Goal: Task Accomplishment & Management: Use online tool/utility

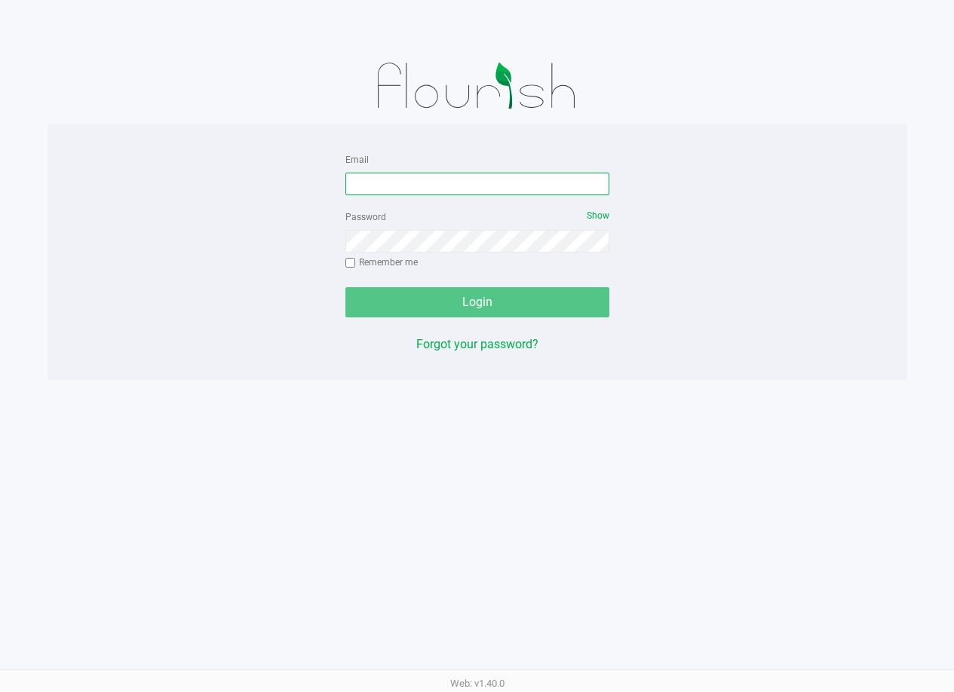
click at [467, 180] on input "Email" at bounding box center [477, 184] width 264 height 23
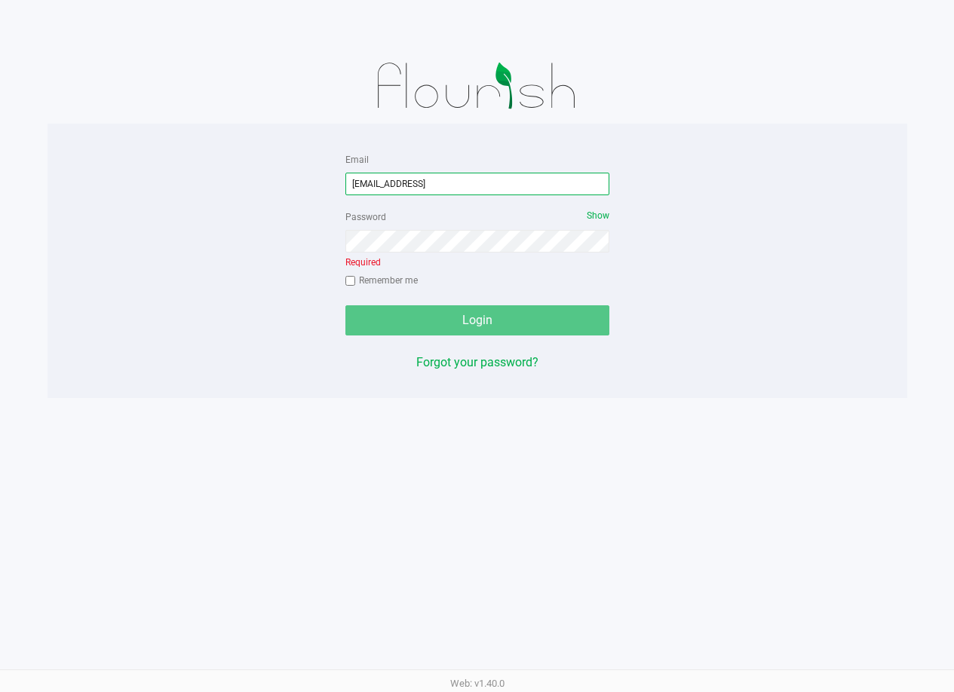
click at [485, 184] on input "ktomaskovich@liveparallel.coim" at bounding box center [477, 184] width 264 height 23
type input "[EMAIL_ADDRESS][DOMAIN_NAME]"
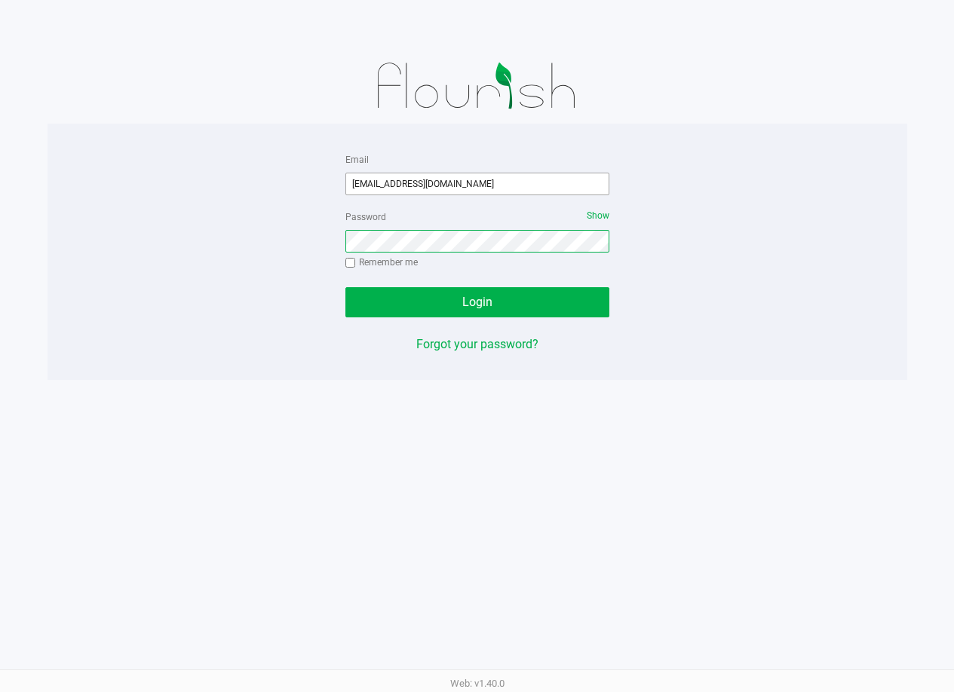
click at [345, 287] on button "Login" at bounding box center [477, 302] width 264 height 30
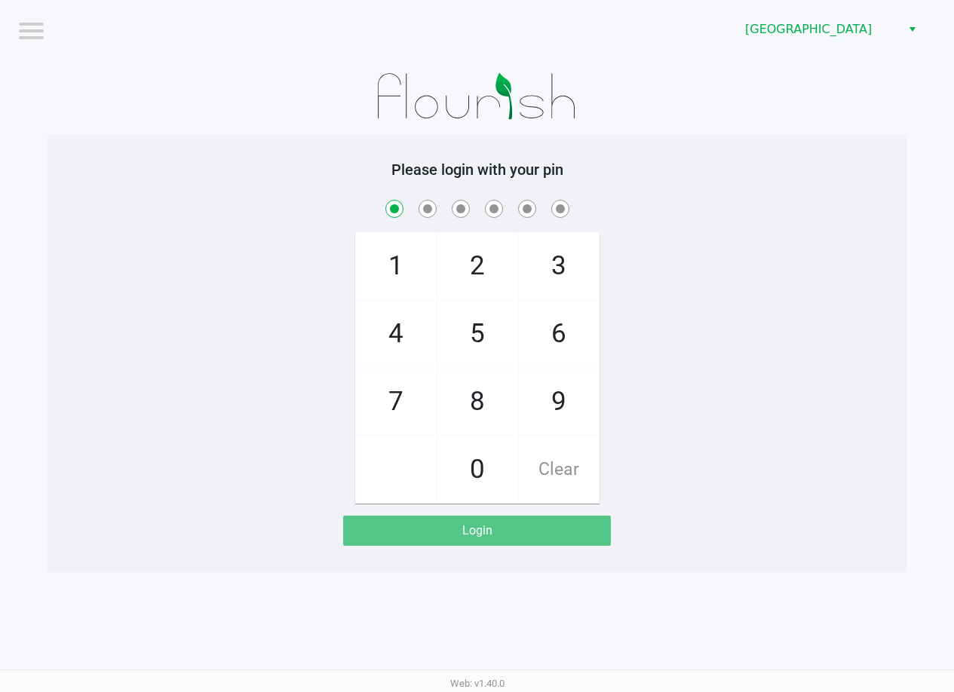
checkbox input "true"
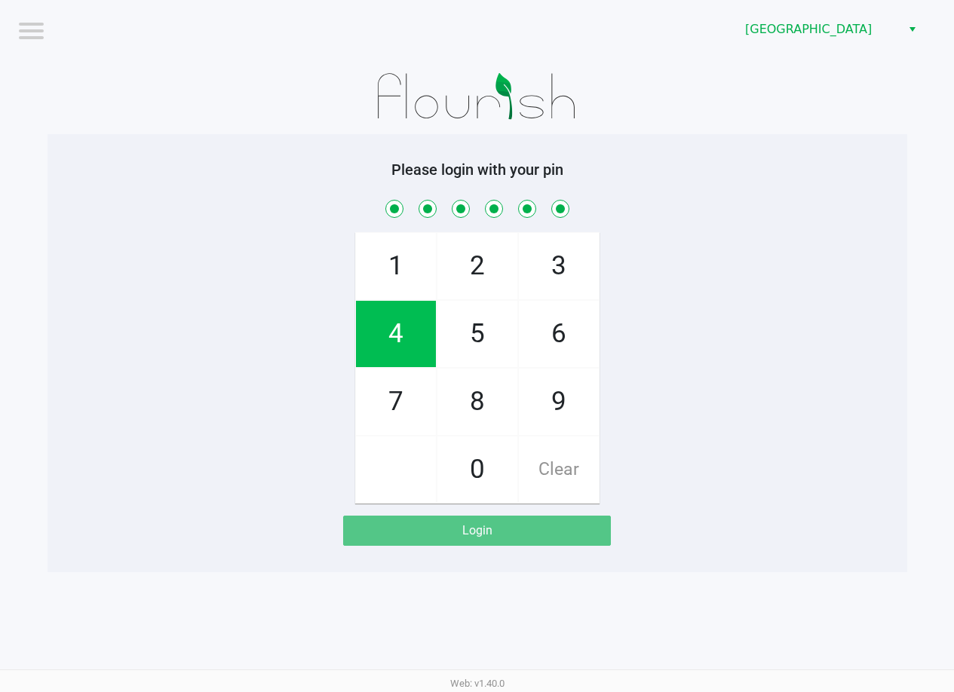
checkbox input "true"
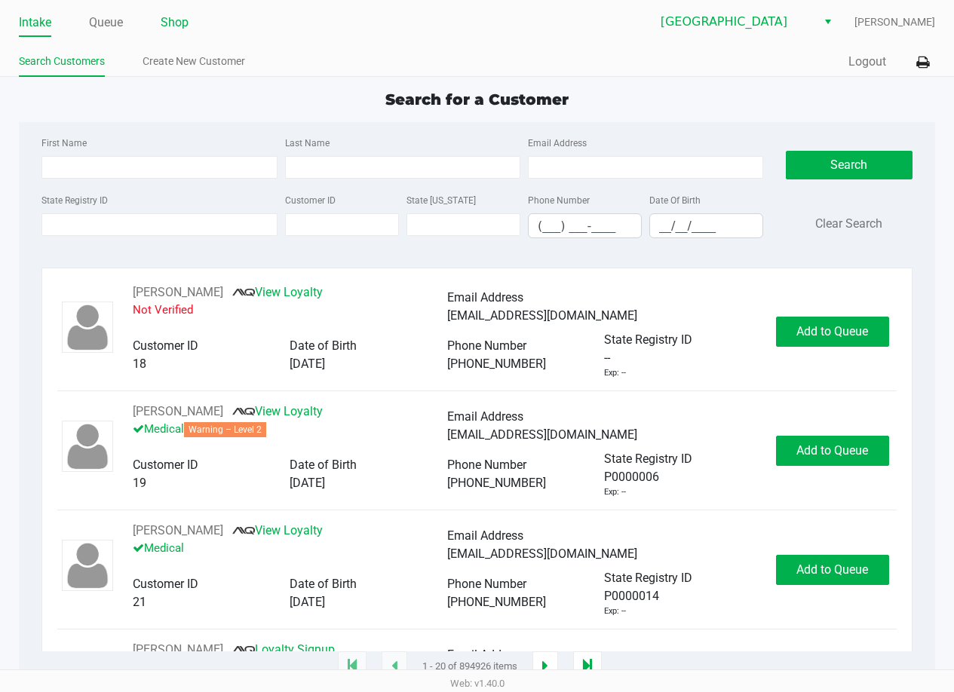
click at [176, 23] on link "Shop" at bounding box center [175, 22] width 28 height 21
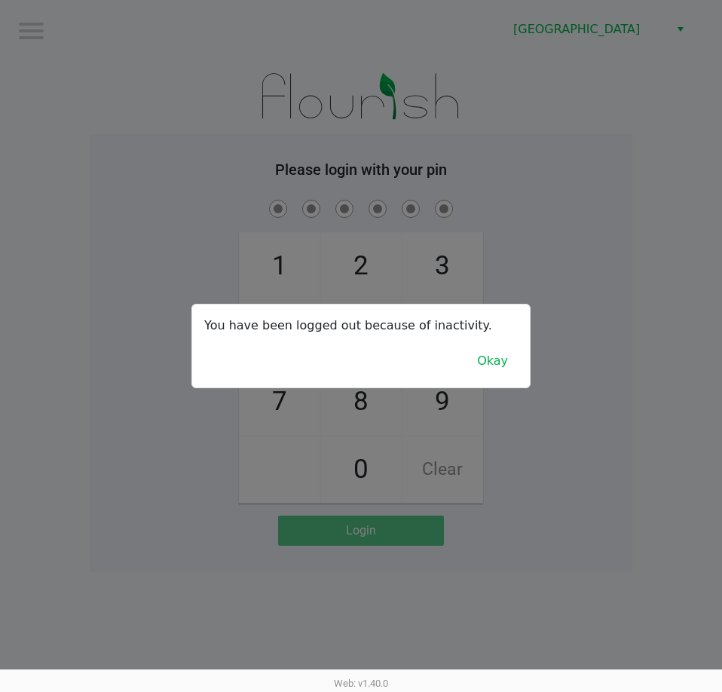
click at [595, 262] on div at bounding box center [361, 346] width 722 height 692
checkbox input "true"
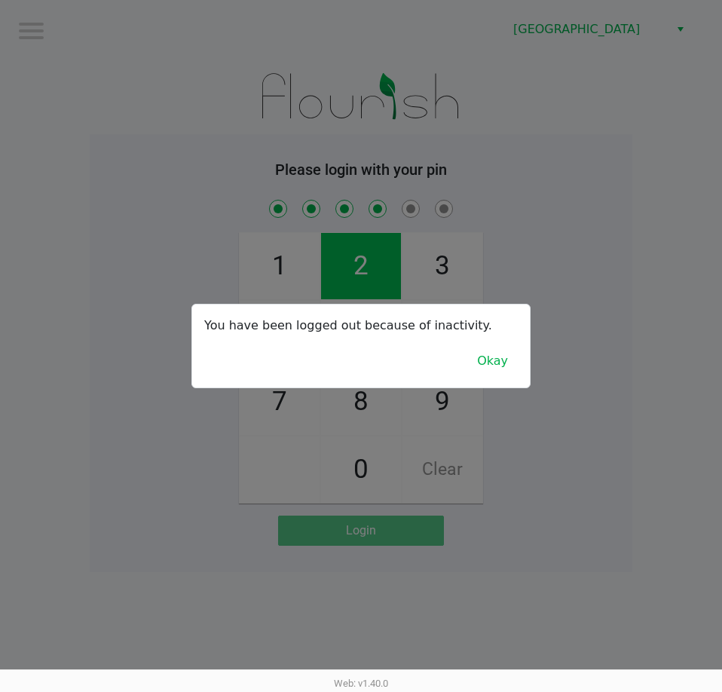
checkbox input "true"
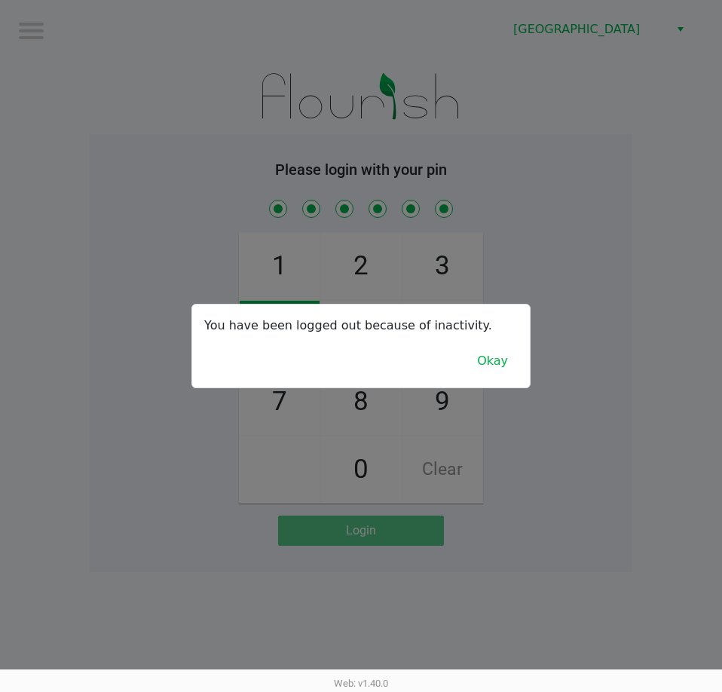
checkbox input "true"
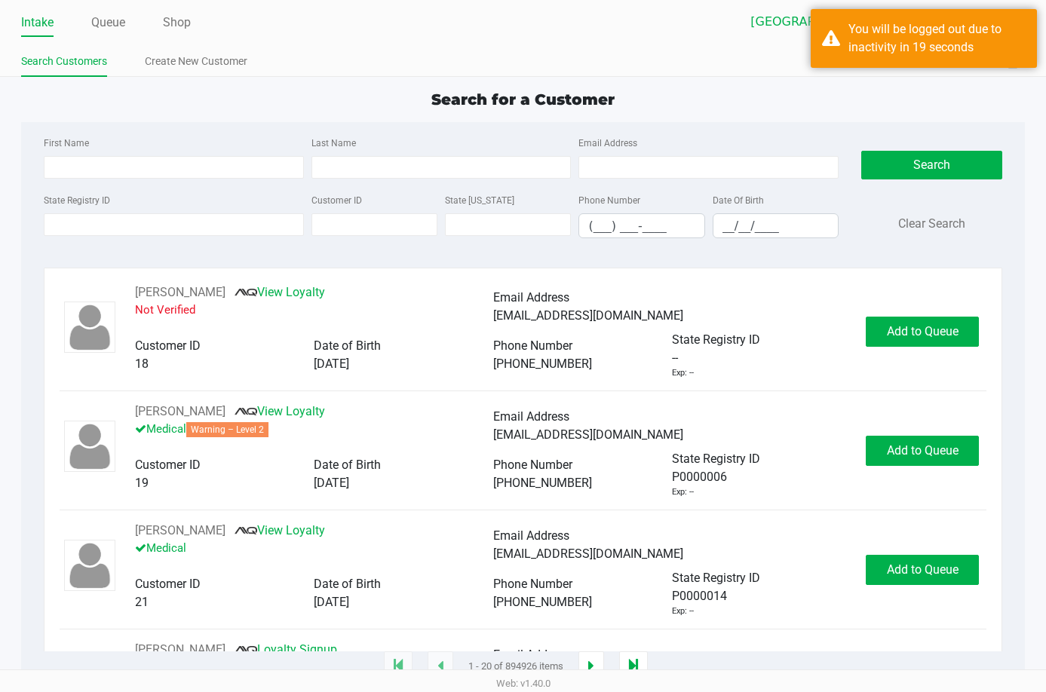
click at [24, 23] on link "Intake" at bounding box center [37, 22] width 32 height 21
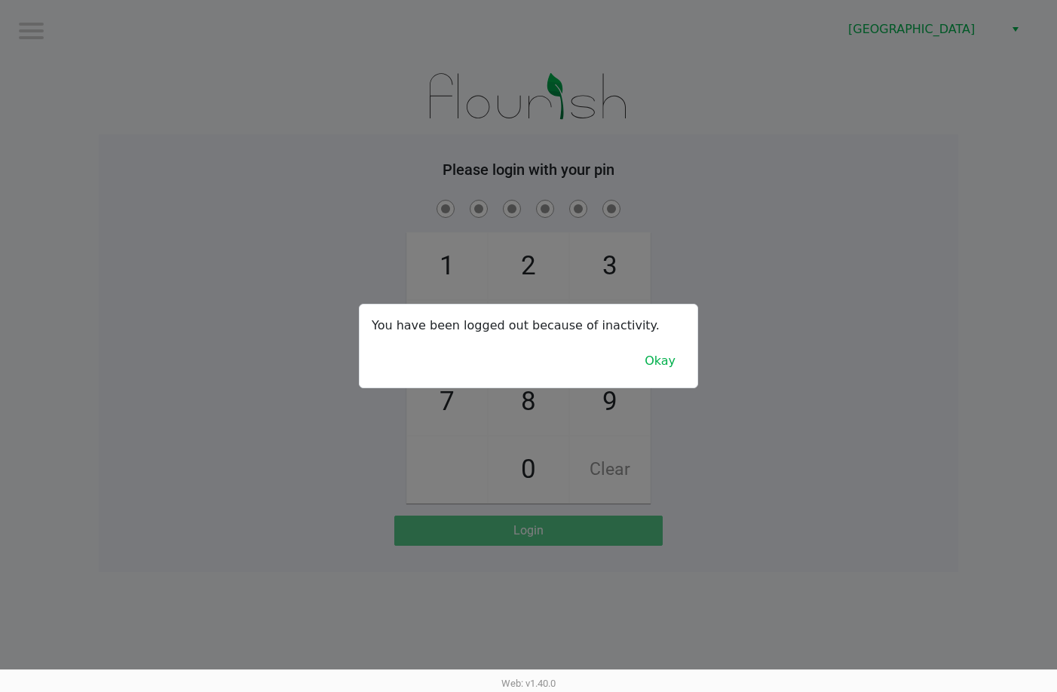
drag, startPoint x: 786, startPoint y: 196, endPoint x: 816, endPoint y: 182, distance: 32.4
click at [786, 196] on div at bounding box center [528, 346] width 1057 height 692
click at [734, 348] on div at bounding box center [528, 346] width 1057 height 692
click at [667, 365] on button "Okay" at bounding box center [660, 361] width 51 height 29
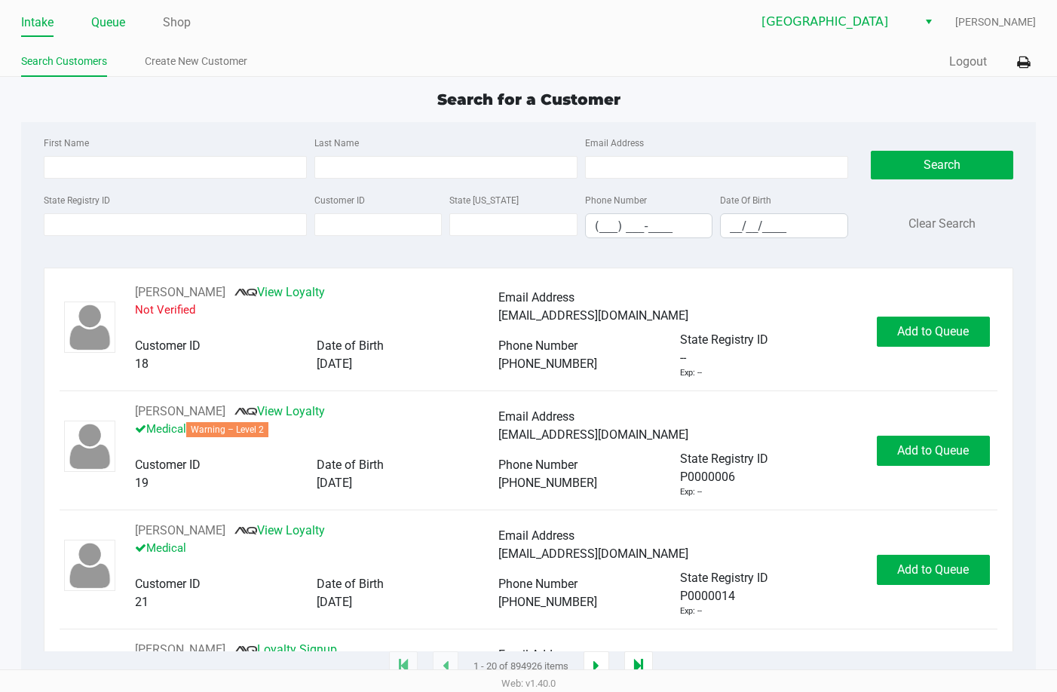
click at [101, 26] on link "Queue" at bounding box center [108, 22] width 34 height 21
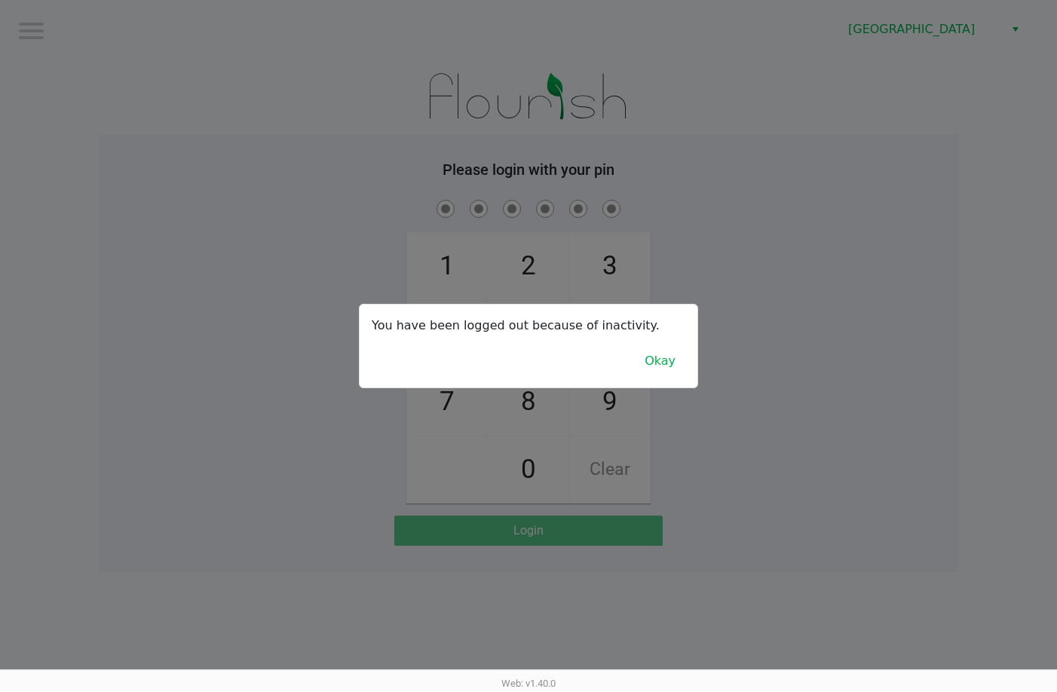
click at [851, 357] on div at bounding box center [528, 346] width 1057 height 692
checkbox input "true"
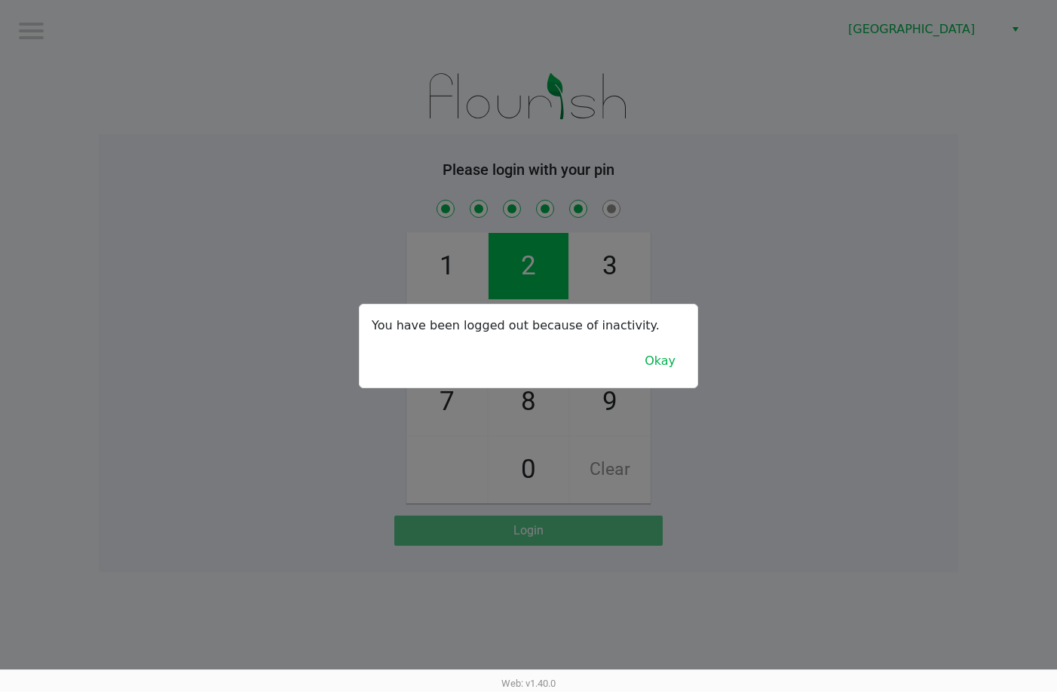
checkbox input "true"
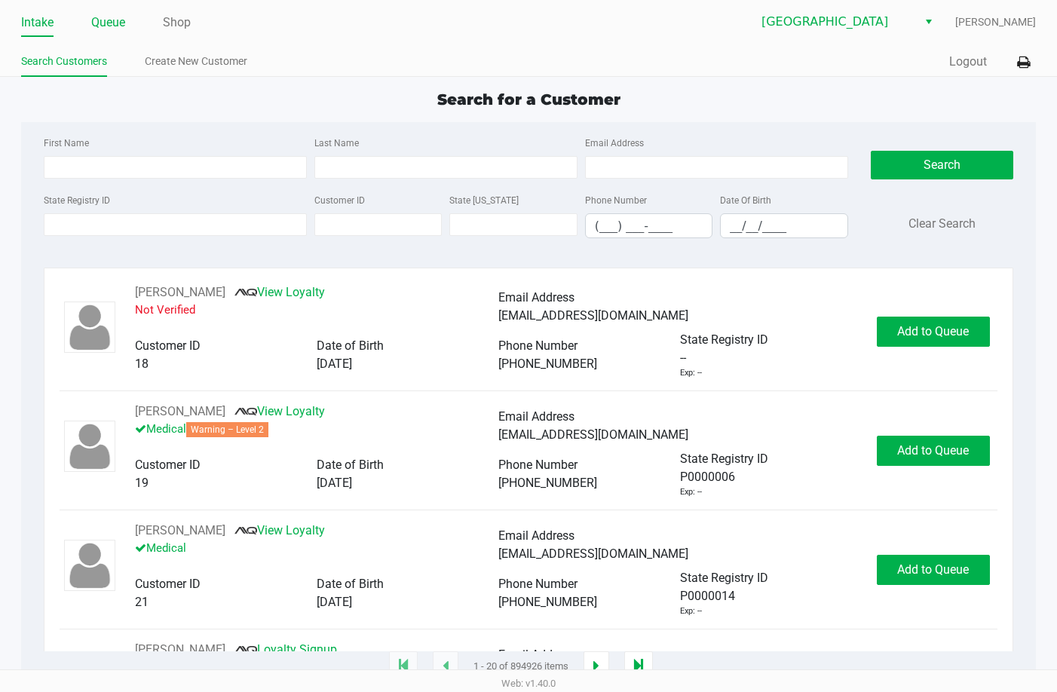
click at [95, 20] on link "Queue" at bounding box center [108, 22] width 34 height 21
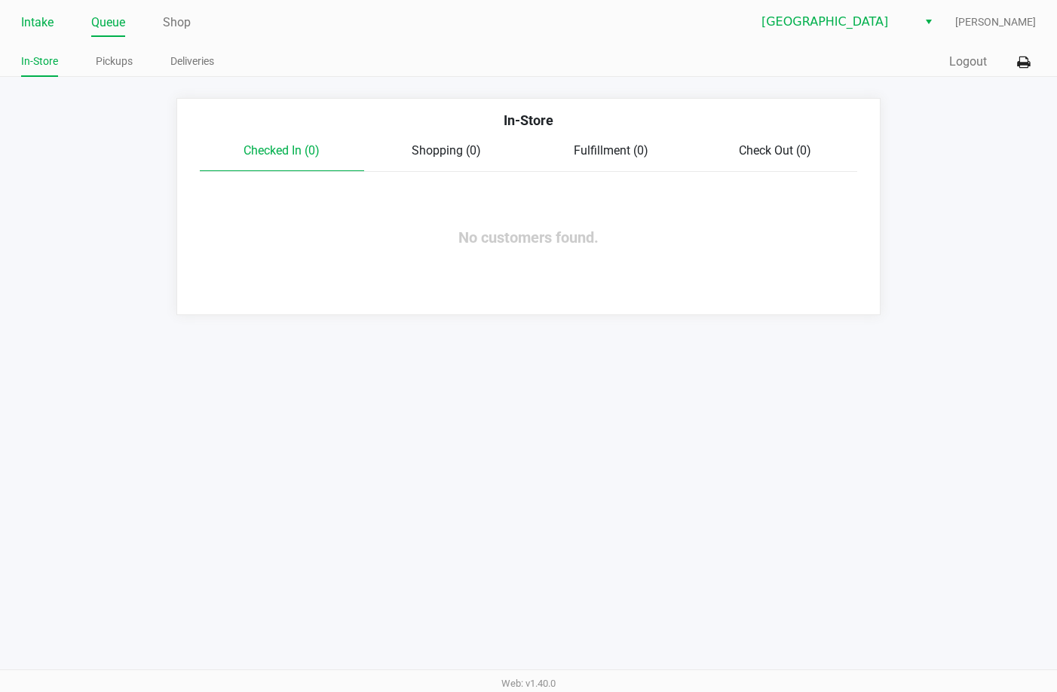
click at [36, 26] on link "Intake" at bounding box center [37, 22] width 32 height 21
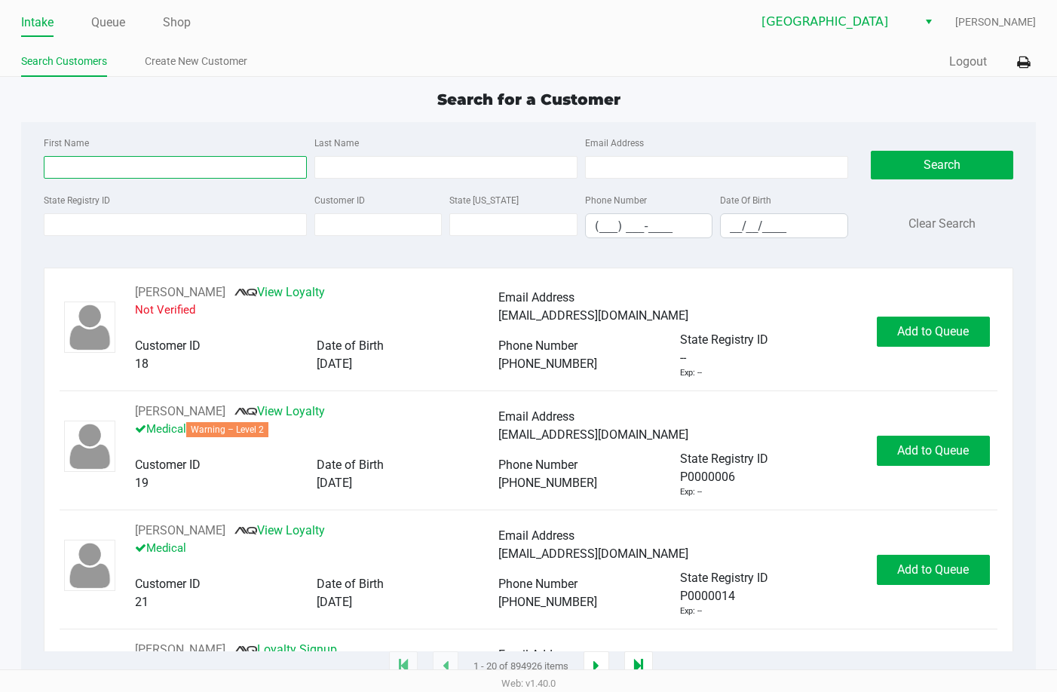
click at [232, 164] on input "First Name" at bounding box center [175, 167] width 263 height 23
click at [84, 241] on div "State Registry ID Customer ID State ID Phone Number (___) ___-____ Date Of Birt…" at bounding box center [446, 221] width 812 height 60
click at [81, 238] on div "State Registry ID" at bounding box center [175, 215] width 271 height 48
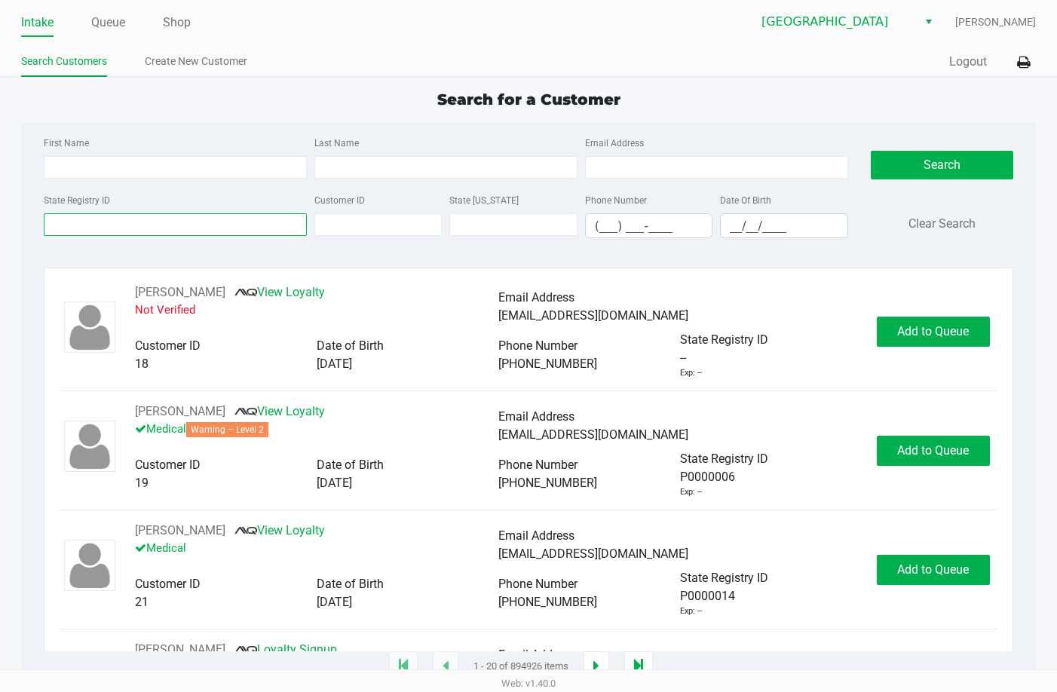
click at [108, 228] on input "State Registry ID" at bounding box center [175, 224] width 263 height 23
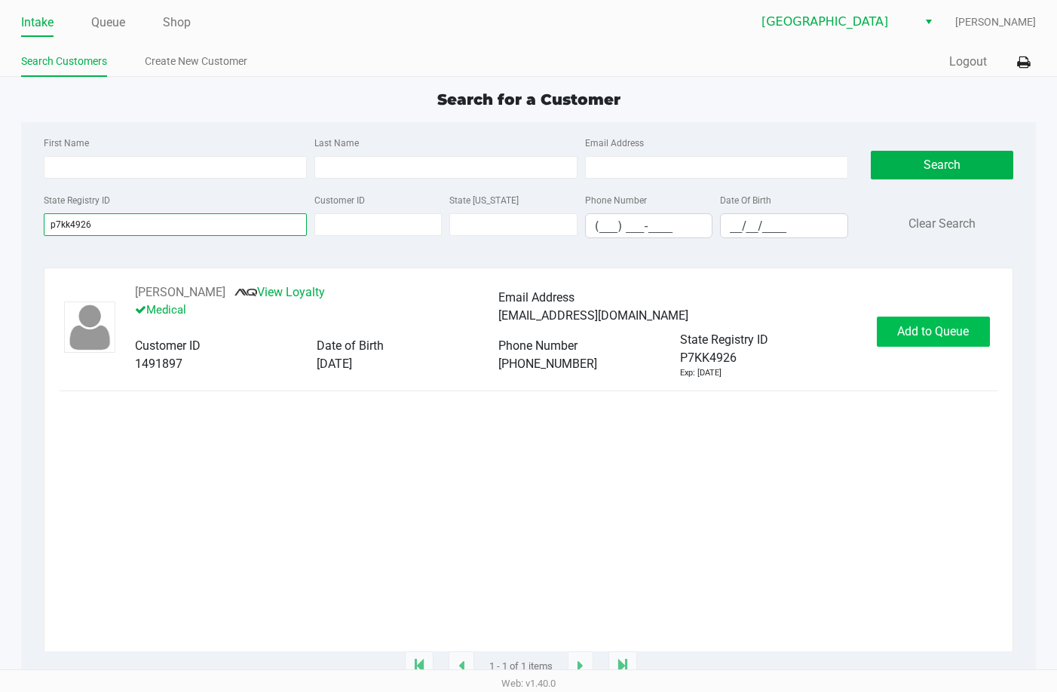
type input "p7kk4926"
click at [934, 331] on span "Add to Queue" at bounding box center [933, 331] width 72 height 14
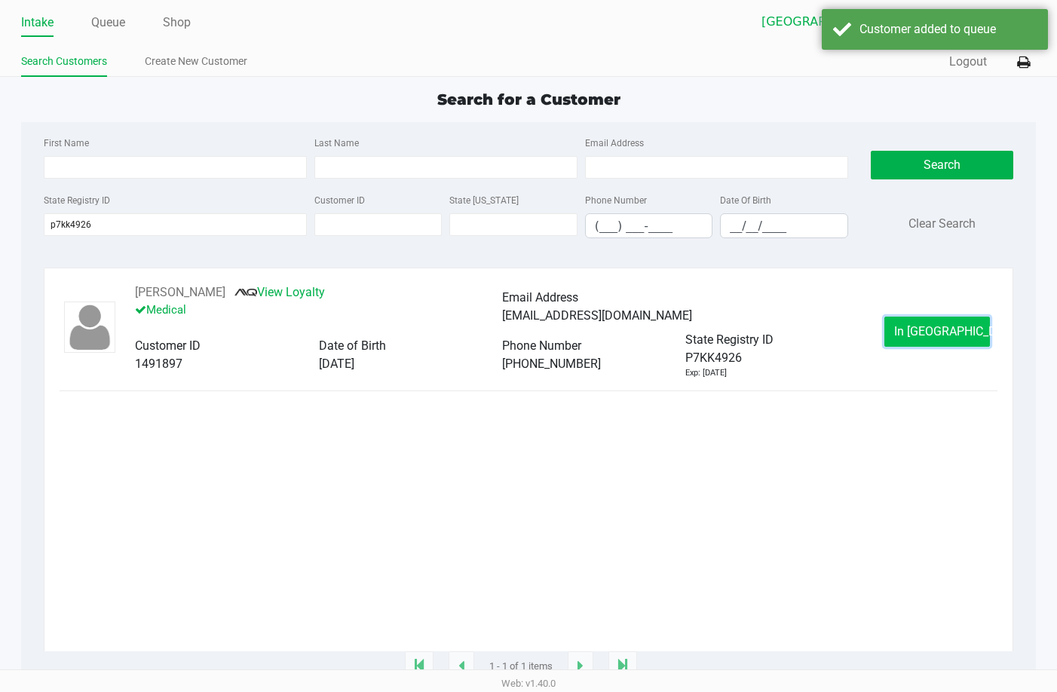
click at [933, 331] on span "In Queue" at bounding box center [957, 331] width 127 height 14
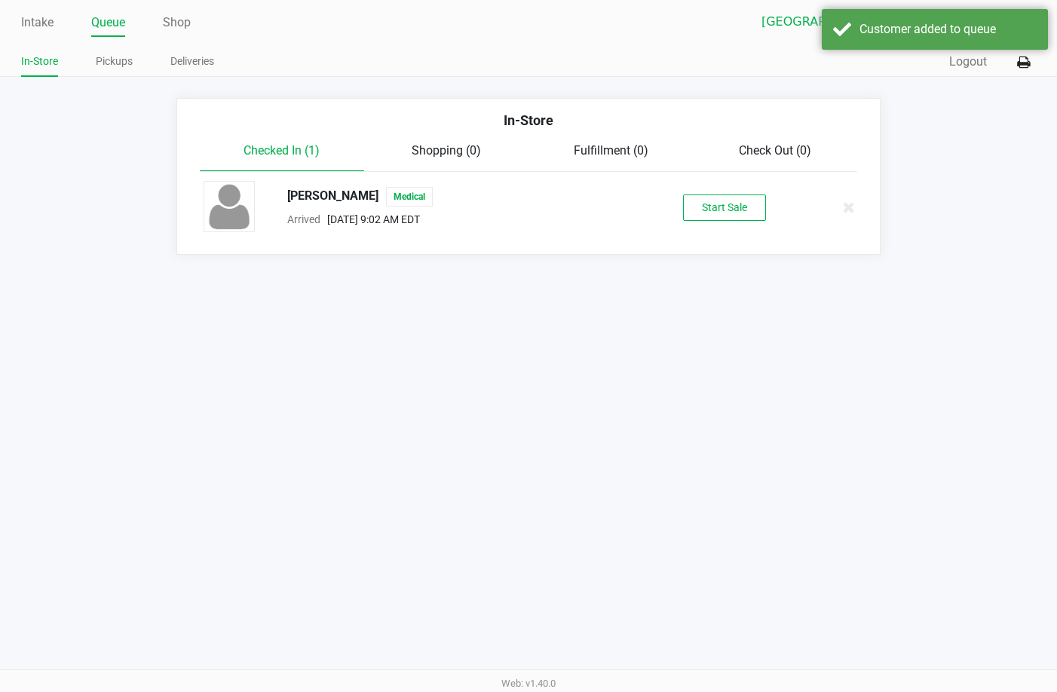
click at [409, 189] on div "NICHOLAS STRICKLAND Medical" at bounding box center [458, 197] width 364 height 20
click at [408, 189] on div "NICHOLAS STRICKLAND Medical" at bounding box center [458, 197] width 364 height 20
copy span "NICHOLAS STRICKLAND"
click at [702, 201] on button "Start Sale" at bounding box center [724, 208] width 83 height 26
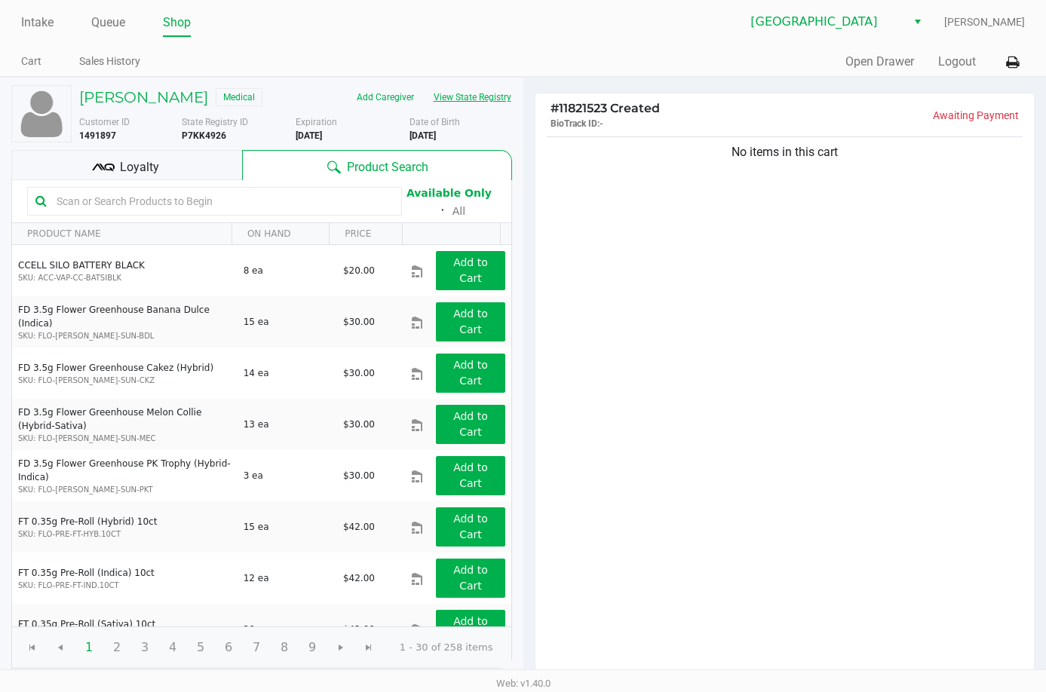
click at [424, 109] on button "View State Registry" at bounding box center [468, 97] width 88 height 24
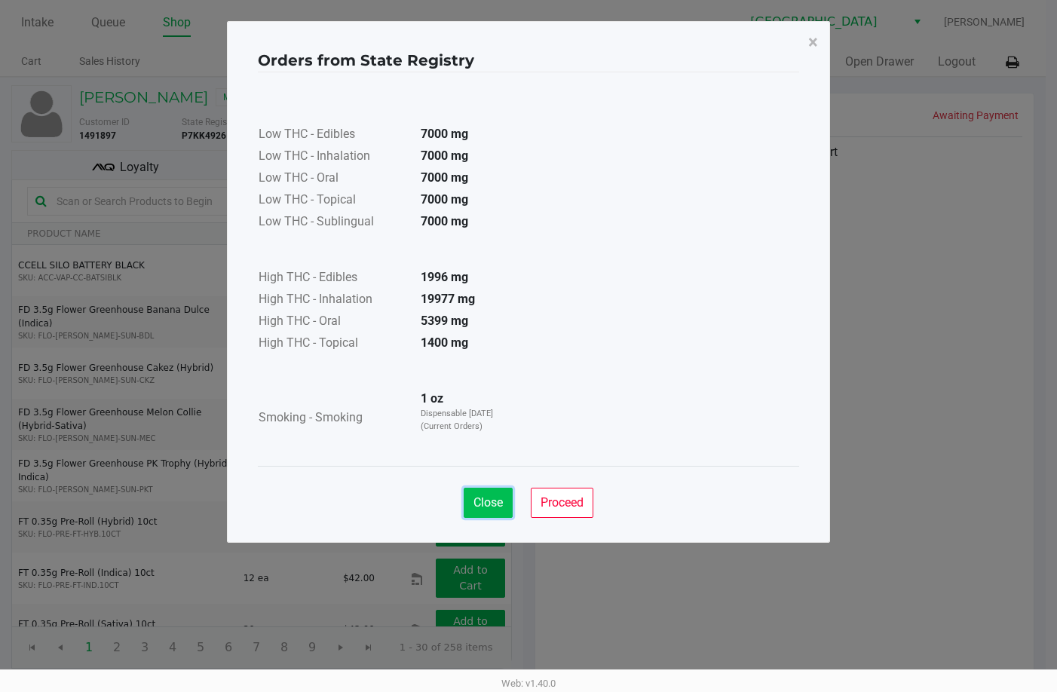
click at [498, 504] on span "Close" at bounding box center [488, 502] width 29 height 14
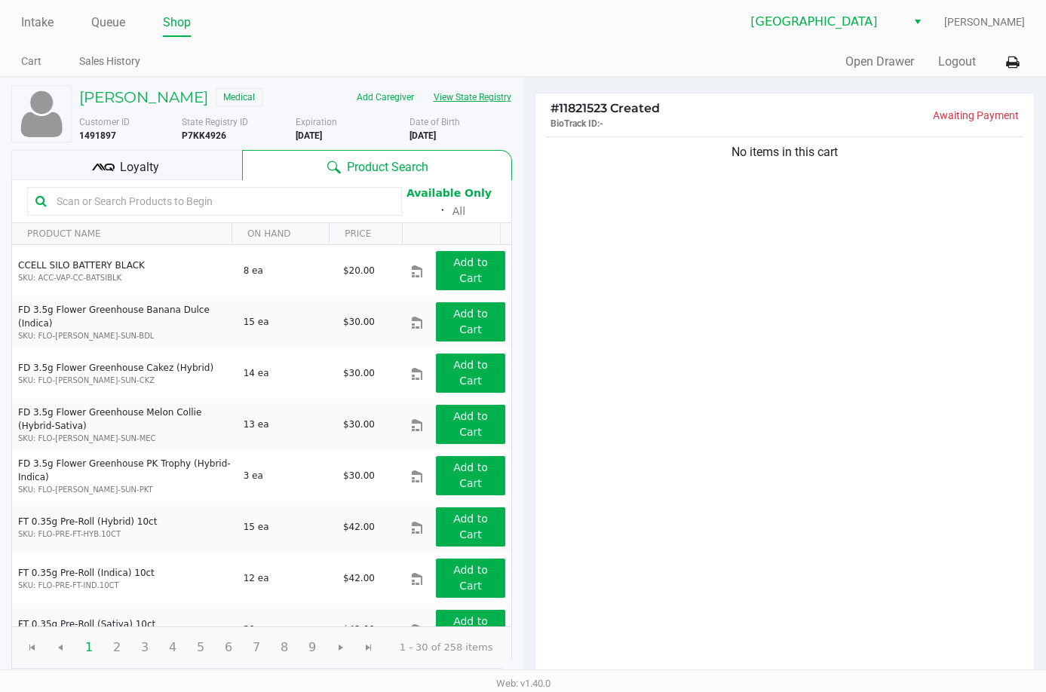
click at [424, 109] on button "View State Registry" at bounding box center [468, 97] width 88 height 24
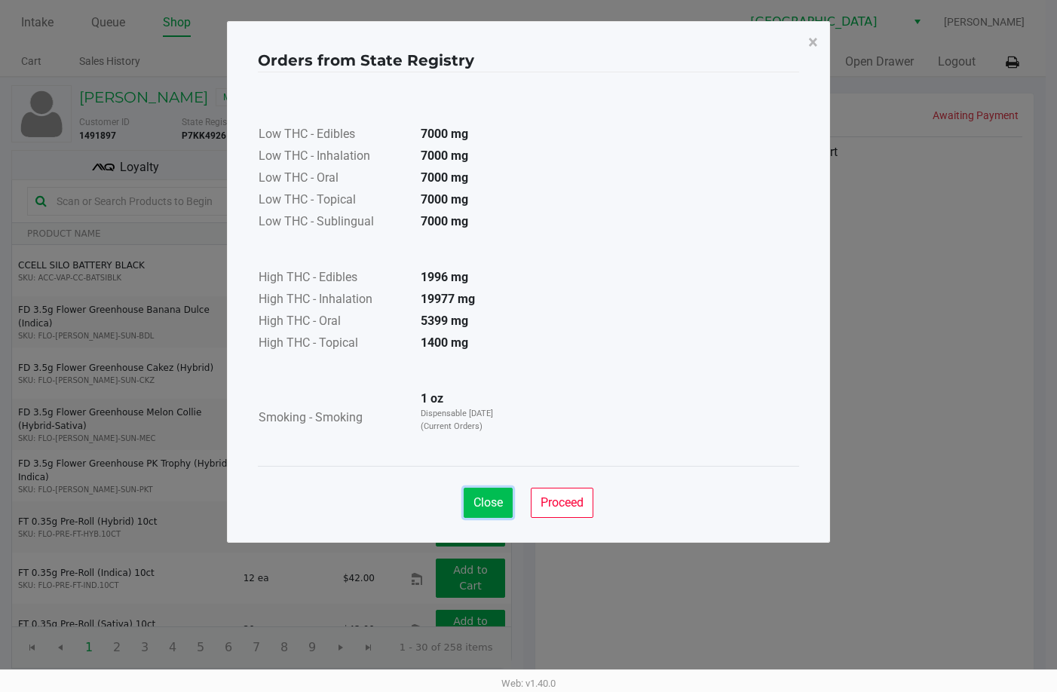
click at [488, 500] on span "Close" at bounding box center [488, 502] width 29 height 14
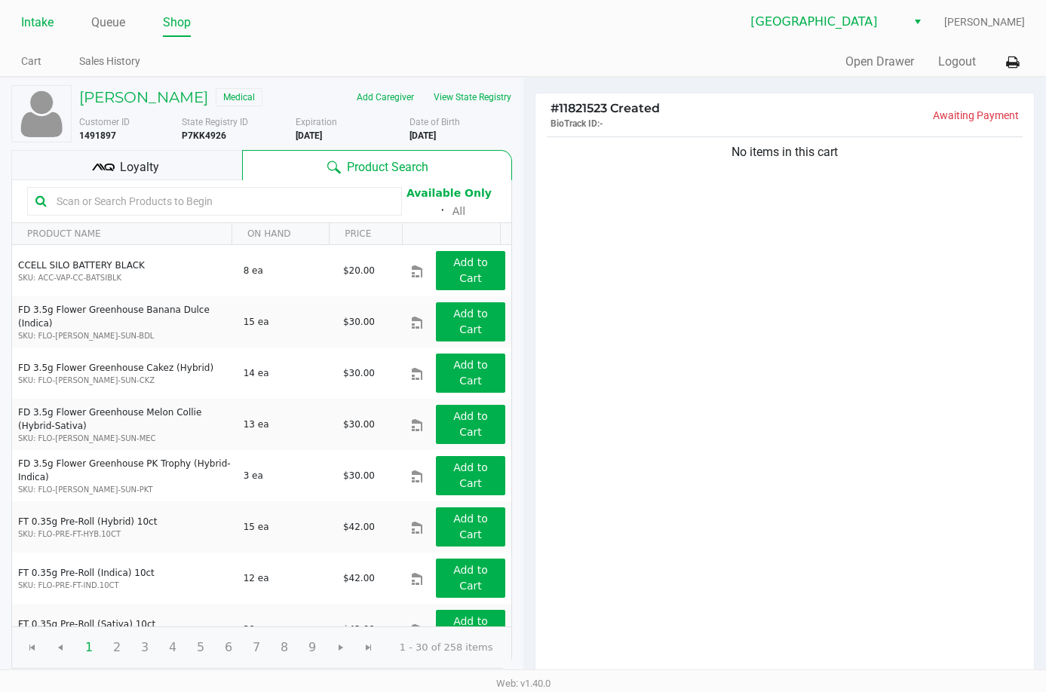
click at [43, 20] on link "Intake" at bounding box center [37, 22] width 32 height 21
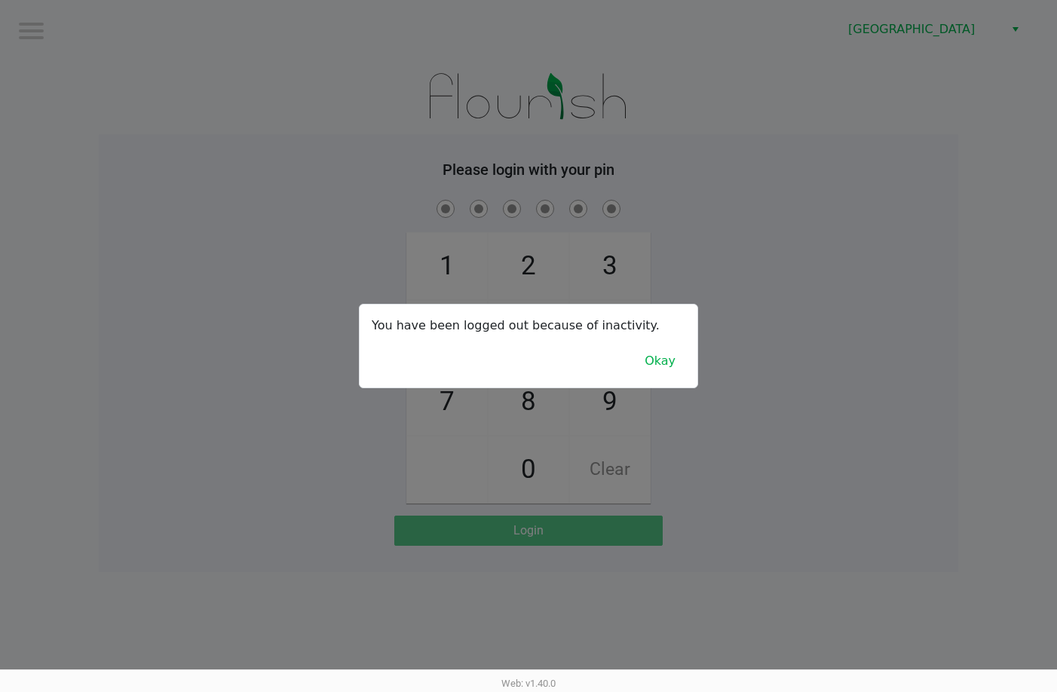
click at [820, 360] on div at bounding box center [528, 346] width 1057 height 692
checkbox input "true"
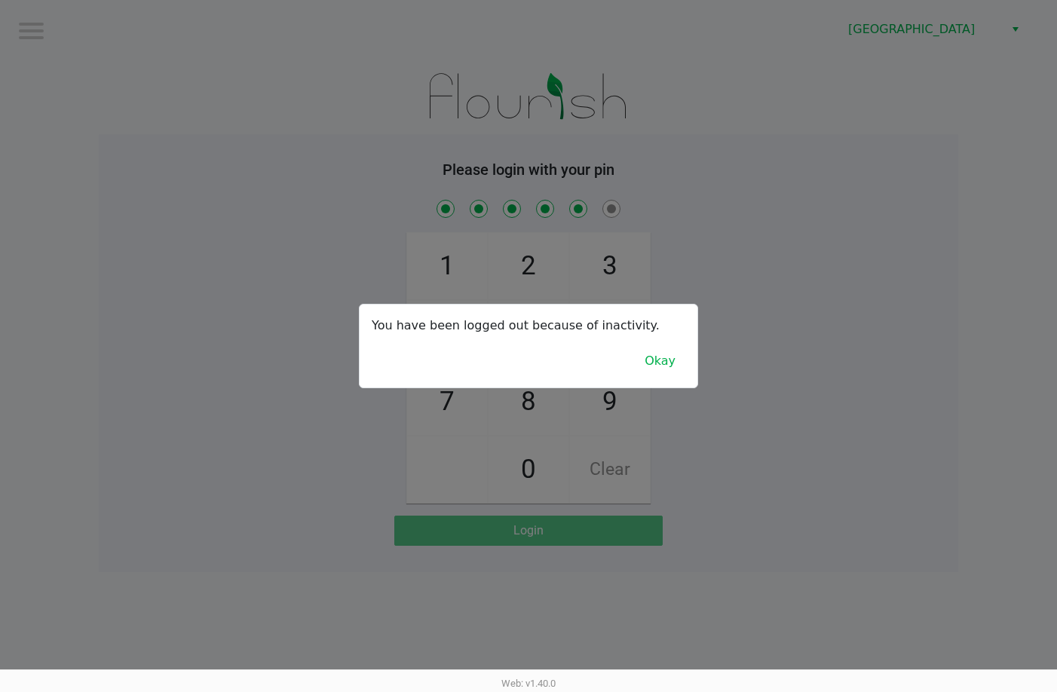
checkbox input "true"
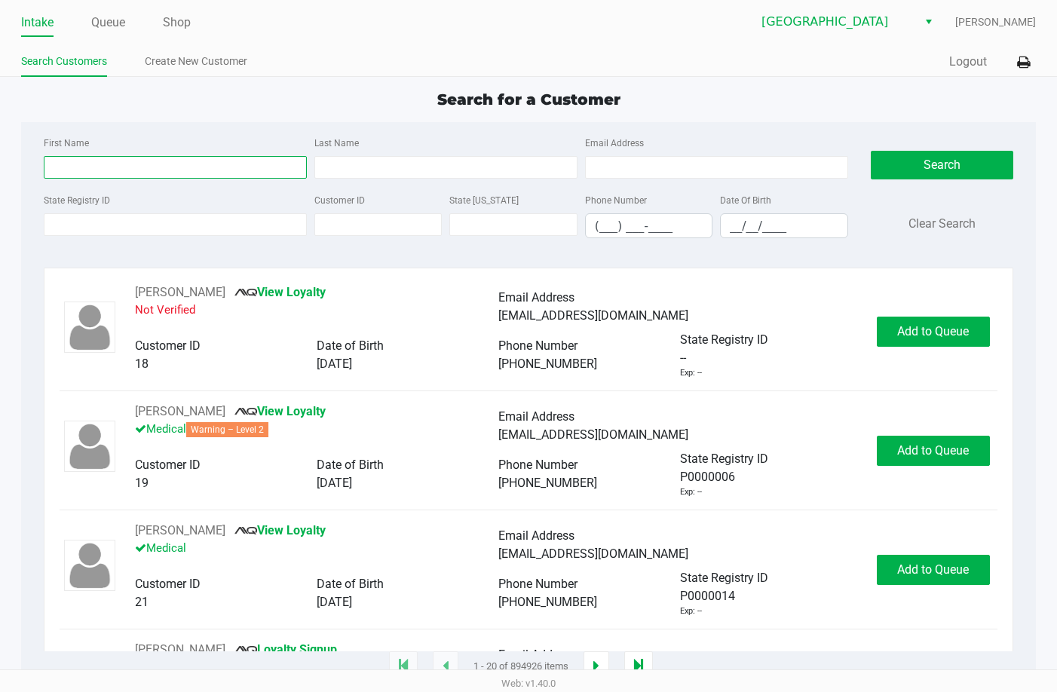
click at [208, 178] on input "First Name" at bounding box center [175, 167] width 263 height 23
click at [215, 170] on input "First Name" at bounding box center [175, 167] width 263 height 23
type input "mary"
type input "mar"
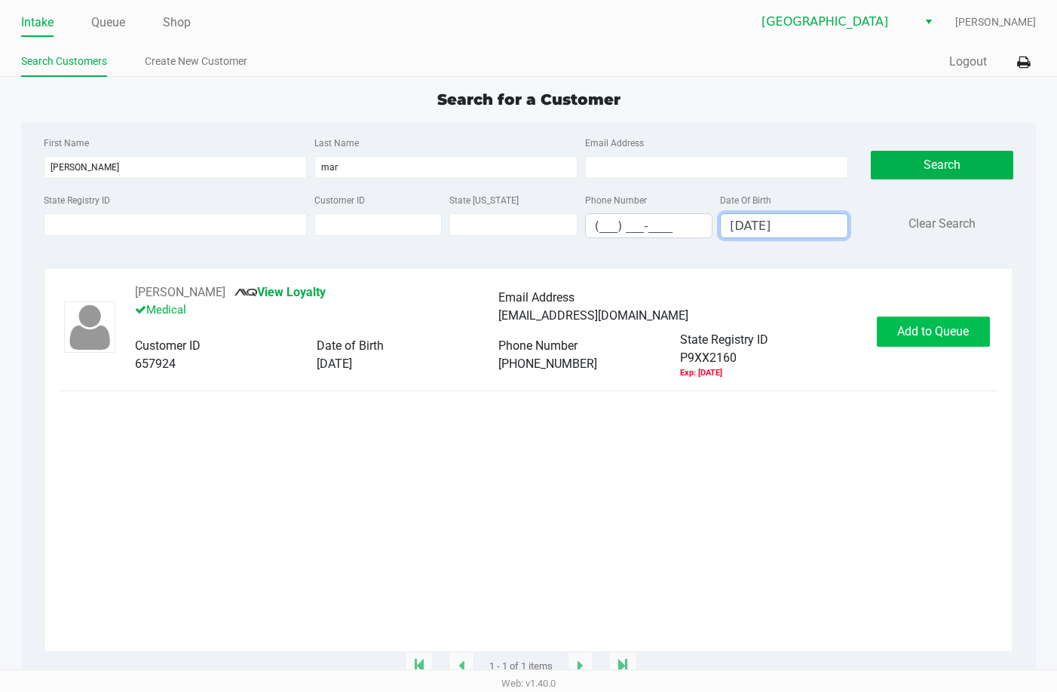
type input "06/04/1986"
click at [924, 336] on span "Add to Queue" at bounding box center [933, 331] width 72 height 14
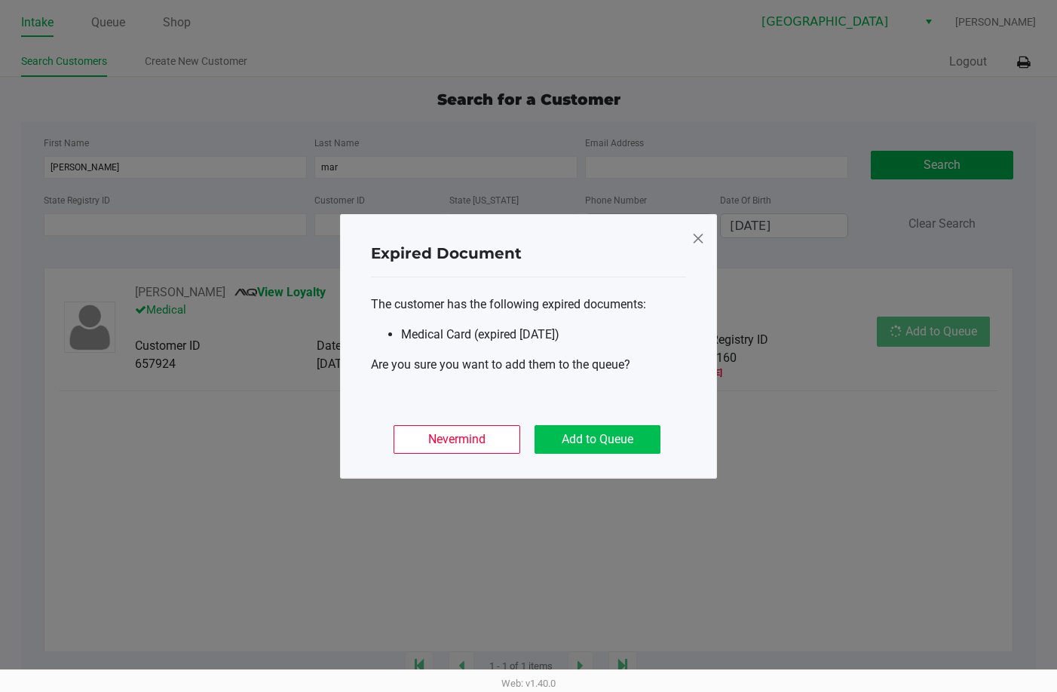
click at [591, 449] on button "Add to Queue" at bounding box center [598, 439] width 126 height 29
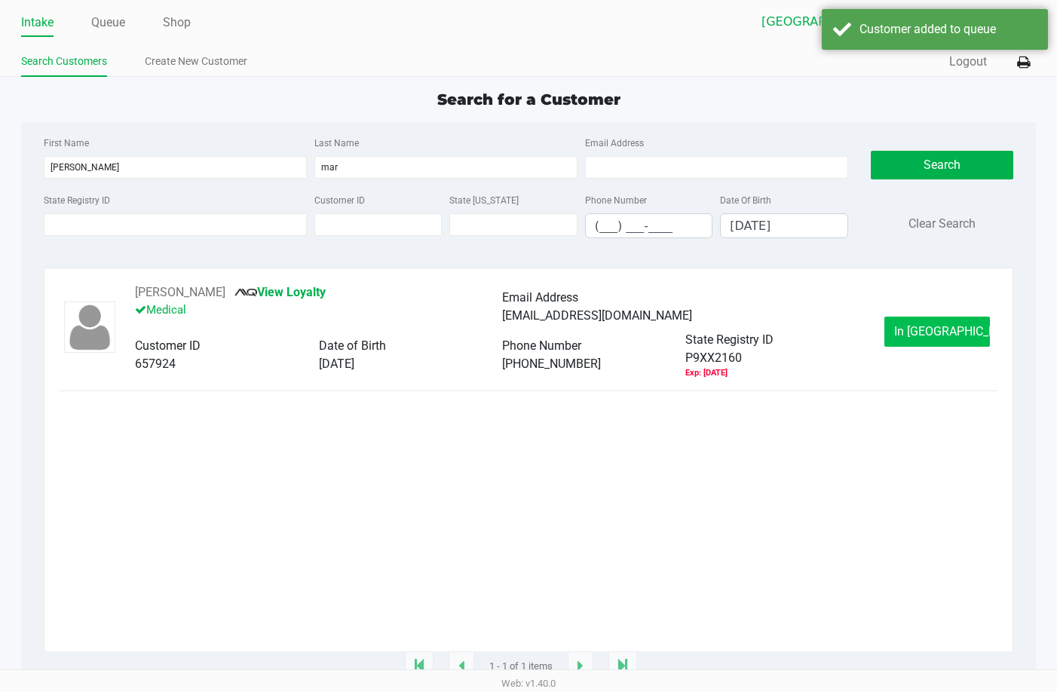
click at [903, 336] on button "In Queue" at bounding box center [937, 332] width 106 height 30
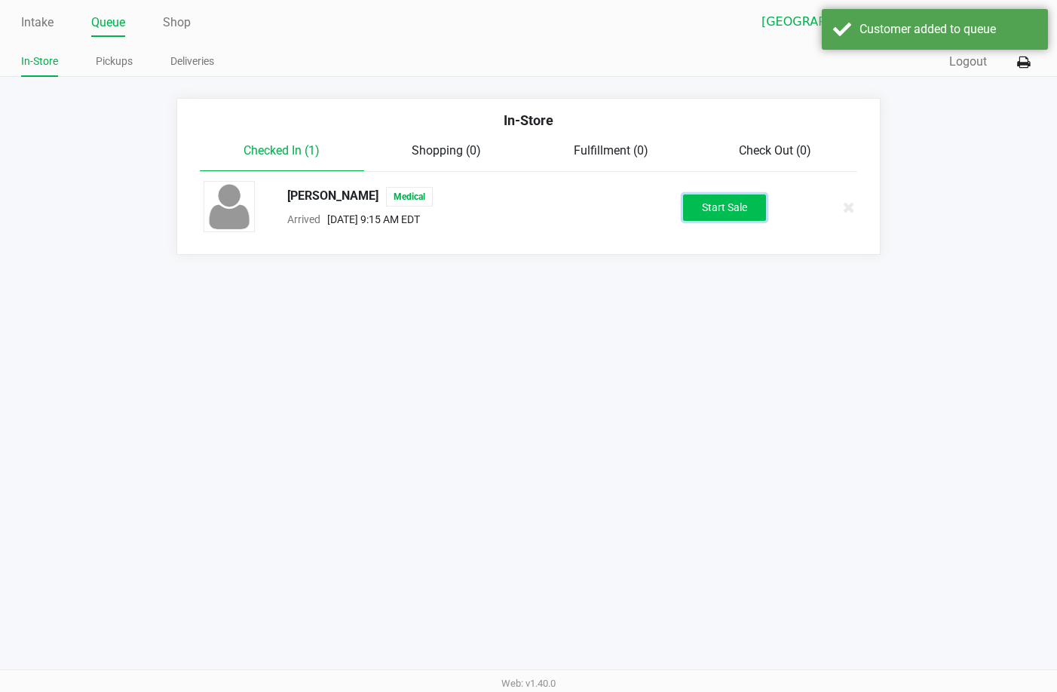
click at [706, 195] on button "Start Sale" at bounding box center [724, 208] width 83 height 26
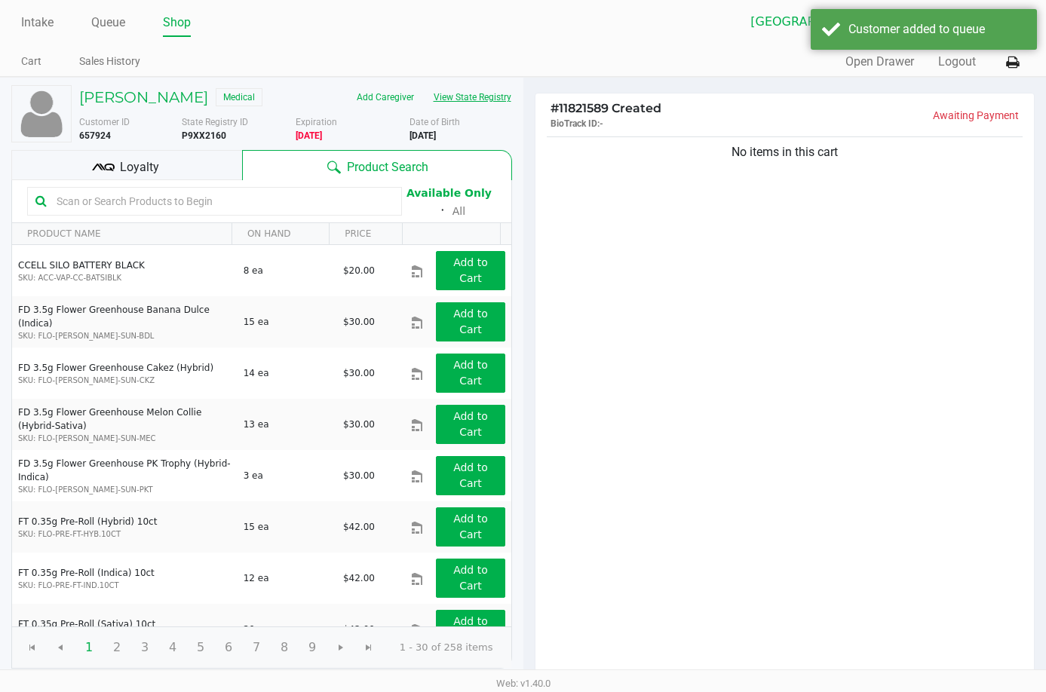
click at [446, 94] on button "View State Registry" at bounding box center [468, 97] width 88 height 24
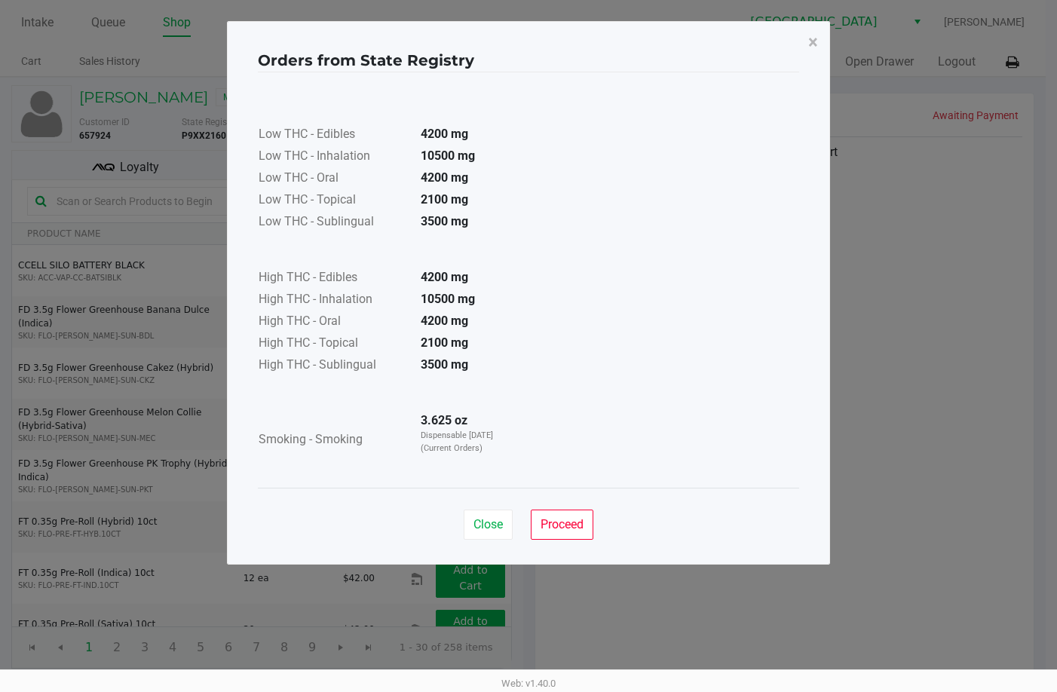
click at [493, 540] on div "Close Proceed" at bounding box center [528, 518] width 541 height 61
click at [493, 523] on span "Close" at bounding box center [488, 524] width 29 height 14
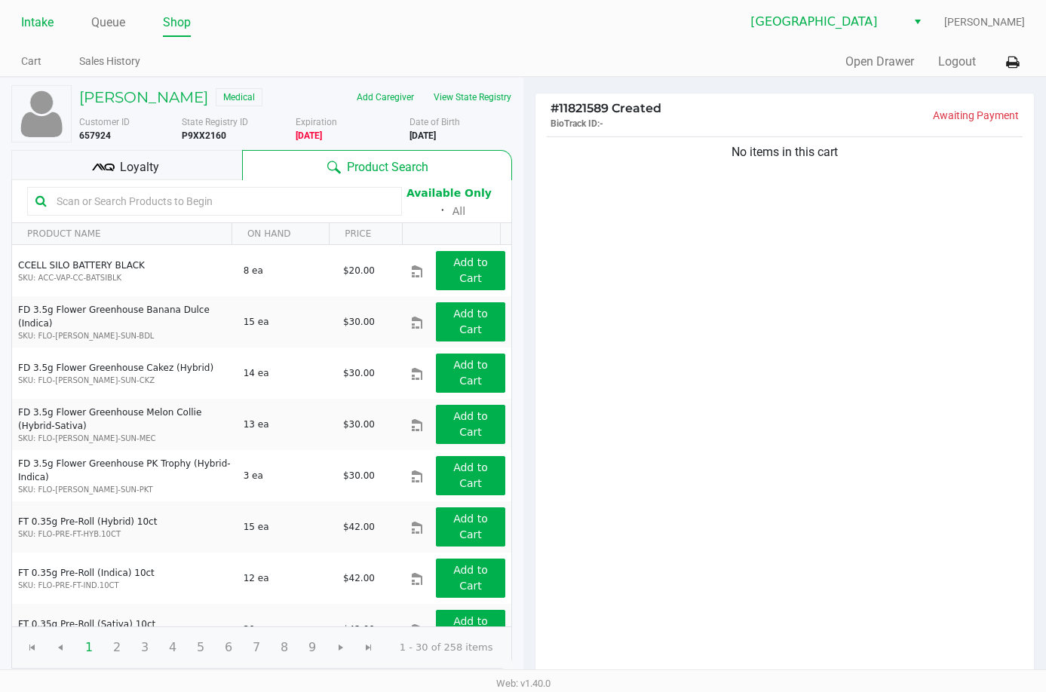
click at [40, 24] on link "Intake" at bounding box center [37, 22] width 32 height 21
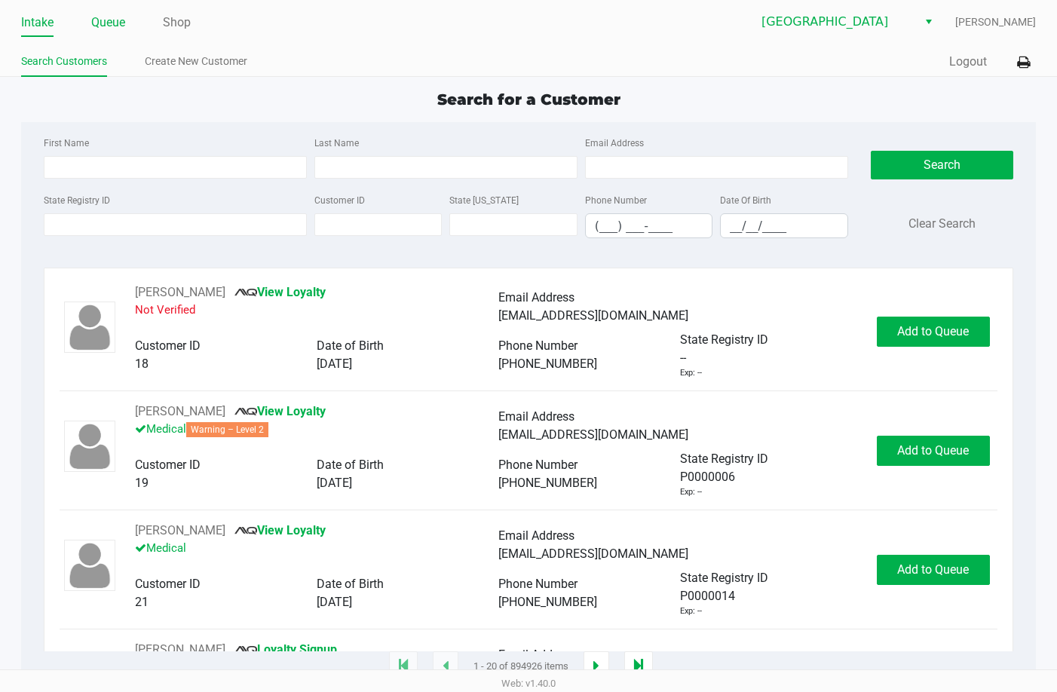
click at [96, 31] on link "Queue" at bounding box center [108, 22] width 34 height 21
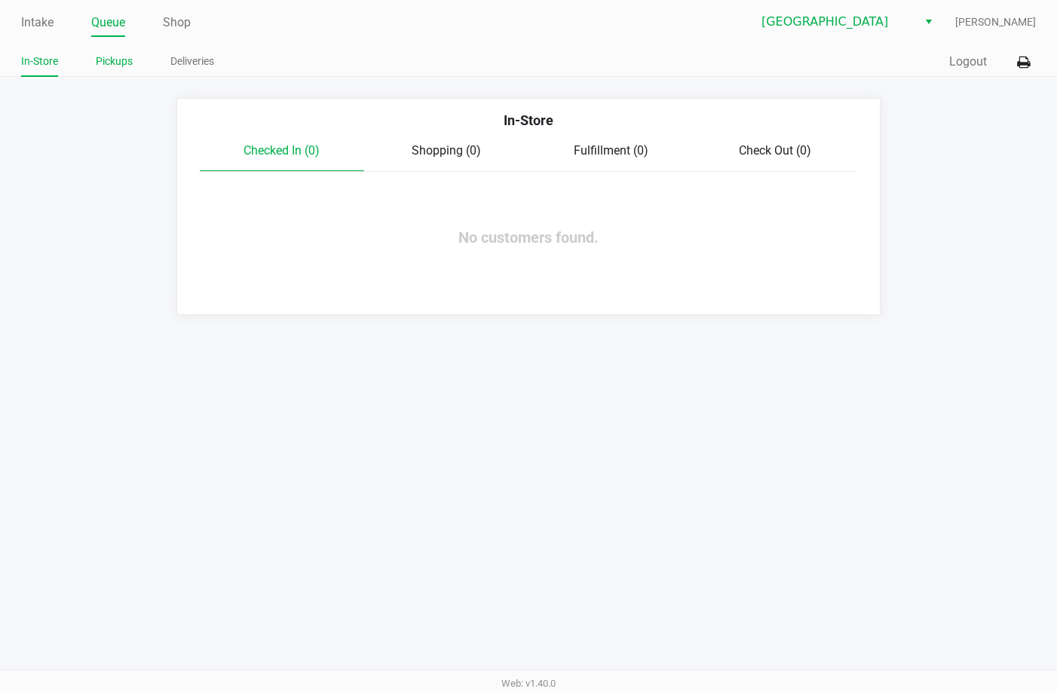
click at [109, 64] on link "Pickups" at bounding box center [114, 61] width 37 height 19
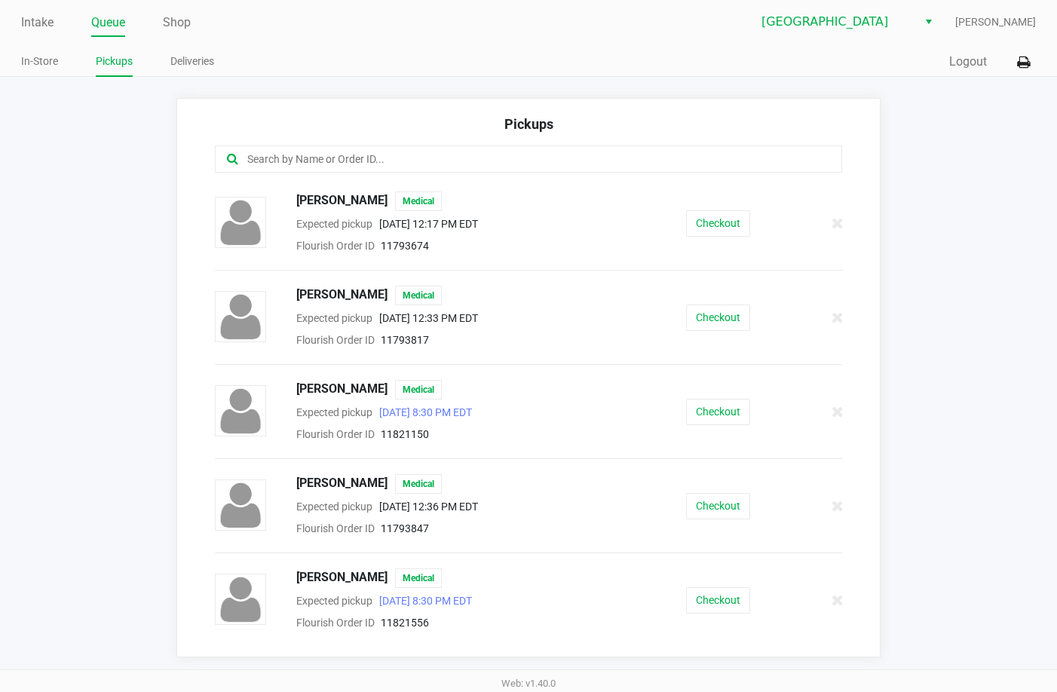
click at [350, 158] on input "text" at bounding box center [518, 159] width 544 height 17
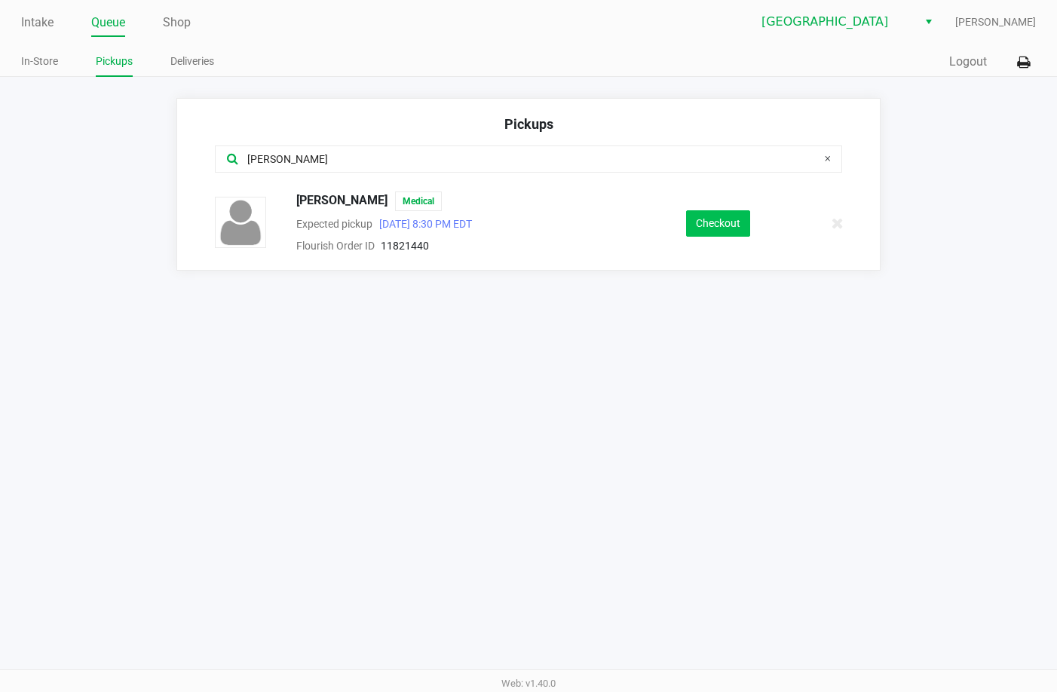
type input "kris"
click at [728, 225] on button "Checkout" at bounding box center [718, 223] width 64 height 26
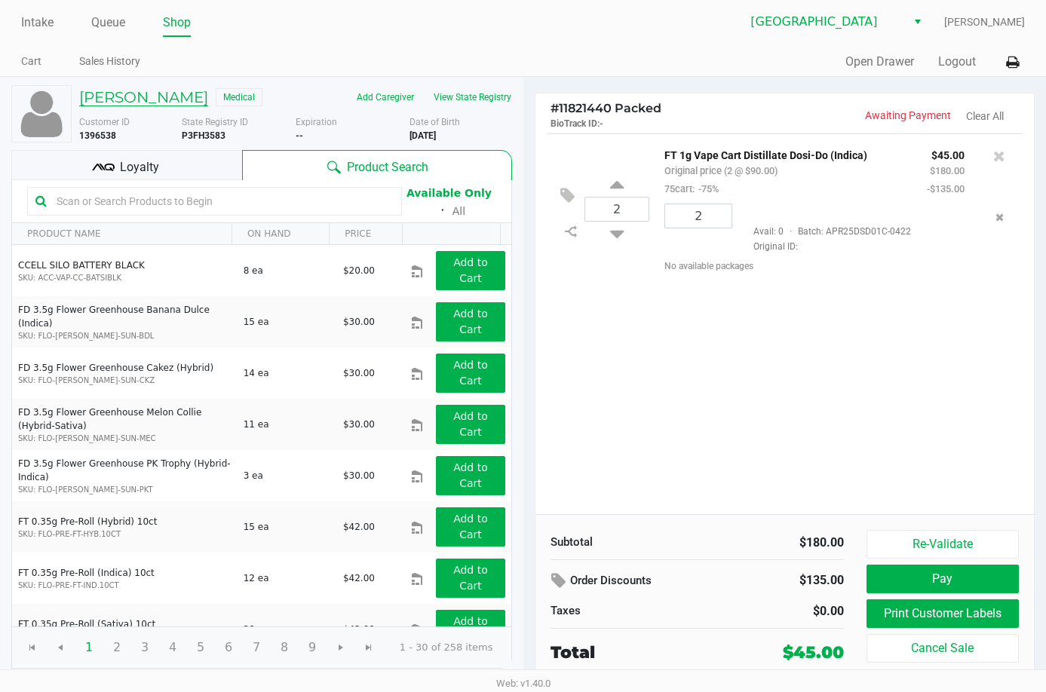
click at [208, 90] on h5 "KRISTOFFER BISHOP" at bounding box center [143, 97] width 129 height 18
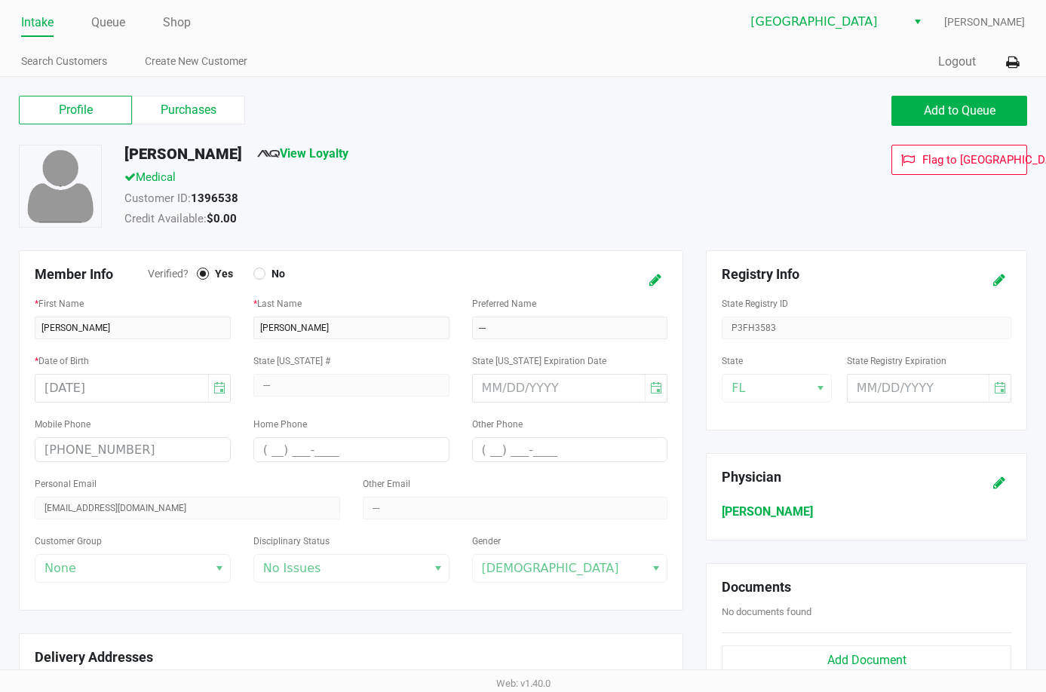
click at [205, 148] on h5 "KRISTOFFER BISHOP" at bounding box center [183, 154] width 118 height 18
copy h5 "KRISTOFFER BISHOP"
click at [118, 22] on link "Queue" at bounding box center [108, 22] width 34 height 21
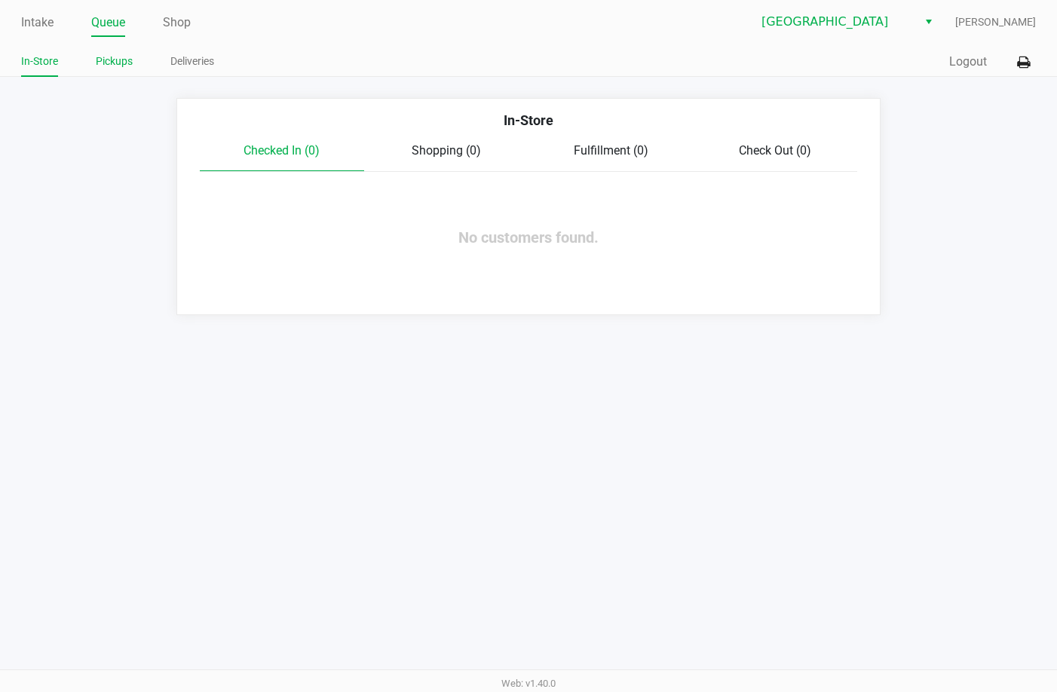
click at [116, 65] on link "Pickups" at bounding box center [114, 61] width 37 height 19
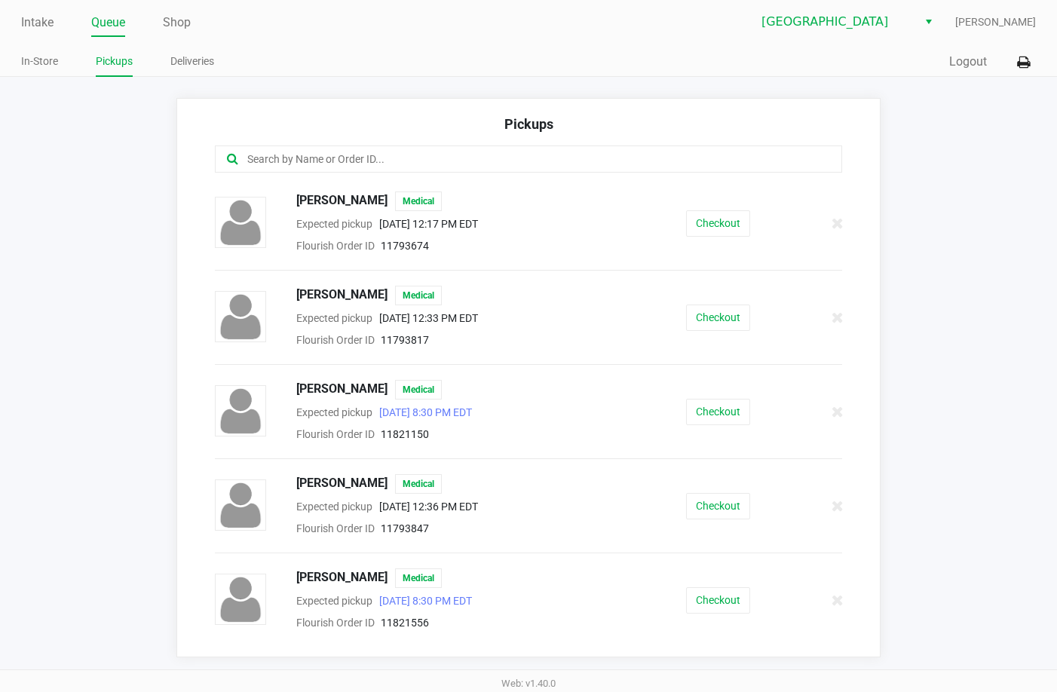
click at [470, 160] on input "text" at bounding box center [518, 159] width 544 height 17
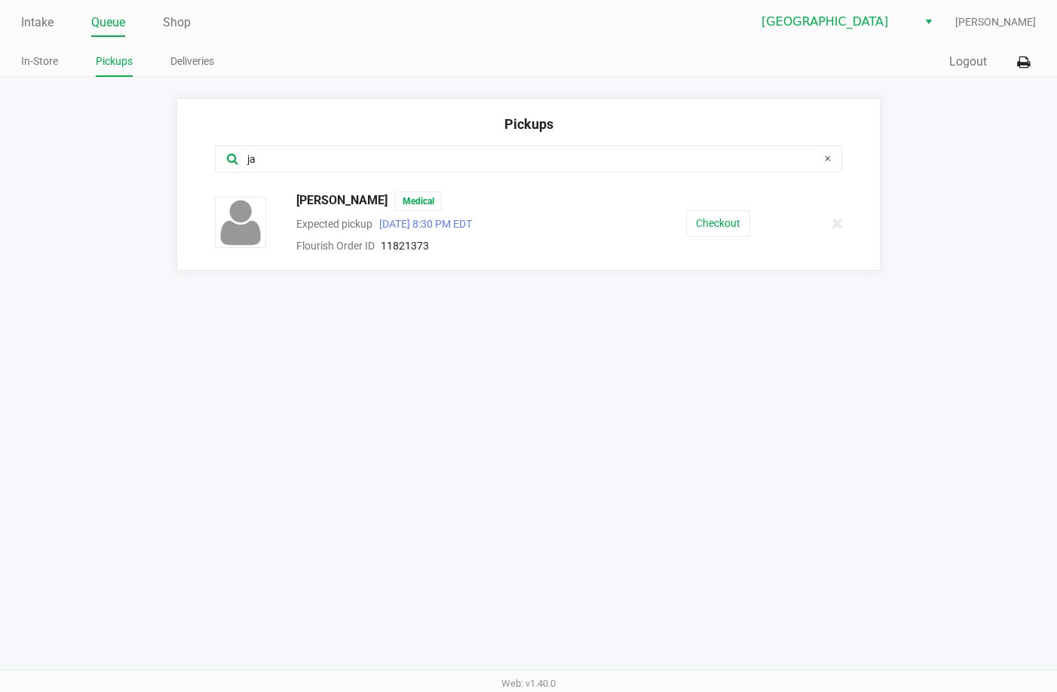
click at [293, 162] on input "ja" at bounding box center [518, 159] width 544 height 17
type input "ja"
click at [17, 10] on div "Intake Queue Shop Lakeland WC Kathryn Tomaskovich In-Store Pickups Deliveries Q…" at bounding box center [528, 38] width 1057 height 77
click at [27, 18] on link "Intake" at bounding box center [37, 22] width 32 height 21
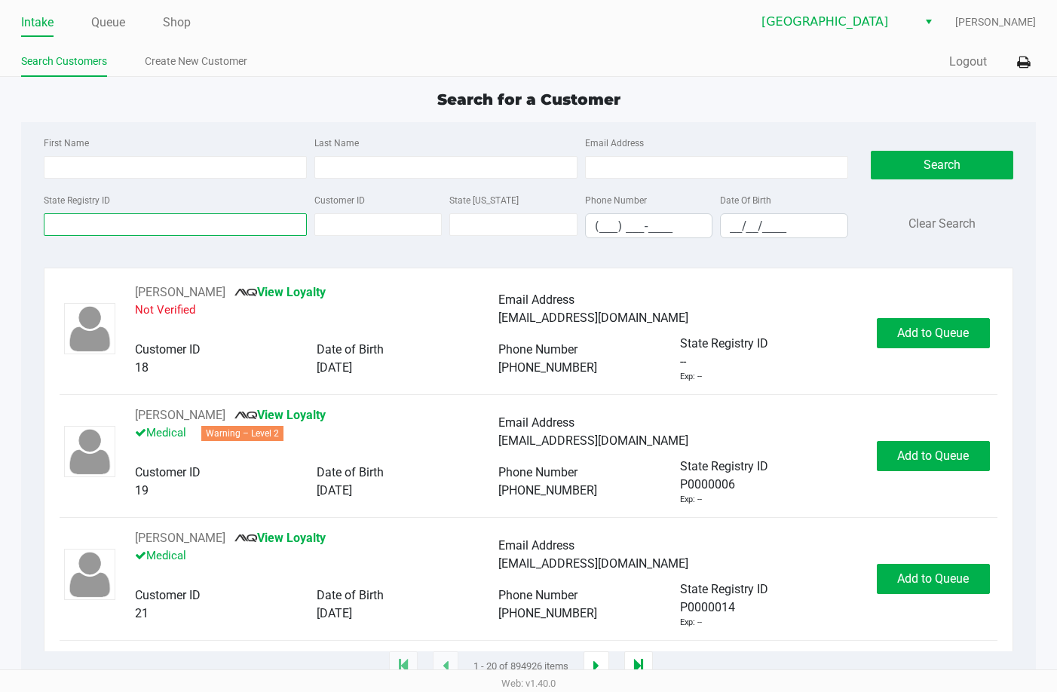
click at [129, 225] on input "State Registry ID" at bounding box center [175, 224] width 263 height 23
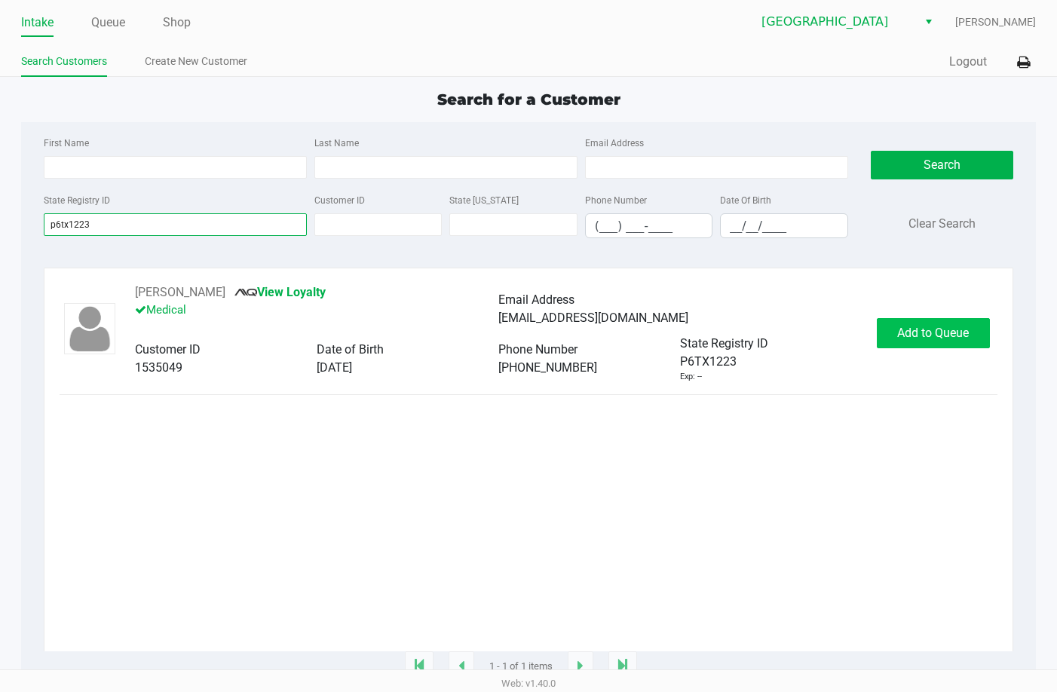
type input "p6tx1223"
click at [927, 340] on span "Add to Queue" at bounding box center [933, 333] width 72 height 14
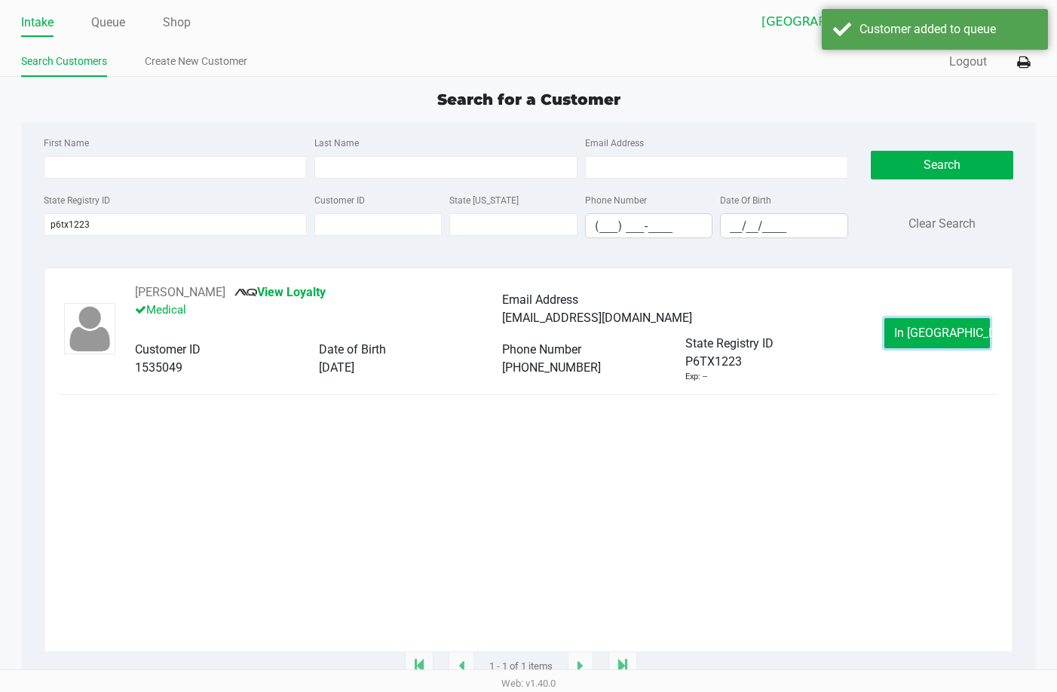
click at [927, 340] on span "In Queue" at bounding box center [957, 333] width 127 height 14
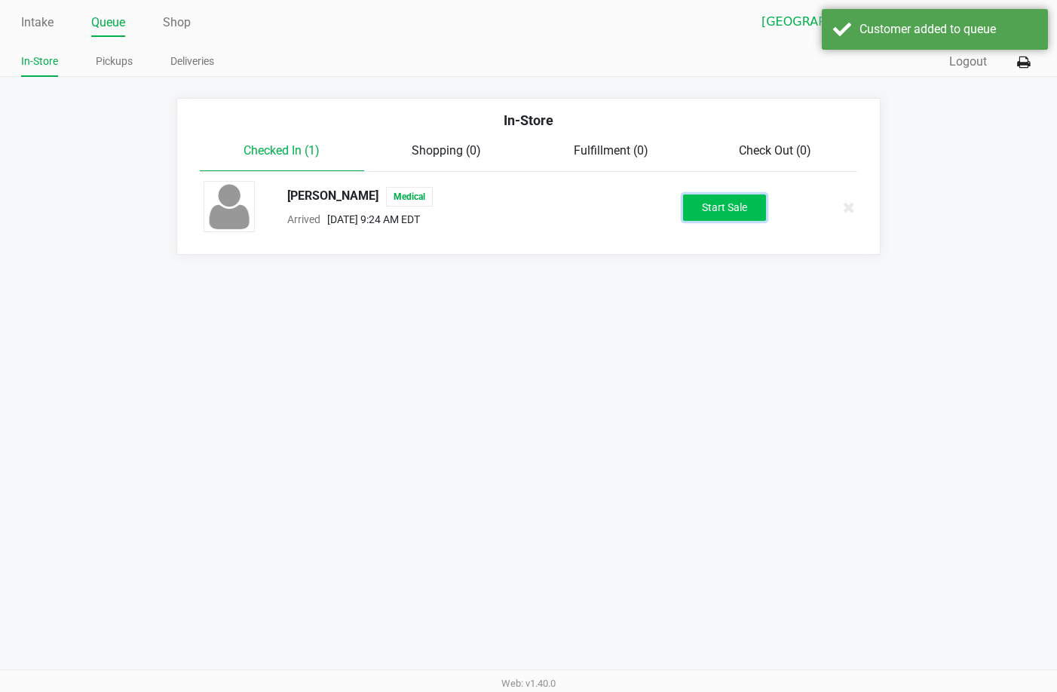
click at [762, 210] on button "Start Sale" at bounding box center [724, 208] width 83 height 26
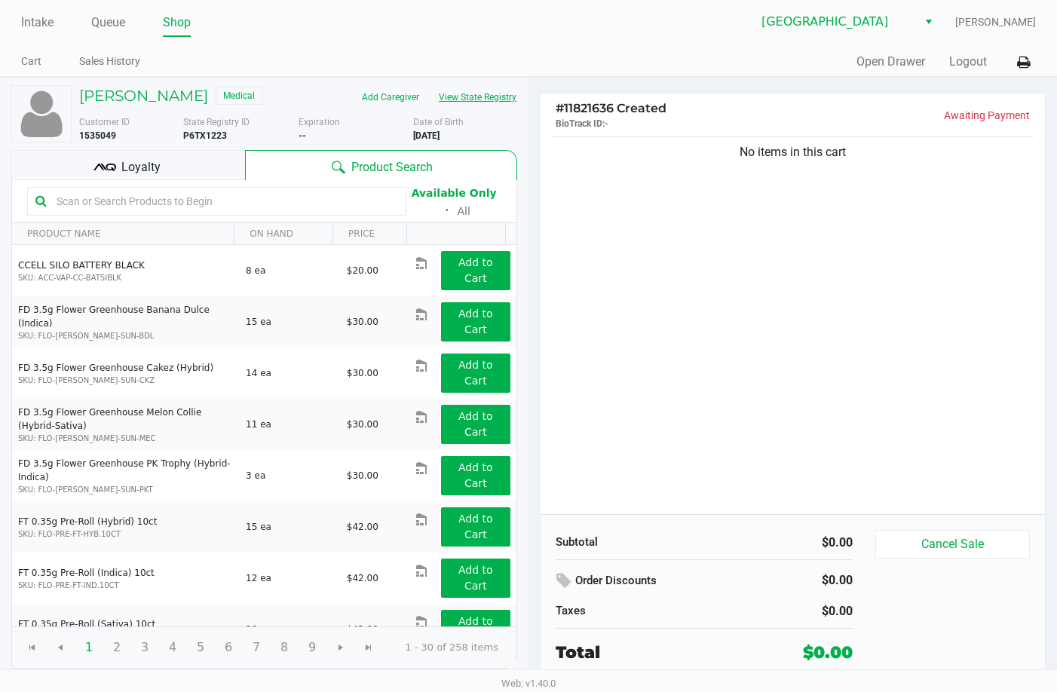
click at [492, 107] on button "View State Registry" at bounding box center [473, 97] width 88 height 24
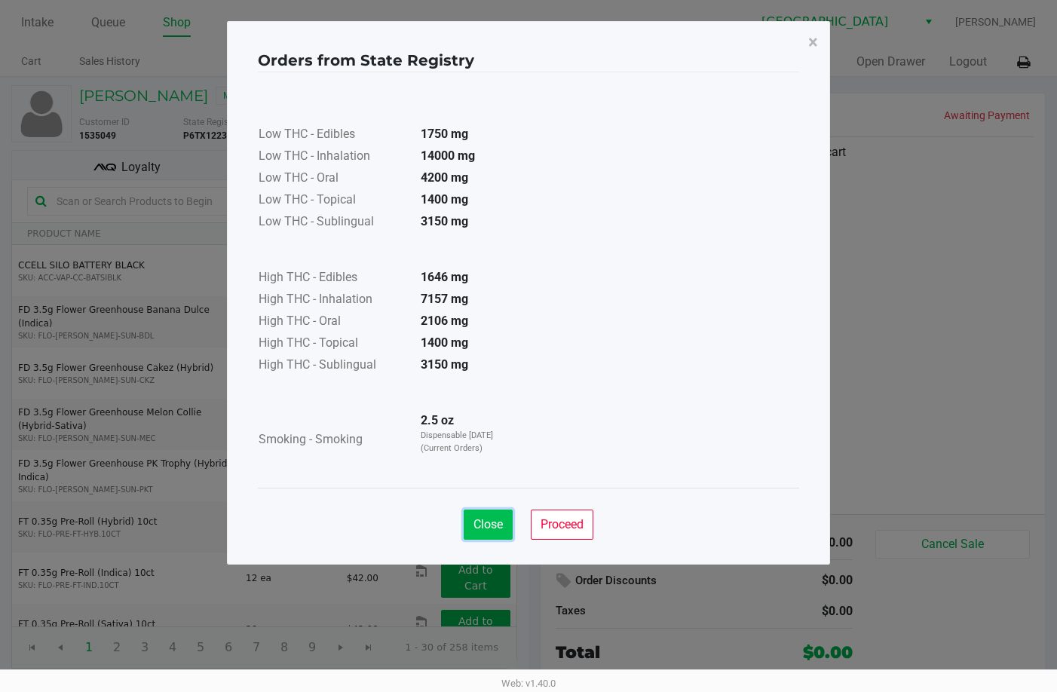
click at [489, 530] on span "Close" at bounding box center [488, 524] width 29 height 14
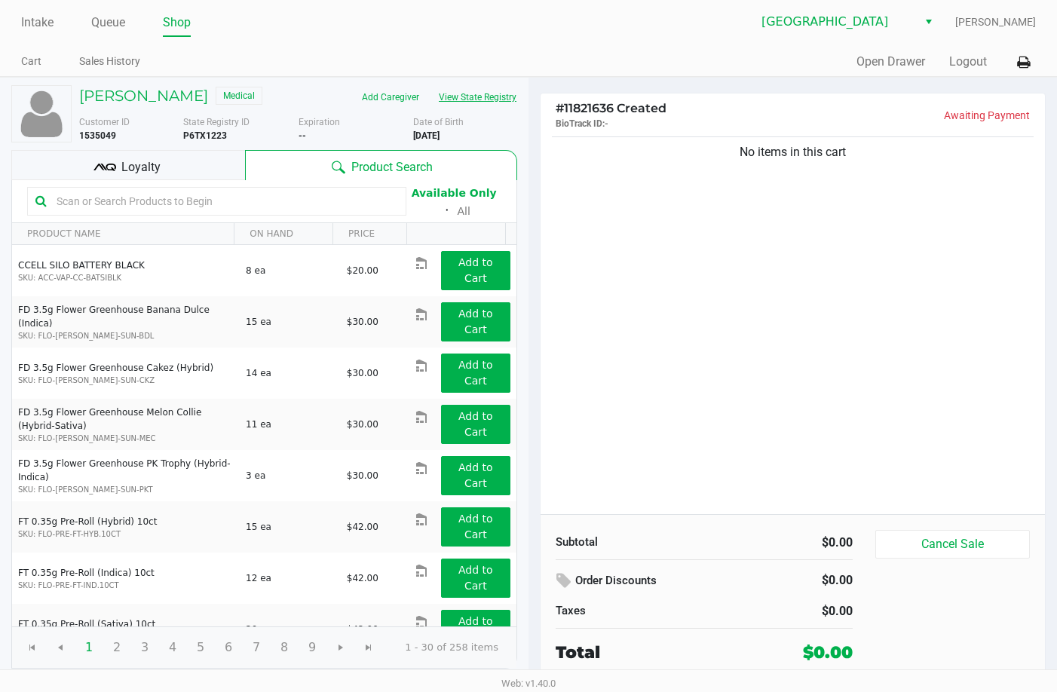
click at [472, 107] on button "View State Registry" at bounding box center [473, 97] width 88 height 24
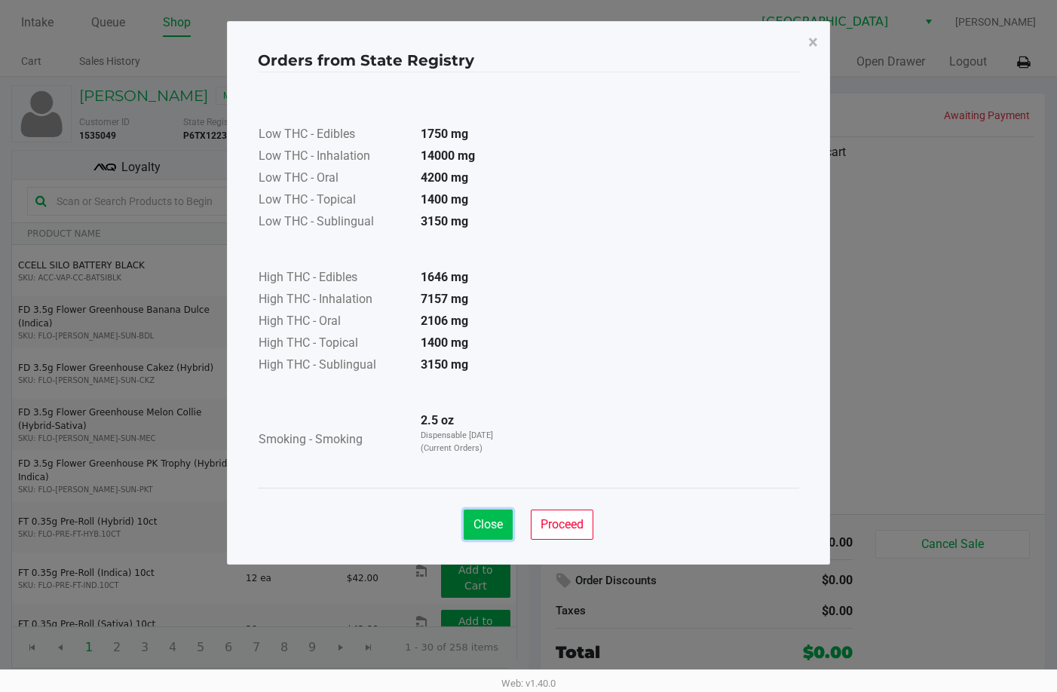
click at [495, 517] on span "Close" at bounding box center [488, 524] width 29 height 14
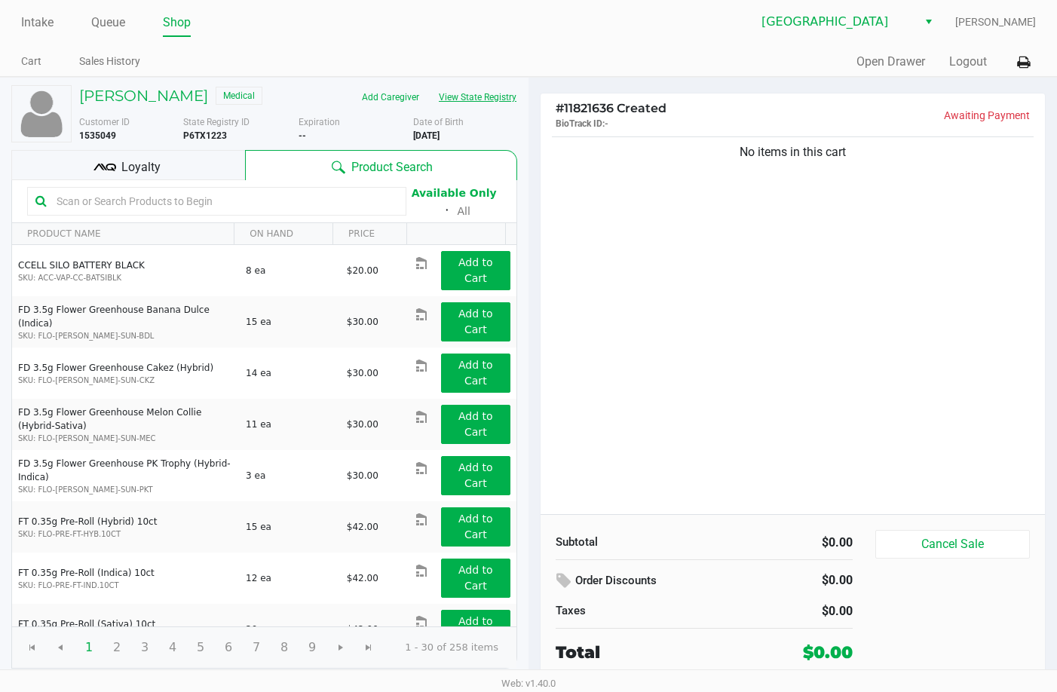
click at [510, 95] on button "View State Registry" at bounding box center [473, 97] width 88 height 24
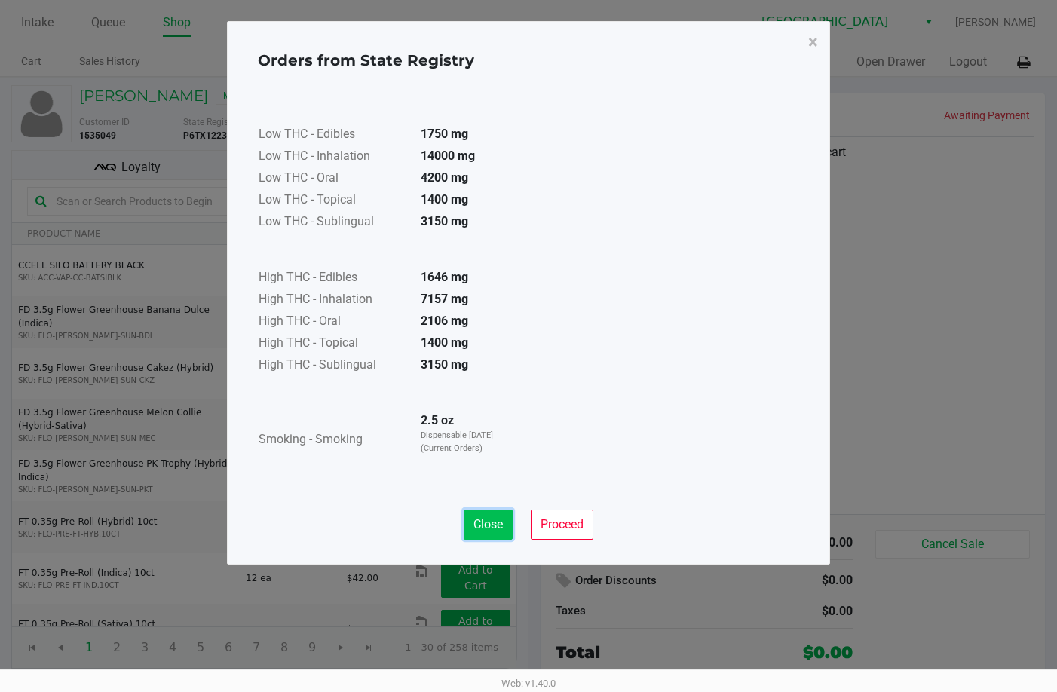
click at [493, 524] on span "Close" at bounding box center [488, 524] width 29 height 14
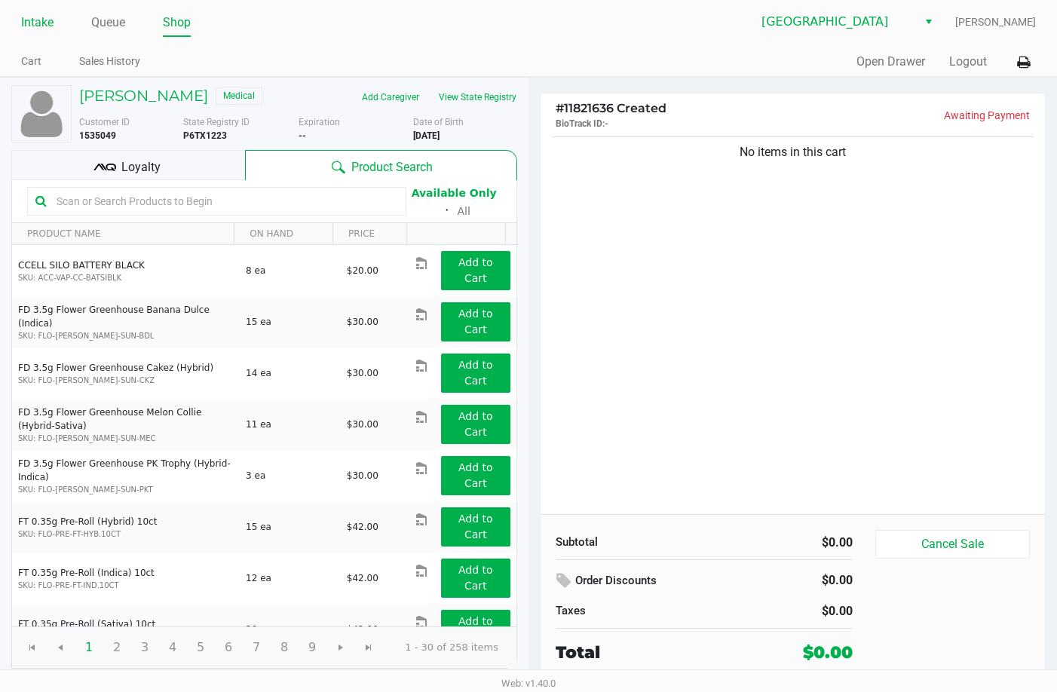
click at [42, 21] on link "Intake" at bounding box center [37, 22] width 32 height 21
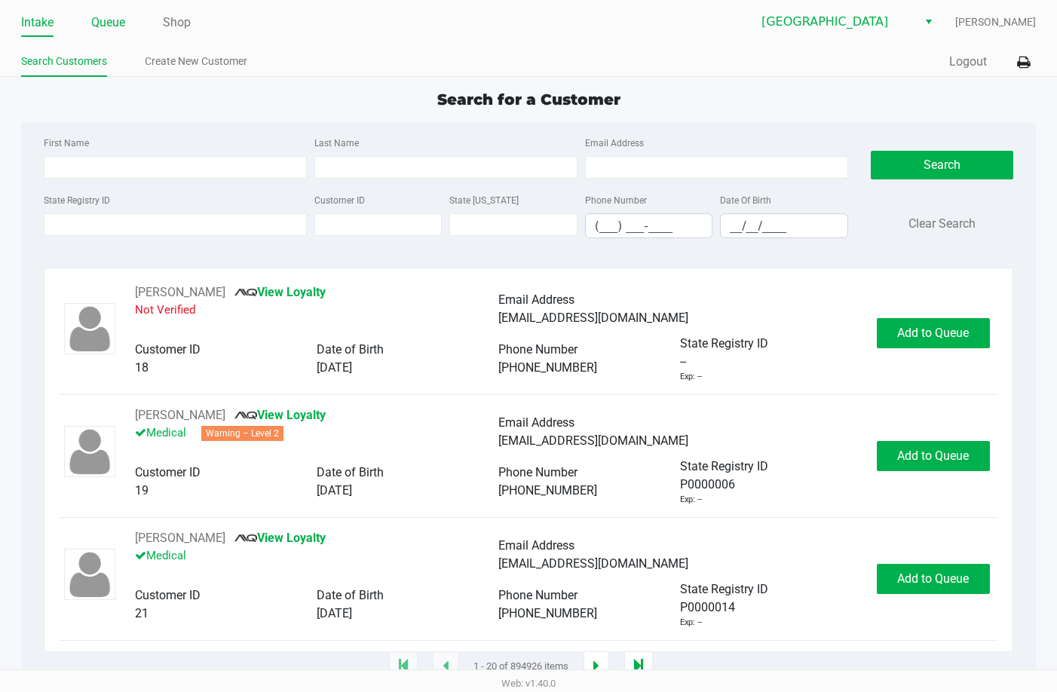
click at [118, 20] on link "Queue" at bounding box center [108, 22] width 34 height 21
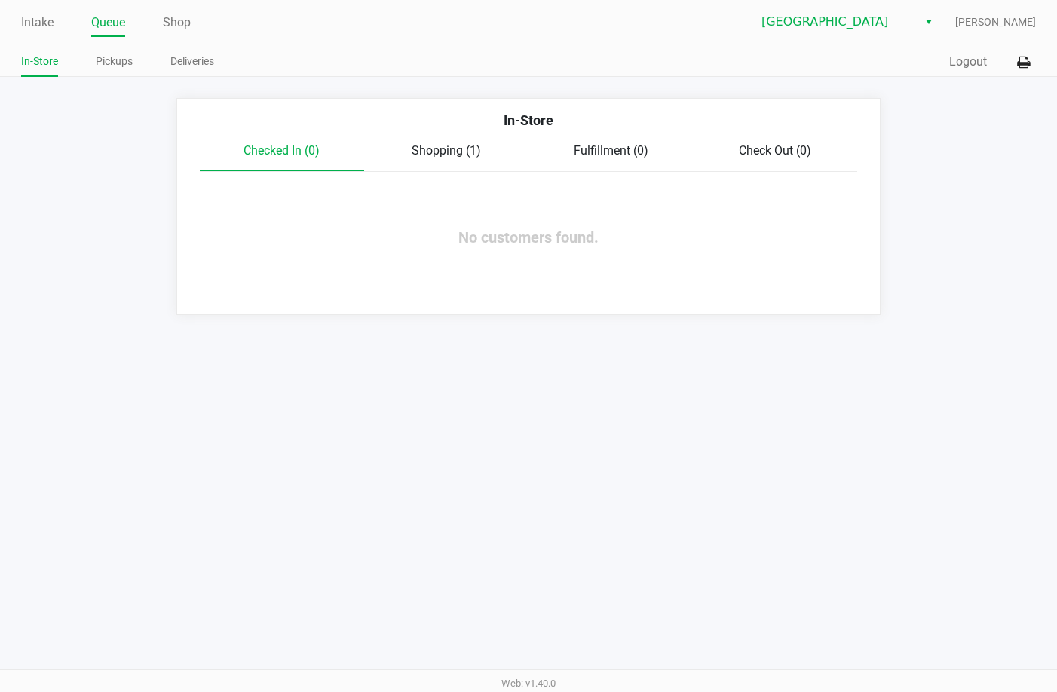
click at [455, 143] on div "Shopping (1)" at bounding box center [446, 151] width 164 height 18
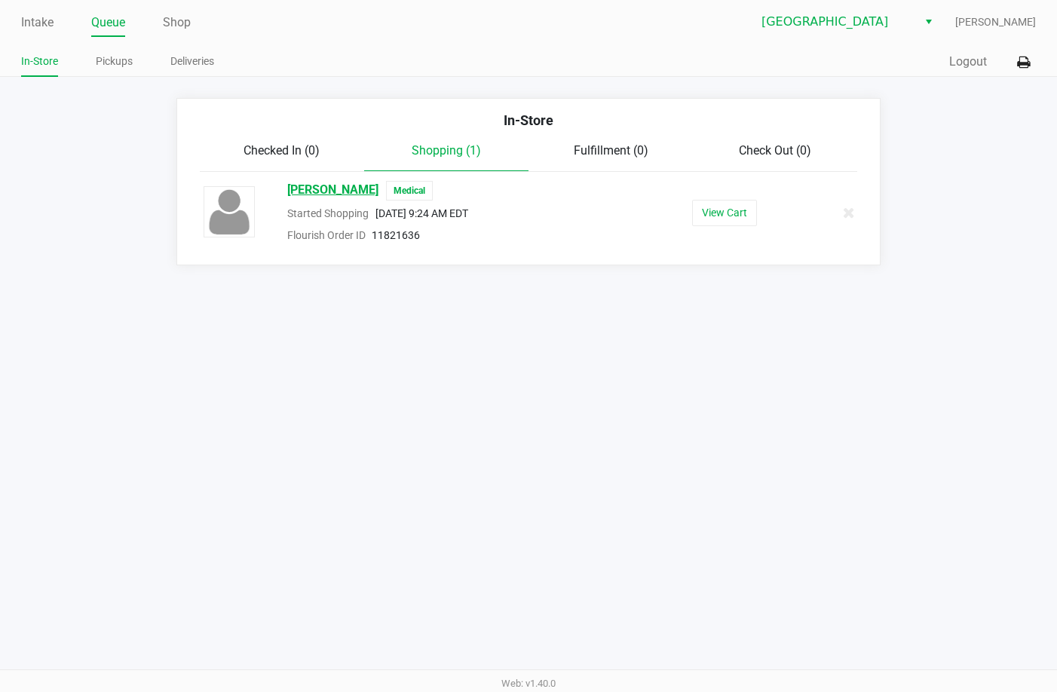
click at [315, 193] on span "Jan DOPPELHEUER" at bounding box center [332, 191] width 91 height 20
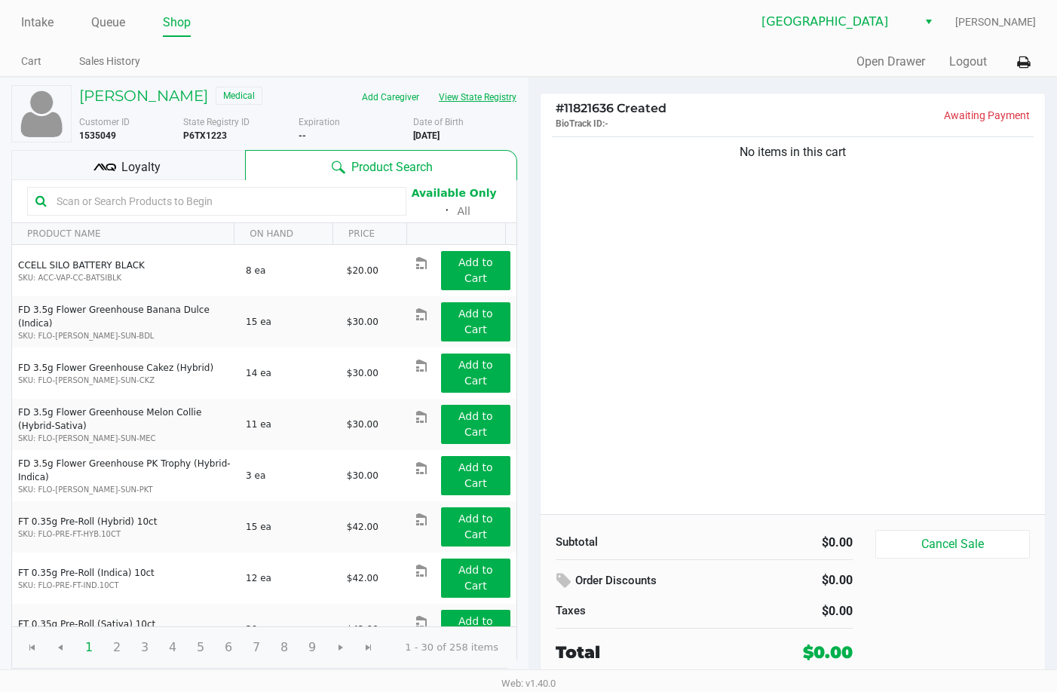
click at [477, 99] on button "View State Registry" at bounding box center [473, 97] width 88 height 24
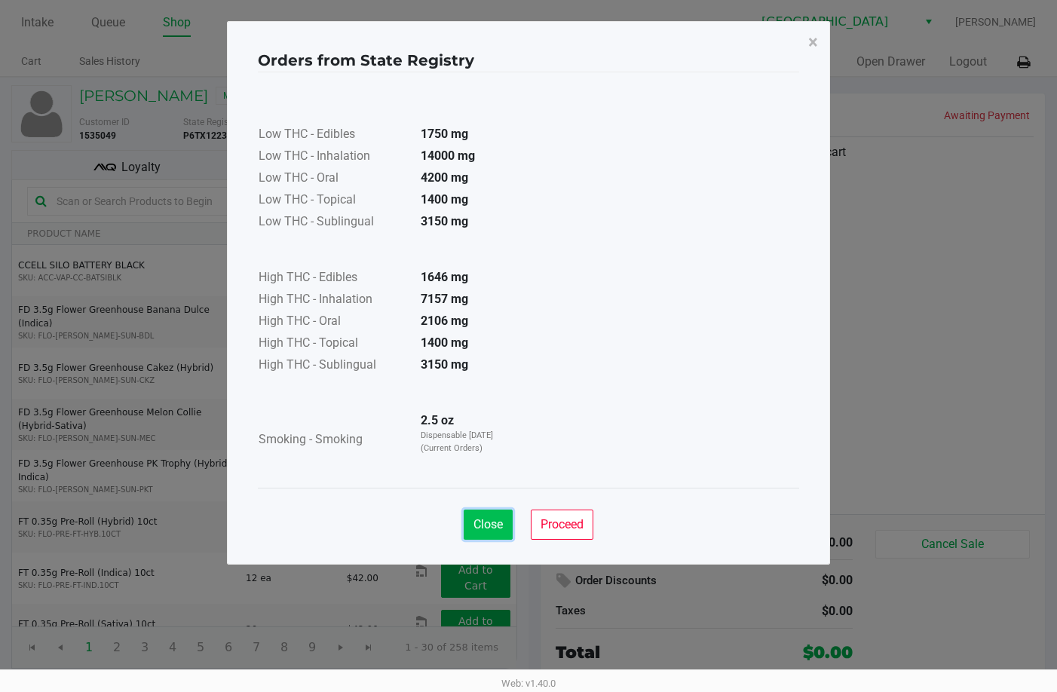
click at [493, 538] on button "Close" at bounding box center [488, 525] width 49 height 30
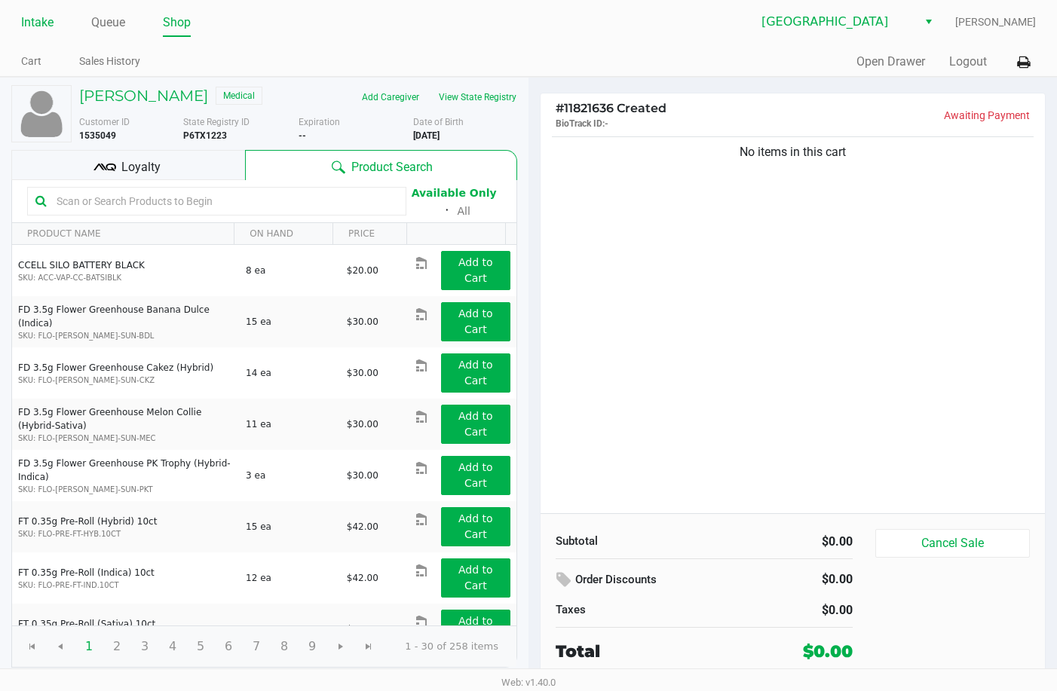
click at [38, 31] on link "Intake" at bounding box center [37, 22] width 32 height 21
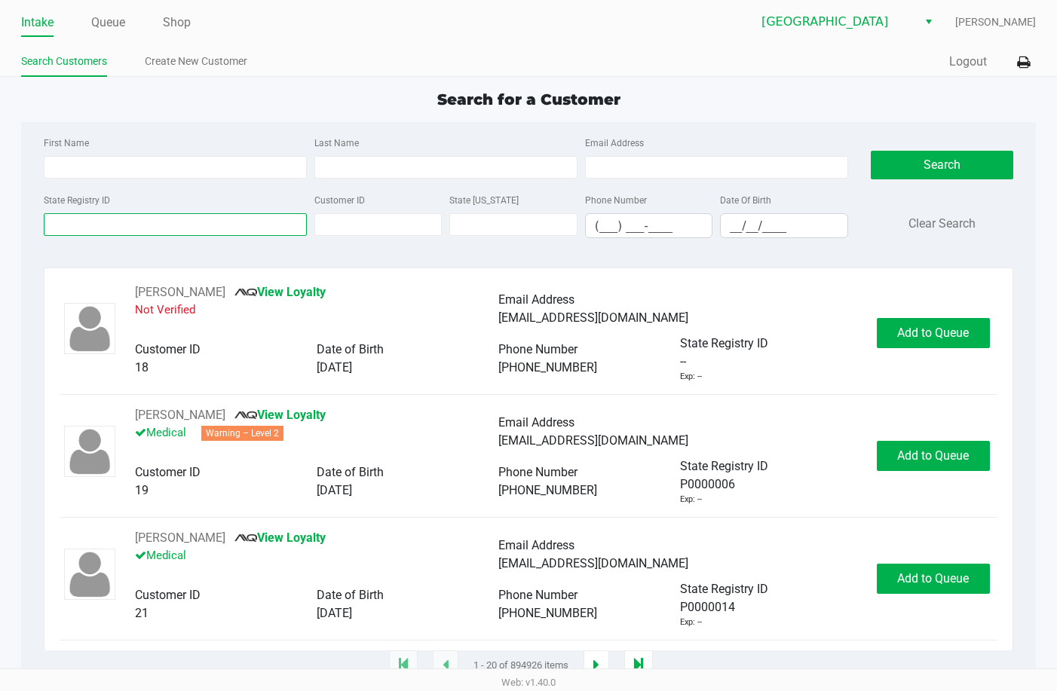
click at [148, 221] on input "State Registry ID" at bounding box center [175, 224] width 263 height 23
type input "["
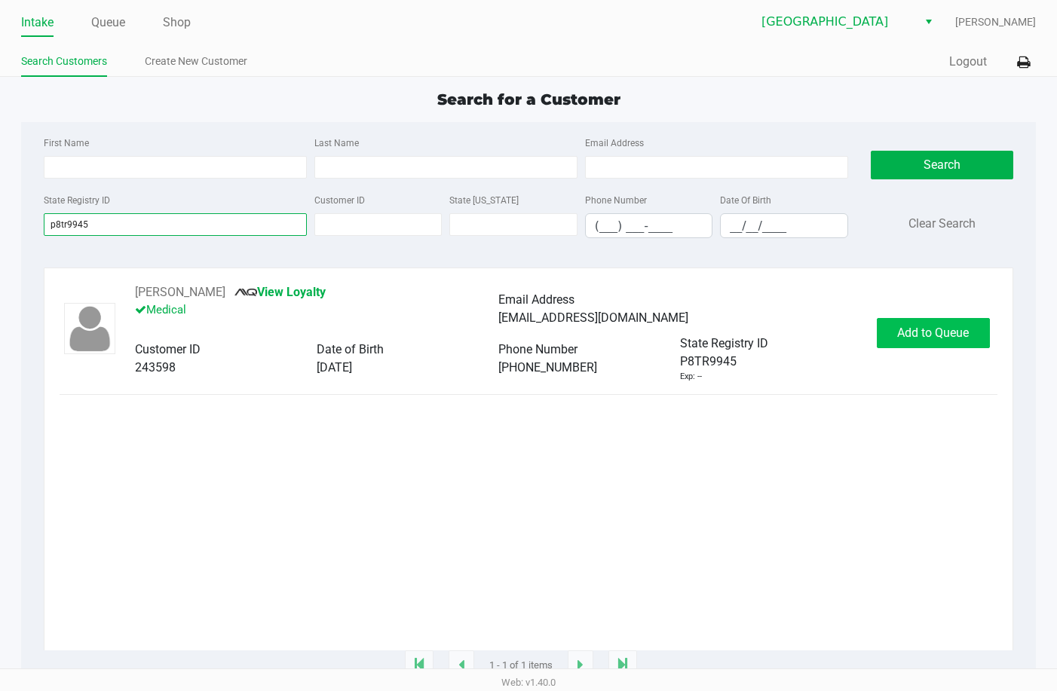
type input "p8tr9945"
click at [916, 336] on span "Add to Queue" at bounding box center [933, 333] width 72 height 14
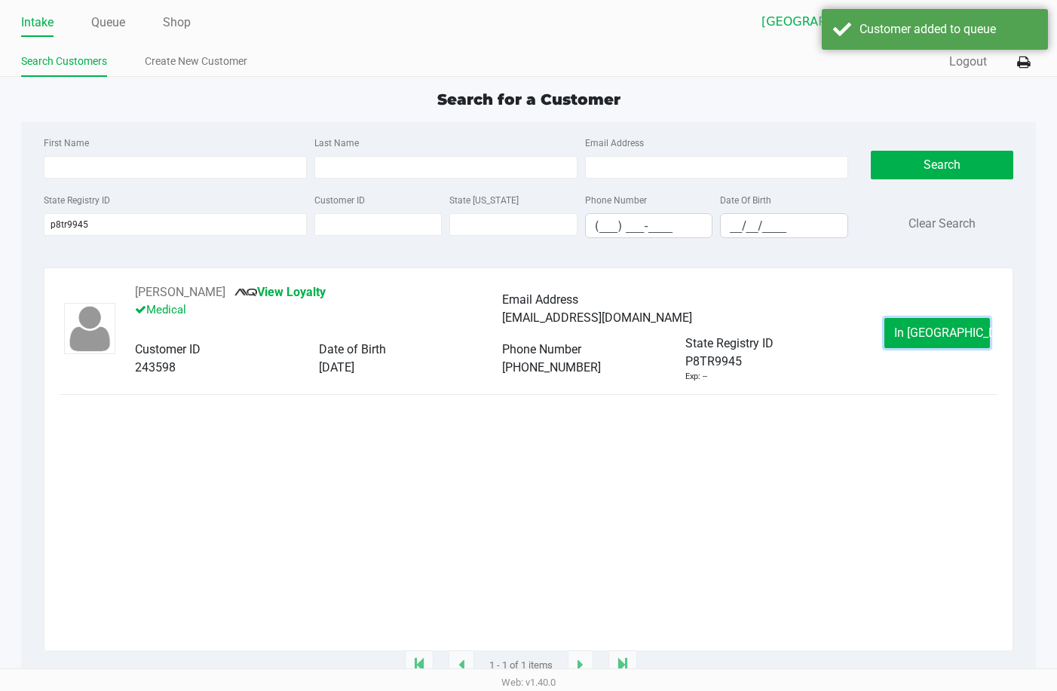
click at [916, 336] on span "In Queue" at bounding box center [957, 333] width 127 height 14
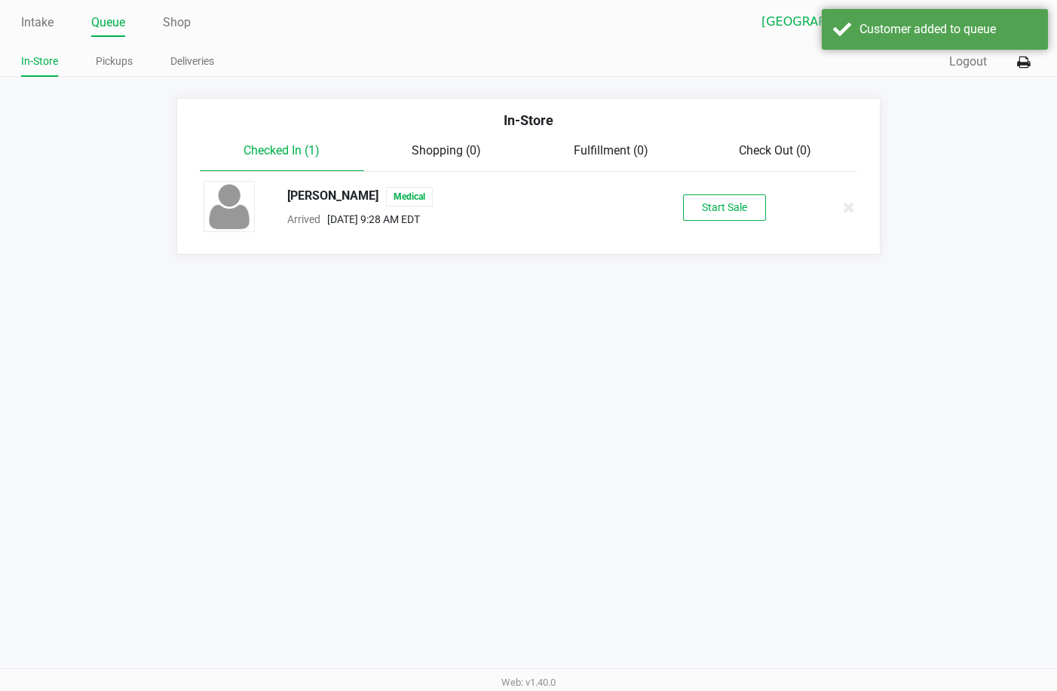
click at [377, 201] on div "ELEXUS MAYA-HERNANDEZ Medical" at bounding box center [458, 197] width 364 height 20
copy span "ELEXUS MAYA-HERNANDEZ"
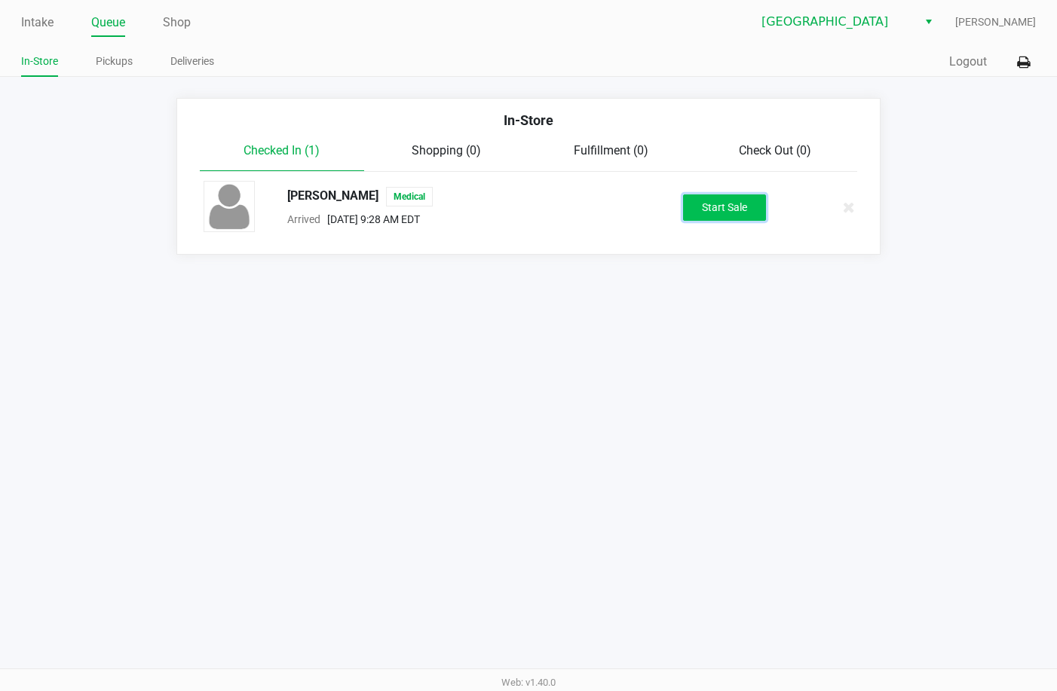
click at [728, 197] on button "Start Sale" at bounding box center [724, 208] width 83 height 26
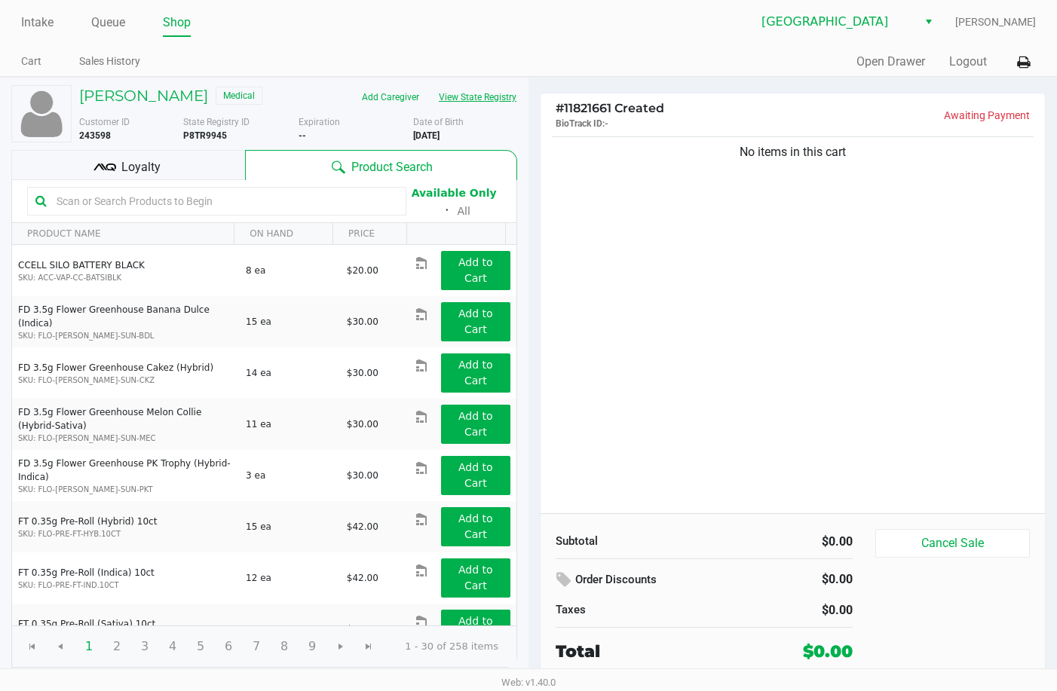
click at [458, 93] on button "View State Registry" at bounding box center [473, 97] width 88 height 24
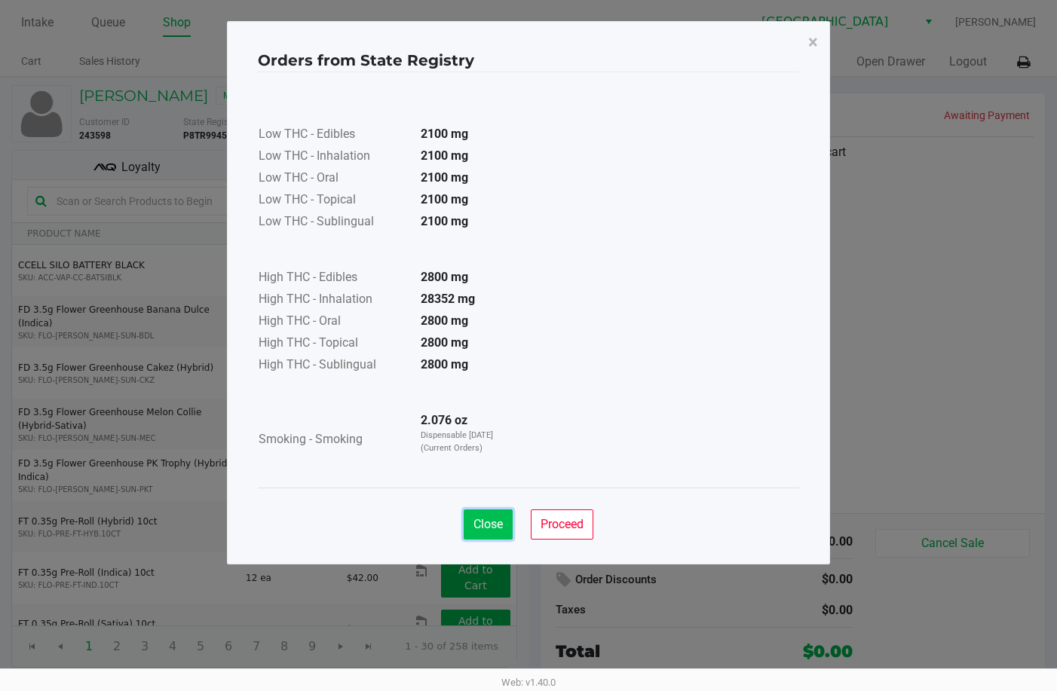
click at [501, 518] on span "Close" at bounding box center [488, 524] width 29 height 14
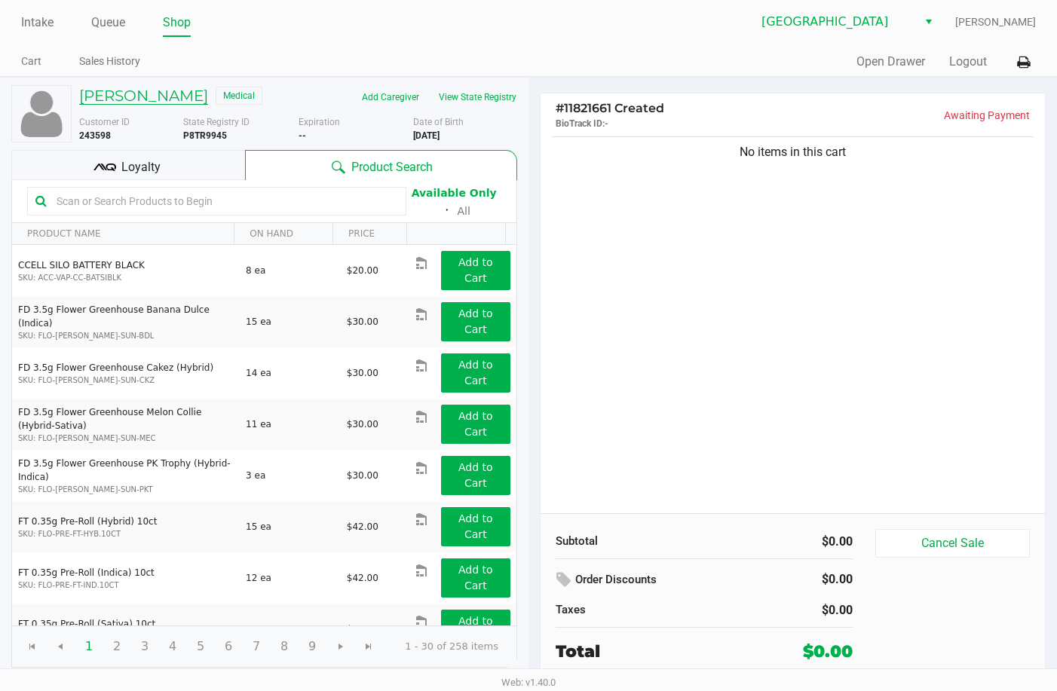
click at [139, 105] on h5 "ELEXUS MAYA-HERNANDEZ" at bounding box center [143, 96] width 129 height 18
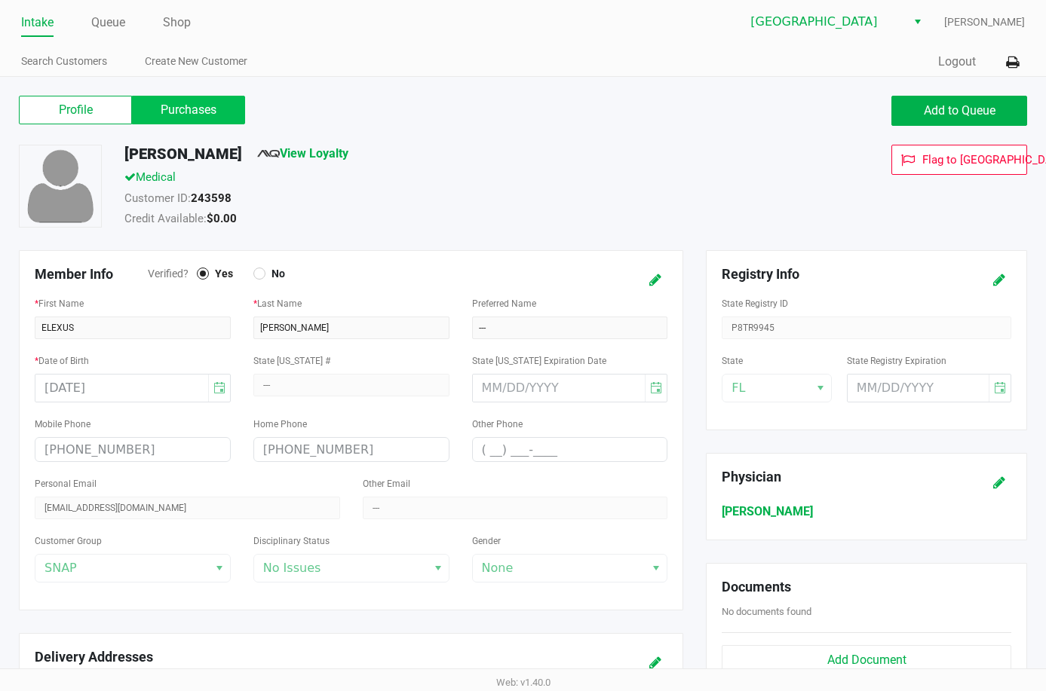
click at [192, 104] on label "Purchases" at bounding box center [188, 110] width 113 height 29
click at [0, 0] on 1 "Purchases" at bounding box center [0, 0] width 0 height 0
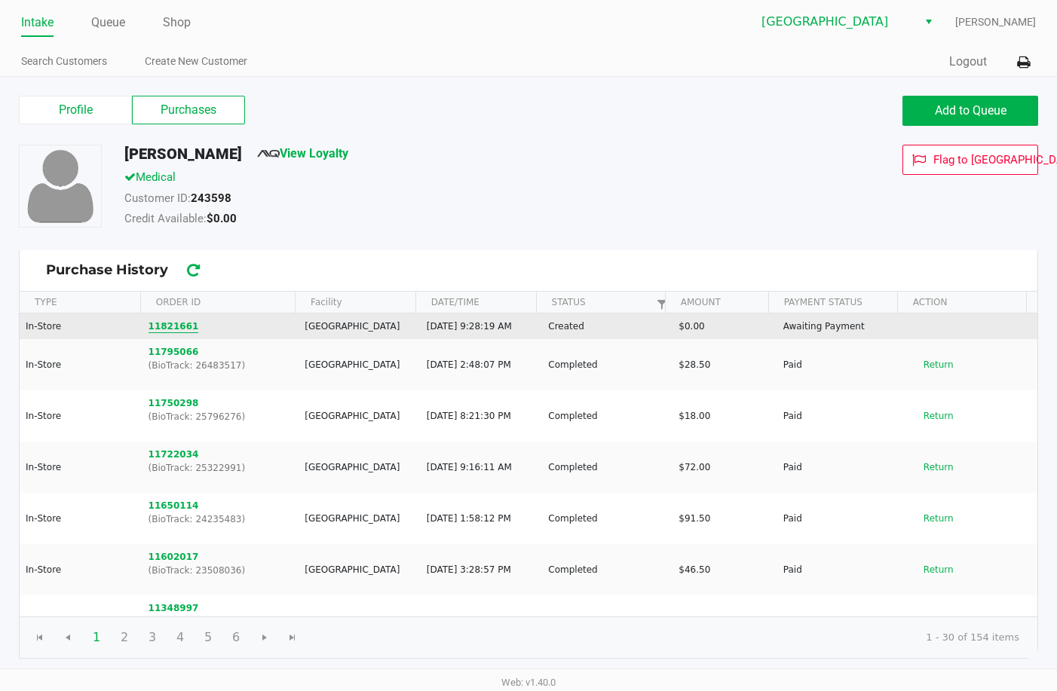
click at [177, 326] on button "11821661" at bounding box center [174, 327] width 51 height 14
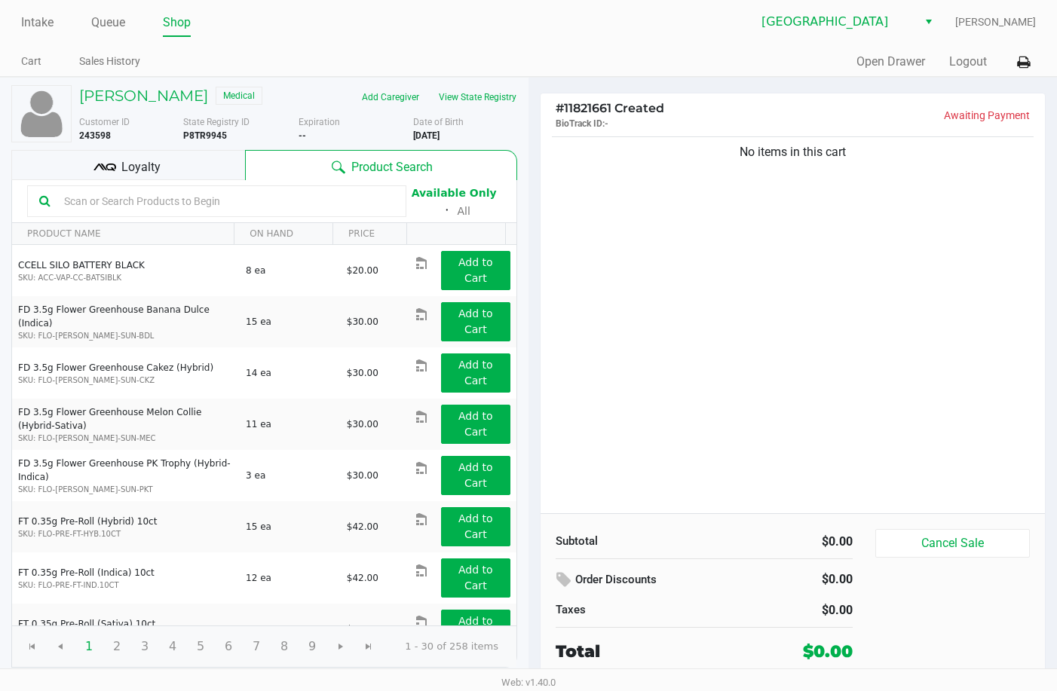
click at [179, 178] on div "Loyalty" at bounding box center [128, 165] width 234 height 30
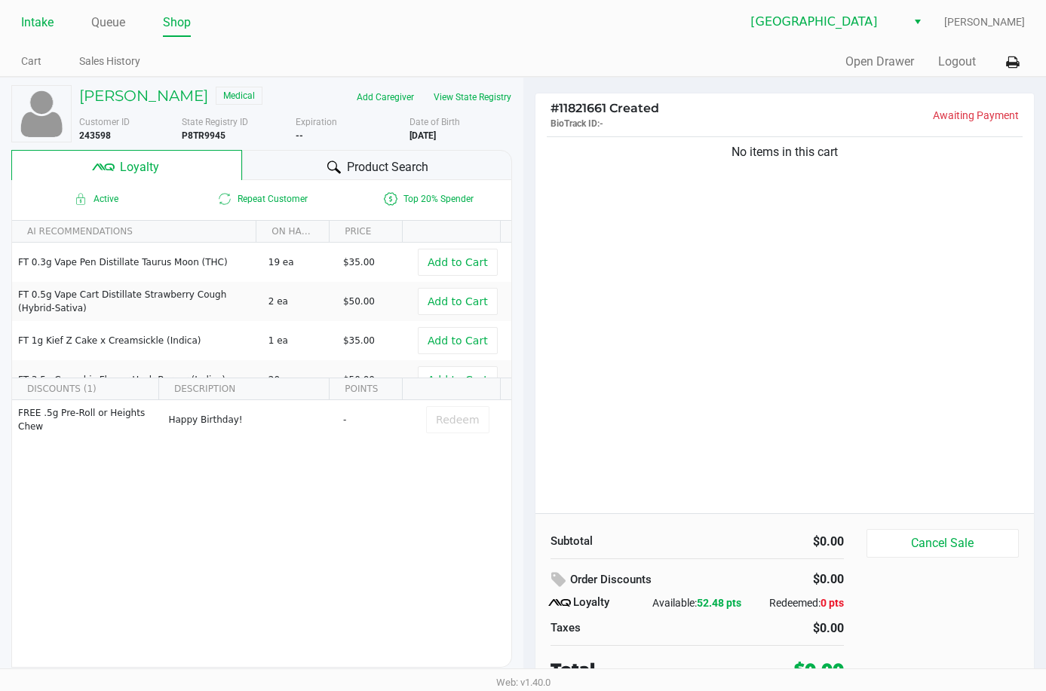
click at [40, 27] on link "Intake" at bounding box center [37, 22] width 32 height 21
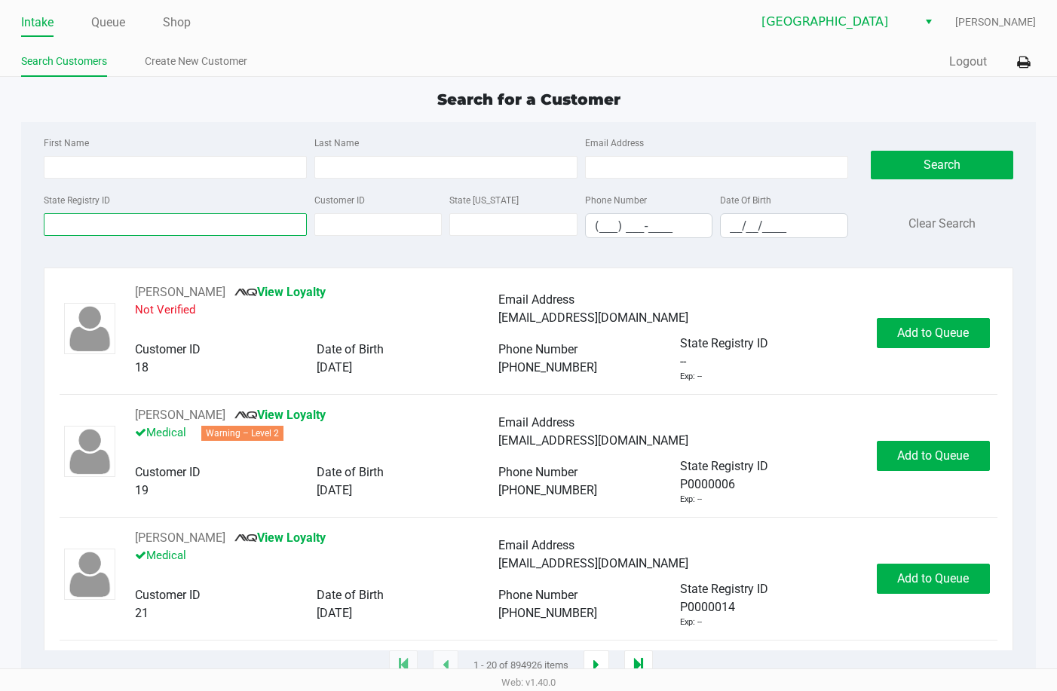
click at [122, 222] on input "State Registry ID" at bounding box center [175, 224] width 263 height 23
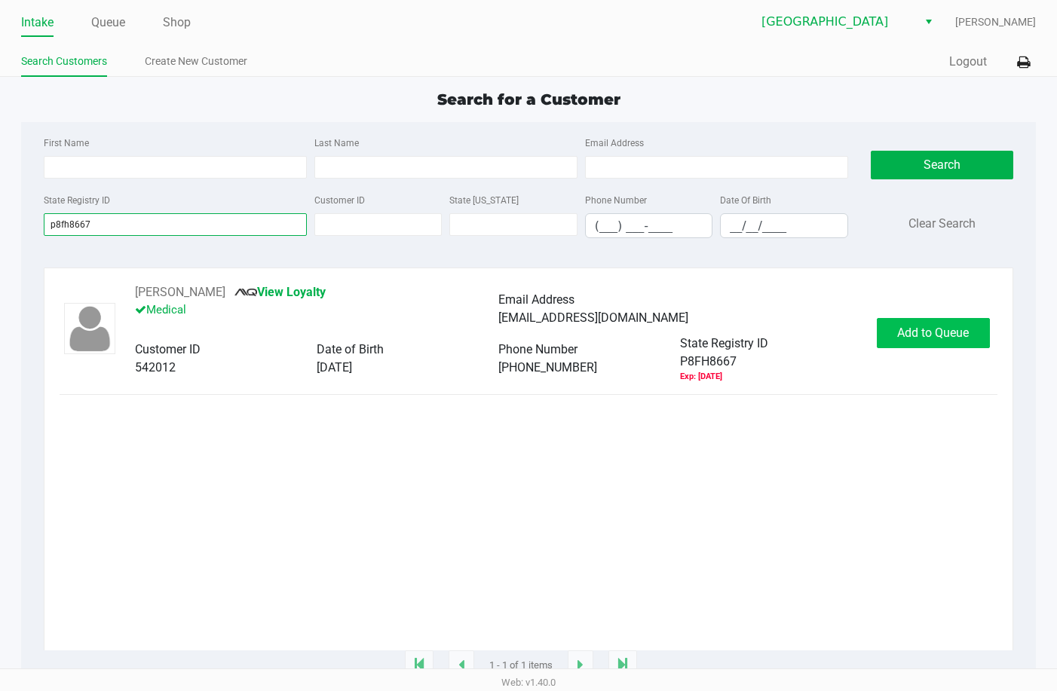
type input "p8fh8667"
click at [936, 324] on button "Add to Queue" at bounding box center [933, 333] width 113 height 30
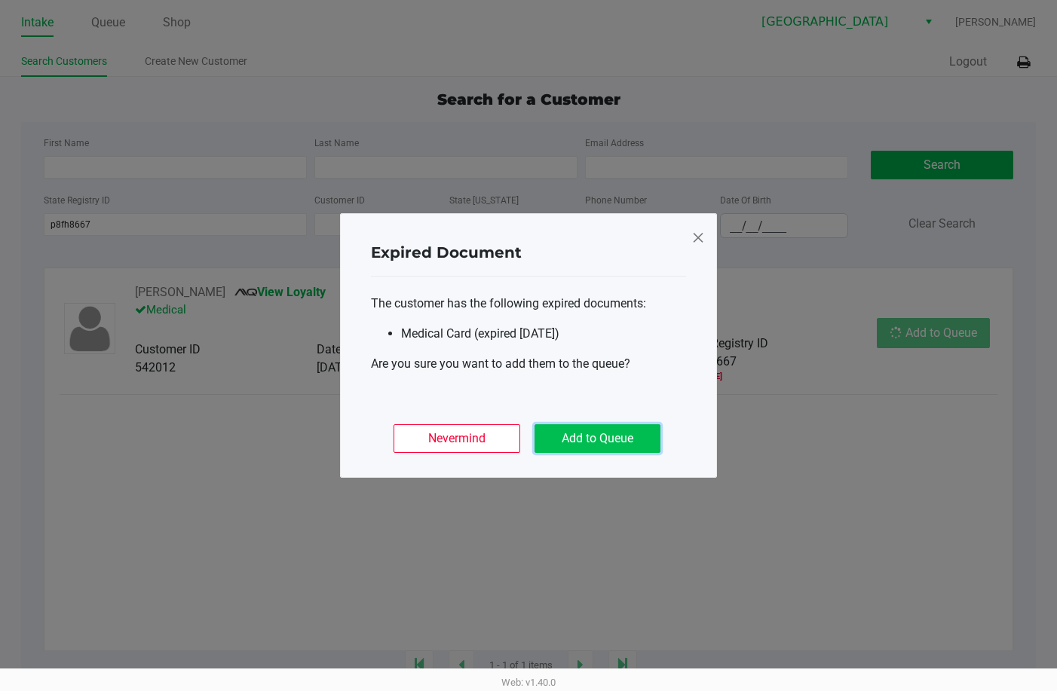
click at [636, 434] on button "Add to Queue" at bounding box center [598, 439] width 126 height 29
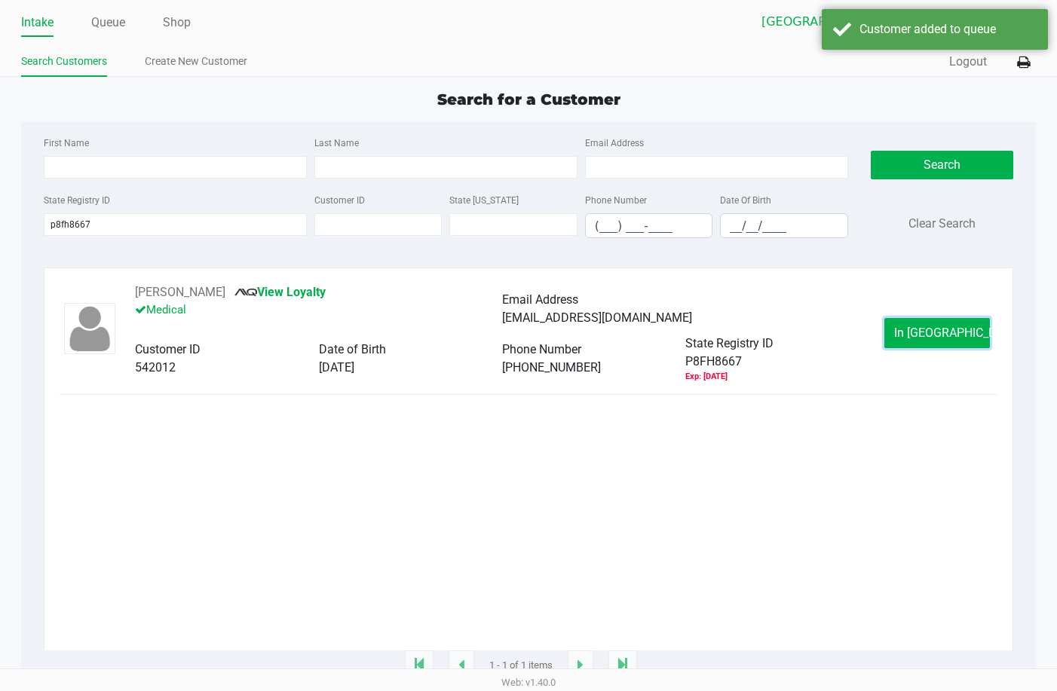
click at [934, 334] on span "In Queue" at bounding box center [957, 333] width 127 height 14
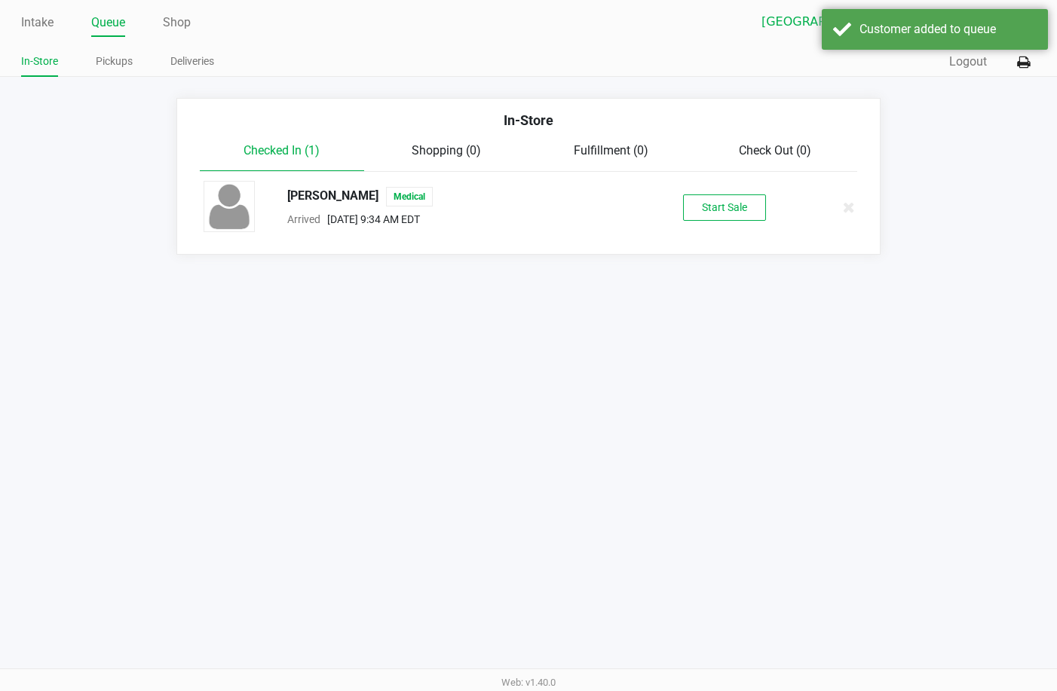
click at [350, 198] on div "THOMAS DAVIS Medical" at bounding box center [458, 197] width 364 height 20
copy span "THOMAS DAVIS"
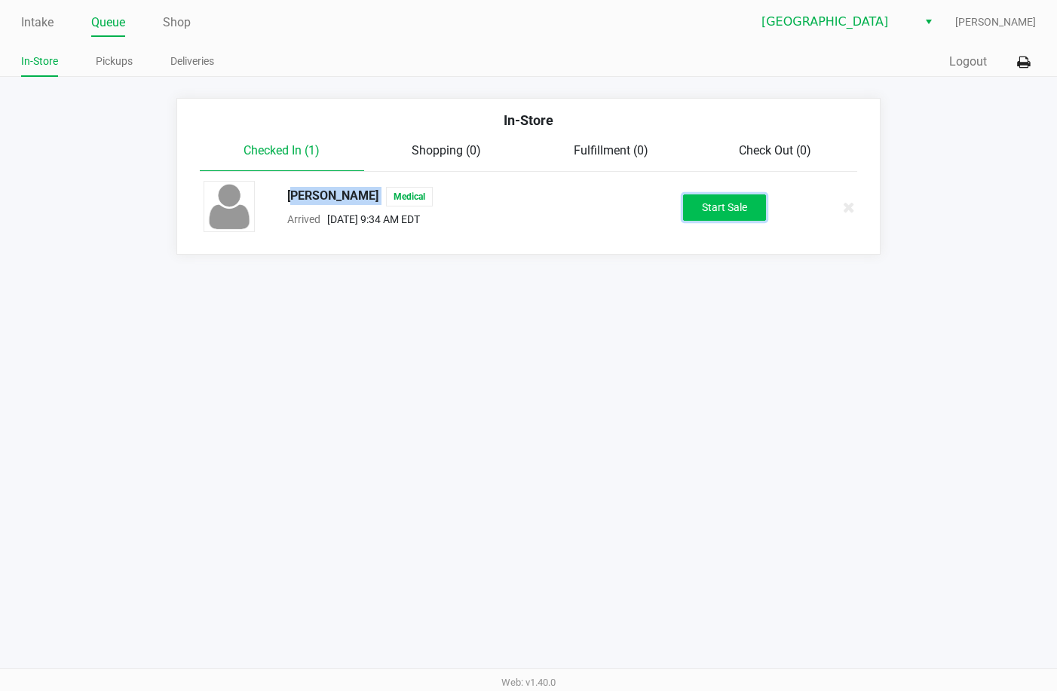
click at [735, 208] on button "Start Sale" at bounding box center [724, 208] width 83 height 26
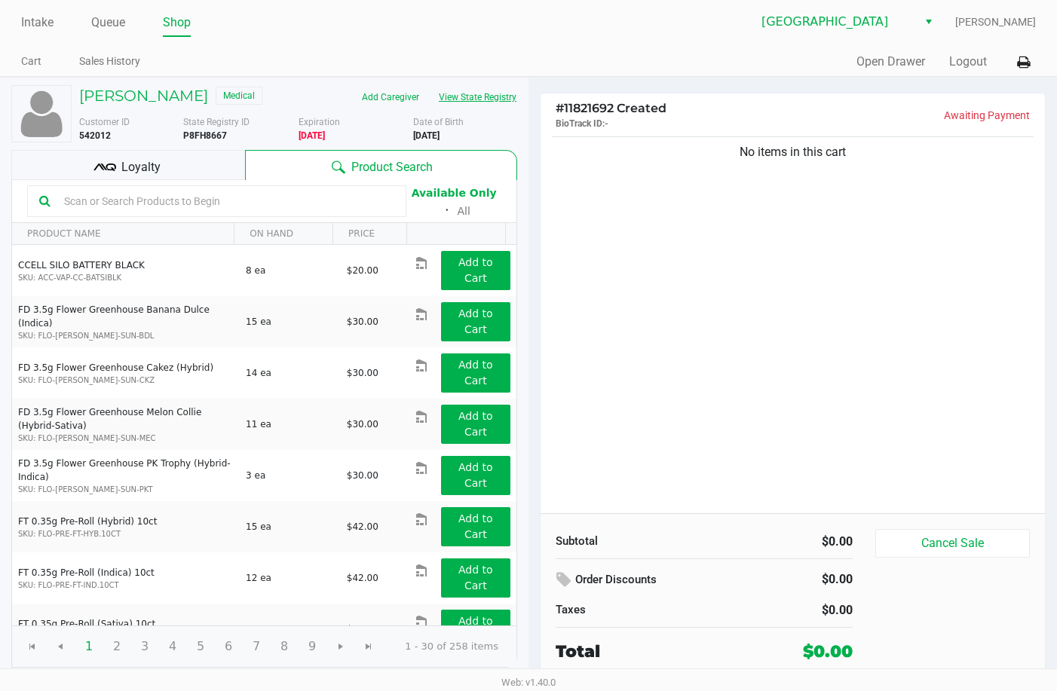
click at [471, 100] on button "View State Registry" at bounding box center [473, 97] width 88 height 24
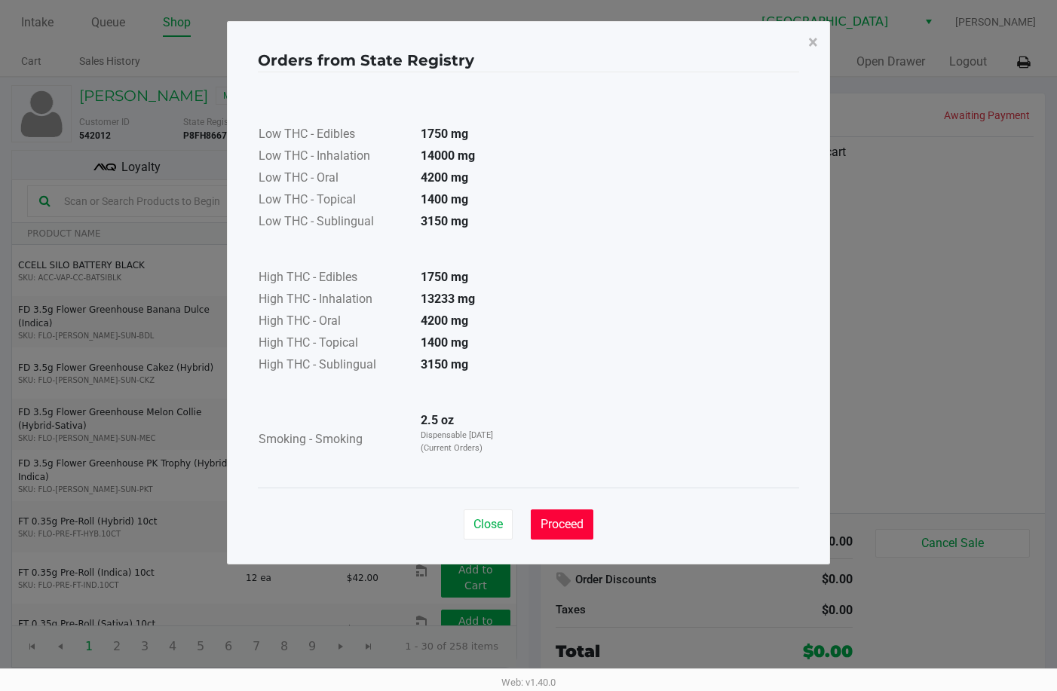
drag, startPoint x: 550, startPoint y: 524, endPoint x: 577, endPoint y: 542, distance: 32.6
click at [550, 529] on span "Proceed" at bounding box center [562, 524] width 43 height 14
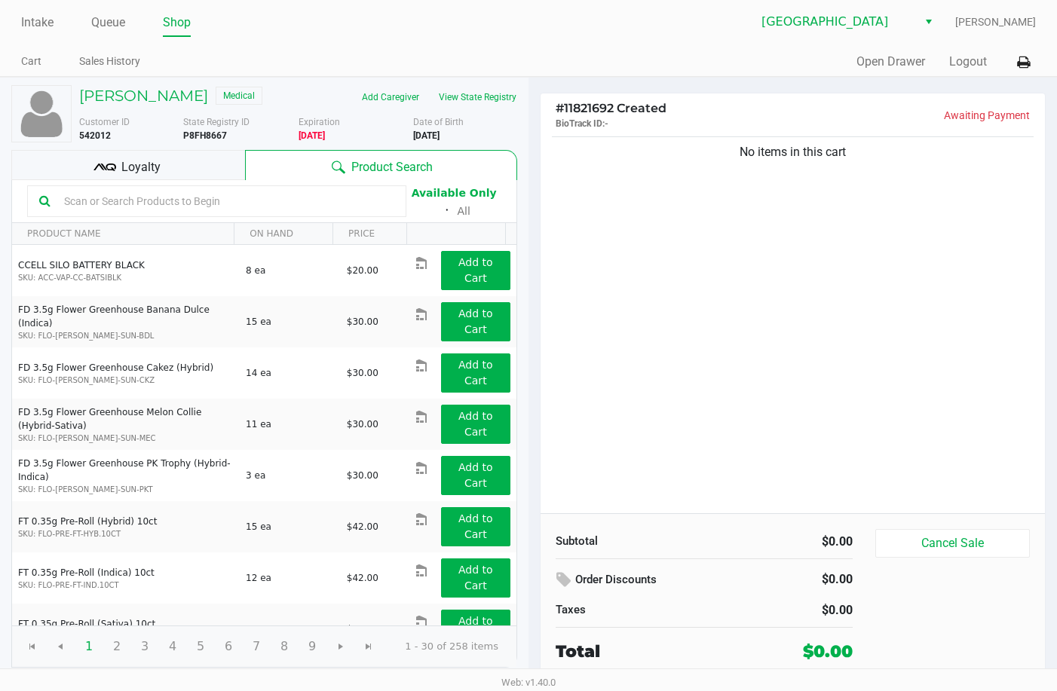
click at [169, 165] on div "Loyalty" at bounding box center [128, 165] width 234 height 30
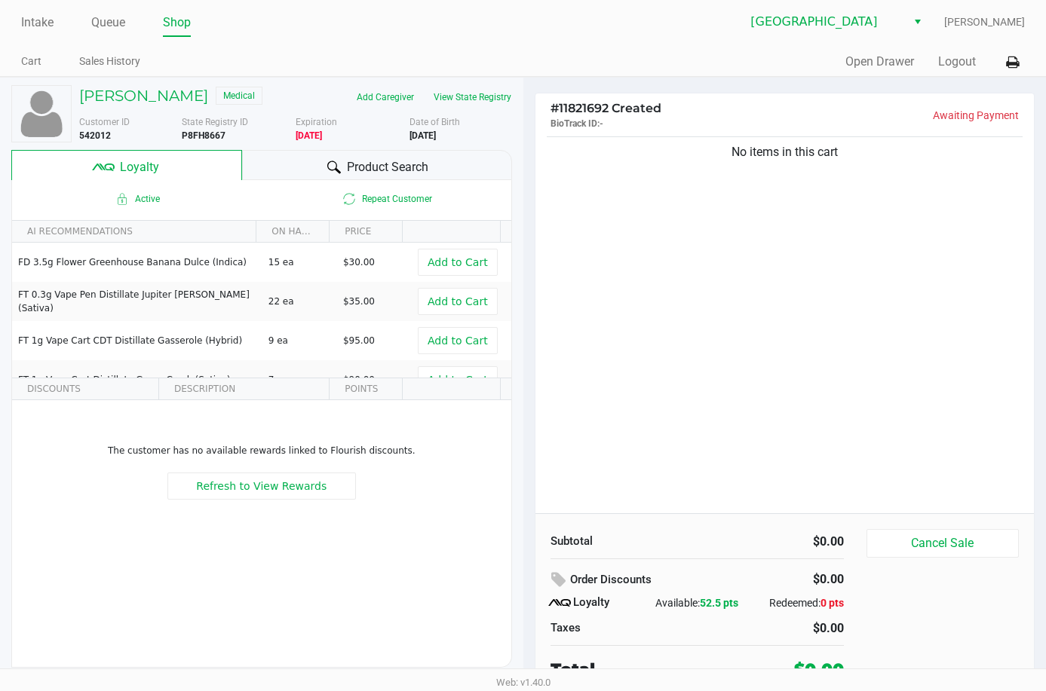
click at [765, 350] on div "No items in this cart" at bounding box center [784, 323] width 499 height 380
click at [462, 96] on button "View State Registry" at bounding box center [468, 97] width 88 height 24
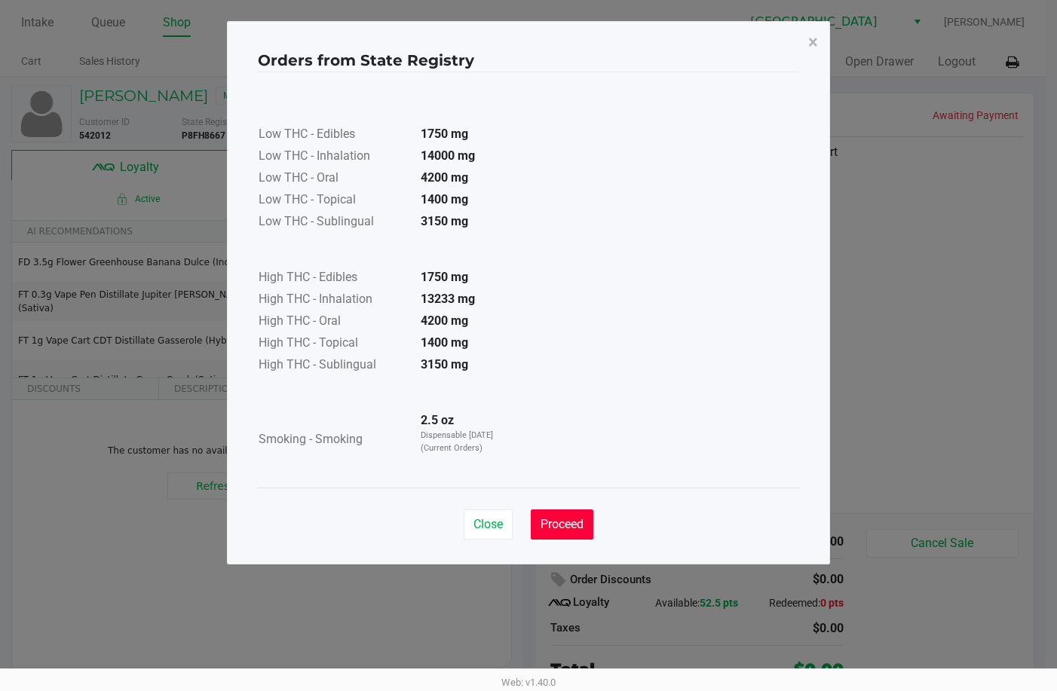
click at [581, 521] on span "Proceed" at bounding box center [562, 524] width 43 height 14
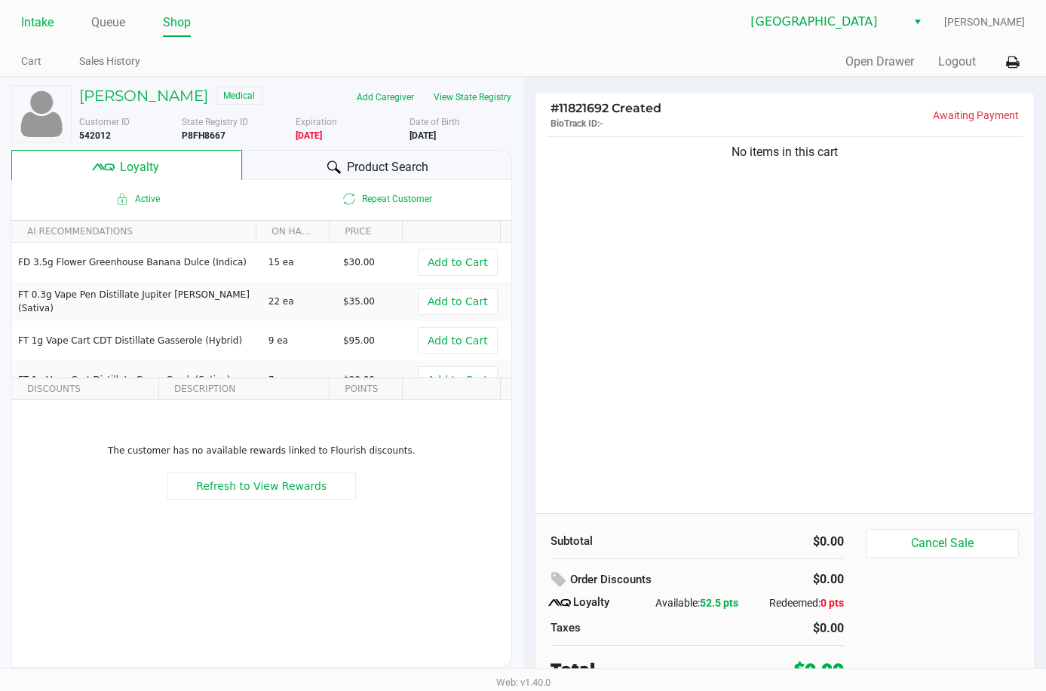
click at [43, 23] on link "Intake" at bounding box center [37, 22] width 32 height 21
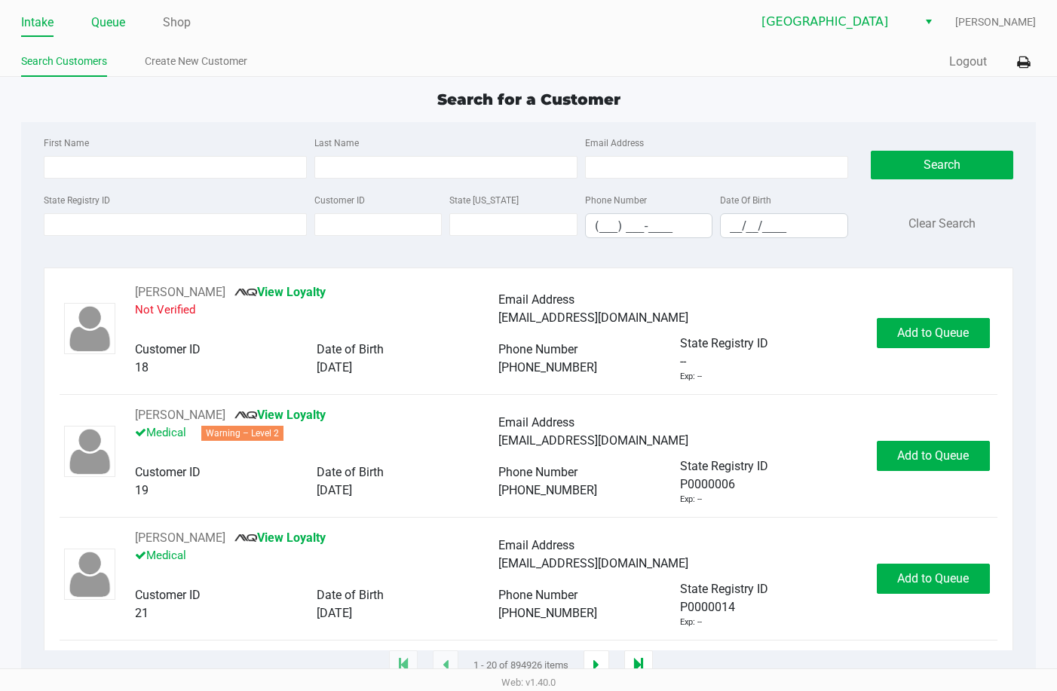
click at [112, 24] on link "Queue" at bounding box center [108, 22] width 34 height 21
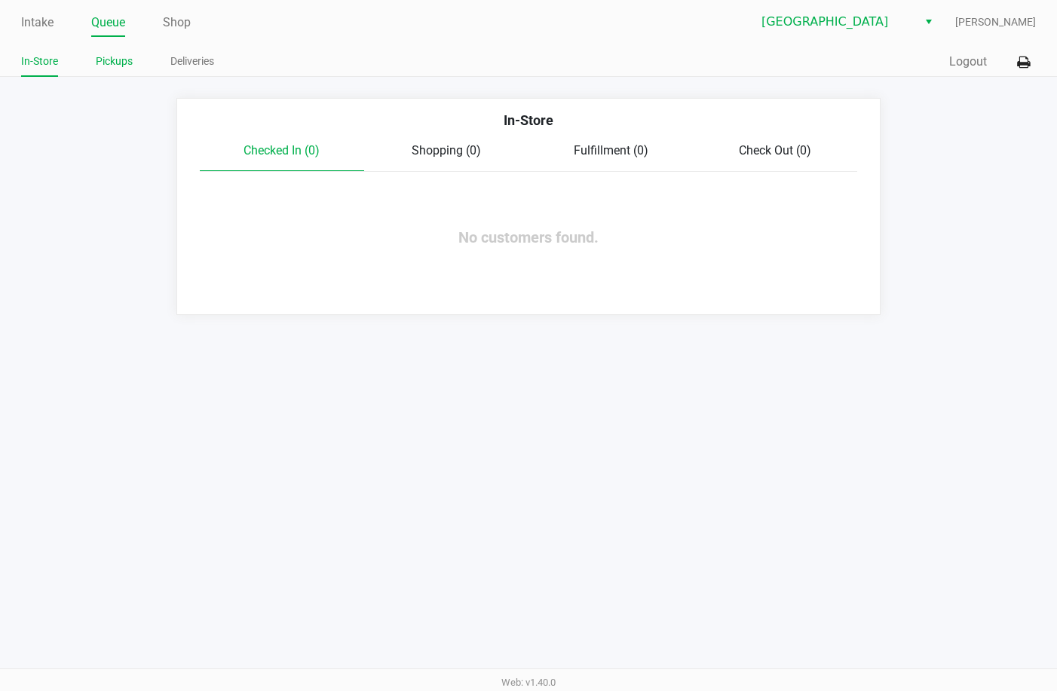
click at [107, 65] on link "Pickups" at bounding box center [114, 61] width 37 height 19
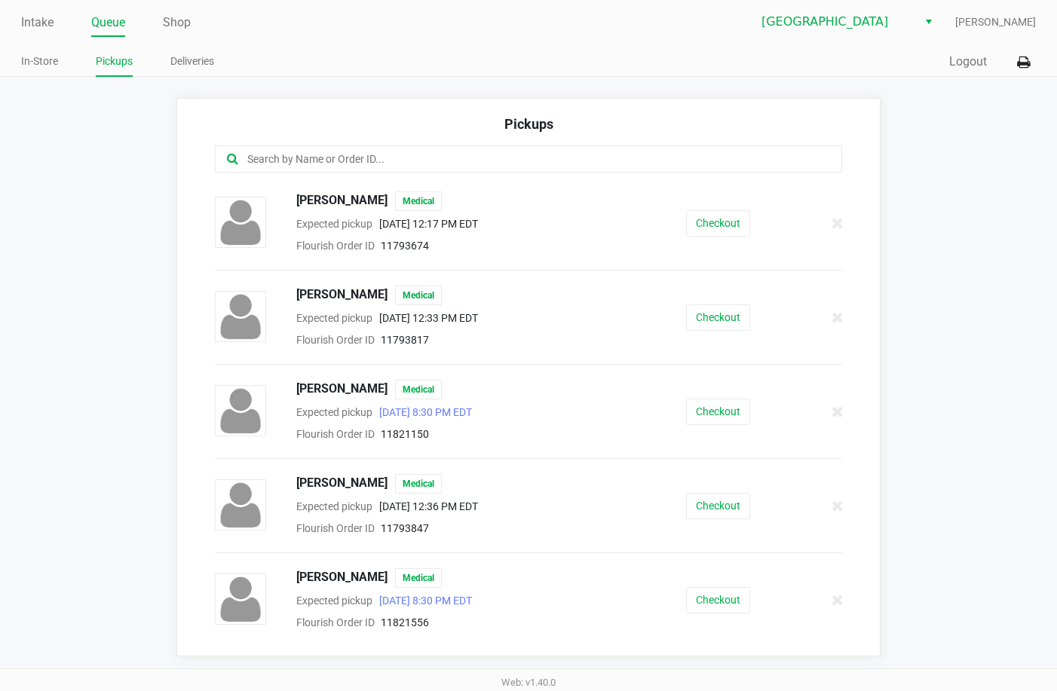
click at [444, 155] on input "text" at bounding box center [518, 159] width 544 height 17
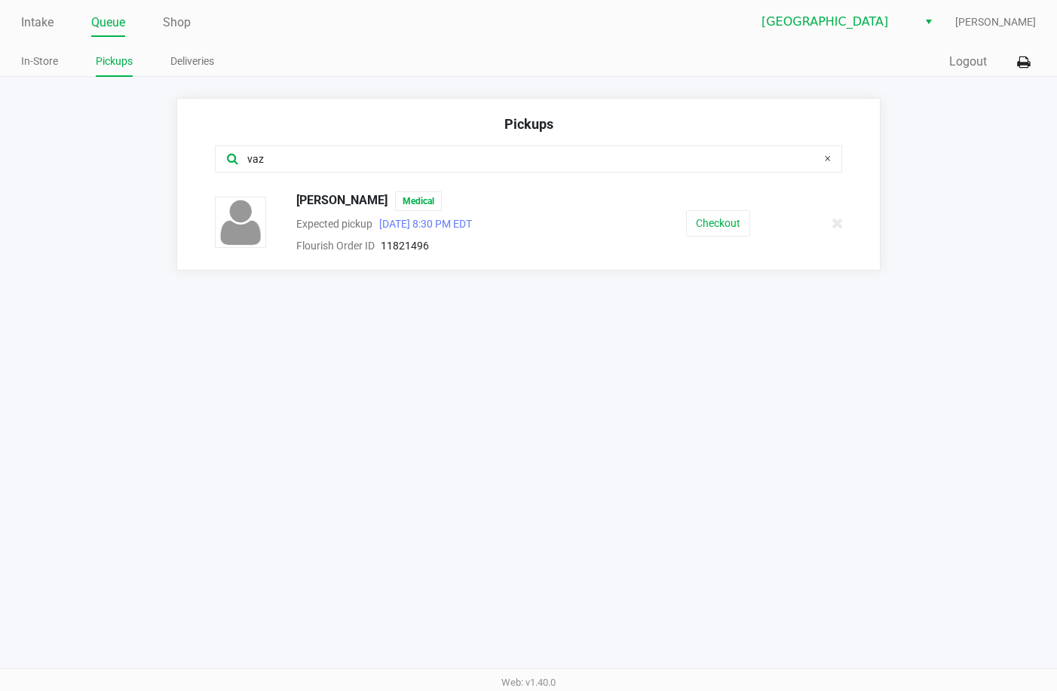
type input "vaz"
click at [725, 241] on div "Gabriel Vazquez Medical Expected pickup Aug 21, 2025 8:30 PM EDT Flourish Order…" at bounding box center [529, 223] width 651 height 63
click at [725, 221] on button "Checkout" at bounding box center [718, 223] width 64 height 26
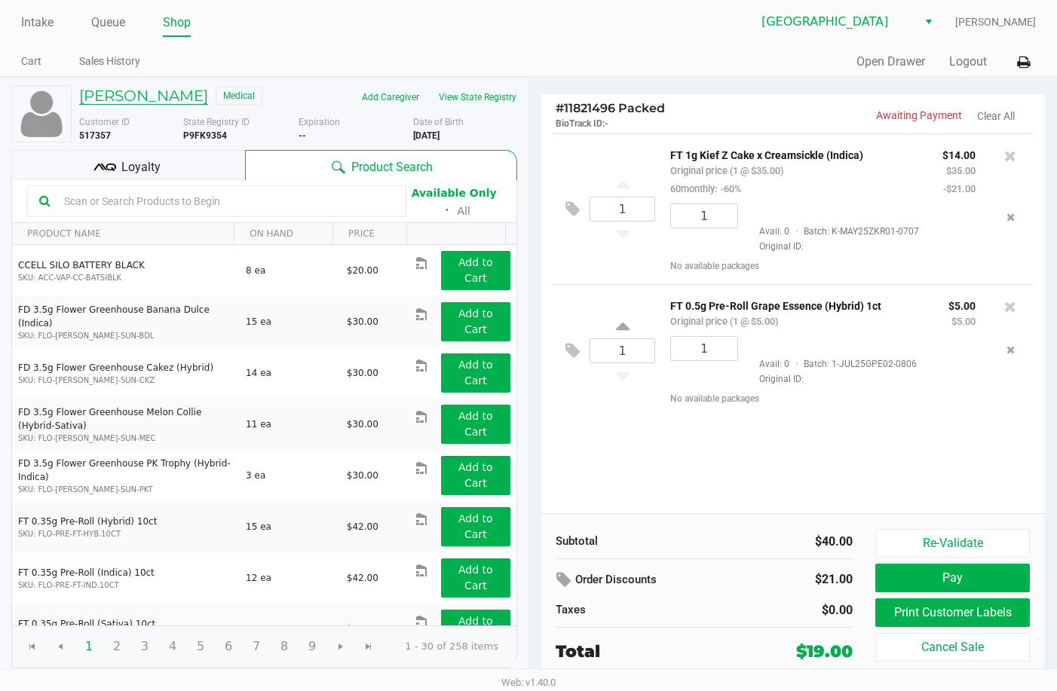
click at [161, 95] on h5 "Gabriel Vazquez" at bounding box center [143, 96] width 129 height 18
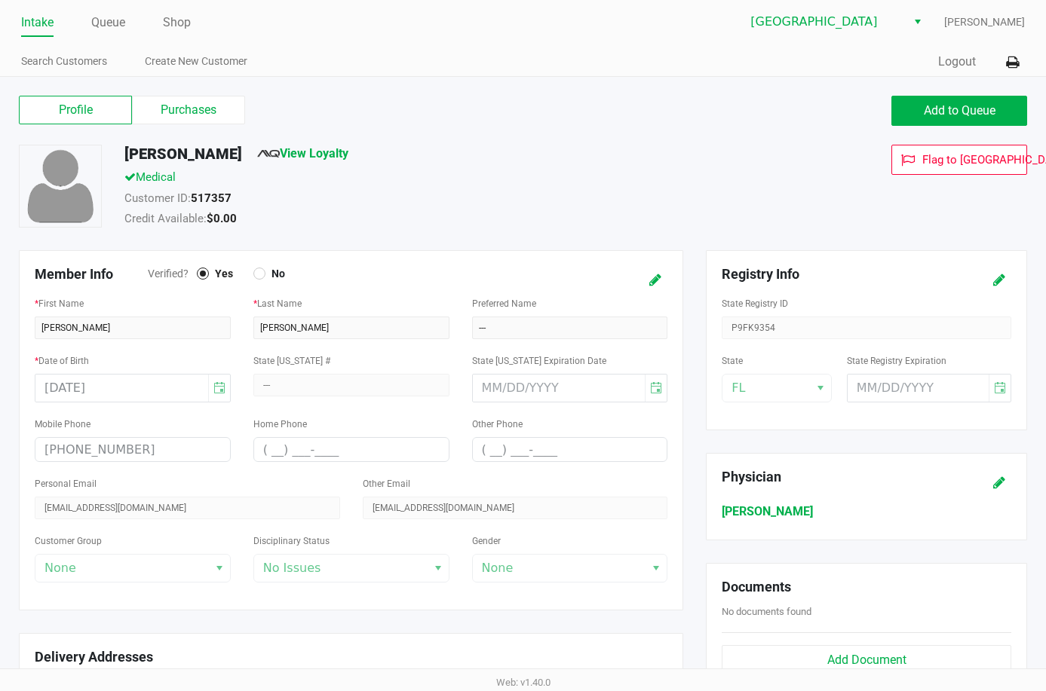
click at [199, 149] on h5 "Gabriel Vazquez" at bounding box center [183, 154] width 118 height 18
copy h5 "Gabriel Vazquez"
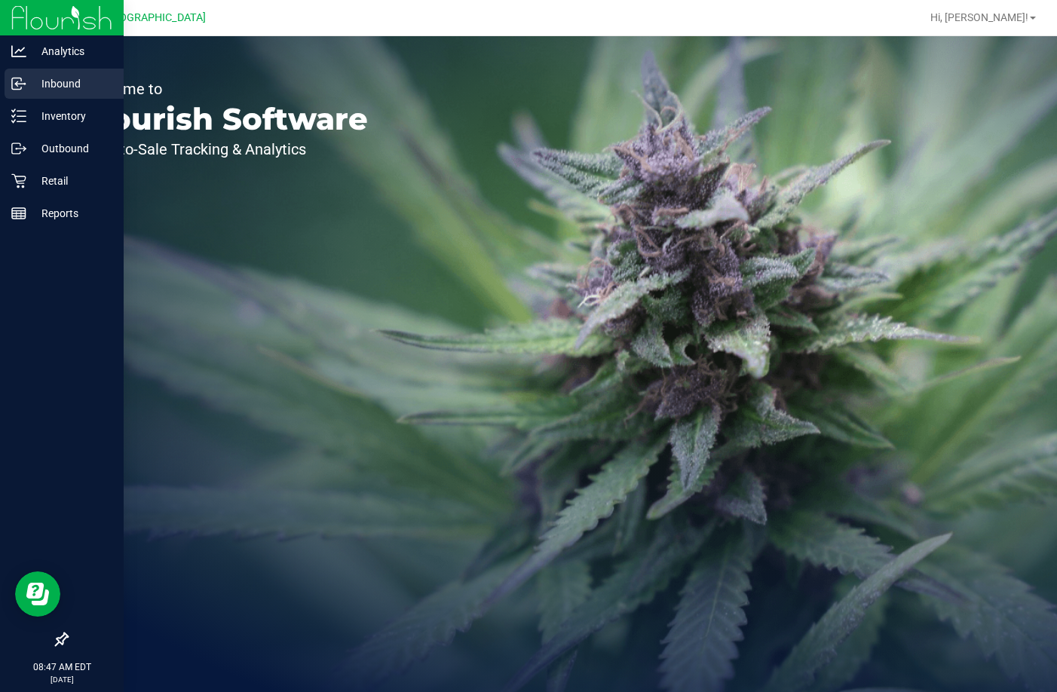
click at [60, 78] on p "Inbound" at bounding box center [71, 84] width 90 height 18
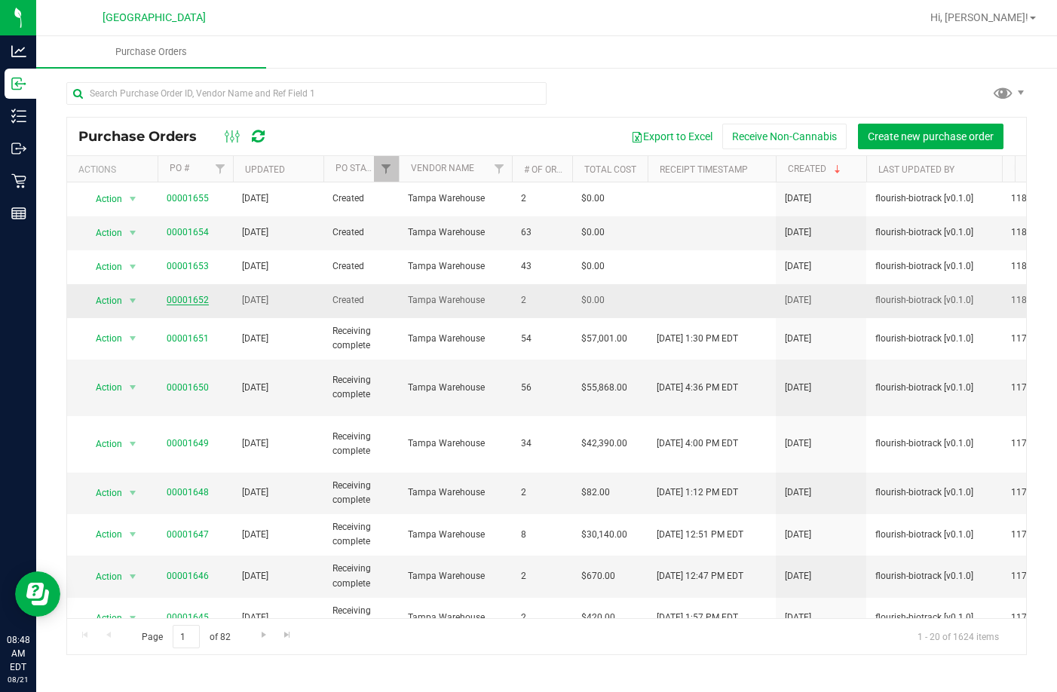
click at [182, 297] on link "00001652" at bounding box center [188, 300] width 42 height 11
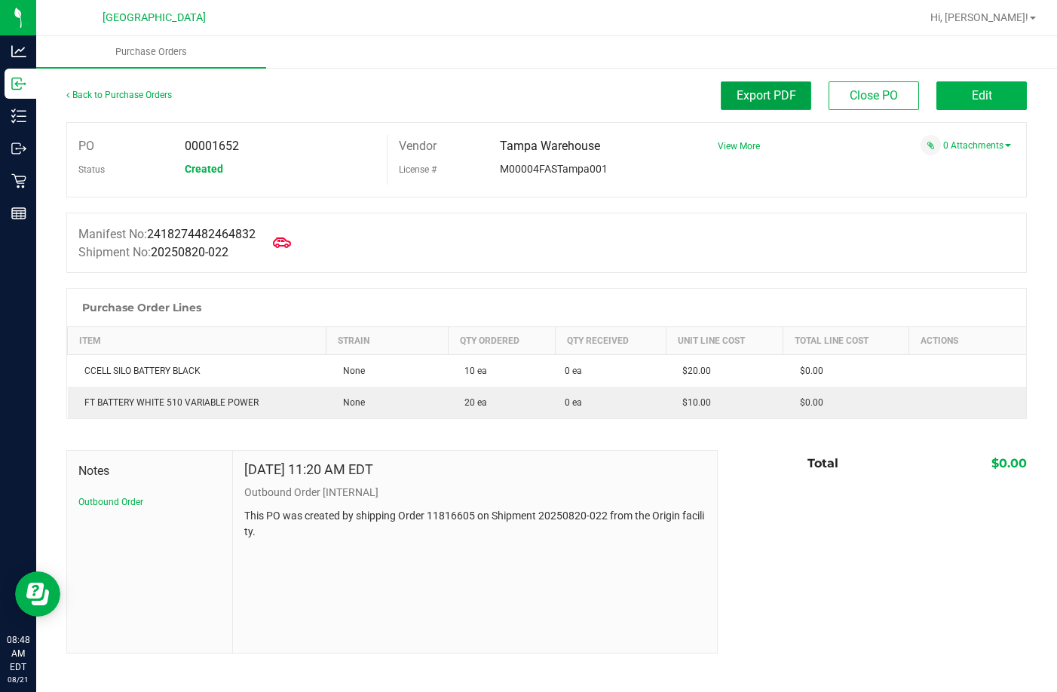
click at [780, 91] on span "Export PDF" at bounding box center [767, 95] width 60 height 14
click at [103, 95] on link "Back to Purchase Orders" at bounding box center [119, 95] width 106 height 11
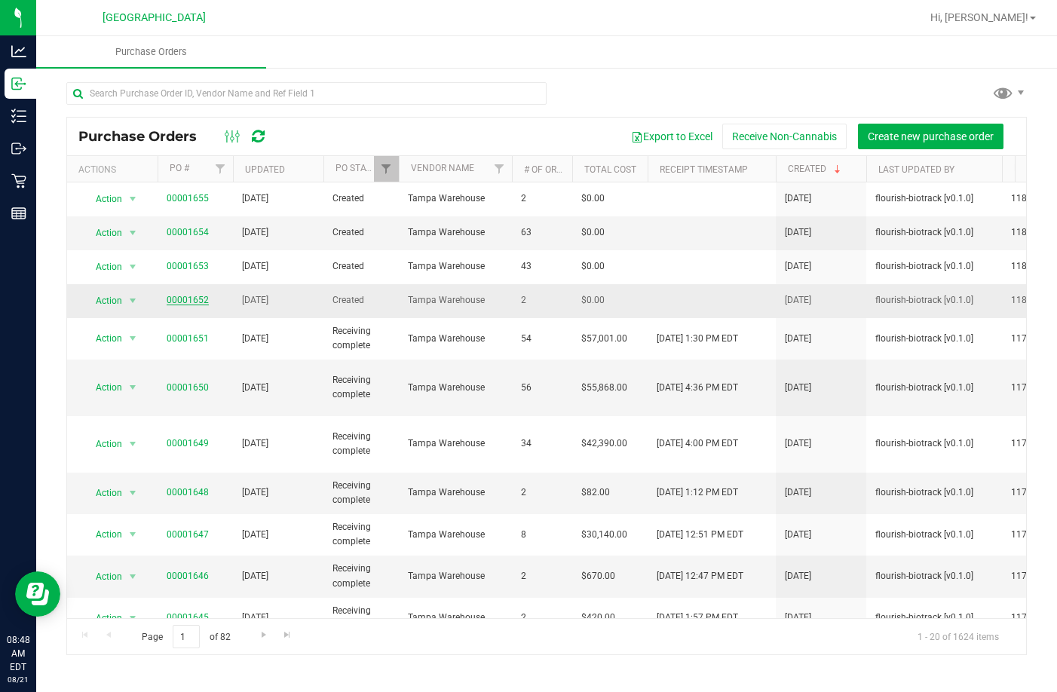
click at [201, 299] on link "00001652" at bounding box center [188, 300] width 42 height 11
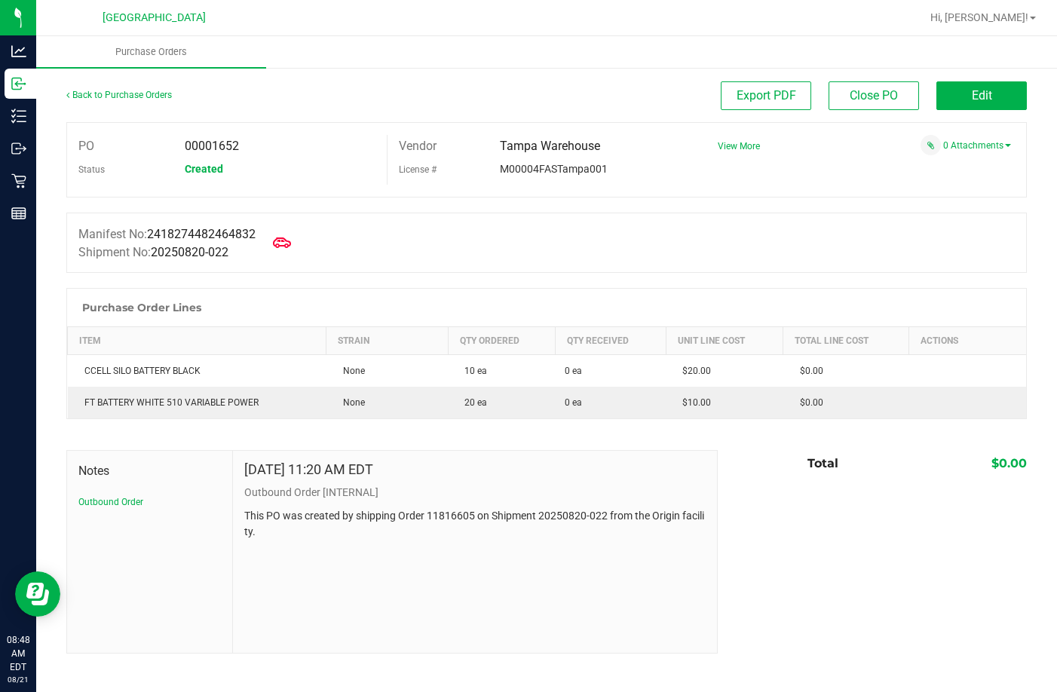
click at [134, 100] on div "Back to Purchase Orders" at bounding box center [186, 94] width 241 height 27
click at [143, 97] on link "Back to Purchase Orders" at bounding box center [119, 95] width 106 height 11
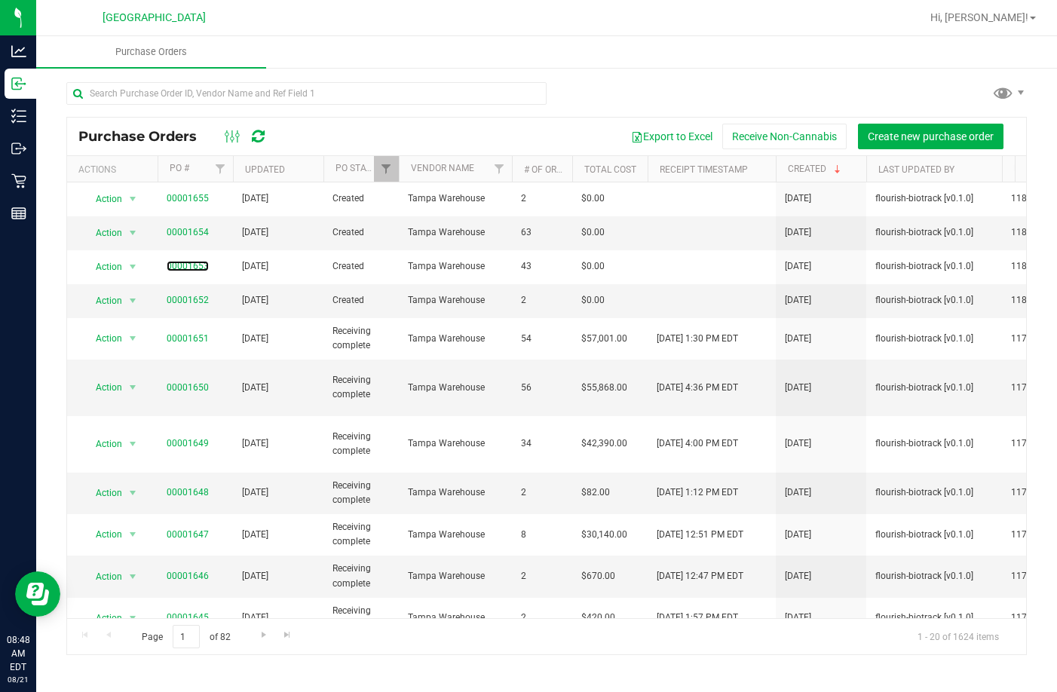
click at [177, 267] on link "00001653" at bounding box center [188, 266] width 42 height 11
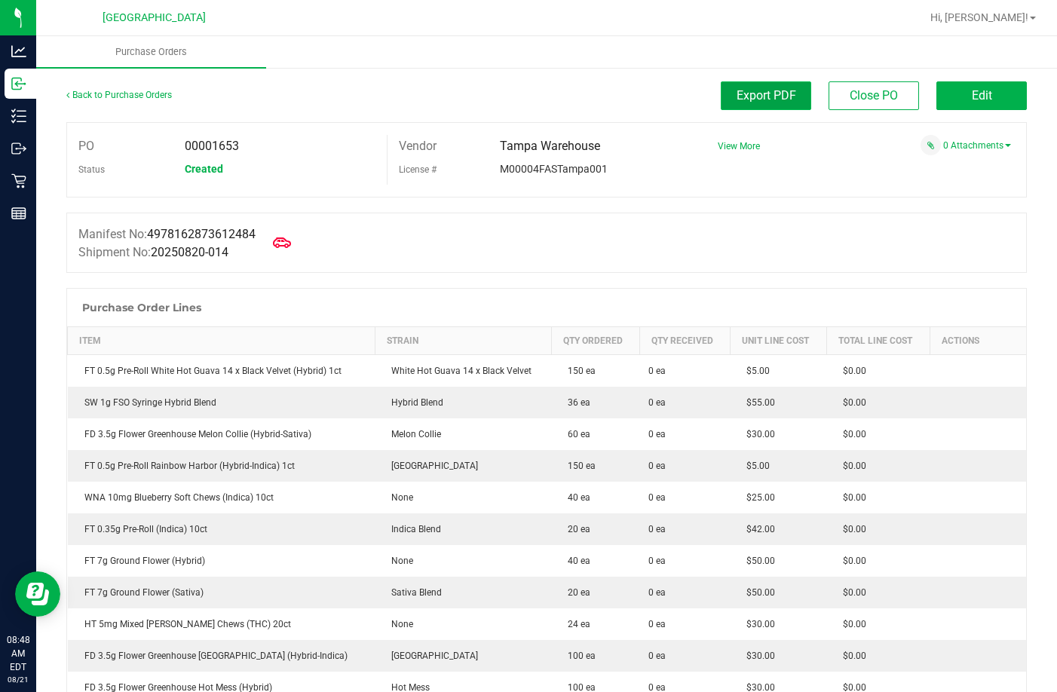
click at [722, 101] on button "Export PDF" at bounding box center [766, 95] width 90 height 29
click at [147, 89] on div "Back to Purchase Orders" at bounding box center [186, 94] width 241 height 27
click at [148, 90] on link "Back to Purchase Orders" at bounding box center [119, 95] width 106 height 11
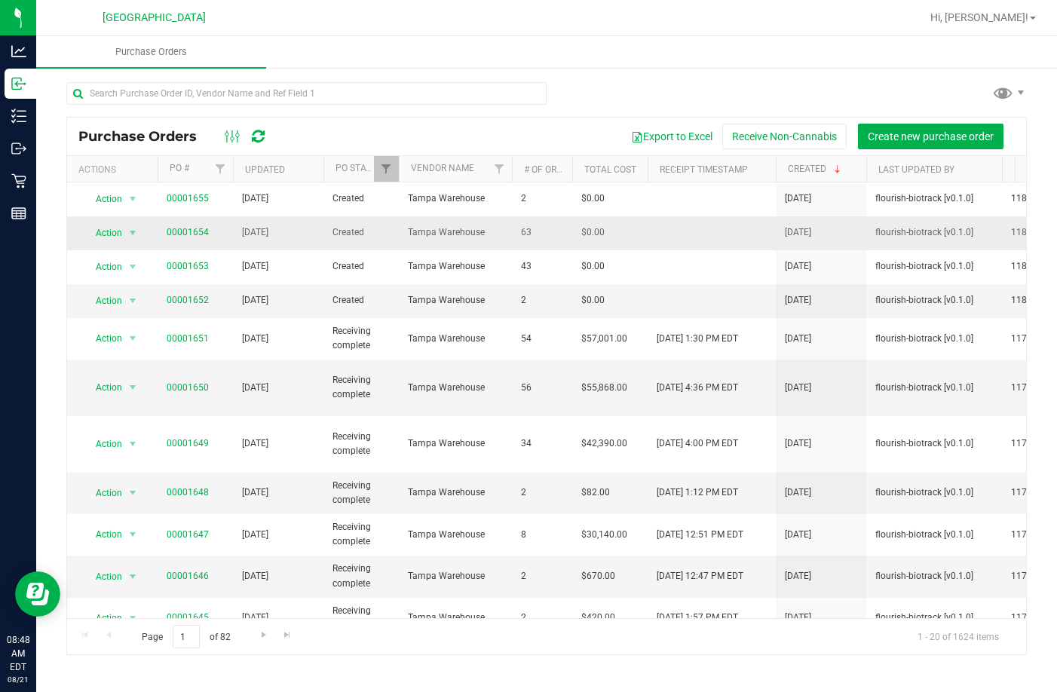
click at [179, 225] on td "00001654" at bounding box center [195, 233] width 75 height 34
click at [179, 228] on link "00001654" at bounding box center [188, 232] width 42 height 11
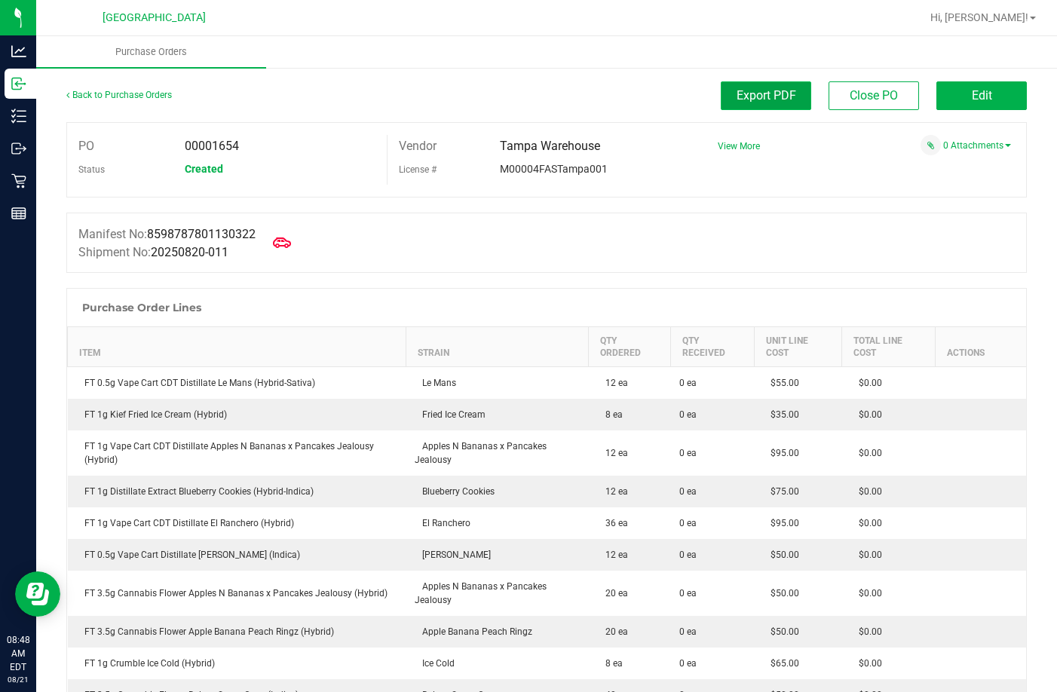
click at [737, 85] on button "Export PDF" at bounding box center [766, 95] width 90 height 29
click at [133, 97] on link "Back to Purchase Orders" at bounding box center [119, 95] width 106 height 11
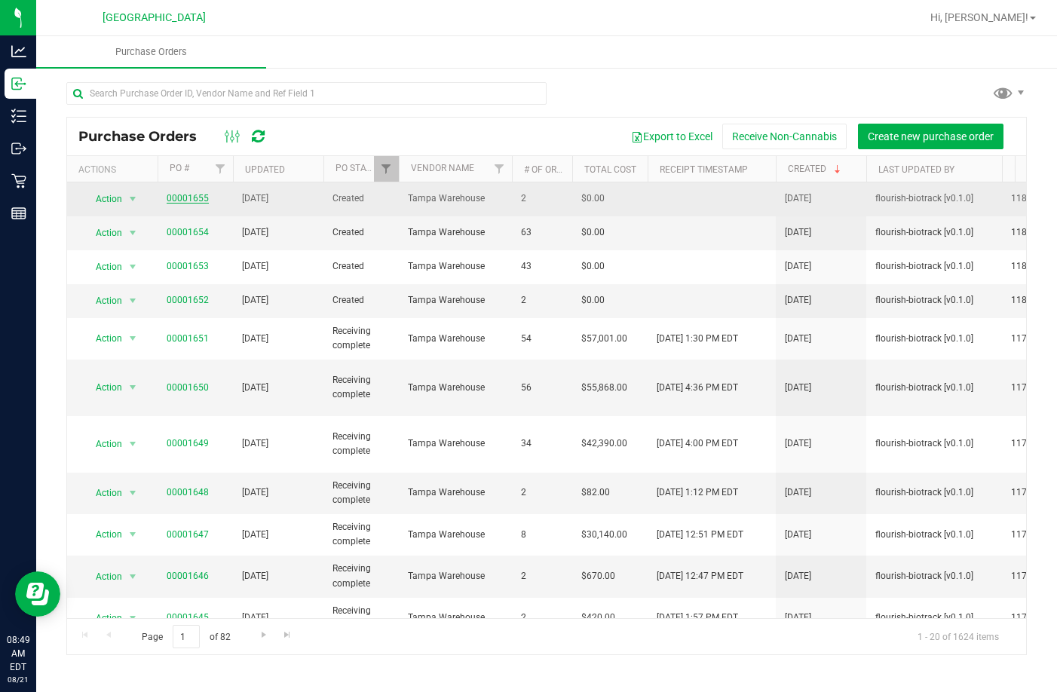
click at [178, 203] on link "00001655" at bounding box center [188, 198] width 42 height 11
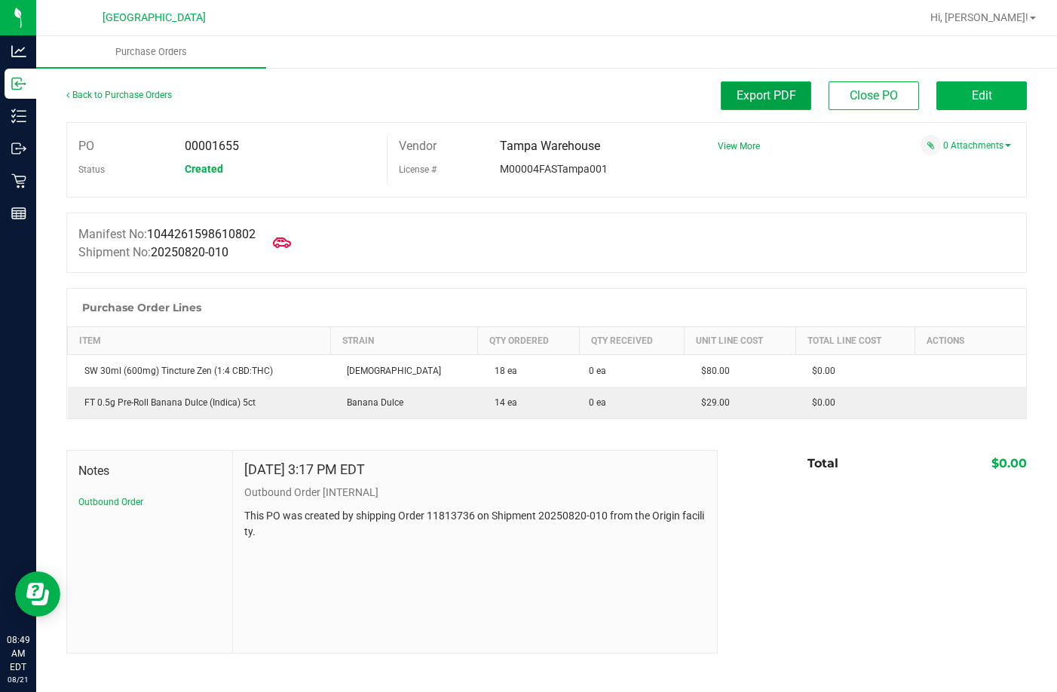
click at [765, 87] on button "Export PDF" at bounding box center [766, 95] width 90 height 29
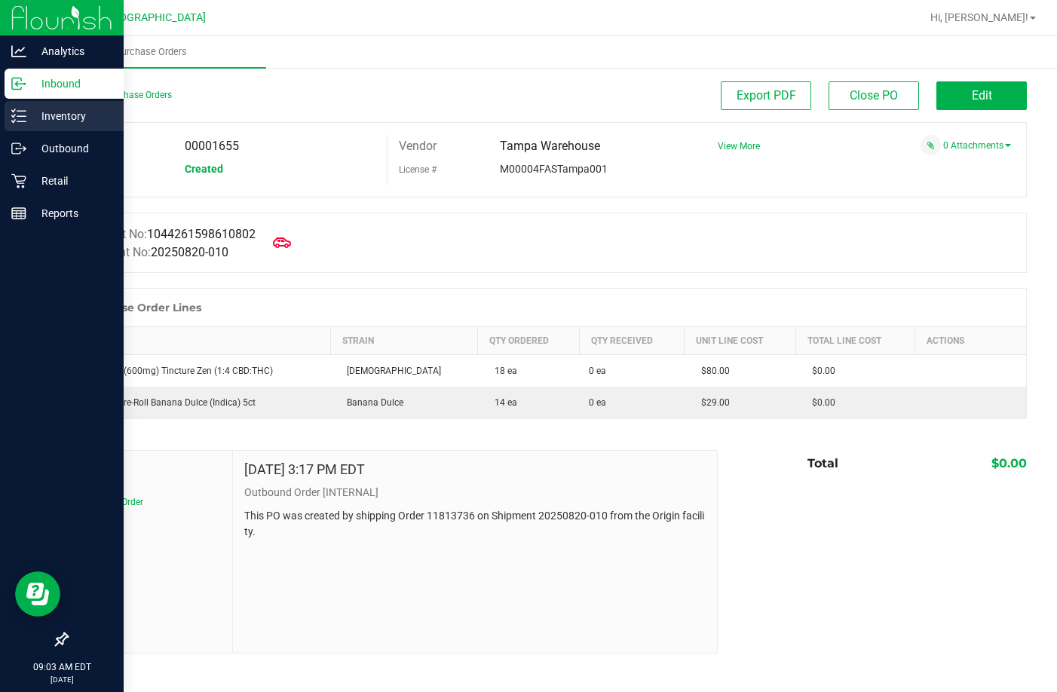
click at [32, 102] on div "Inventory" at bounding box center [64, 116] width 119 height 30
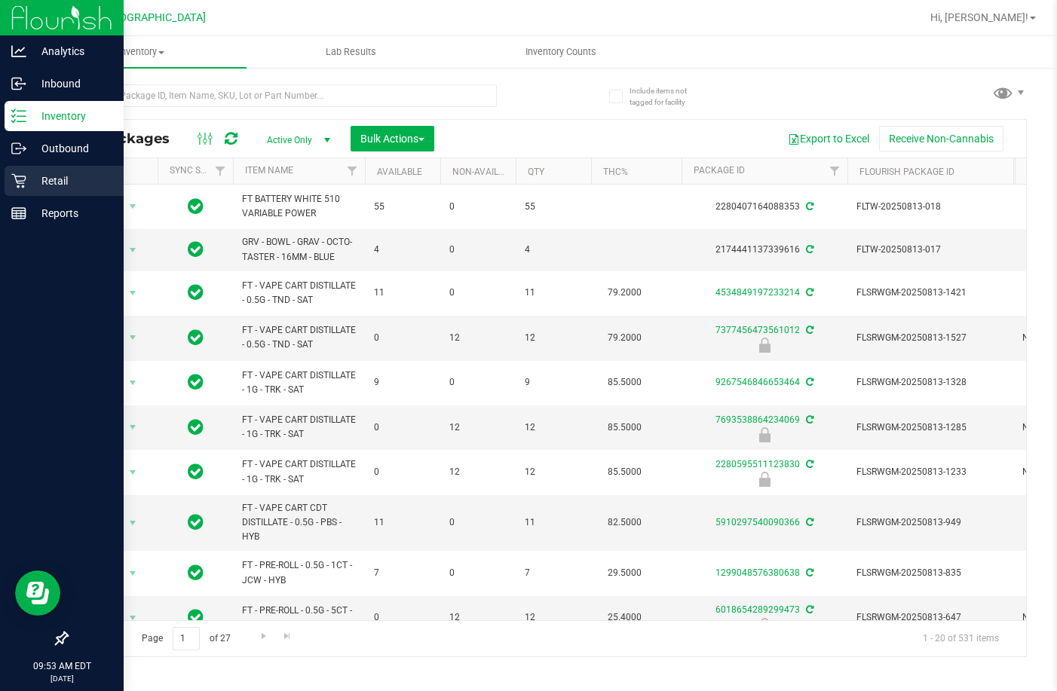
click at [54, 185] on p "Retail" at bounding box center [71, 181] width 90 height 18
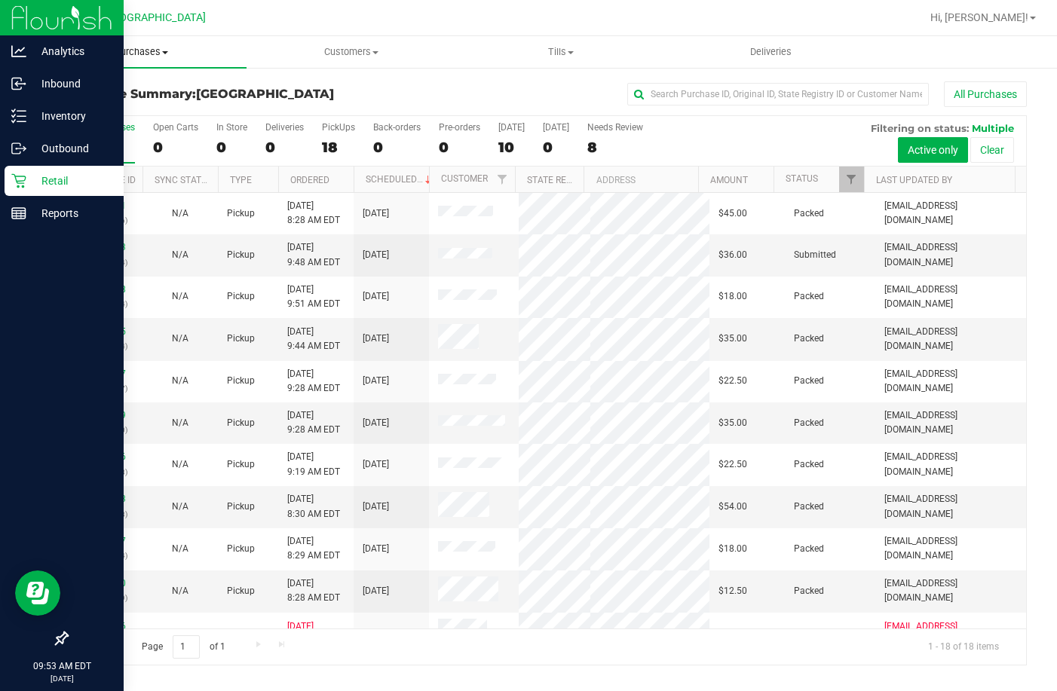
click at [162, 55] on span "Purchases" at bounding box center [141, 52] width 210 height 14
click at [127, 100] on li "Fulfillment" at bounding box center [141, 109] width 210 height 18
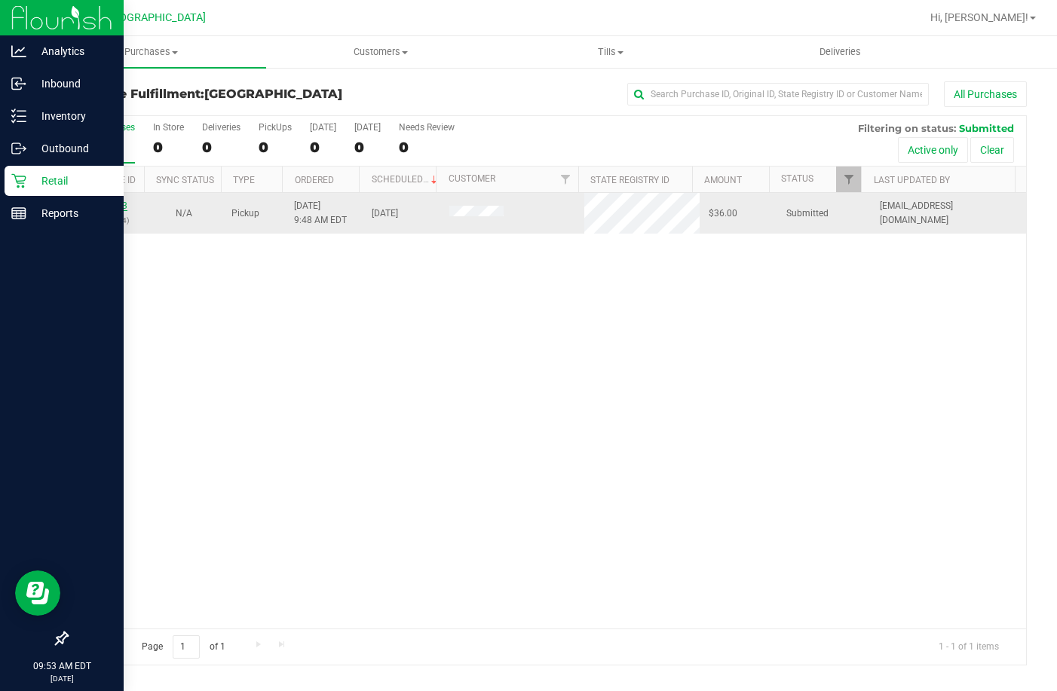
click at [88, 206] on link "11821763" at bounding box center [106, 206] width 42 height 11
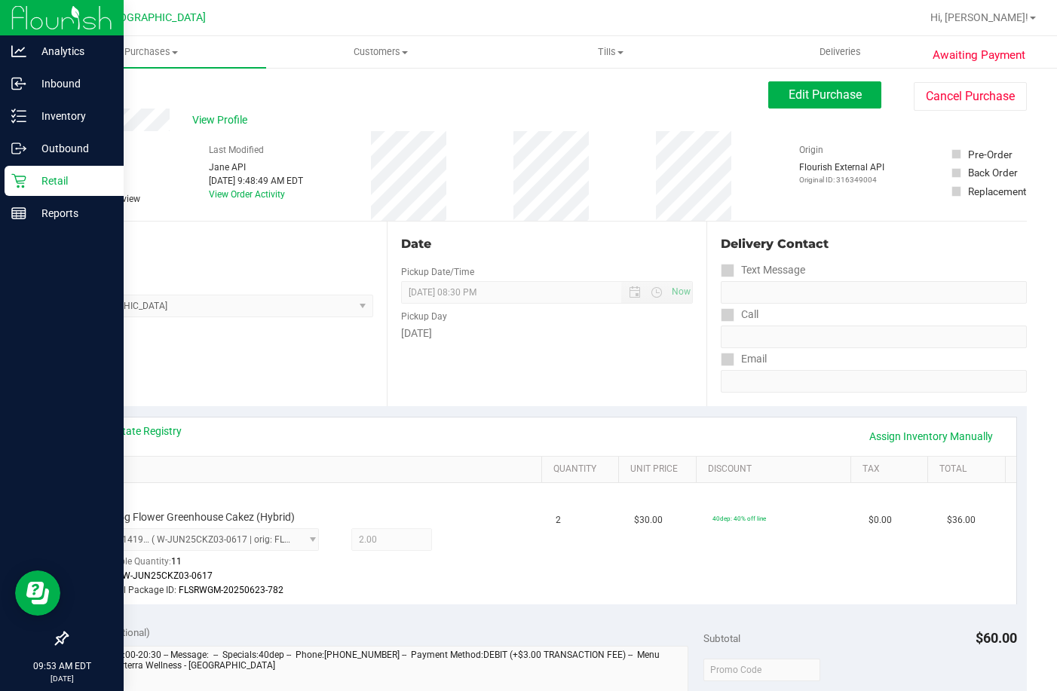
click at [78, 92] on link "Back" at bounding box center [77, 90] width 23 height 11
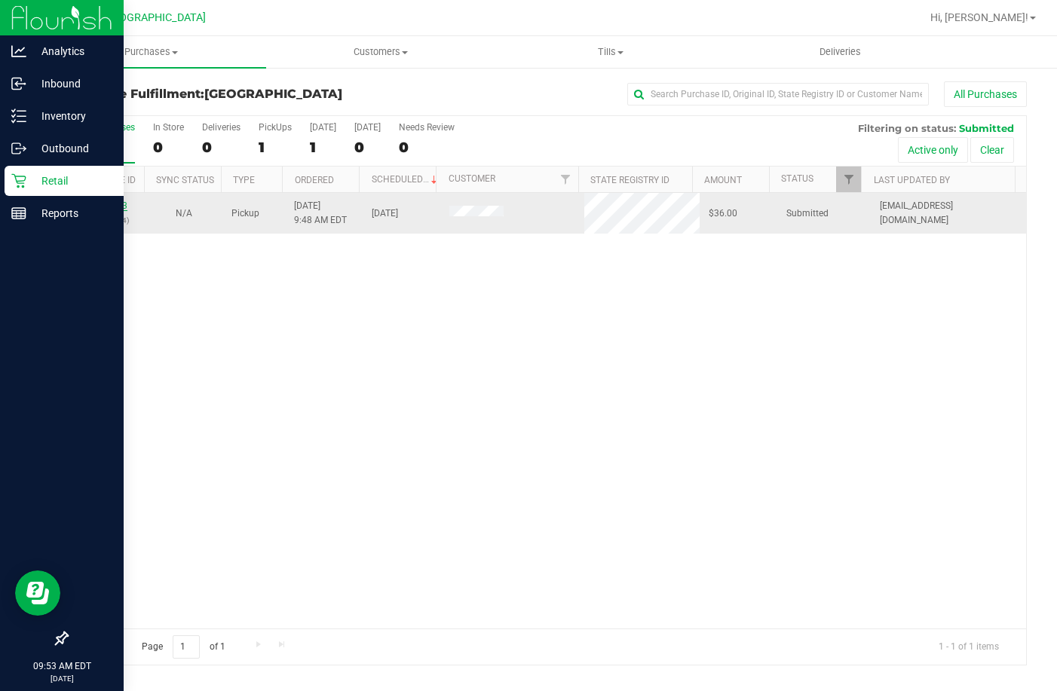
click at [119, 208] on link "11821763" at bounding box center [106, 206] width 42 height 11
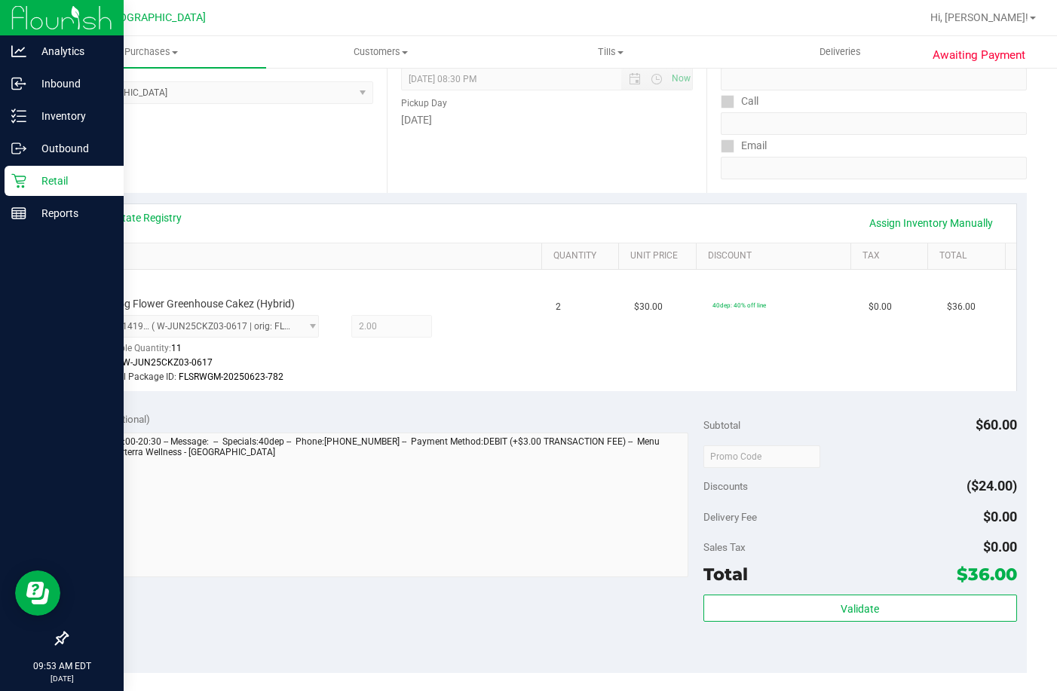
scroll to position [226, 0]
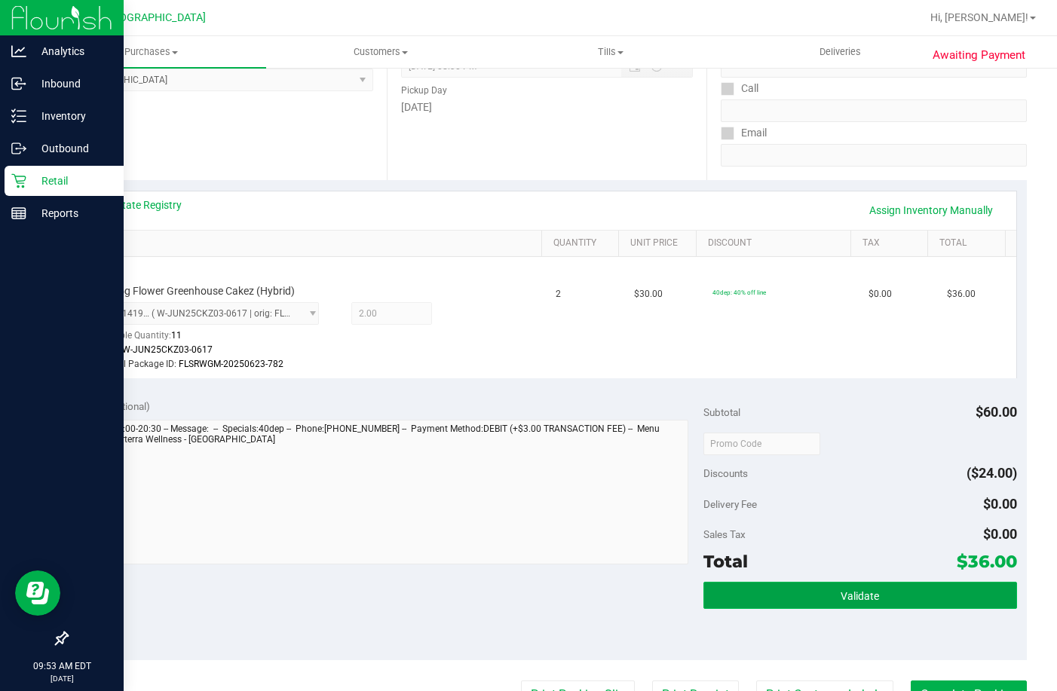
click at [871, 587] on button "Validate" at bounding box center [860, 595] width 314 height 27
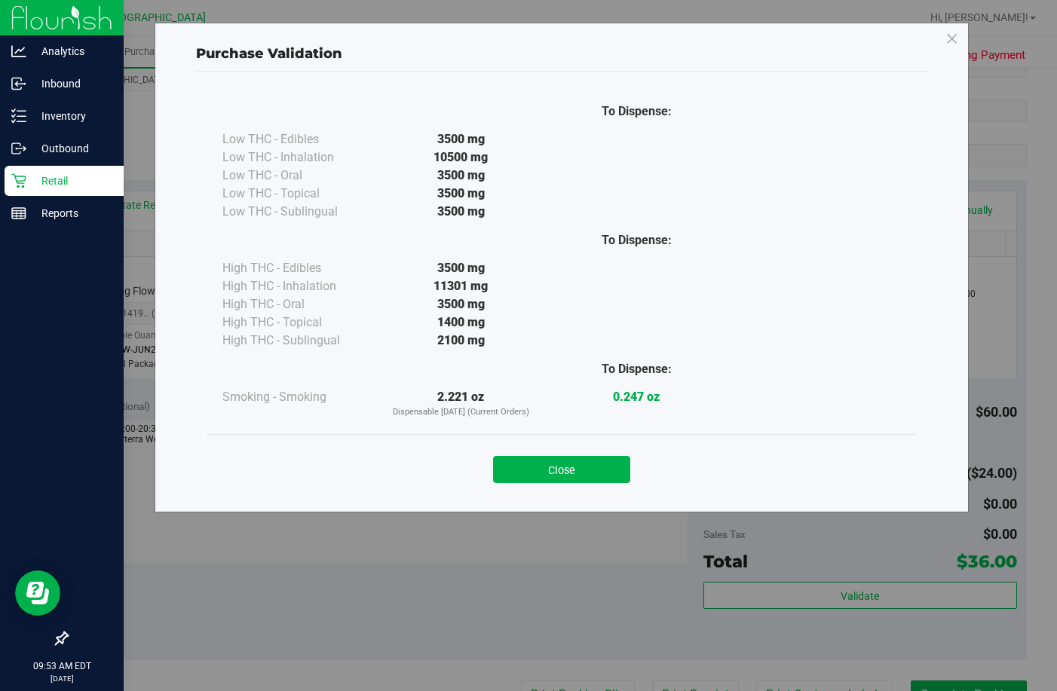
click at [584, 452] on div "Close" at bounding box center [562, 465] width 686 height 38
click at [588, 479] on button "Close" at bounding box center [561, 469] width 137 height 27
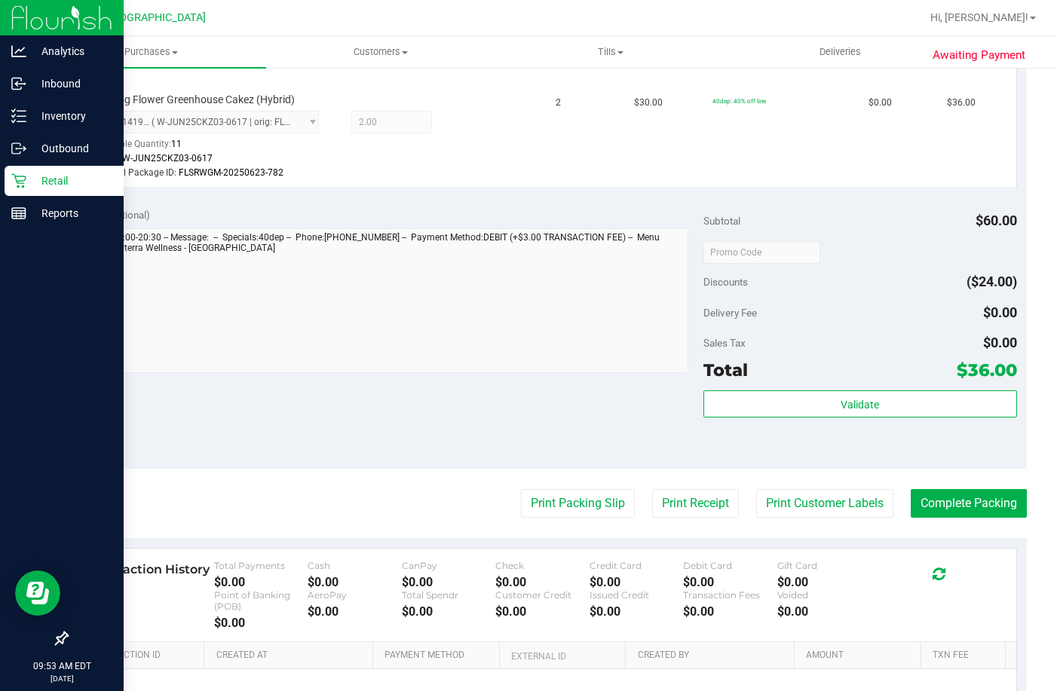
scroll to position [528, 0]
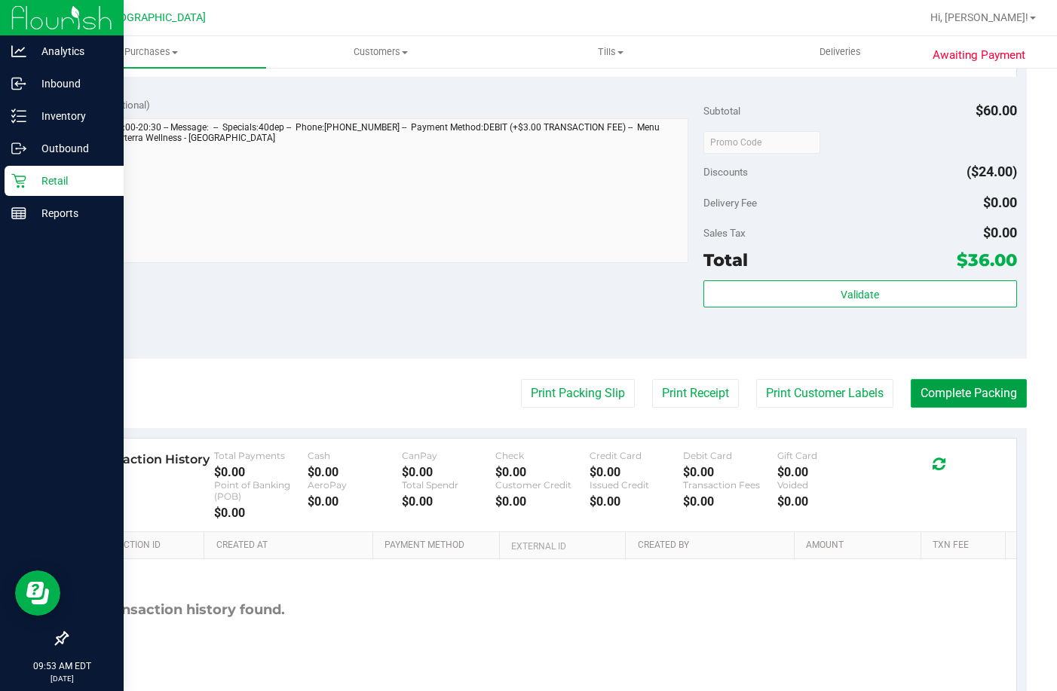
click at [981, 395] on button "Complete Packing" at bounding box center [969, 393] width 116 height 29
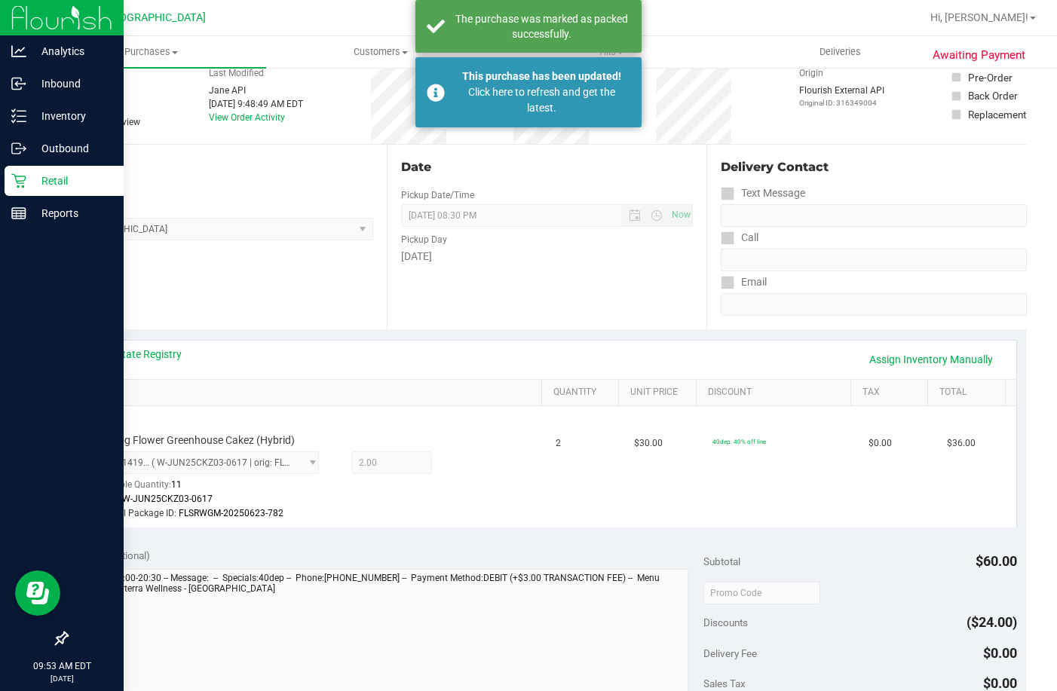
scroll to position [75, 0]
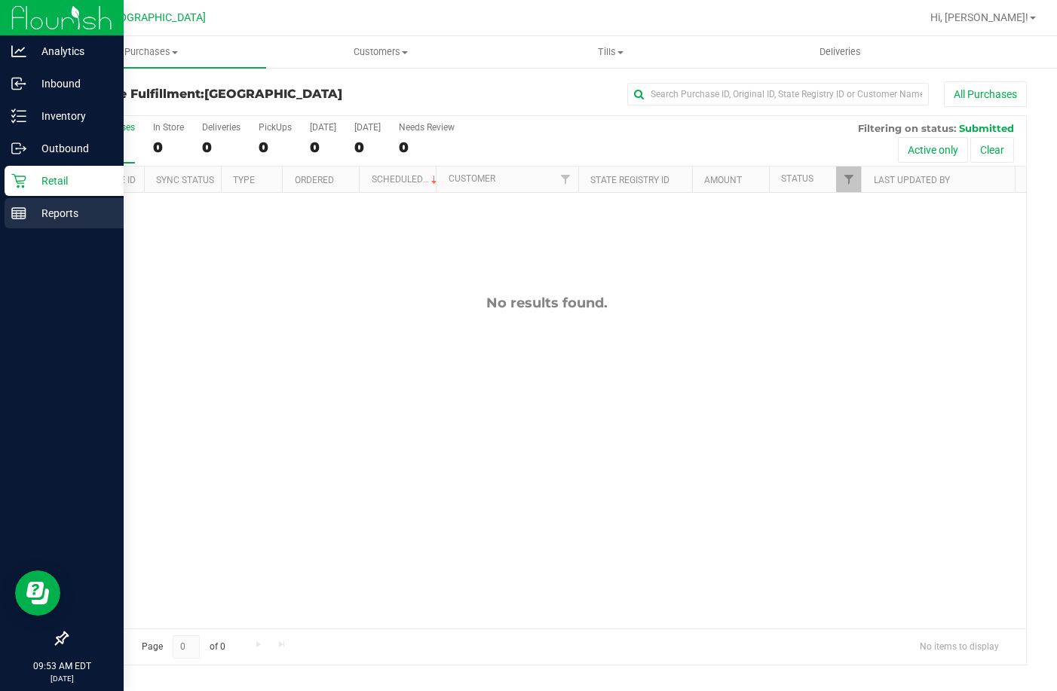
click at [26, 204] on div "Reports" at bounding box center [64, 213] width 119 height 30
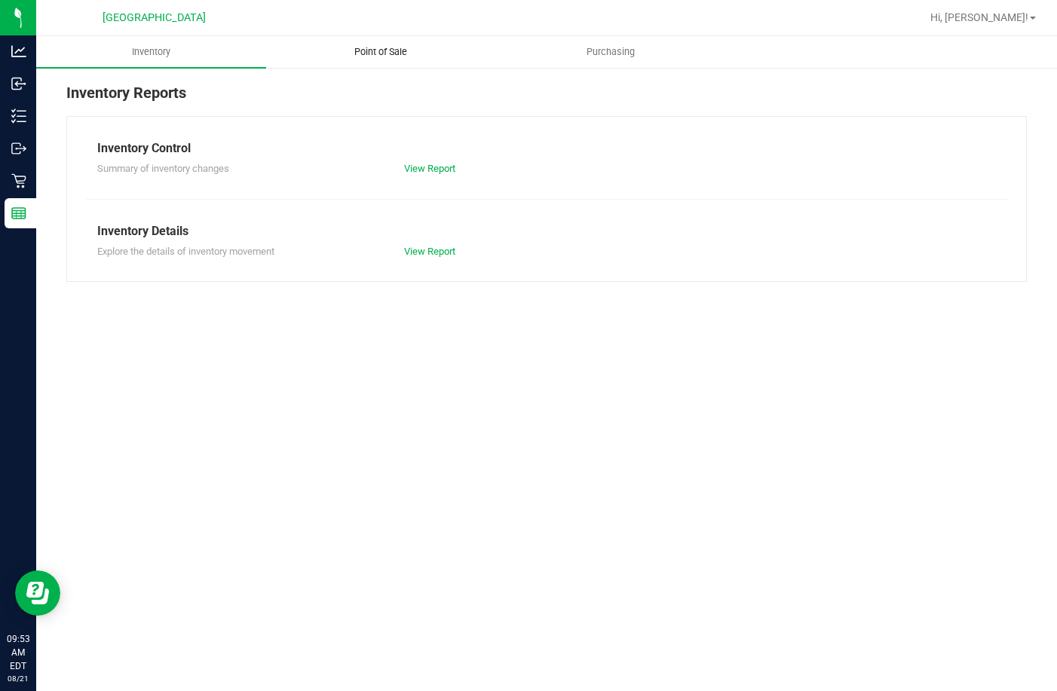
click at [372, 44] on uib-tab-heading "Point of Sale" at bounding box center [381, 52] width 228 height 30
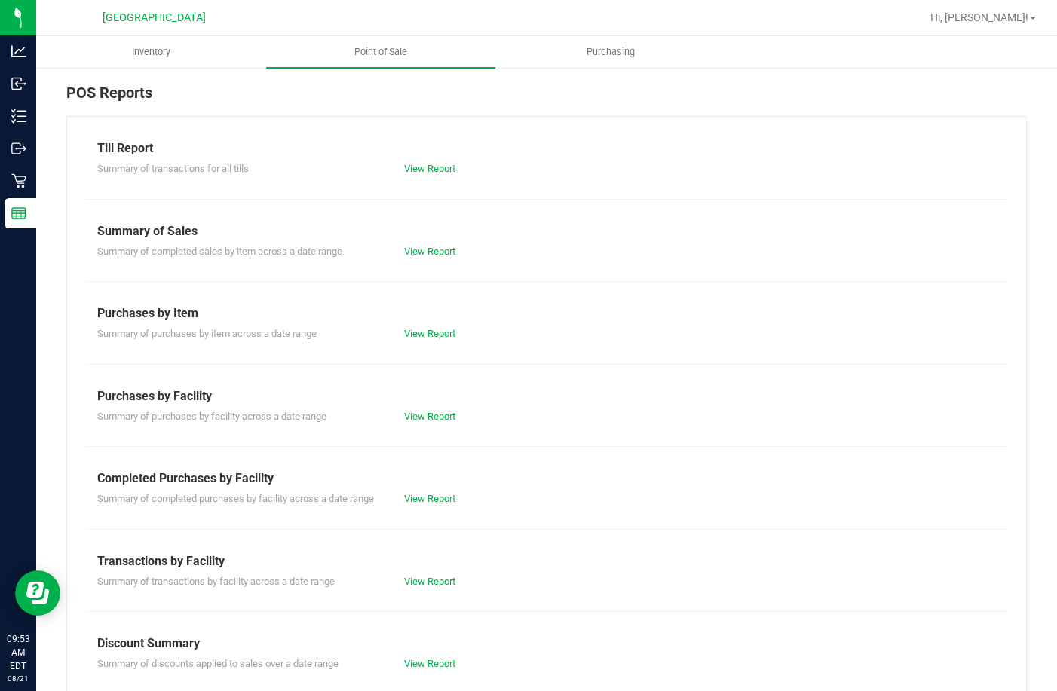
click at [417, 164] on link "View Report" at bounding box center [429, 168] width 51 height 11
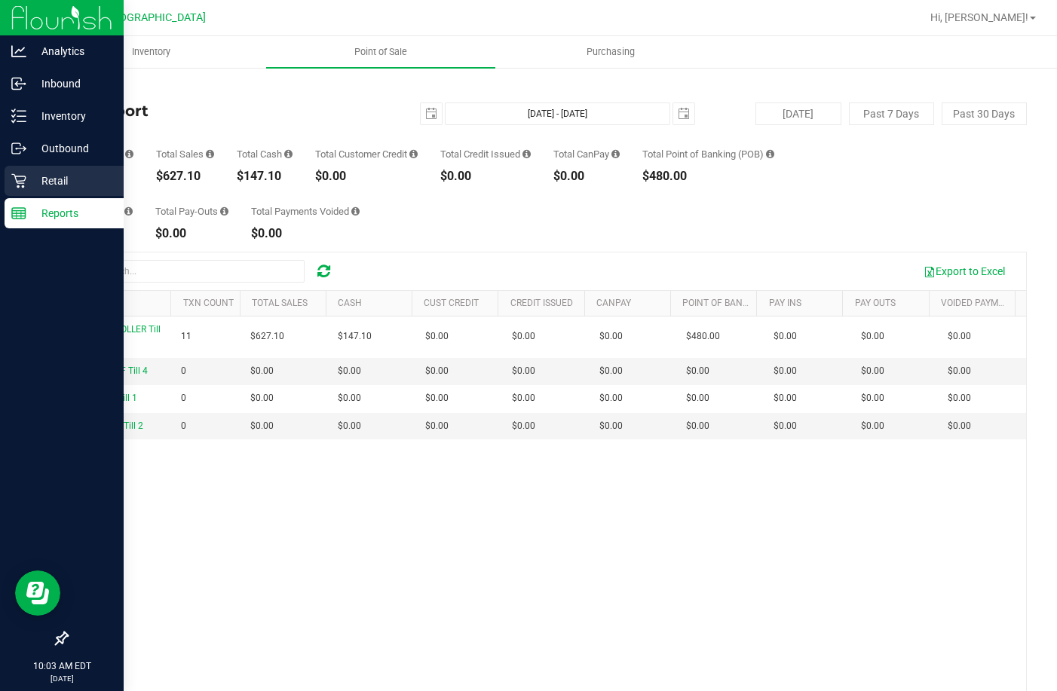
click at [70, 173] on p "Retail" at bounding box center [71, 181] width 90 height 18
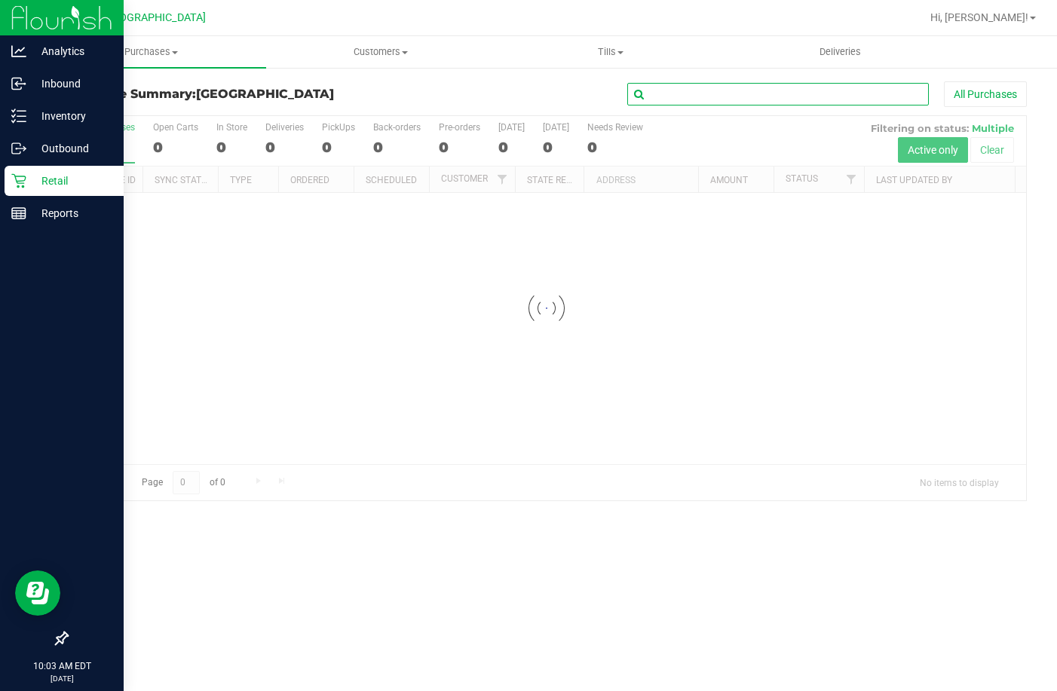
click at [748, 94] on input "text" at bounding box center [778, 94] width 302 height 23
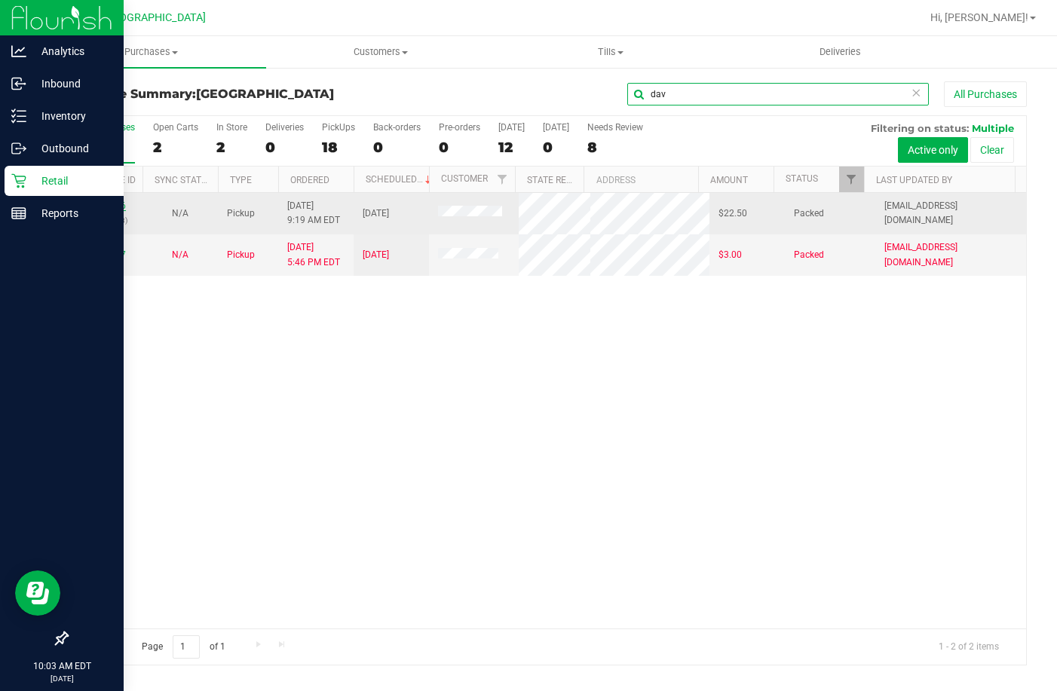
type input "dav"
click at [119, 204] on link "11821556" at bounding box center [105, 206] width 42 height 11
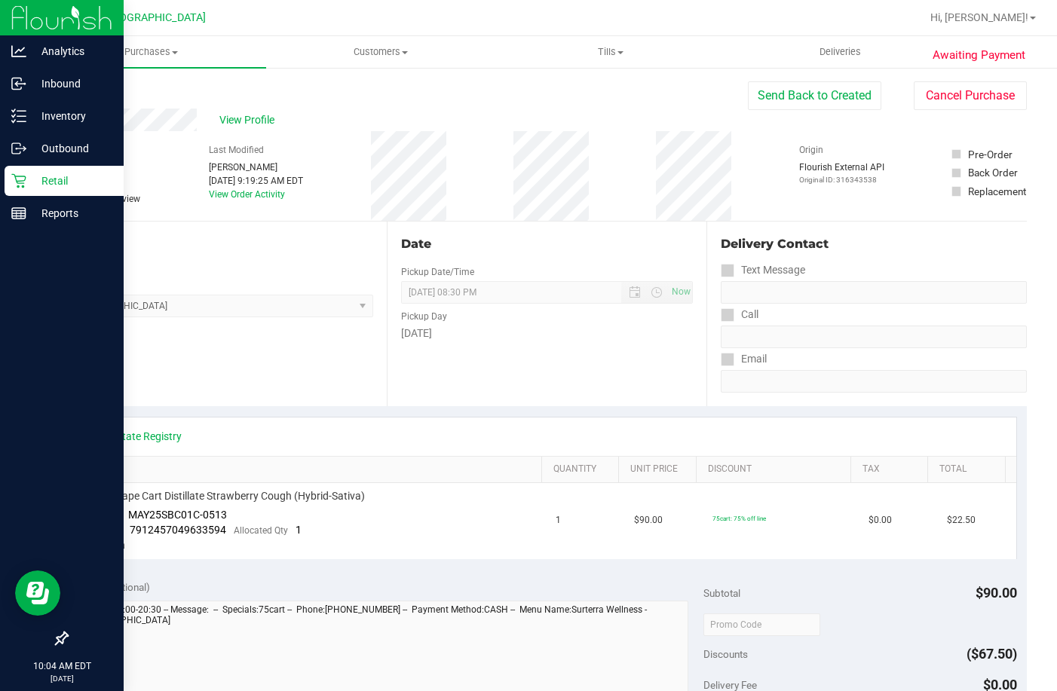
click at [60, 171] on div "Retail" at bounding box center [64, 181] width 119 height 30
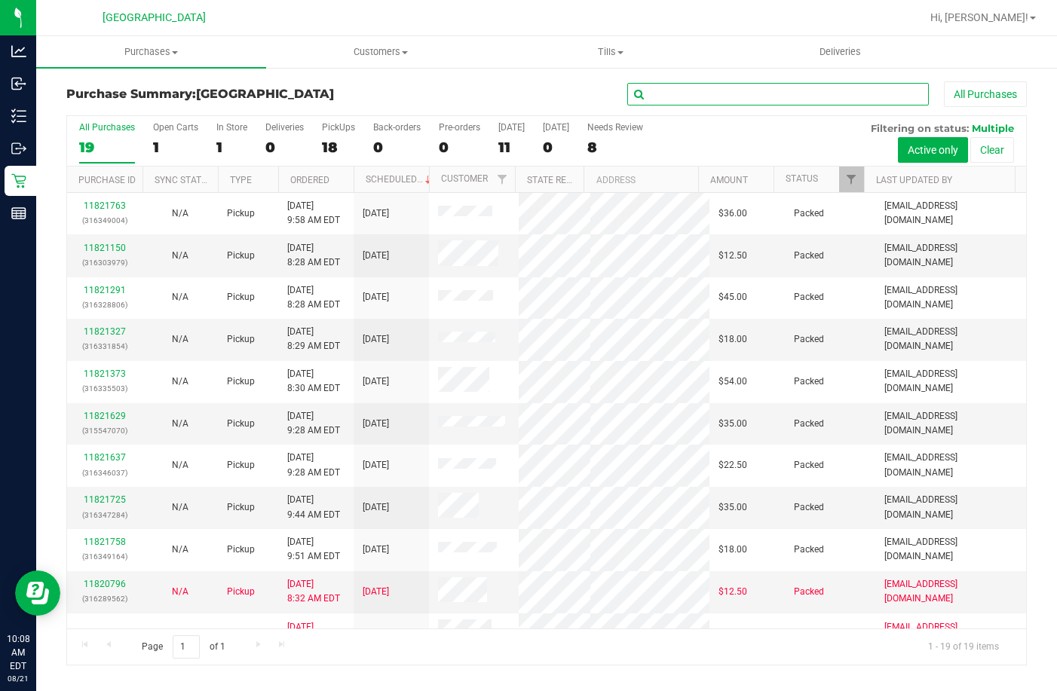
click at [706, 96] on input "text" at bounding box center [778, 94] width 302 height 23
type input "jane"
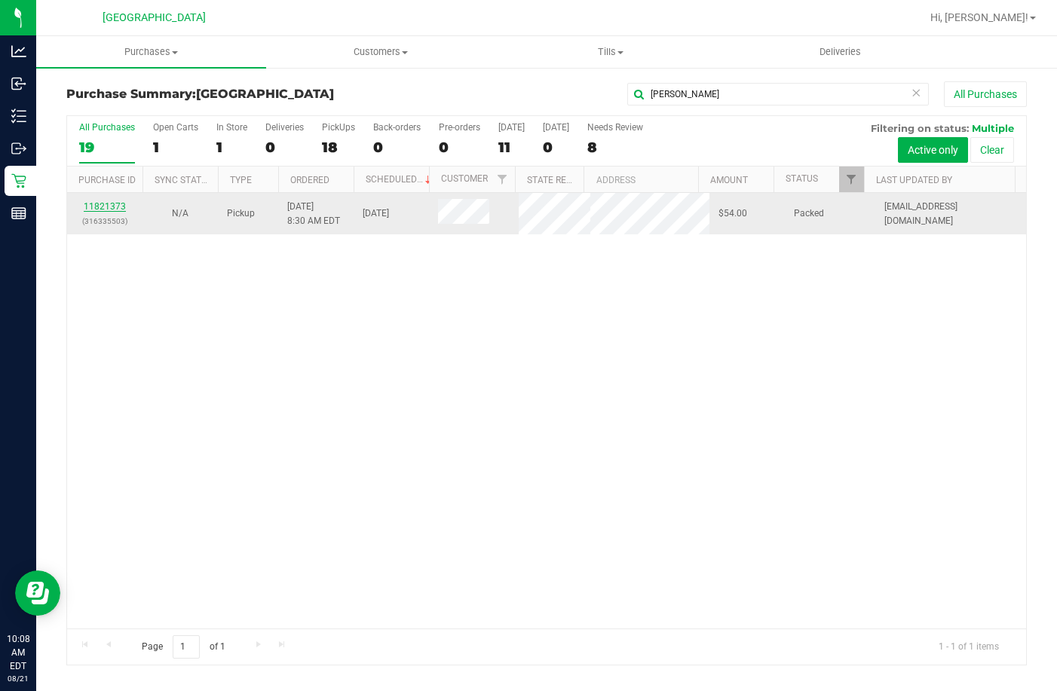
click at [92, 211] on link "11821373" at bounding box center [105, 206] width 42 height 11
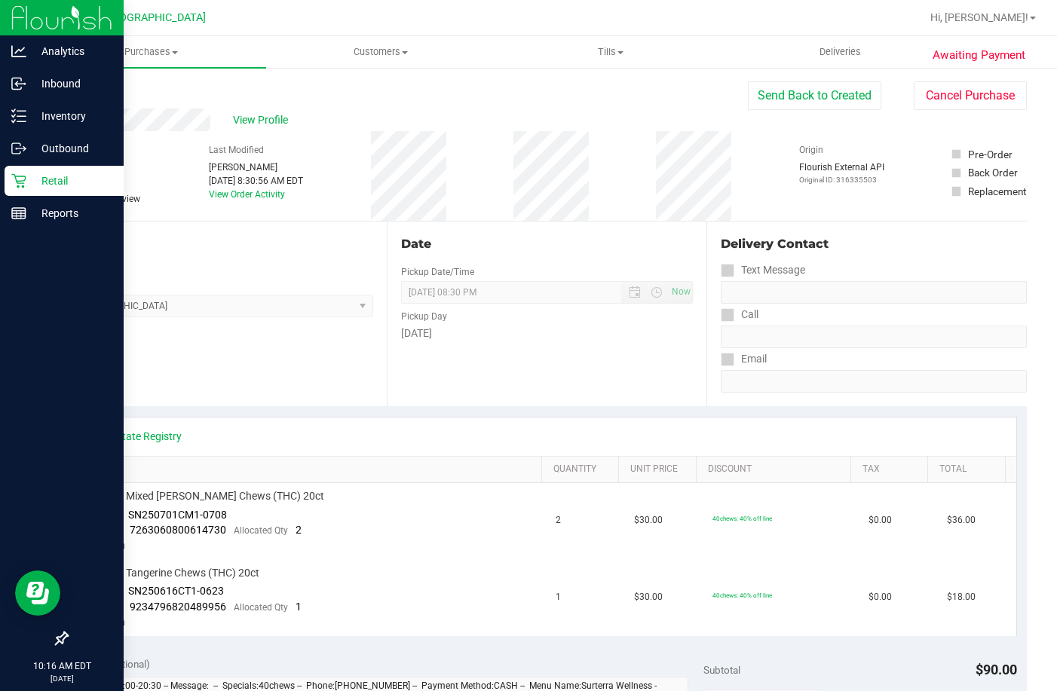
click at [26, 173] on icon at bounding box center [18, 180] width 15 height 15
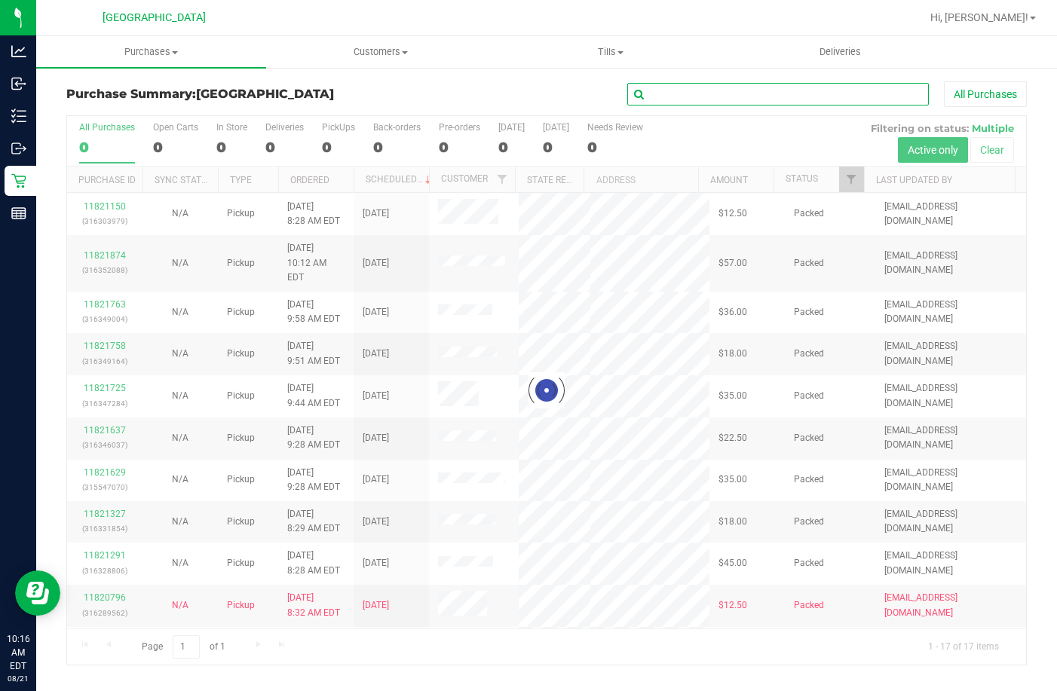
click at [708, 96] on input "text" at bounding box center [778, 94] width 302 height 23
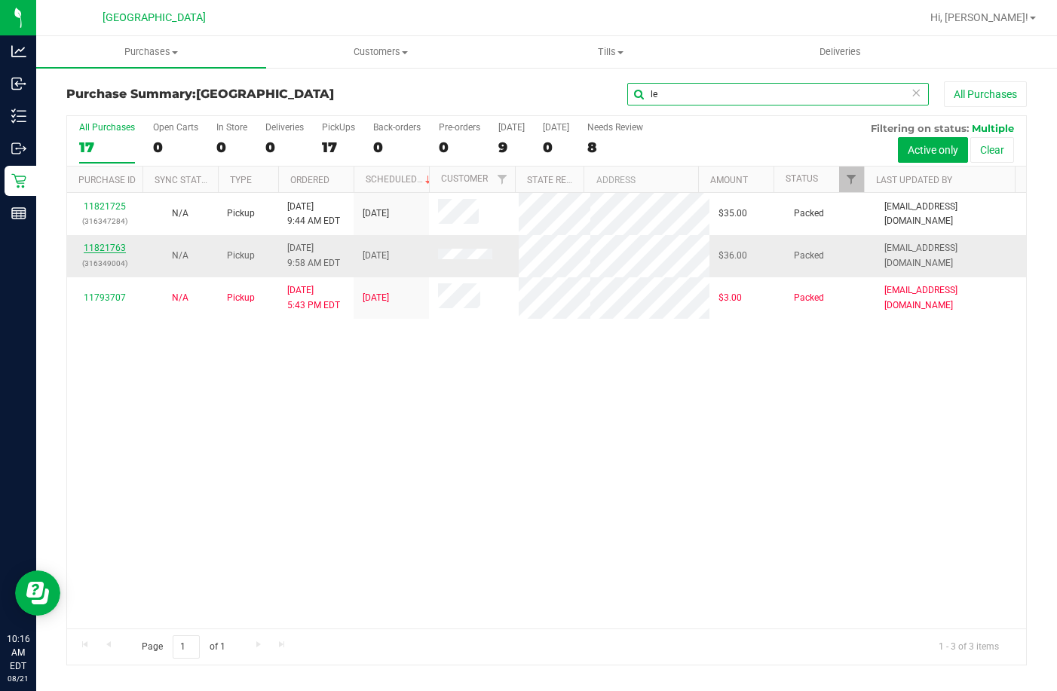
type input "le"
click at [106, 253] on link "11821763" at bounding box center [105, 248] width 42 height 11
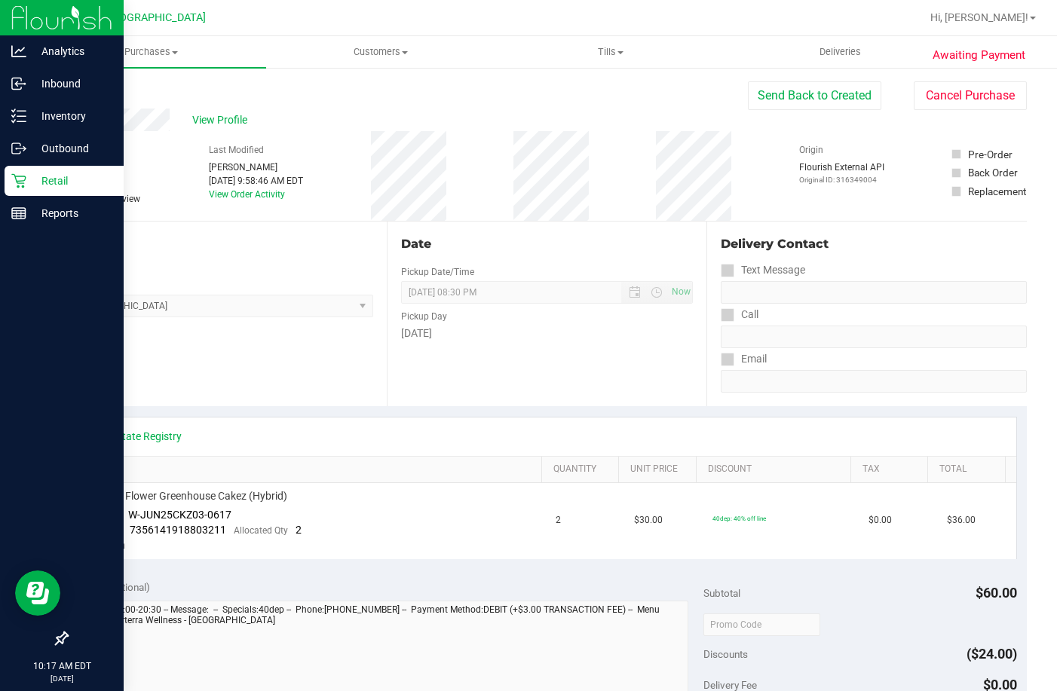
click at [19, 175] on icon at bounding box center [18, 180] width 15 height 15
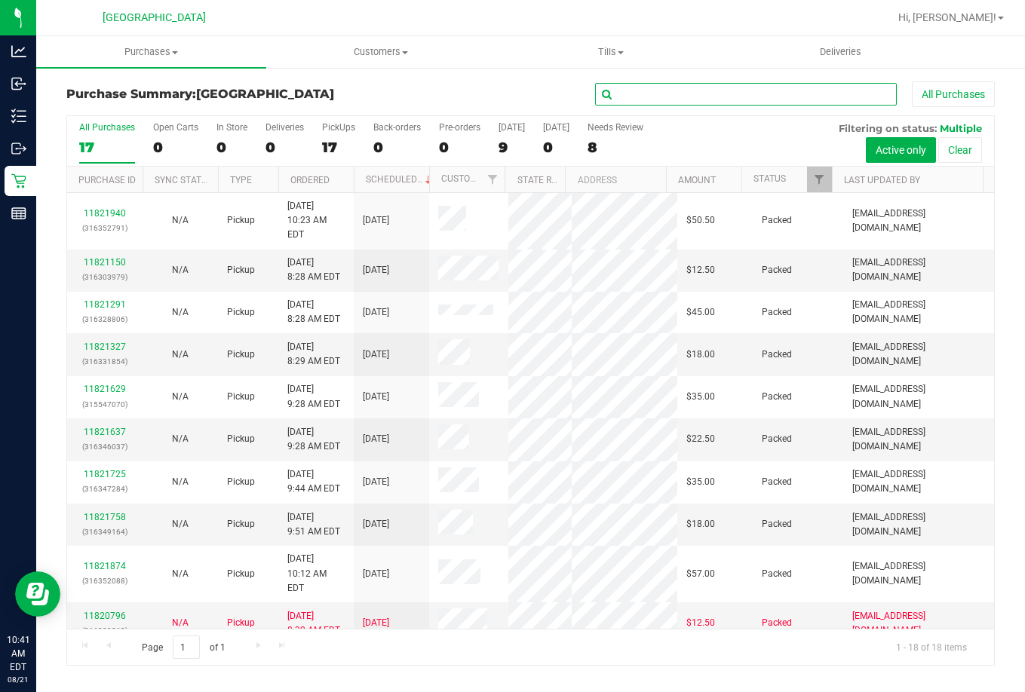
click at [715, 85] on input "text" at bounding box center [746, 94] width 302 height 23
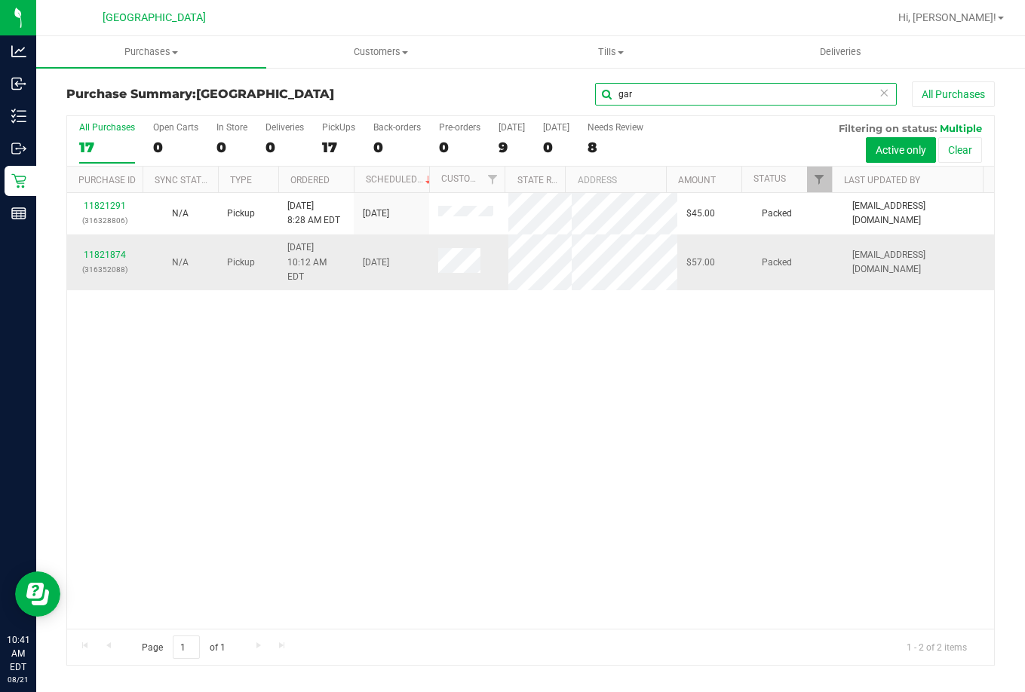
type input "gar"
click at [105, 269] on div "11821874 (316352088)" at bounding box center [104, 262] width 57 height 29
click at [107, 260] on link "11821874" at bounding box center [105, 255] width 42 height 11
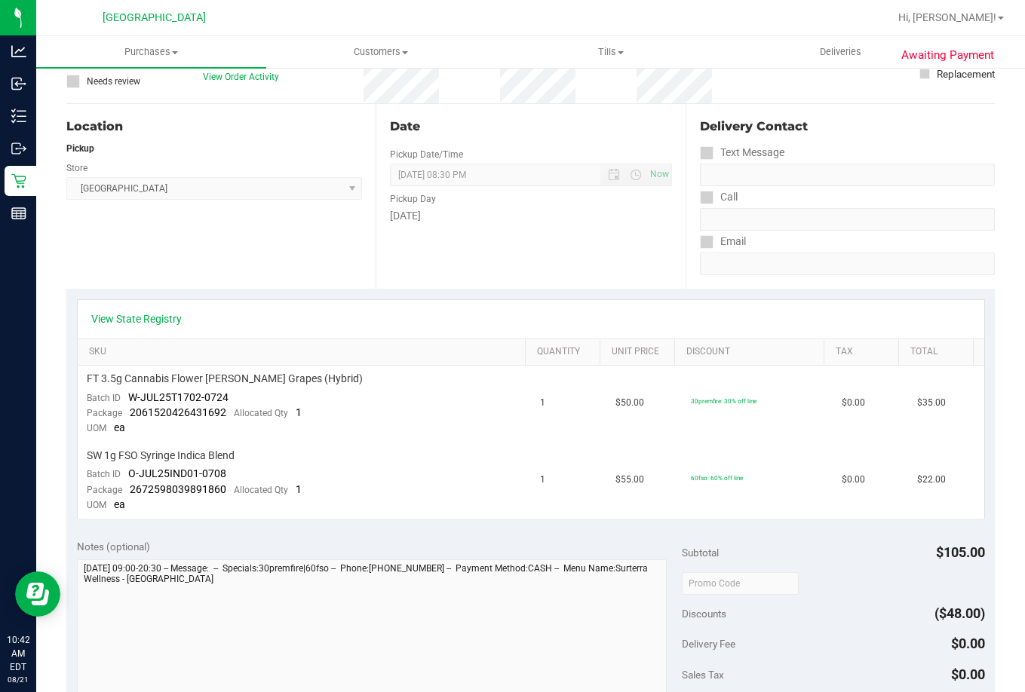
scroll to position [377, 0]
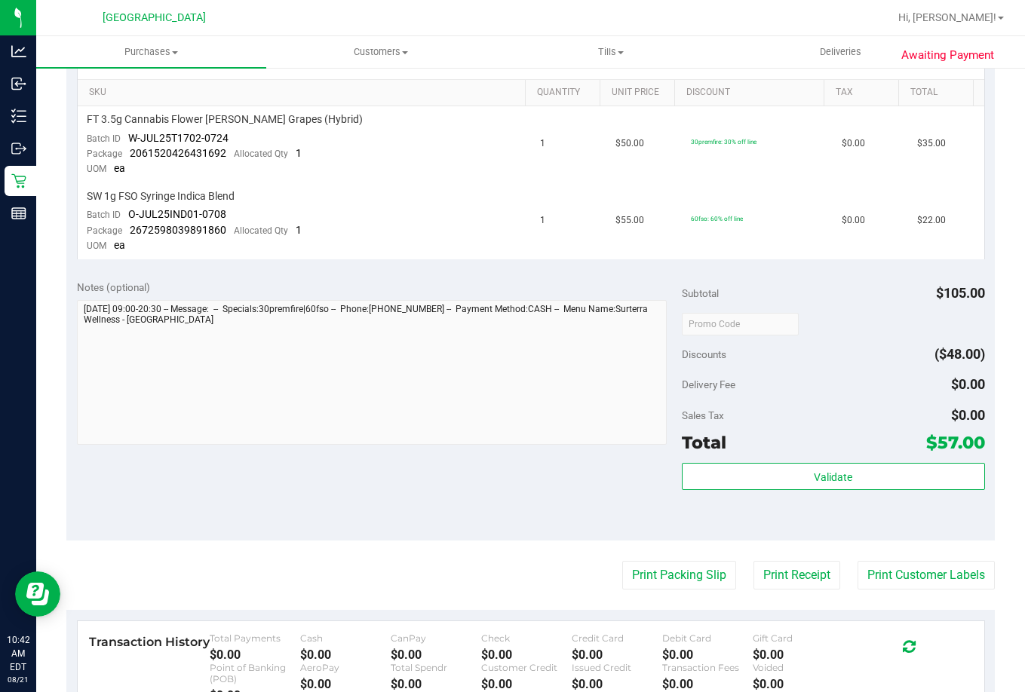
click at [771, 516] on div "Validate" at bounding box center [833, 497] width 302 height 68
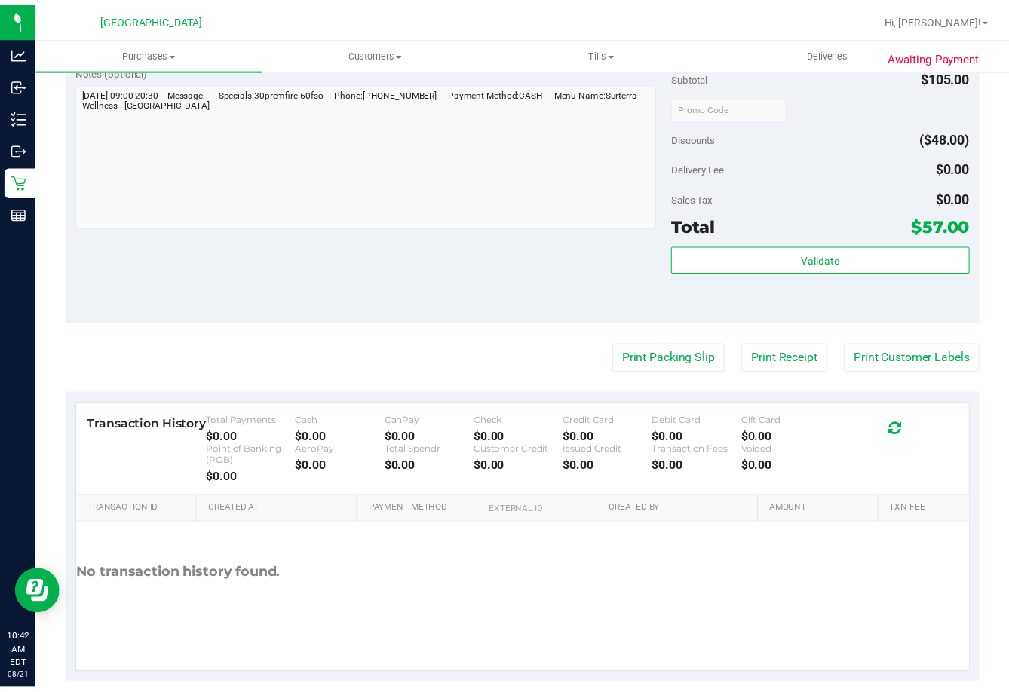
scroll to position [618, 0]
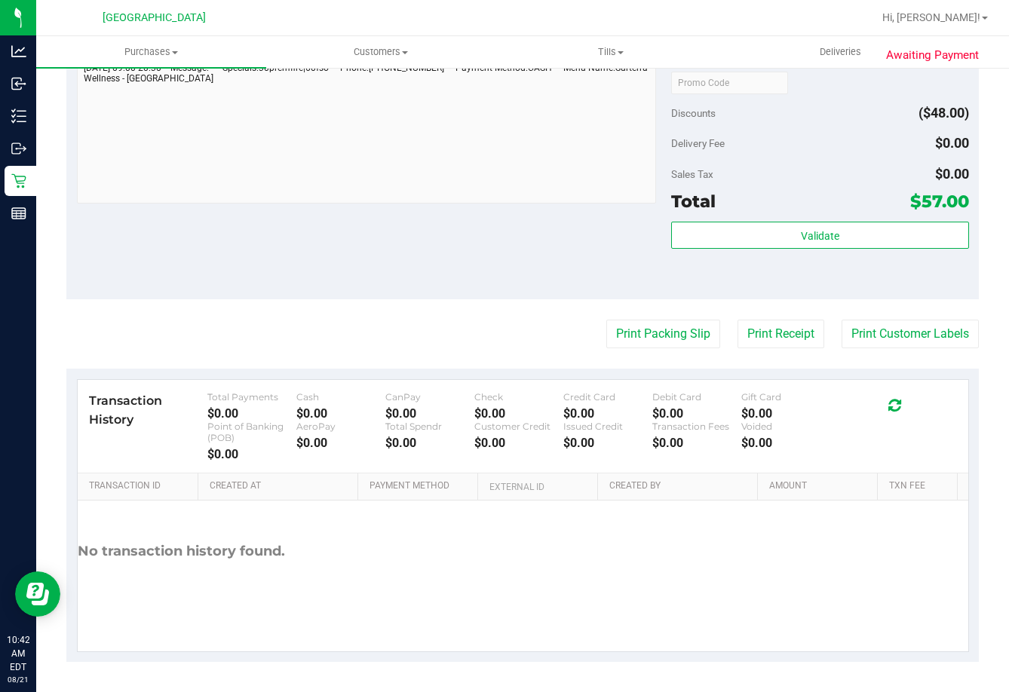
click at [725, 561] on div "No transaction history found." at bounding box center [523, 552] width 890 height 102
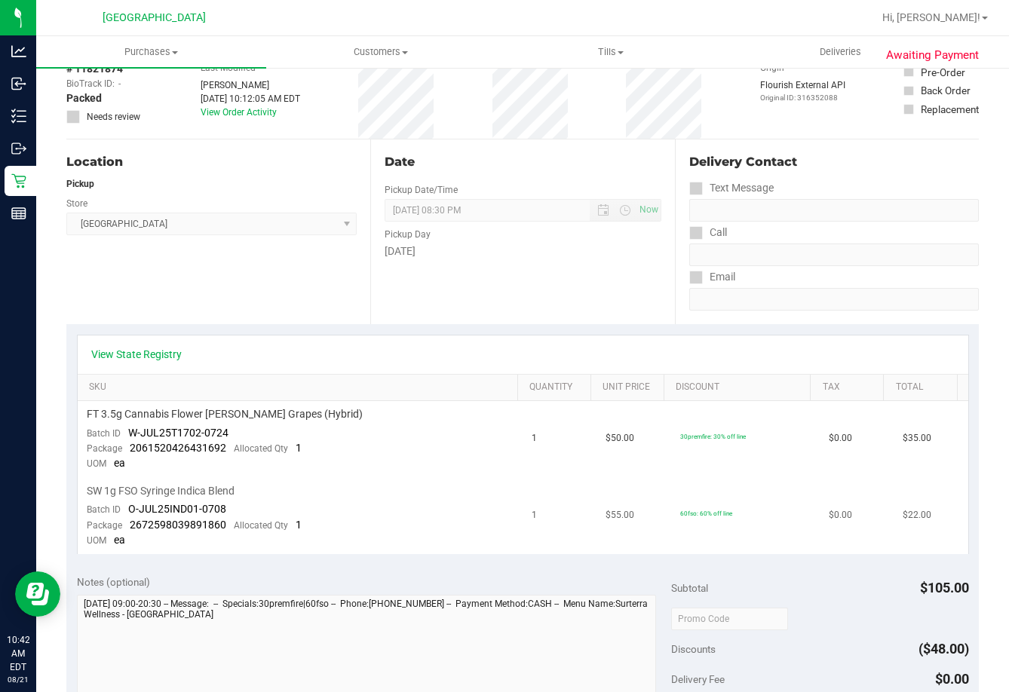
scroll to position [0, 0]
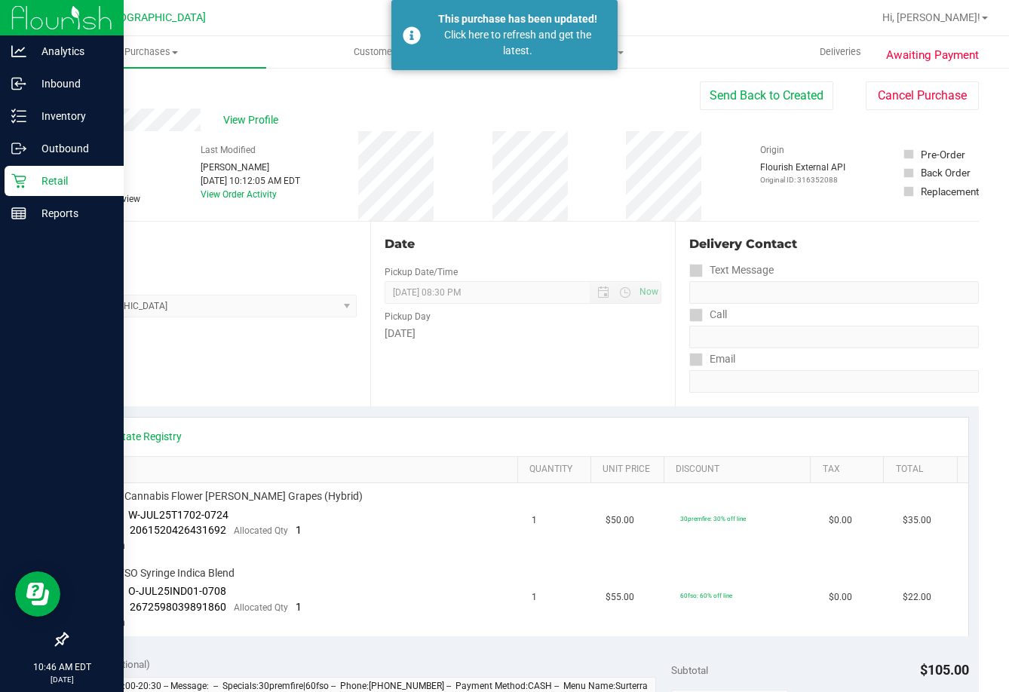
click at [21, 179] on icon at bounding box center [18, 180] width 15 height 15
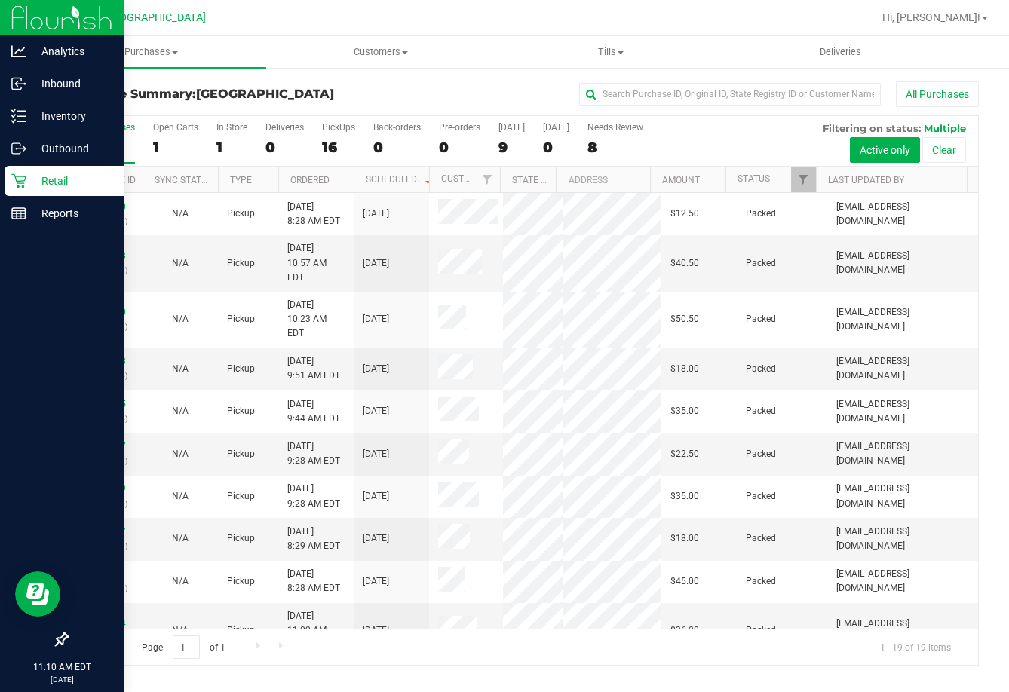
click at [32, 183] on p "Retail" at bounding box center [71, 181] width 90 height 18
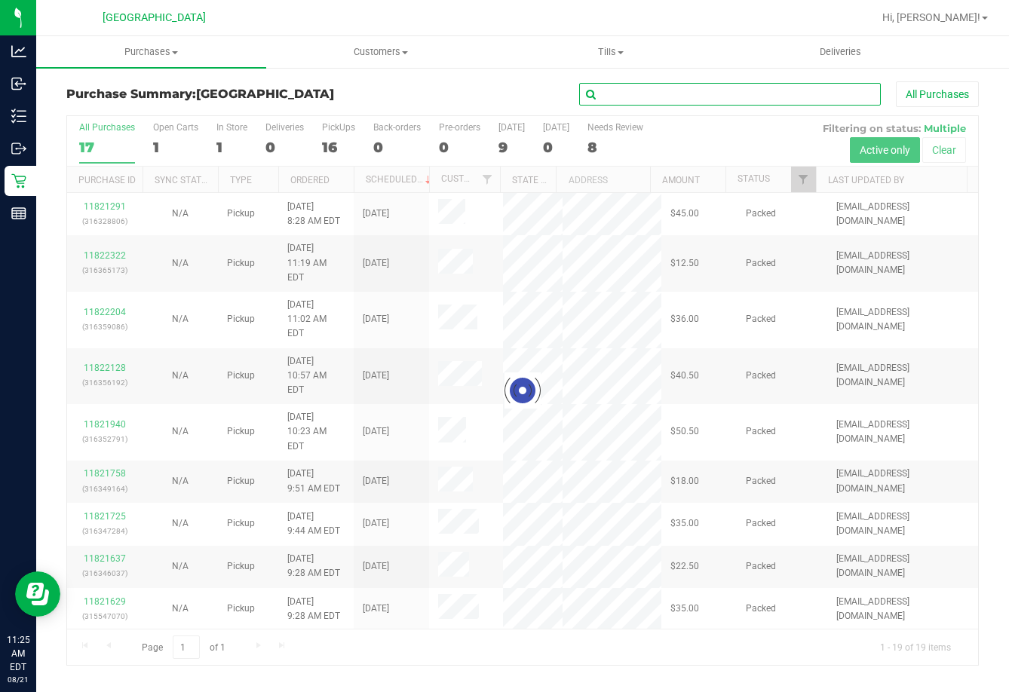
click at [641, 90] on input "text" at bounding box center [730, 94] width 302 height 23
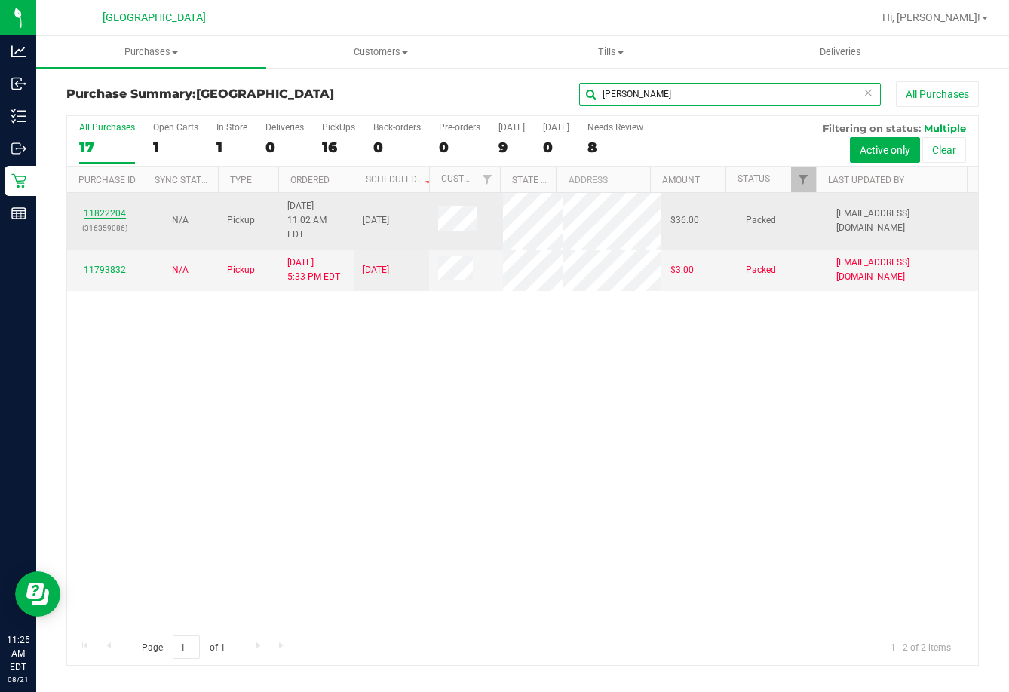
type input "dan"
click at [124, 208] on link "11822204" at bounding box center [105, 213] width 42 height 11
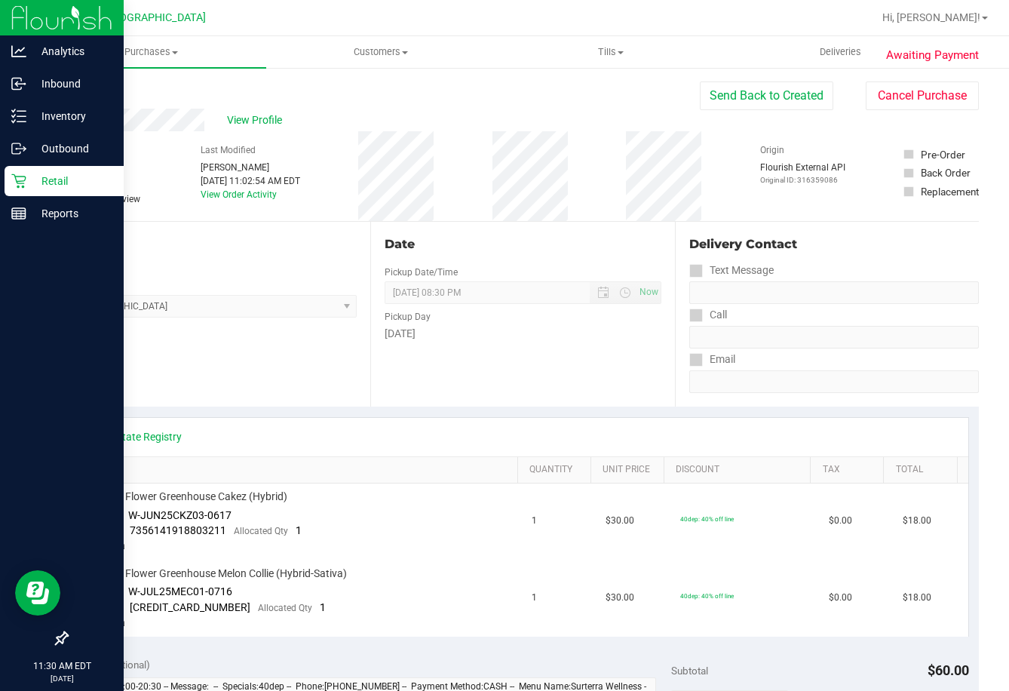
click at [35, 177] on p "Retail" at bounding box center [71, 181] width 90 height 18
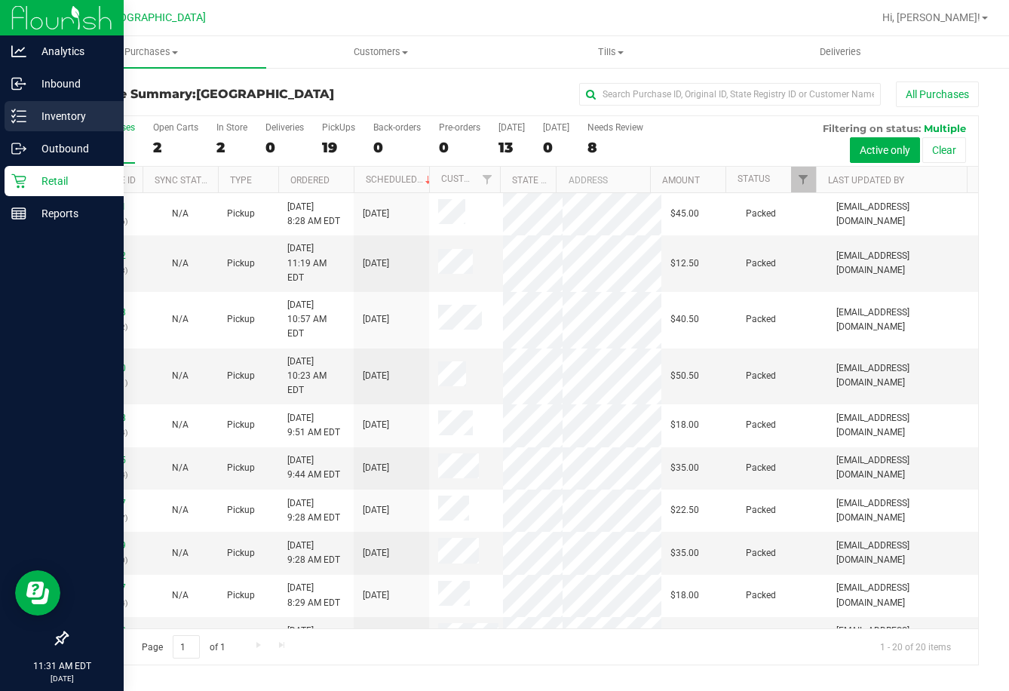
click at [51, 117] on p "Inventory" at bounding box center [71, 116] width 90 height 18
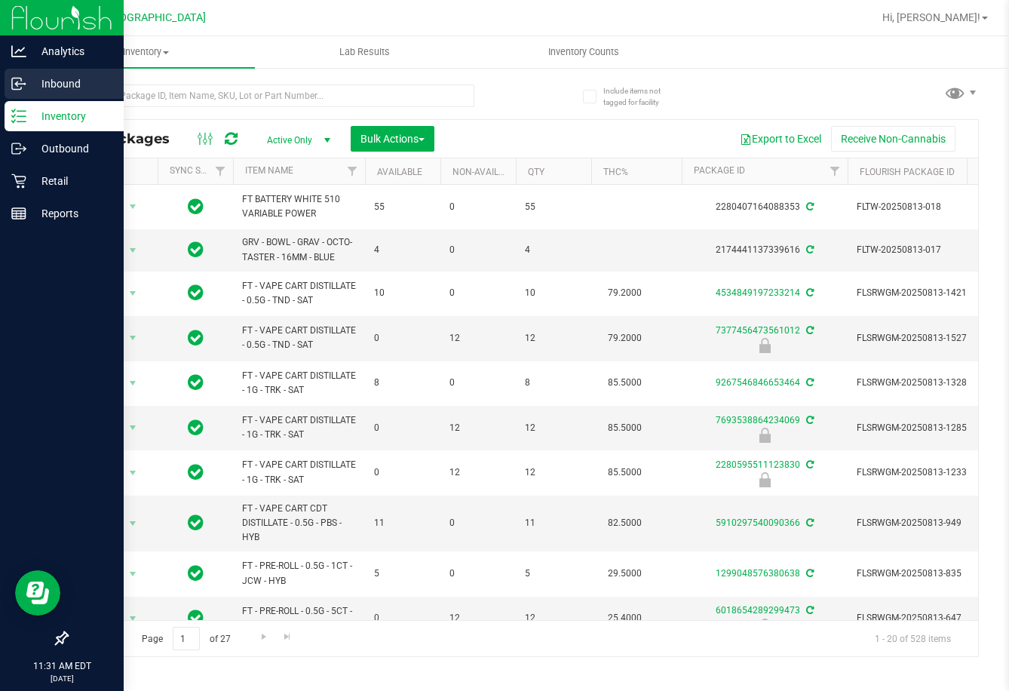
click at [28, 82] on p "Inbound" at bounding box center [71, 84] width 90 height 18
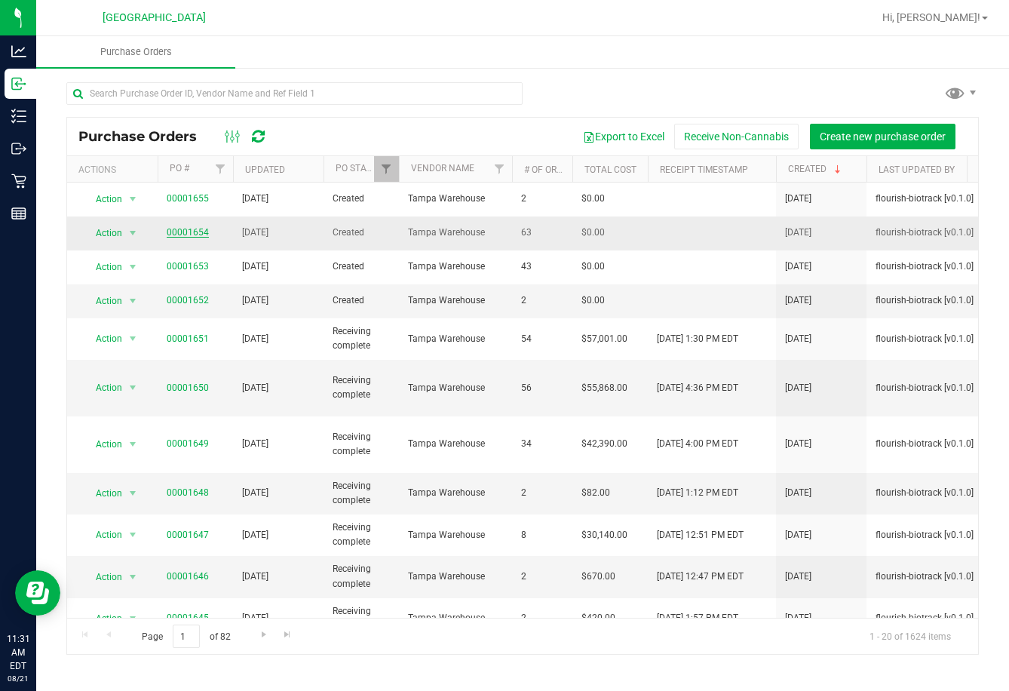
click at [172, 231] on link "00001654" at bounding box center [188, 232] width 42 height 11
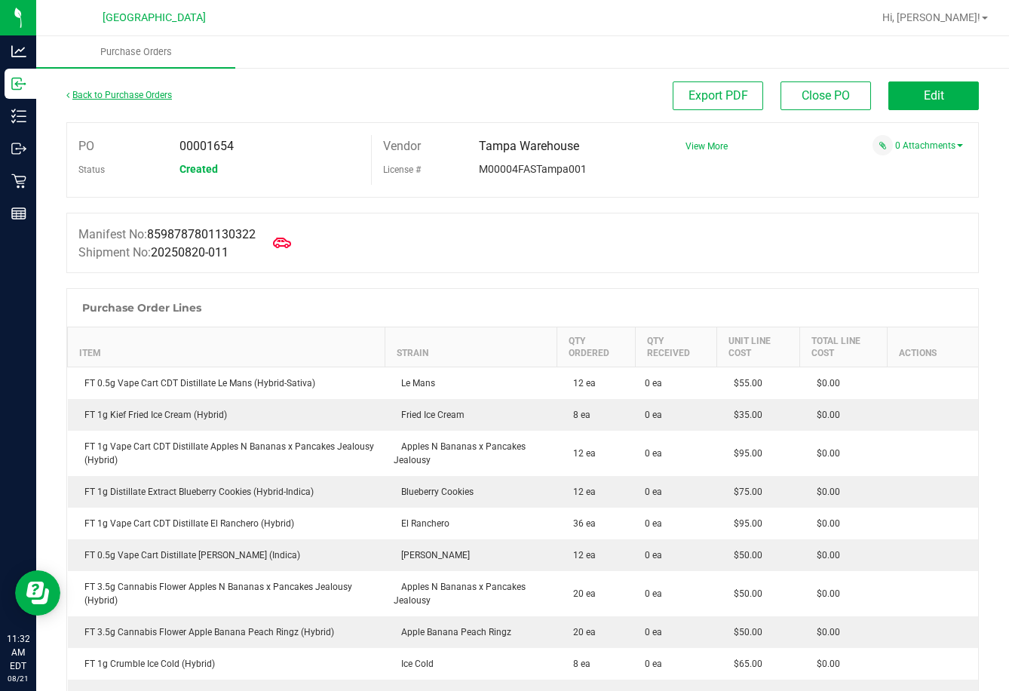
click at [73, 95] on link "Back to Purchase Orders" at bounding box center [119, 95] width 106 height 11
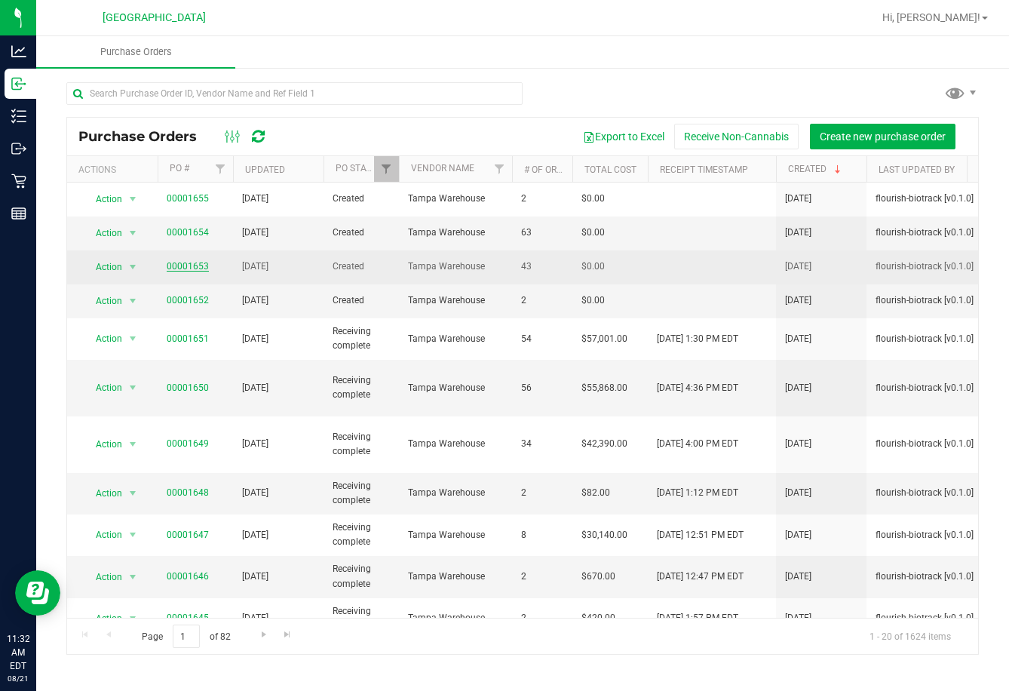
click at [192, 265] on link "00001653" at bounding box center [188, 266] width 42 height 11
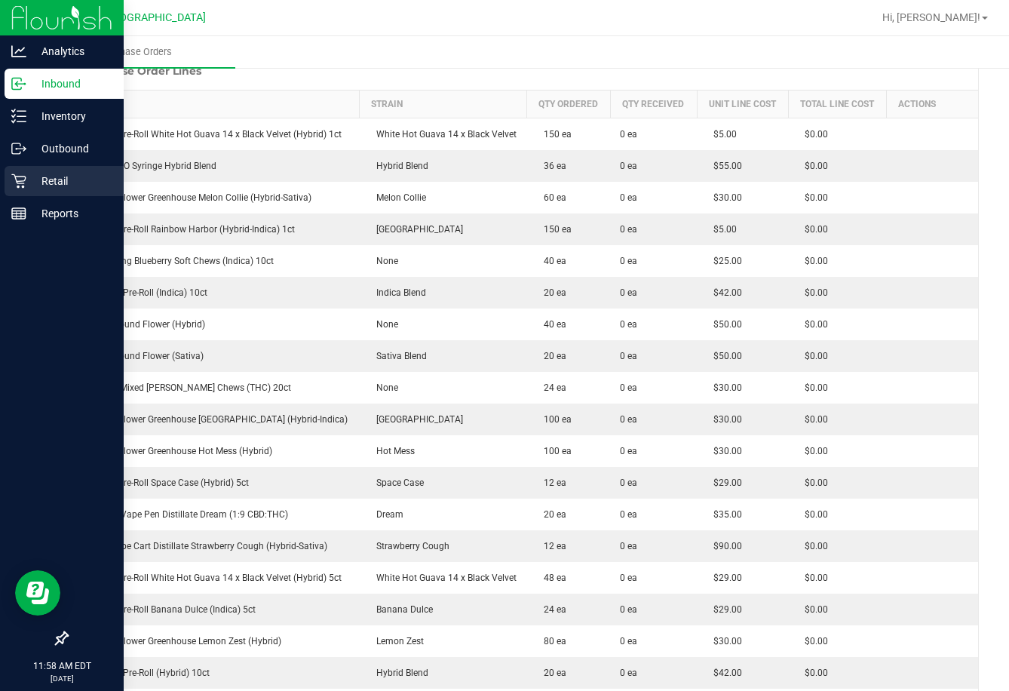
scroll to position [75, 0]
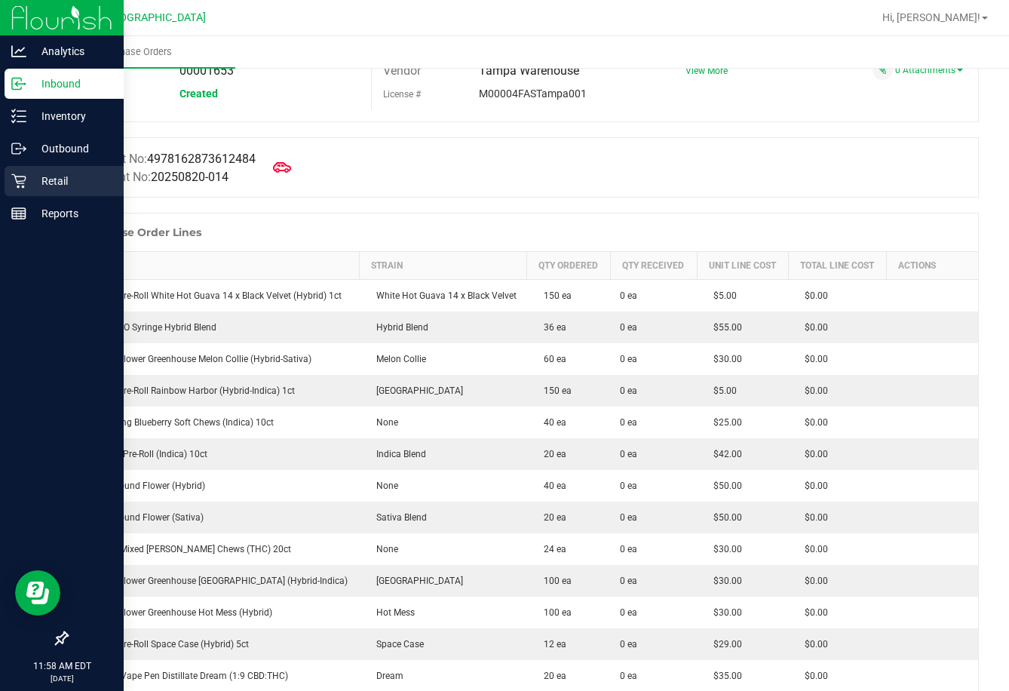
click at [35, 174] on p "Retail" at bounding box center [71, 181] width 90 height 18
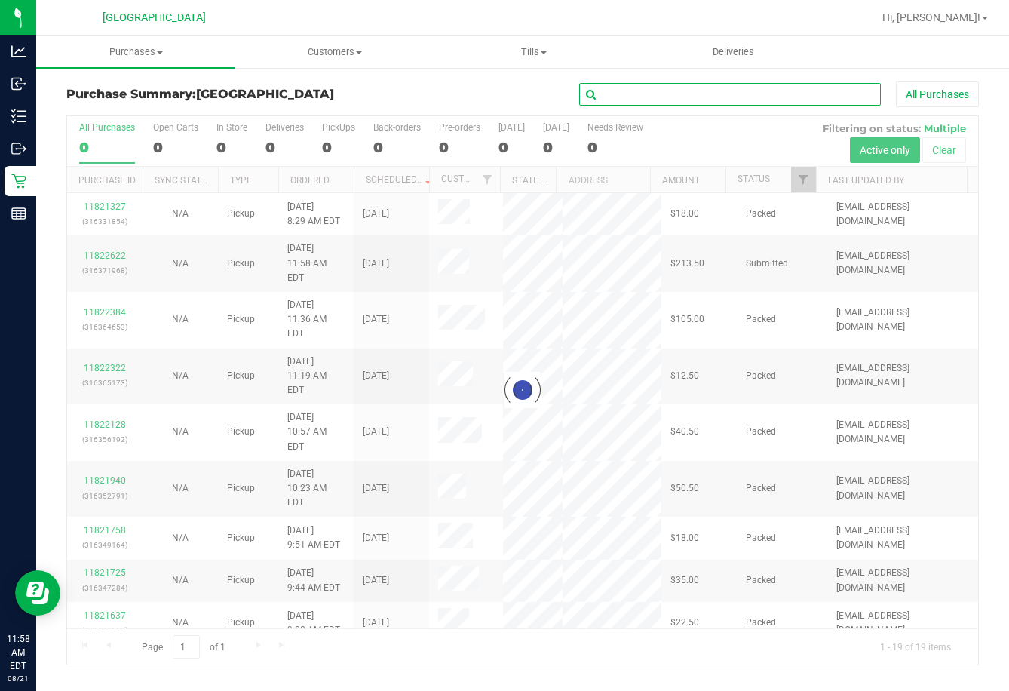
click at [628, 90] on input "text" at bounding box center [730, 94] width 302 height 23
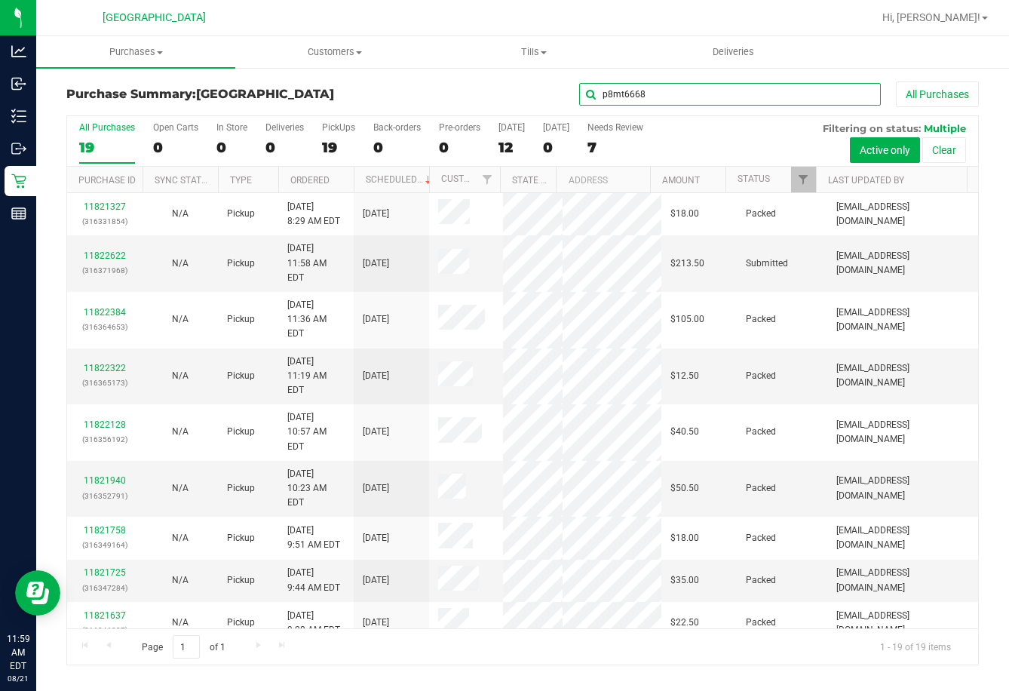
type input "p8mt6668"
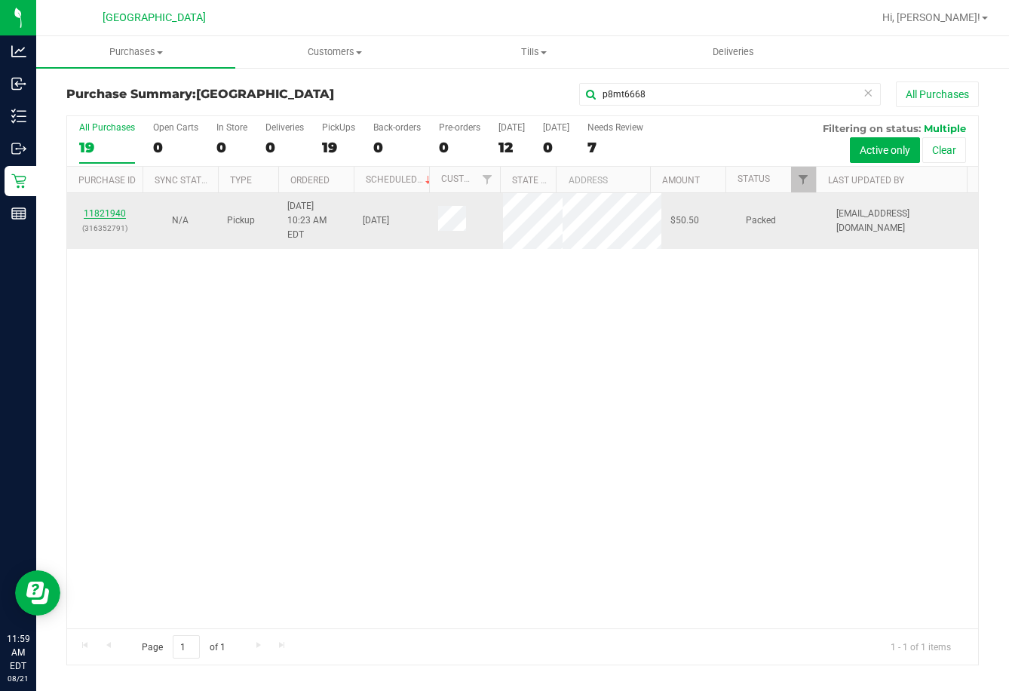
click at [116, 208] on link "11821940" at bounding box center [105, 213] width 42 height 11
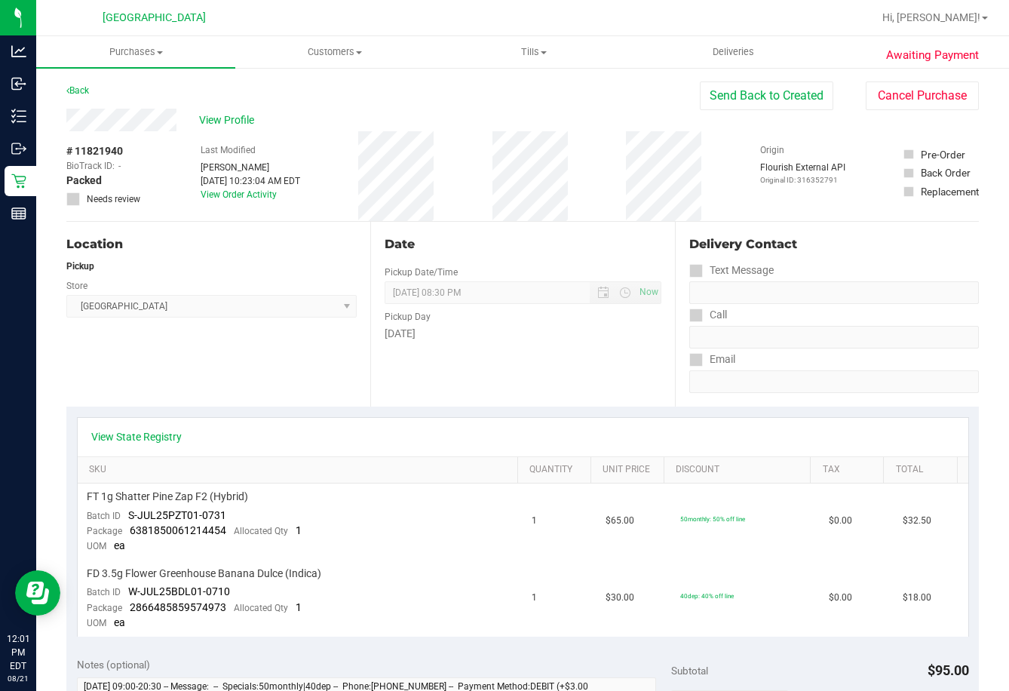
click at [883, 259] on div "Text Message" at bounding box center [834, 270] width 290 height 22
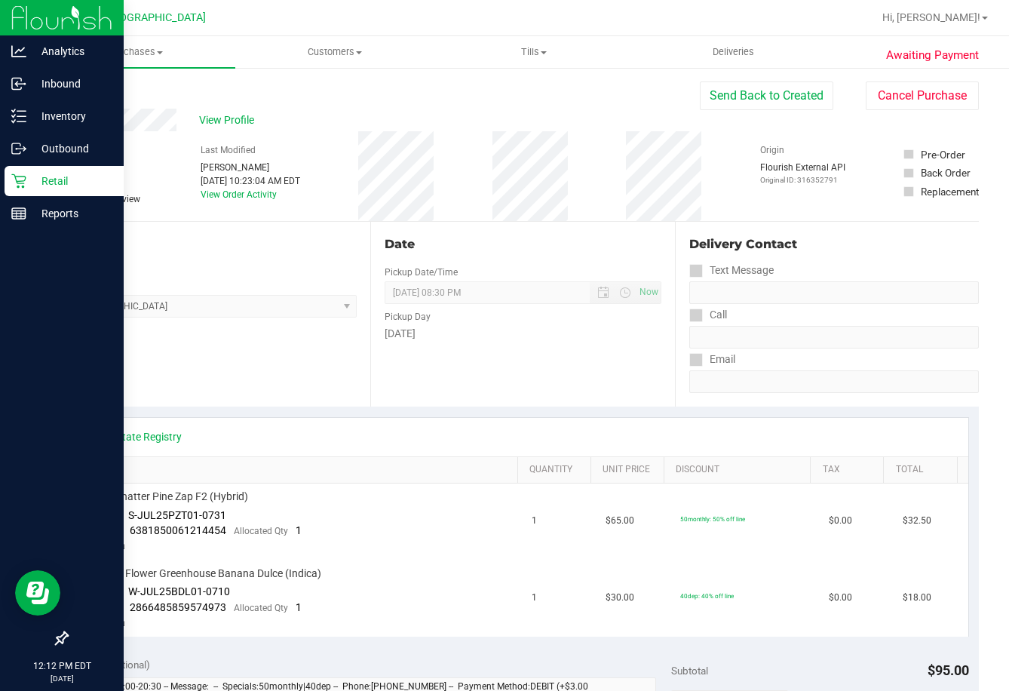
click at [23, 187] on icon at bounding box center [18, 181] width 14 height 14
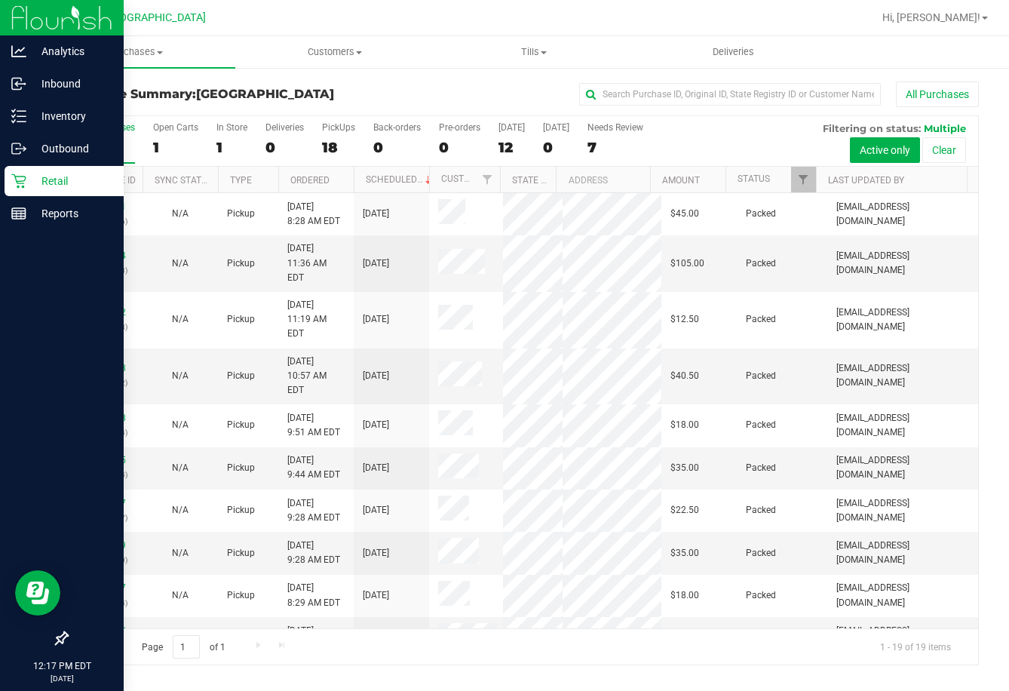
click at [52, 179] on p "Retail" at bounding box center [71, 181] width 90 height 18
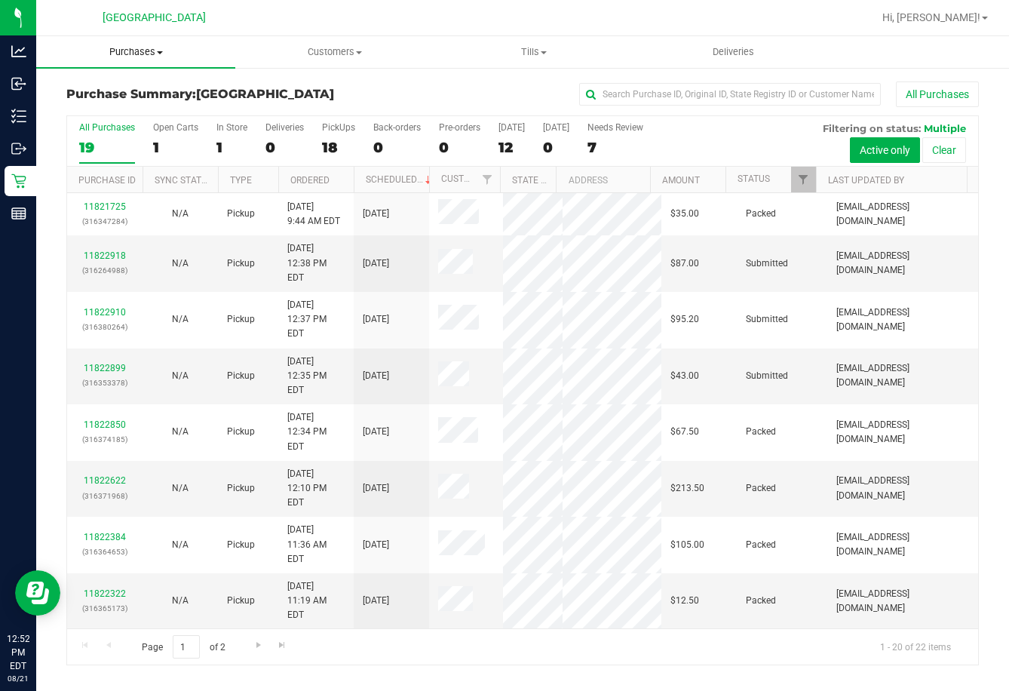
click at [161, 63] on uib-tab-heading "Purchases Summary of purchases Fulfillment All purchases" at bounding box center [135, 52] width 199 height 32
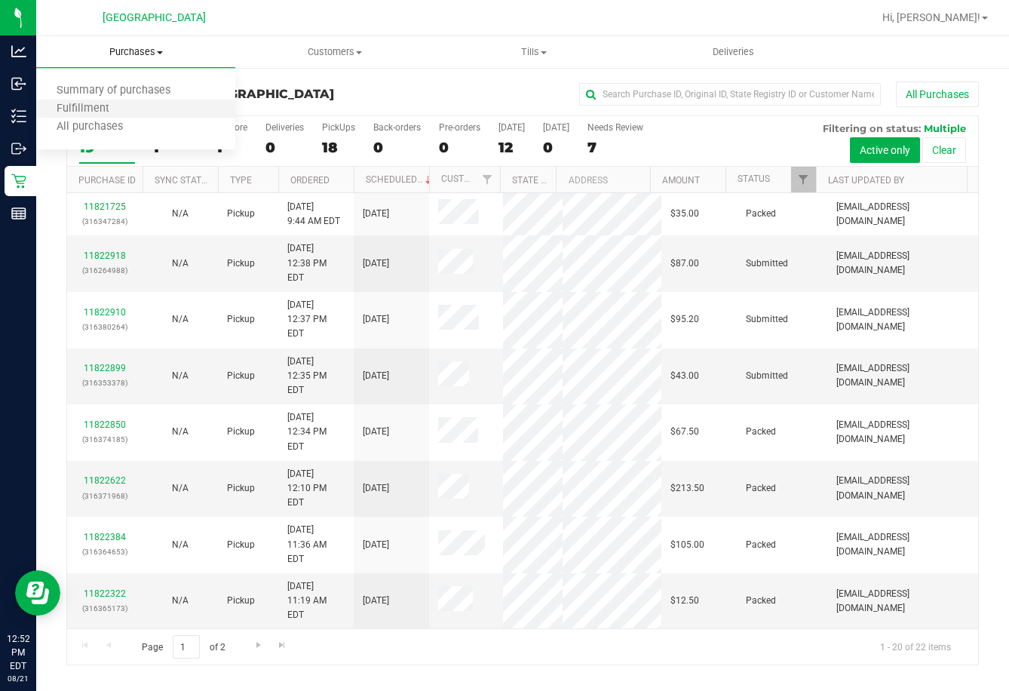
click at [117, 117] on li "Fulfillment" at bounding box center [135, 109] width 199 height 18
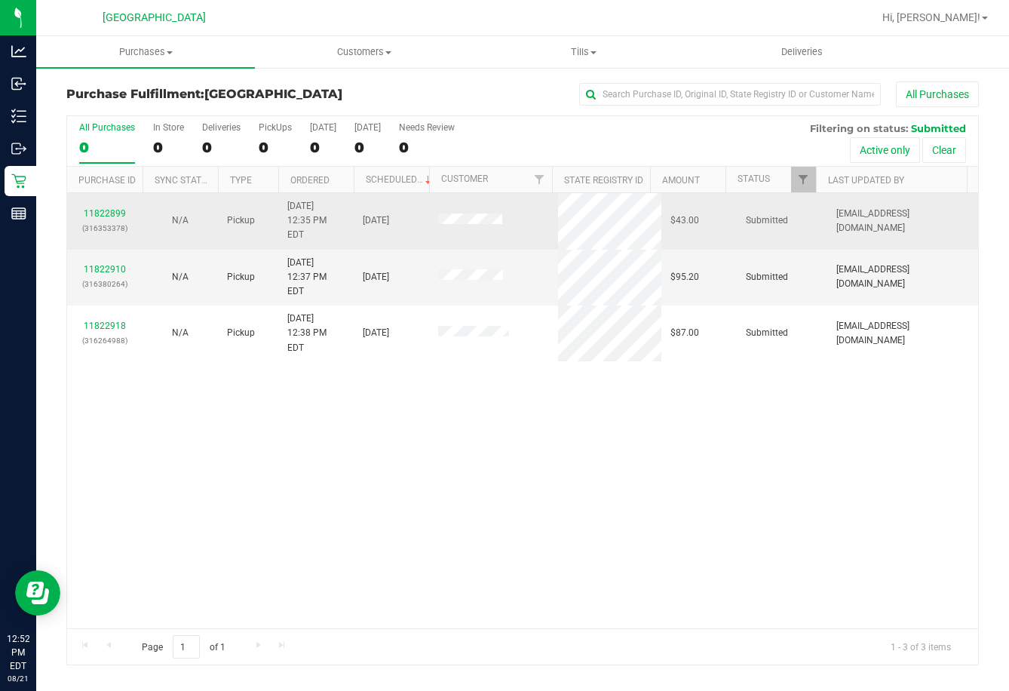
click at [110, 207] on div "11822899 (316353378)" at bounding box center [104, 221] width 57 height 29
click at [114, 208] on link "11822899" at bounding box center [105, 213] width 42 height 11
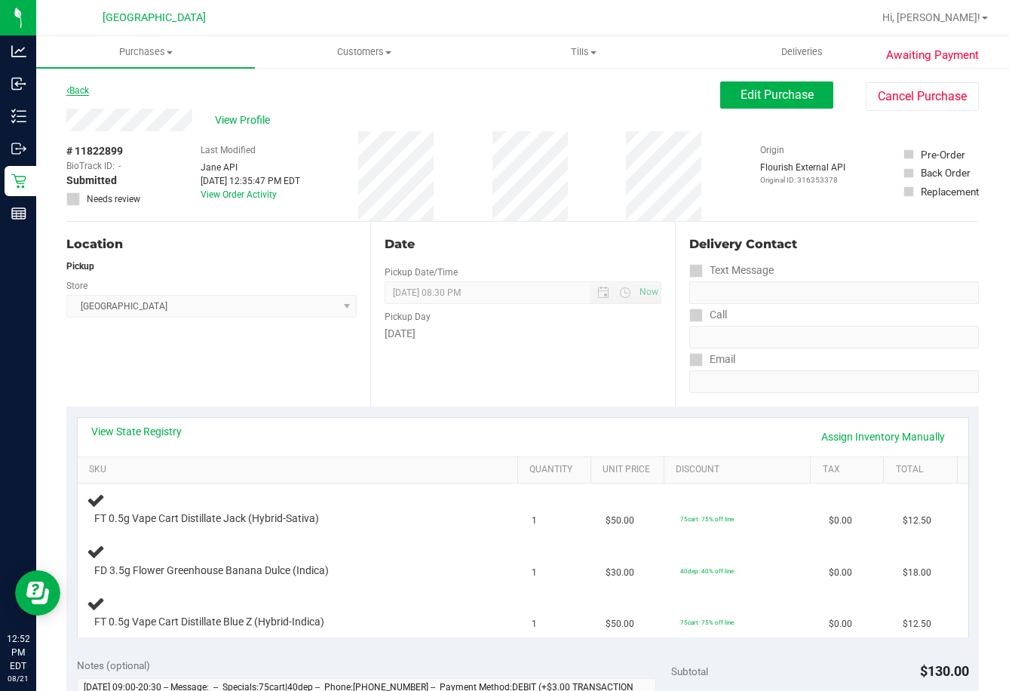
click at [87, 95] on link "Back" at bounding box center [77, 90] width 23 height 11
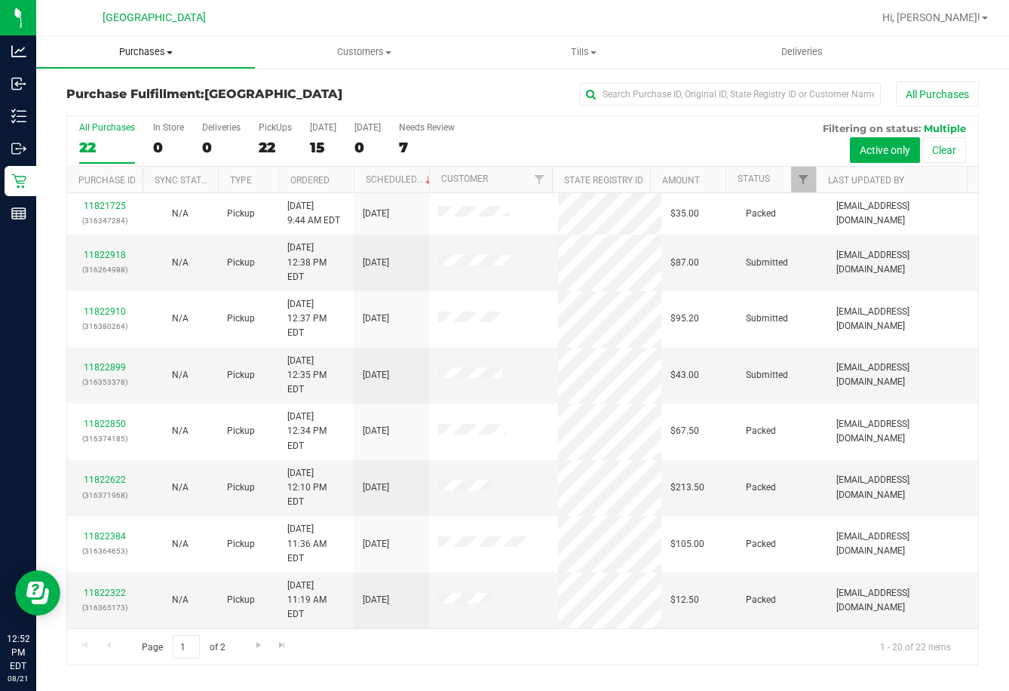
click at [149, 54] on span "Purchases" at bounding box center [145, 52] width 219 height 14
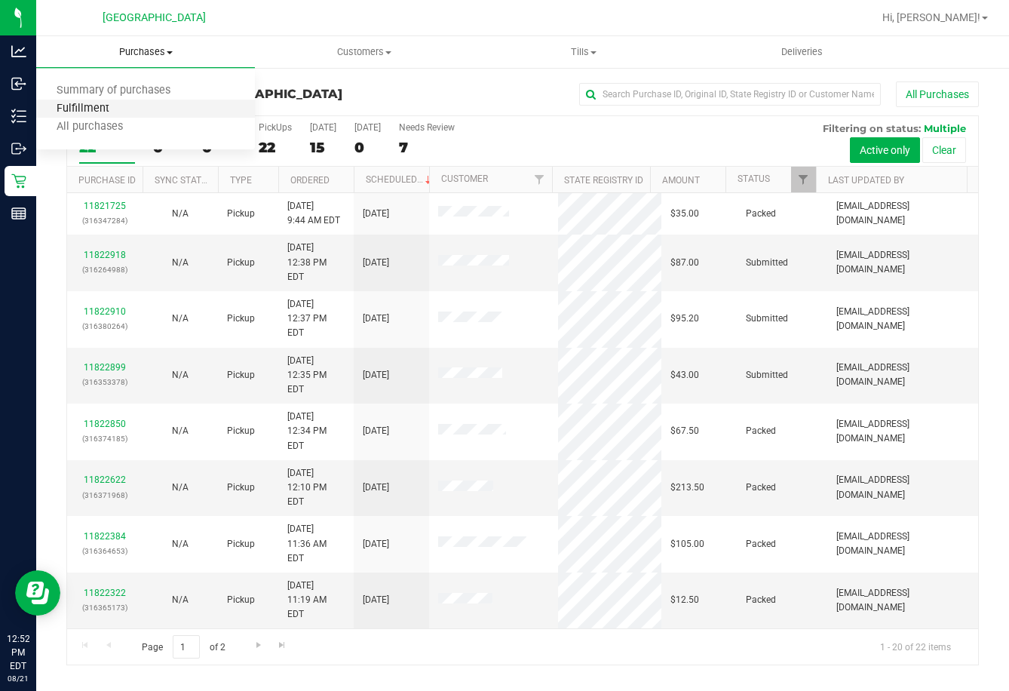
click at [127, 106] on span "Fulfillment" at bounding box center [82, 109] width 93 height 13
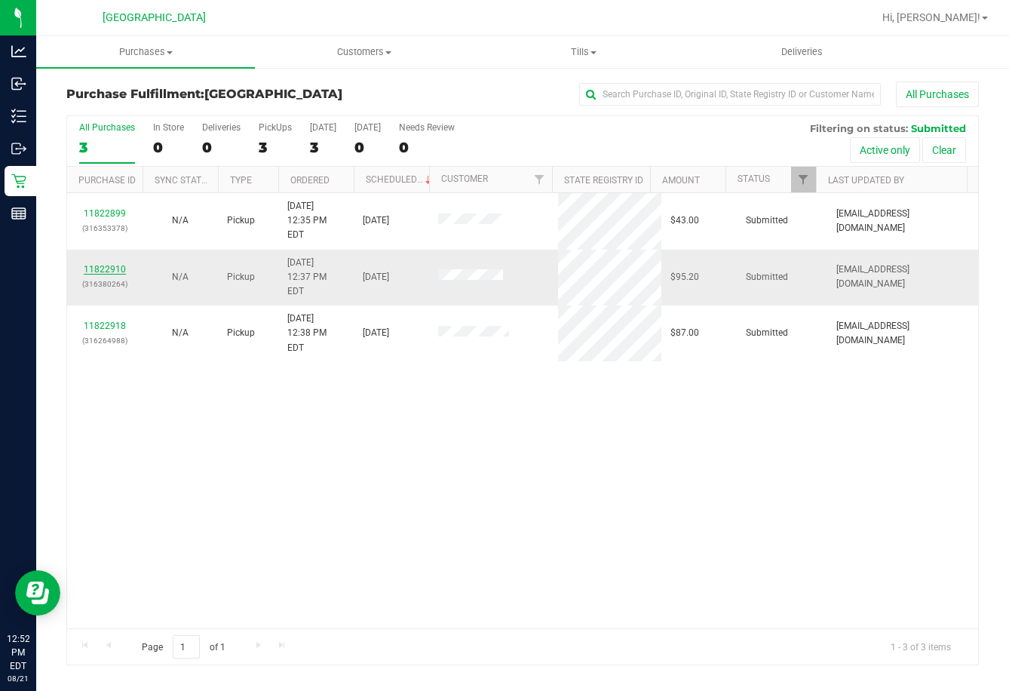
click at [118, 264] on link "11822910" at bounding box center [105, 269] width 42 height 11
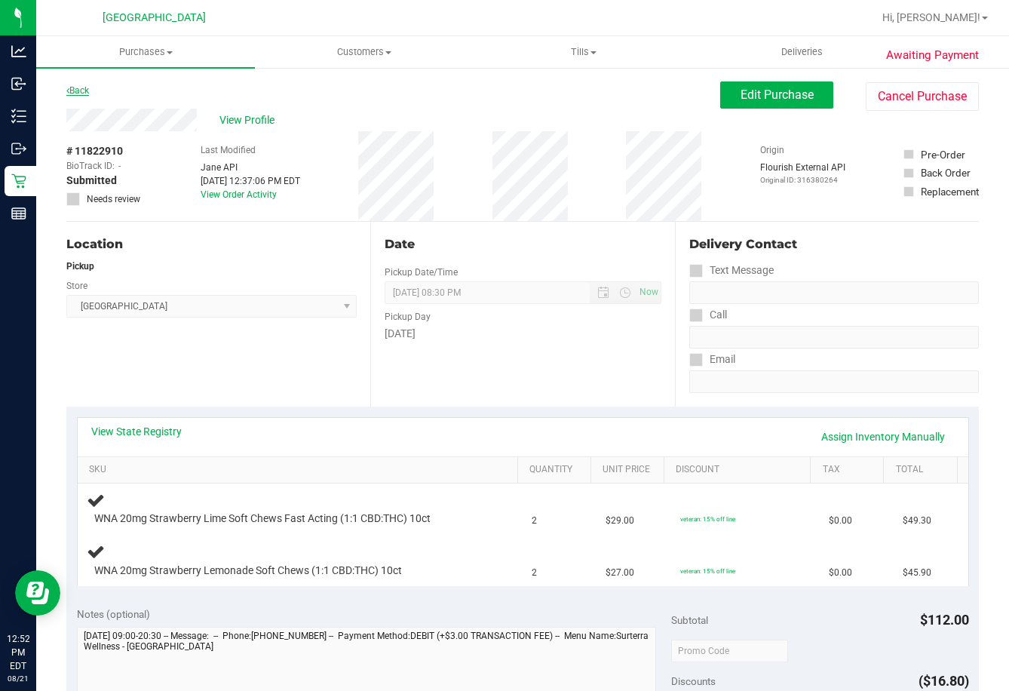
click at [78, 93] on link "Back" at bounding box center [77, 90] width 23 height 11
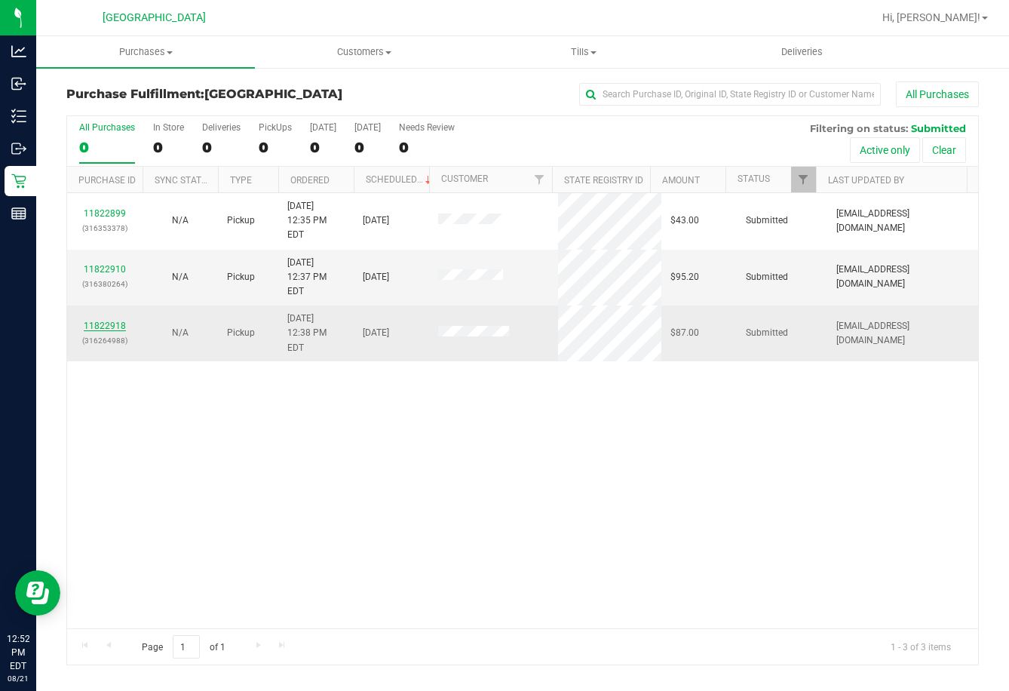
click at [112, 320] on link "11822918" at bounding box center [105, 325] width 42 height 11
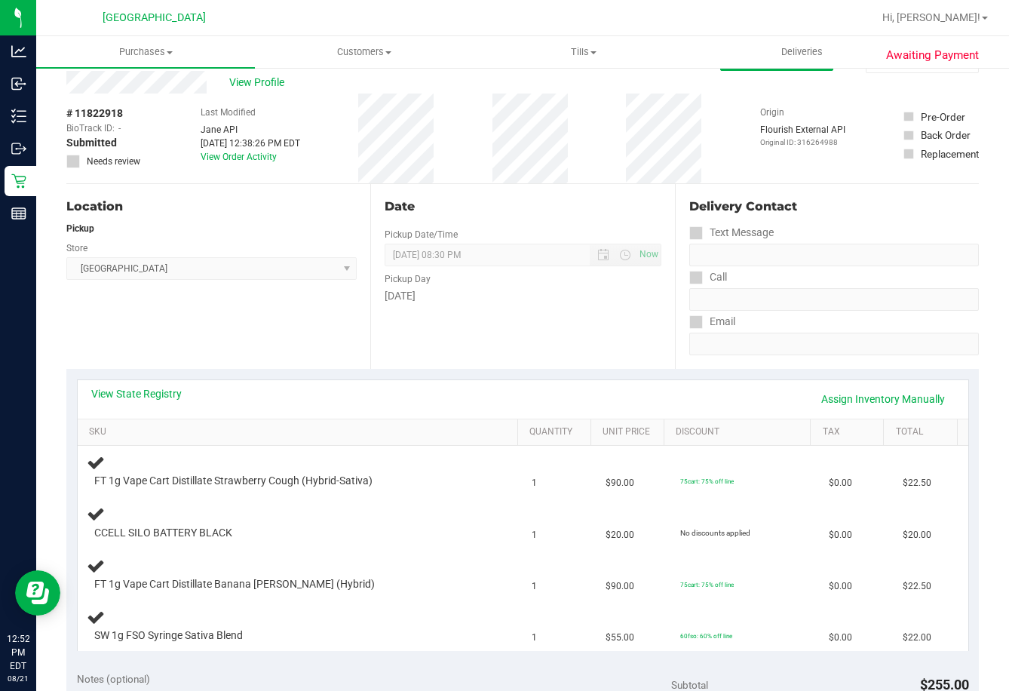
scroll to position [75, 0]
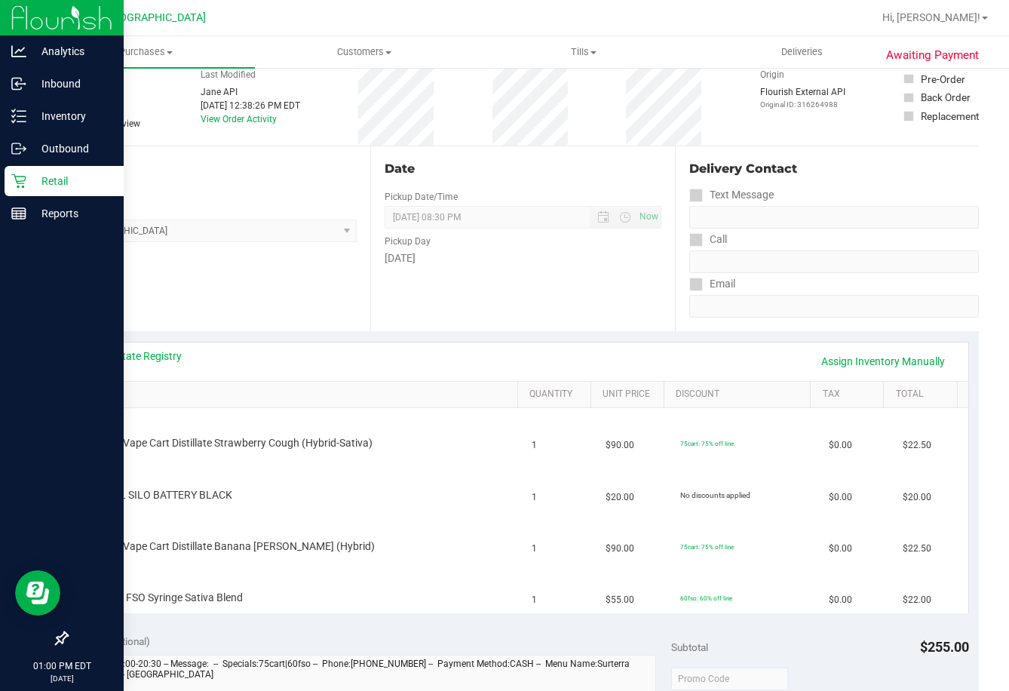
click at [58, 179] on p "Retail" at bounding box center [71, 181] width 90 height 18
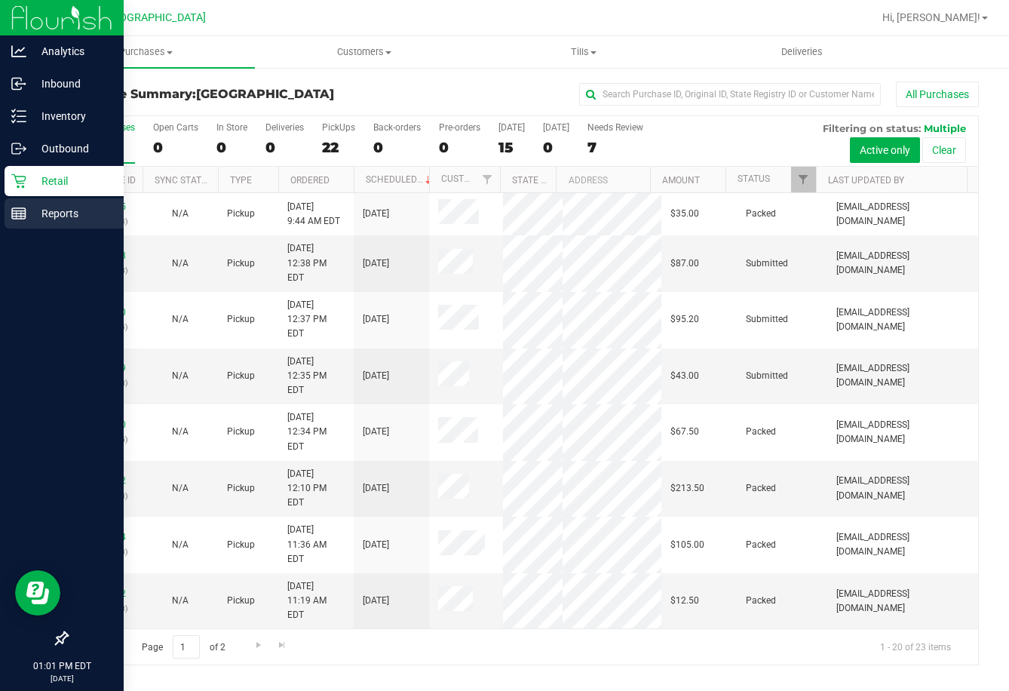
click at [26, 217] on p "Reports" at bounding box center [71, 213] width 90 height 18
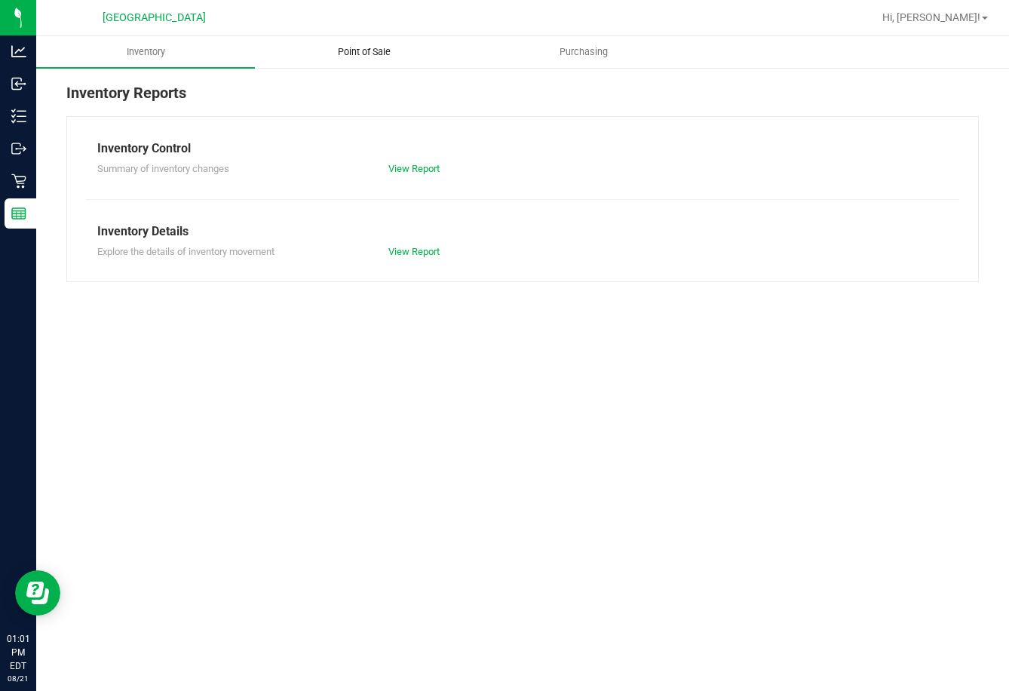
click at [385, 57] on span "Point of Sale" at bounding box center [363, 52] width 93 height 14
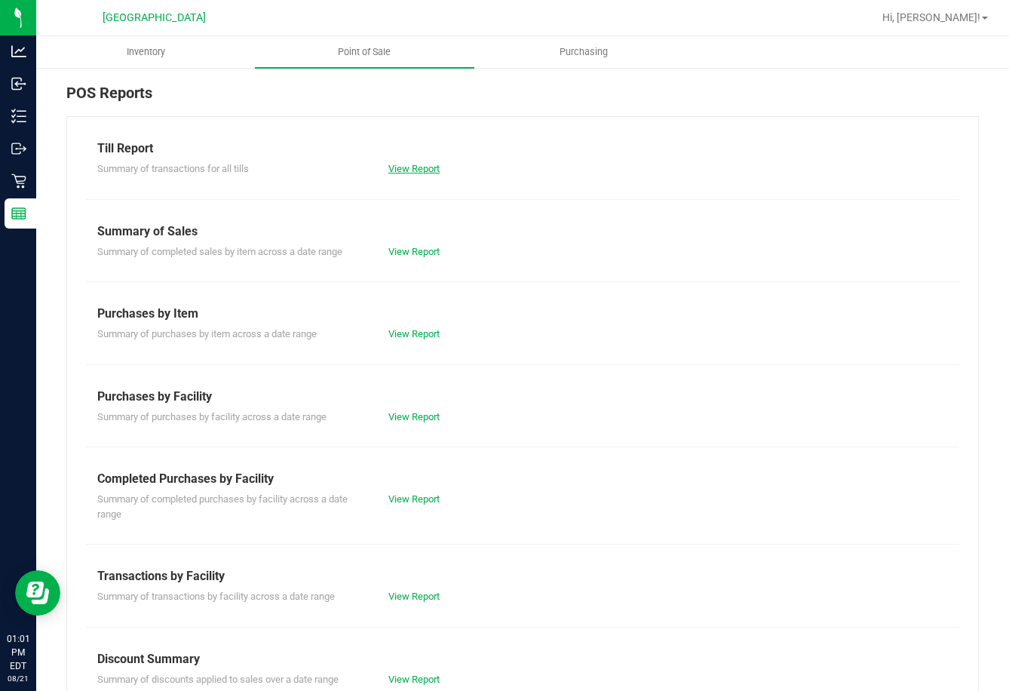
click at [425, 167] on link "View Report" at bounding box center [413, 168] width 51 height 11
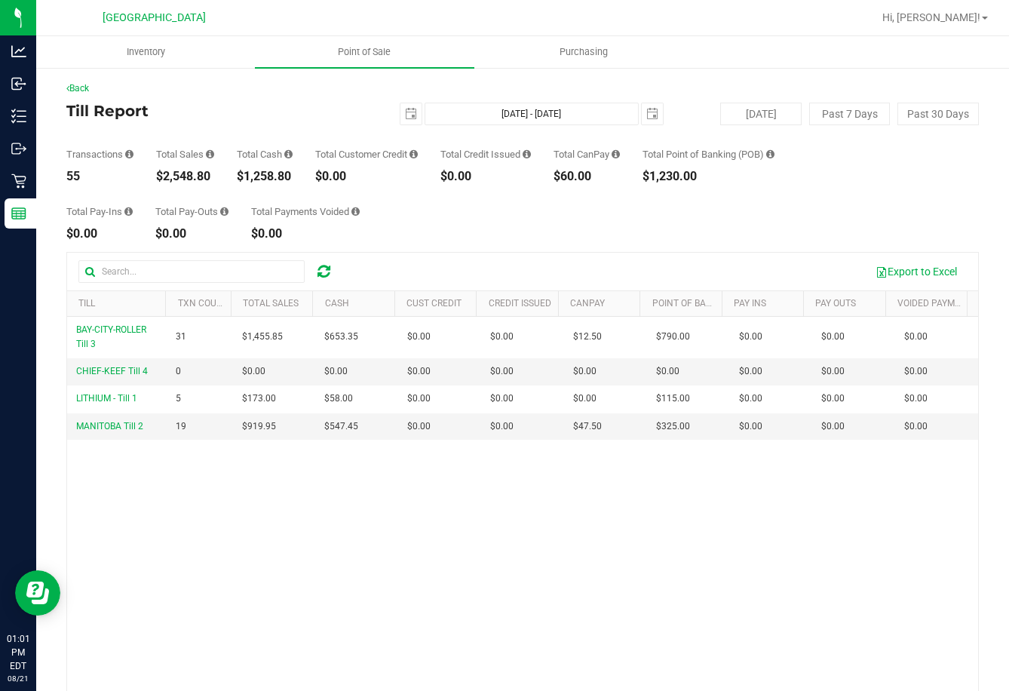
click at [186, 176] on div "$2,548.80" at bounding box center [185, 176] width 58 height 12
copy div "$2,548.80"
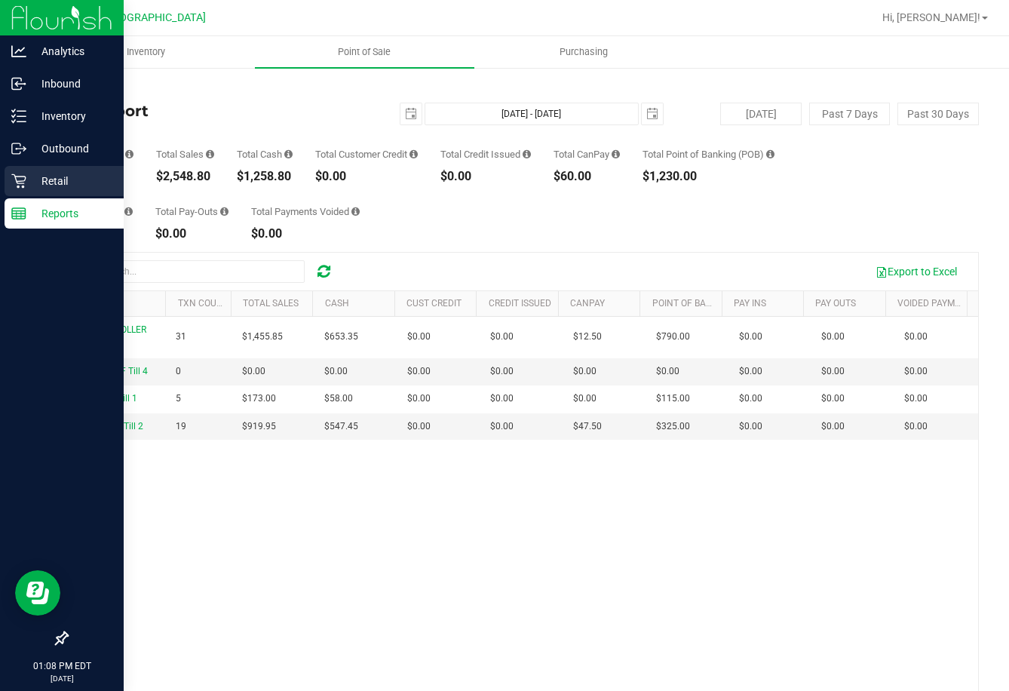
click at [46, 194] on div "Retail" at bounding box center [64, 181] width 119 height 30
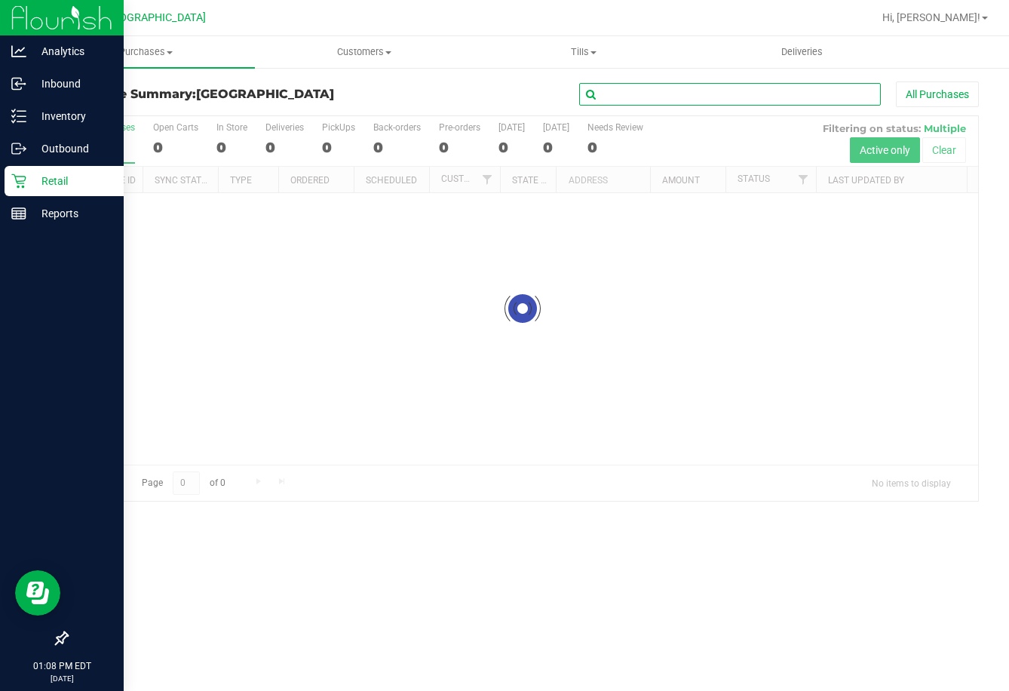
click at [768, 88] on input "text" at bounding box center [730, 94] width 302 height 23
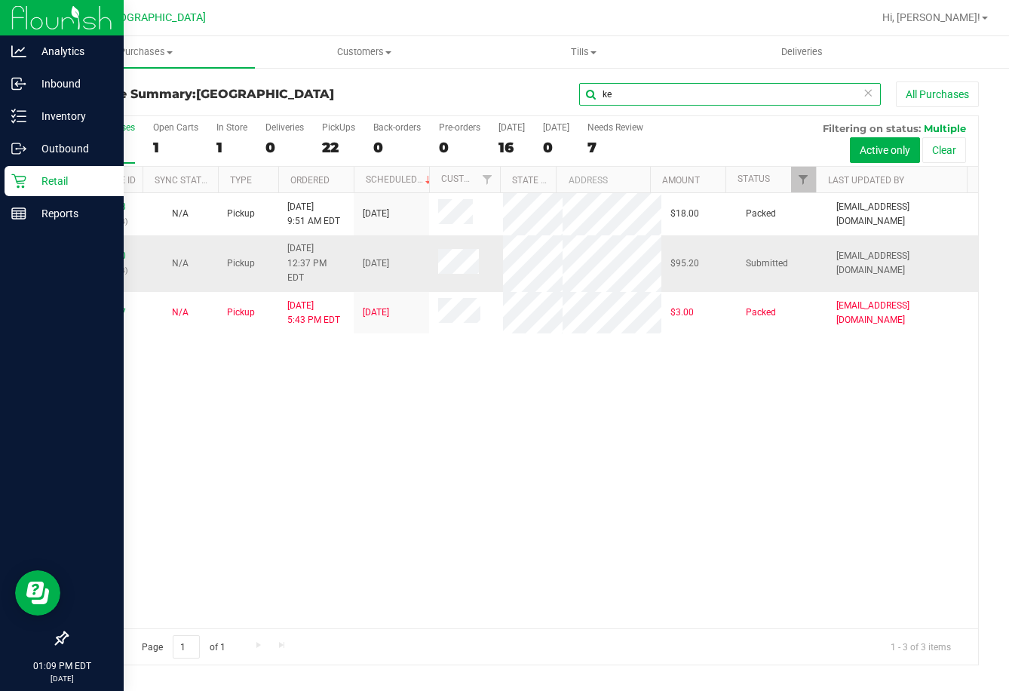
type input "ke"
click at [119, 263] on p "(316380264)" at bounding box center [104, 270] width 57 height 14
click at [119, 250] on link "11822910" at bounding box center [105, 255] width 42 height 11
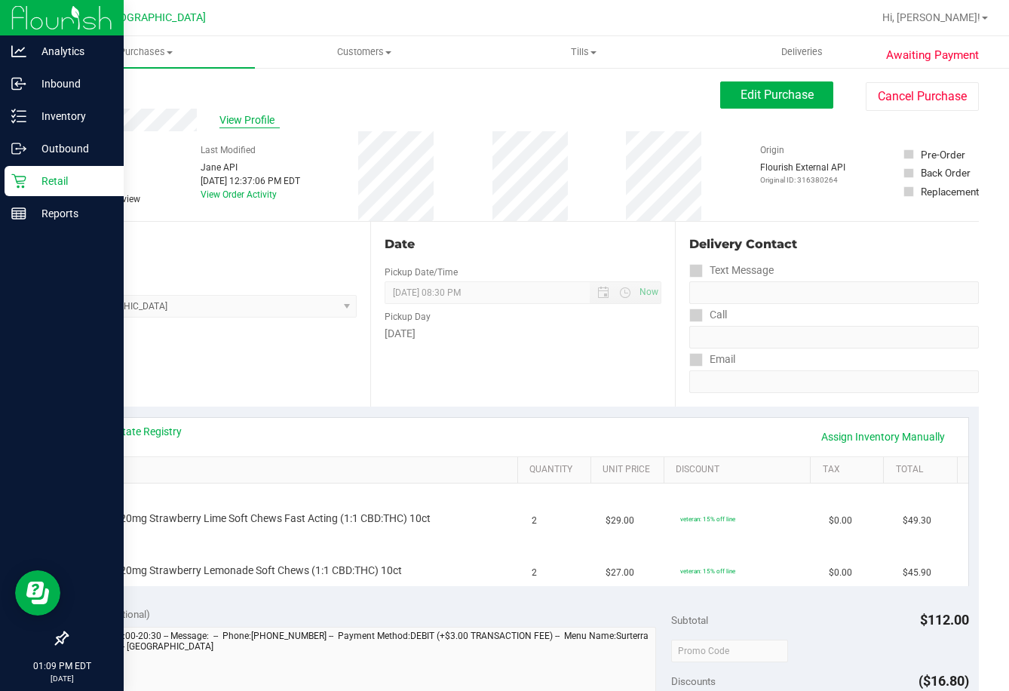
click at [231, 120] on span "View Profile" at bounding box center [249, 120] width 60 height 16
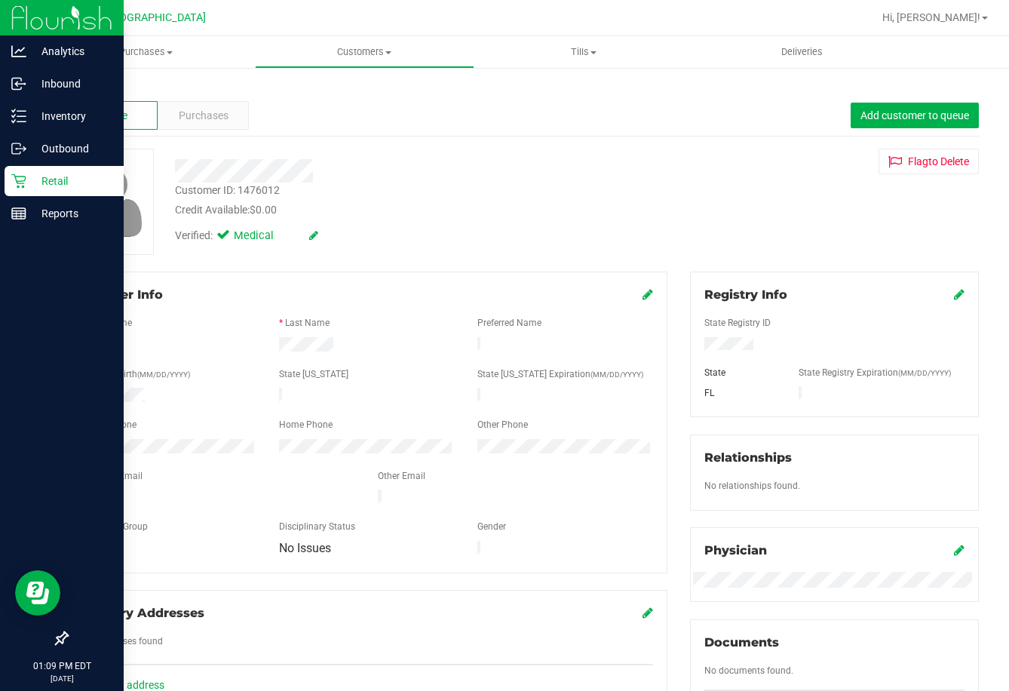
drag, startPoint x: 168, startPoint y: 167, endPoint x: 327, endPoint y: 198, distance: 162.1
click at [327, 198] on div "Customer ID: 1476012 Credit Available: $0.00 Verified: Medical" at bounding box center [397, 200] width 467 height 103
click at [327, 198] on div "Customer ID: 1476012 Credit Available: $0.00" at bounding box center [397, 199] width 467 height 35
drag, startPoint x: 289, startPoint y: 193, endPoint x: 169, endPoint y: 176, distance: 121.1
click at [169, 176] on div "Customer ID: 1476012 Credit Available: $0.00 Verified: Medical" at bounding box center [397, 200] width 467 height 103
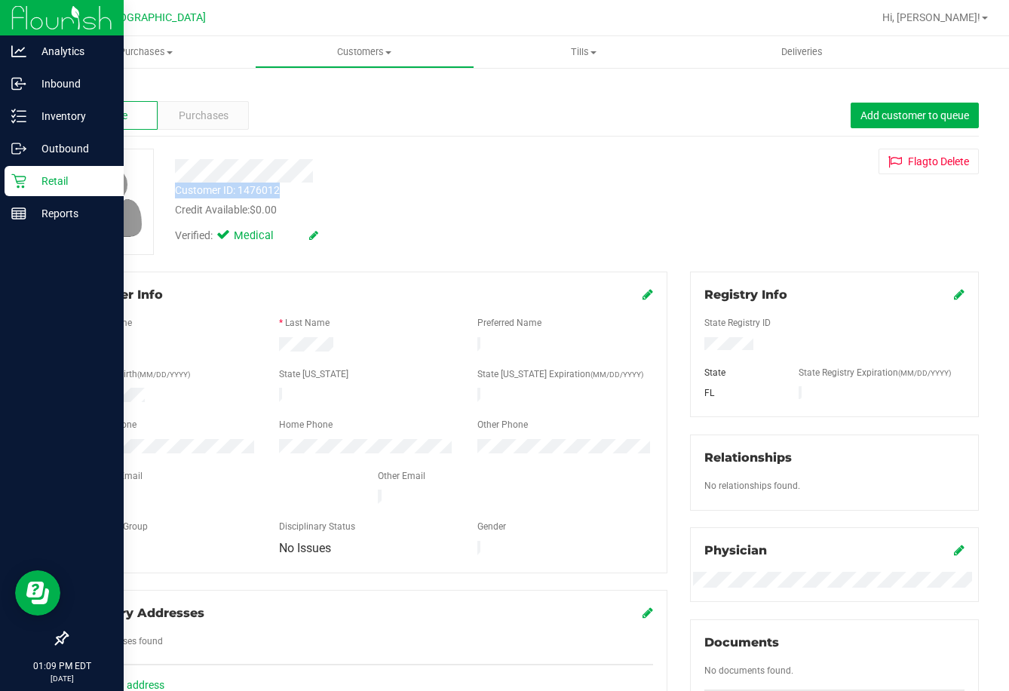
copy div "Customer ID: 1476012"
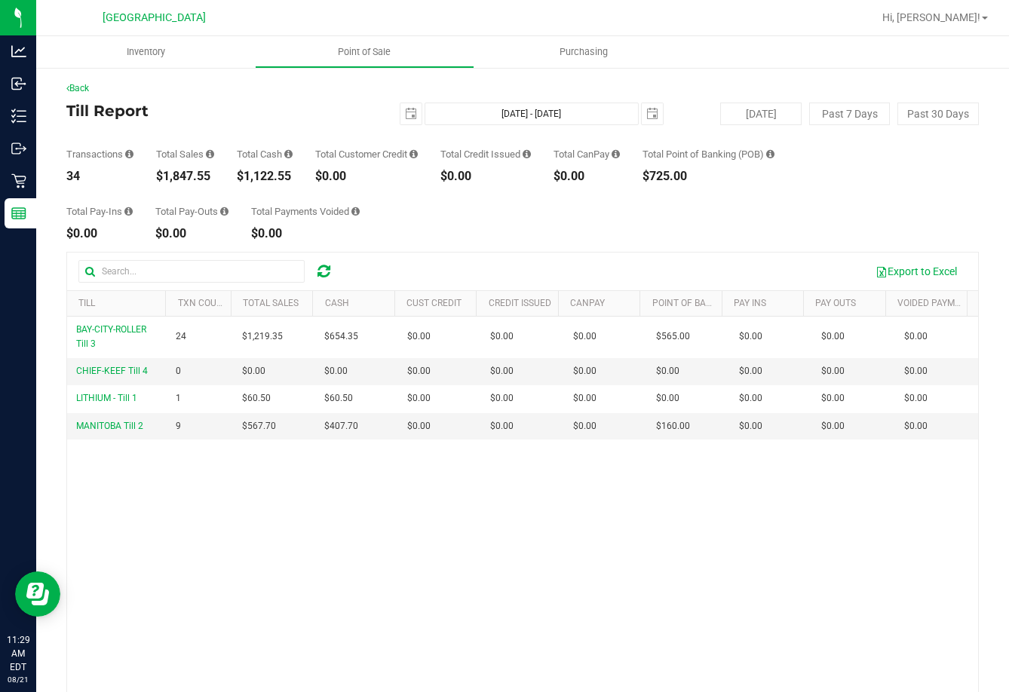
click at [179, 173] on div "$1,847.55" at bounding box center [185, 176] width 58 height 12
copy div "1,847.55"
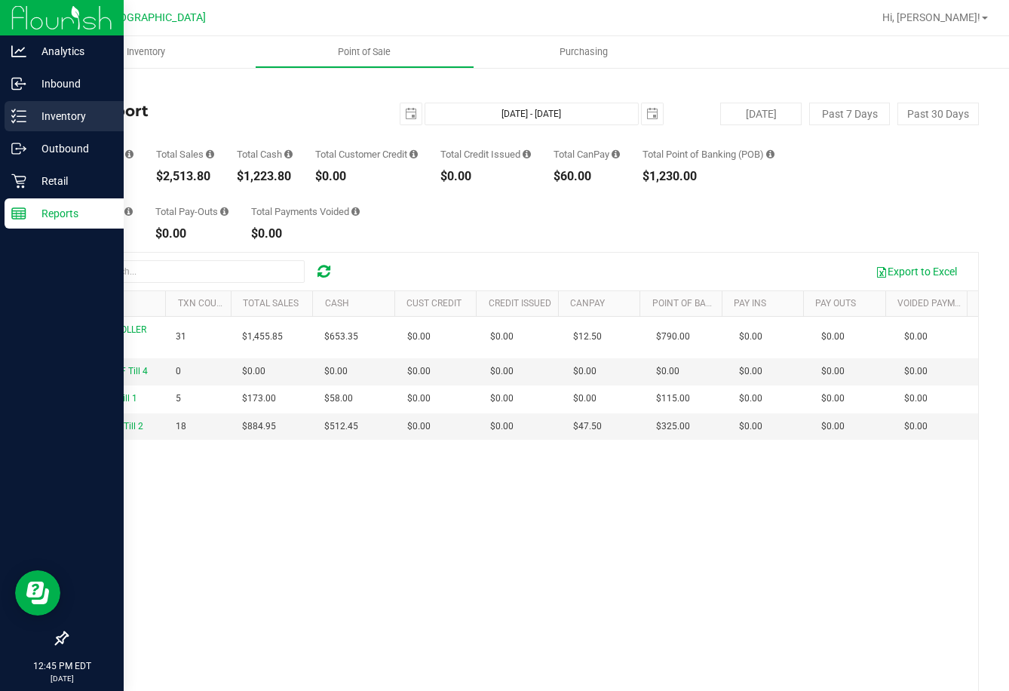
click at [26, 115] on icon at bounding box center [18, 116] width 15 height 15
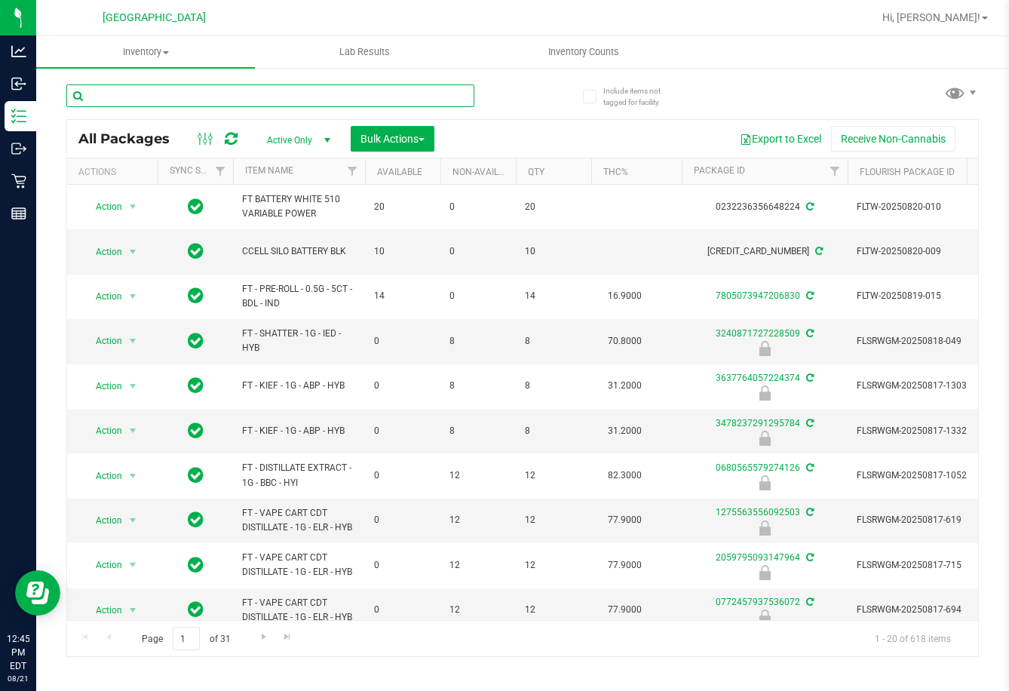
click at [409, 105] on input "text" at bounding box center [270, 95] width 408 height 23
paste input "W-JUN25DDF02-0702"
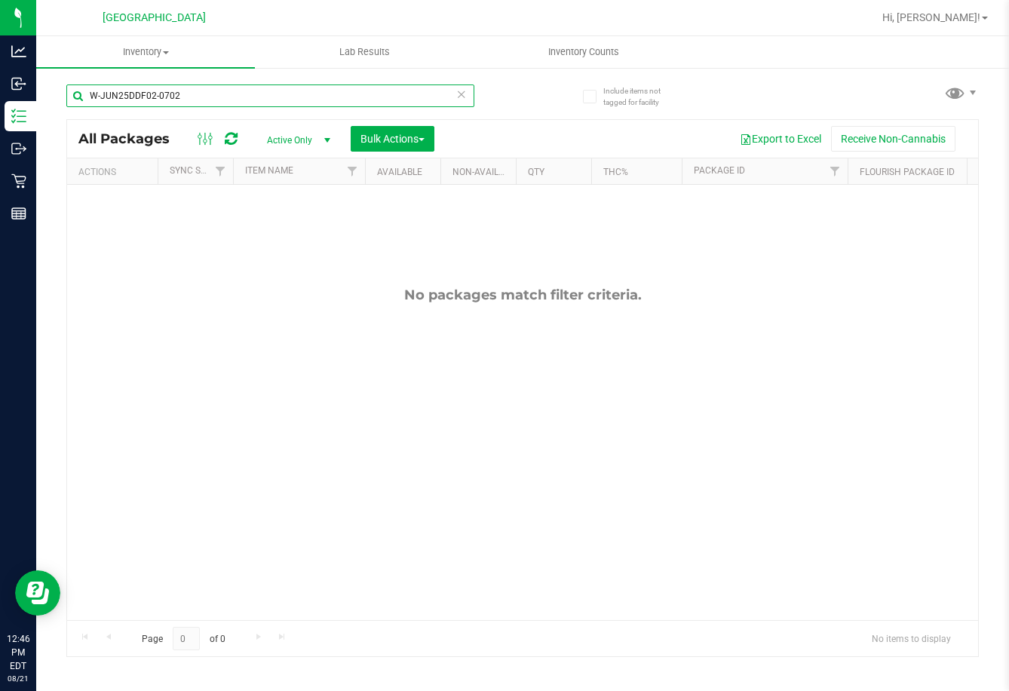
click at [309, 92] on input "W-JUN25DDF02-0702" at bounding box center [270, 95] width 408 height 23
paste input "APR25FIC02-0514"
click at [325, 93] on input "W-APR25FIC02-0514" at bounding box center [270, 95] width 408 height 23
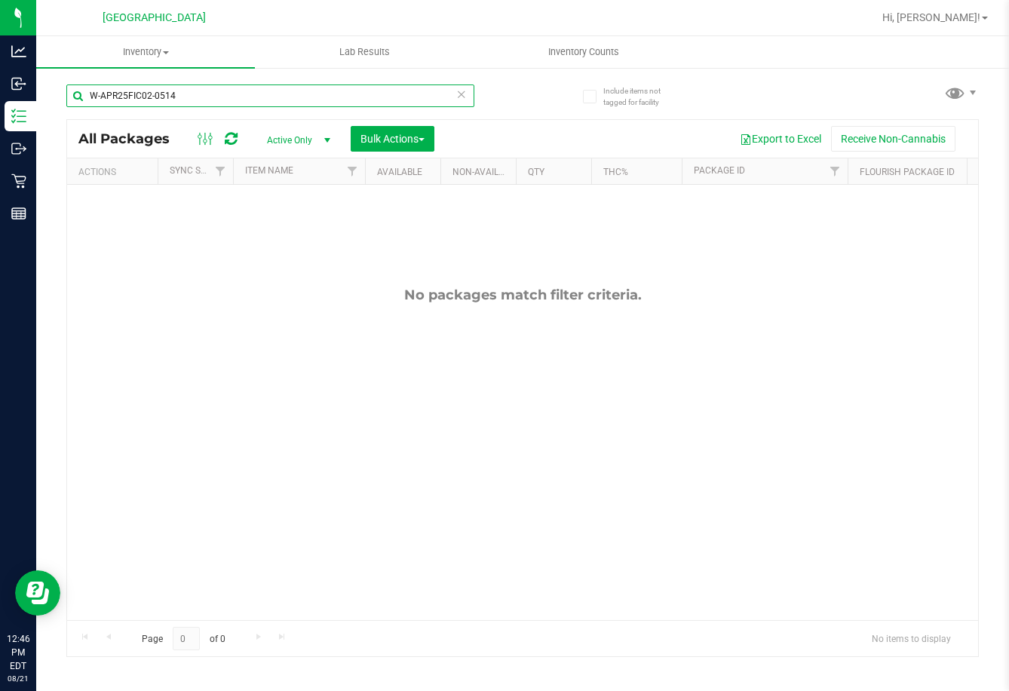
paste input "JUN25PBS02-0616"
type input "W-JUN25PBS02-0616"
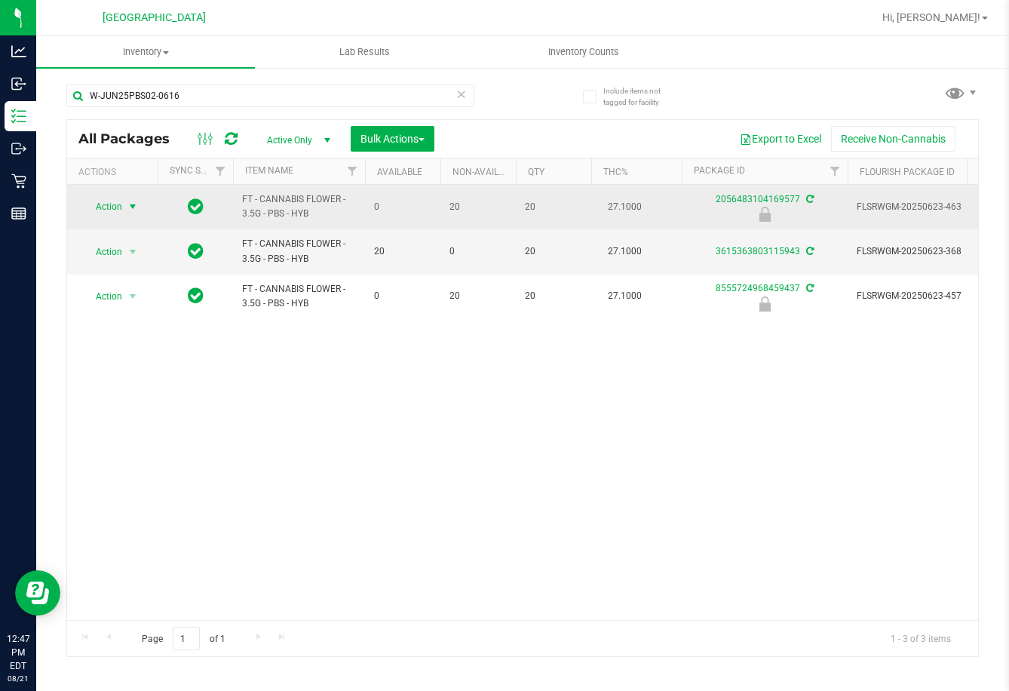
click at [121, 201] on span "Action" at bounding box center [102, 206] width 41 height 21
click at [121, 205] on span "Action" at bounding box center [102, 207] width 41 height 21
click at [132, 204] on span "select" at bounding box center [133, 207] width 12 height 12
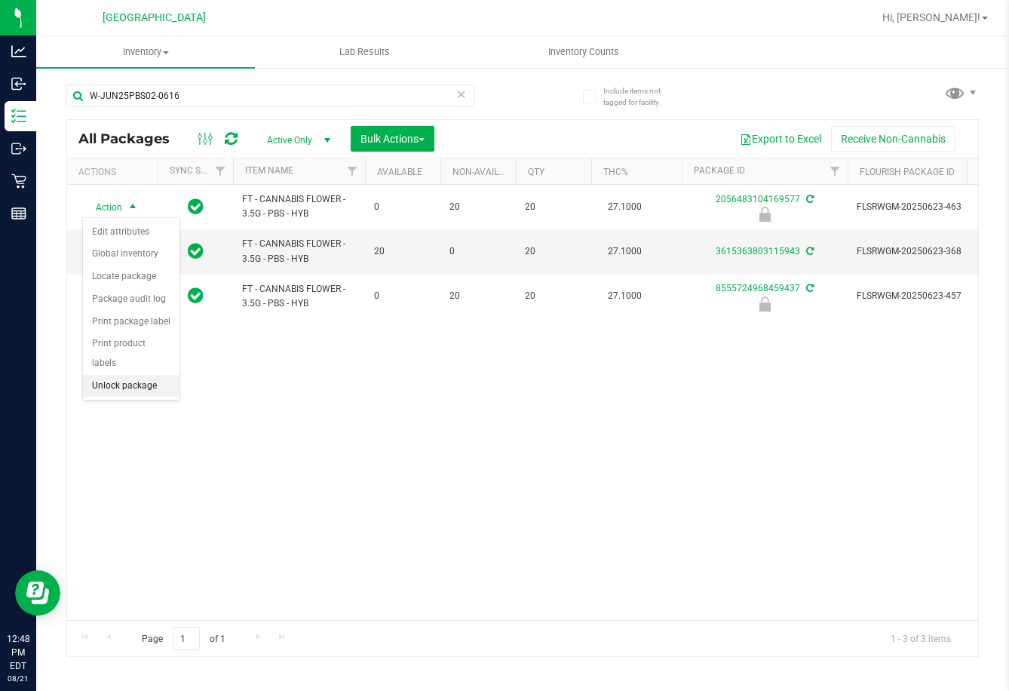
click at [130, 375] on li "Unlock package" at bounding box center [131, 386] width 97 height 23
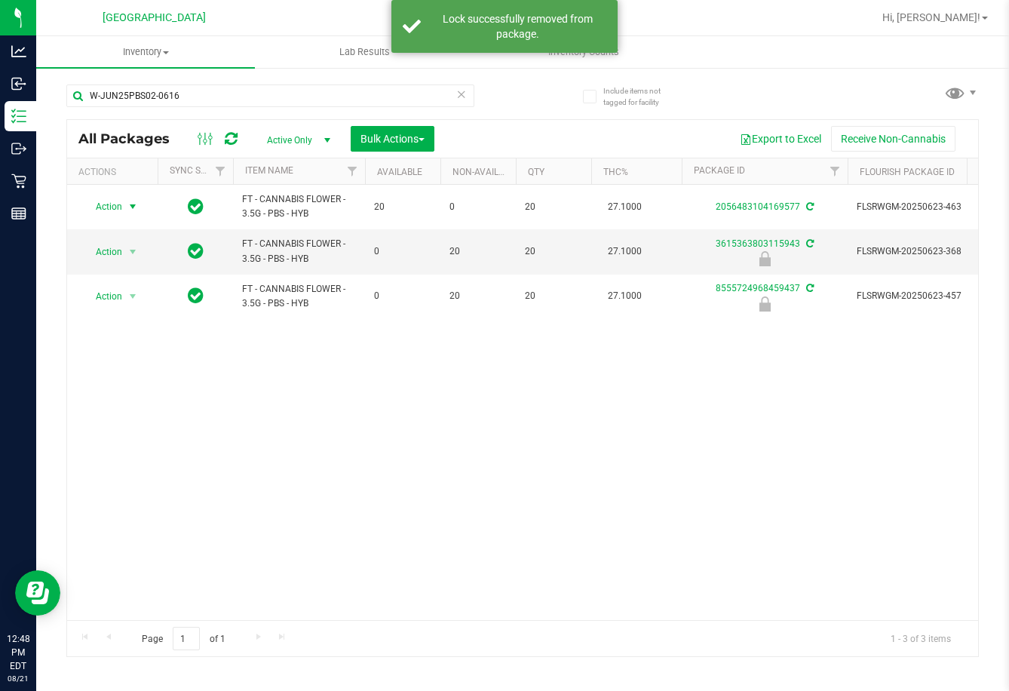
click at [121, 205] on span "Action" at bounding box center [102, 206] width 41 height 21
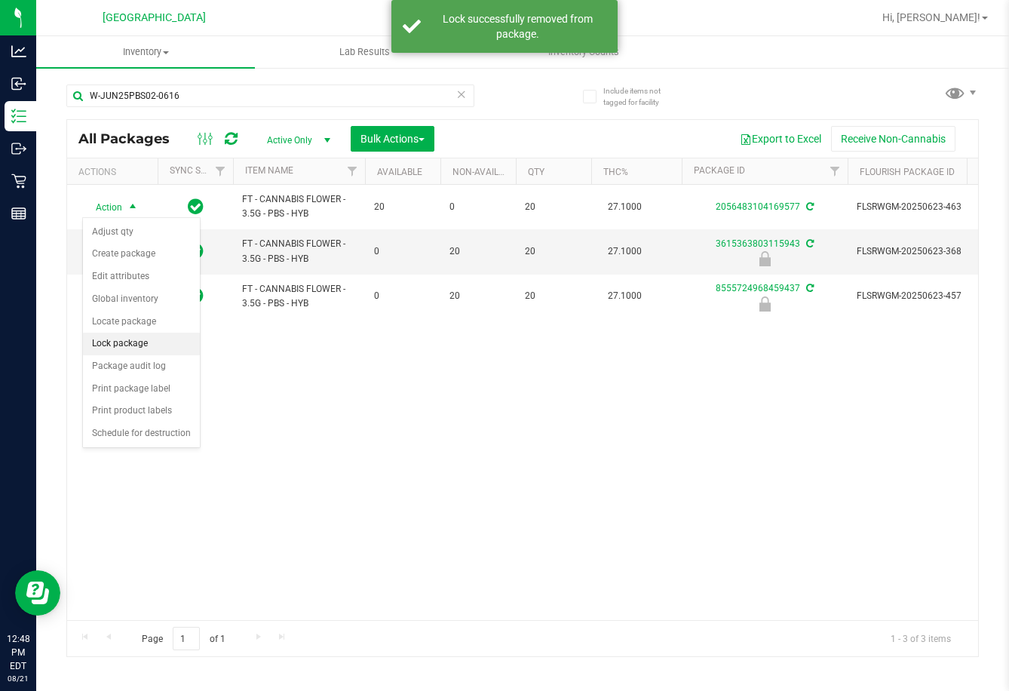
click at [134, 339] on li "Lock package" at bounding box center [141, 344] width 117 height 23
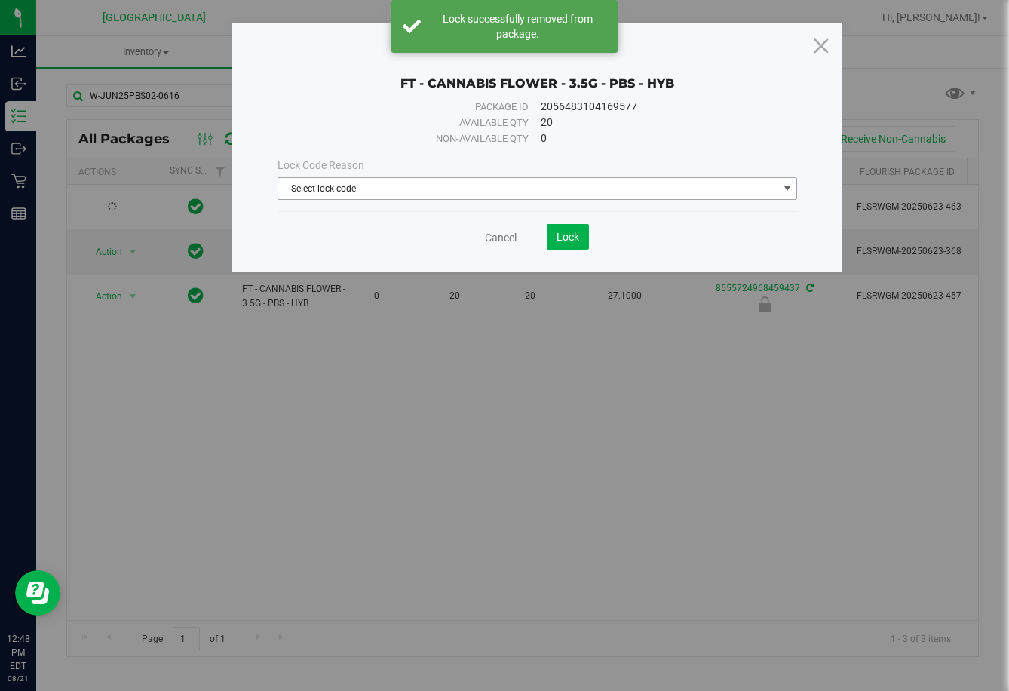
click at [569, 192] on span "Select lock code" at bounding box center [528, 188] width 500 height 21
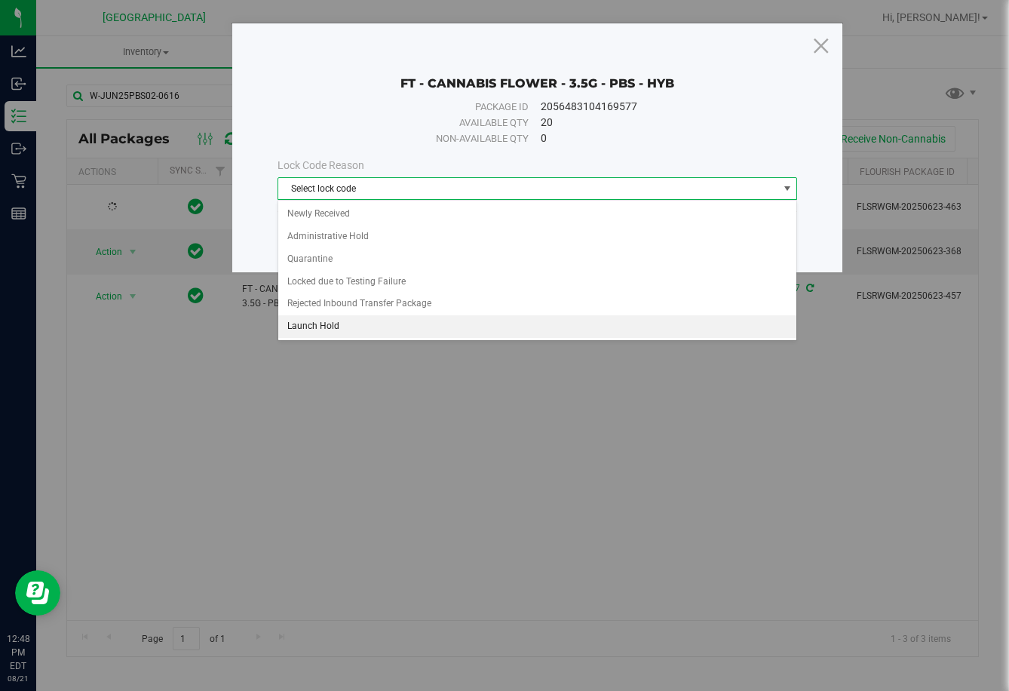
click at [385, 320] on li "Launch Hold" at bounding box center [537, 326] width 519 height 23
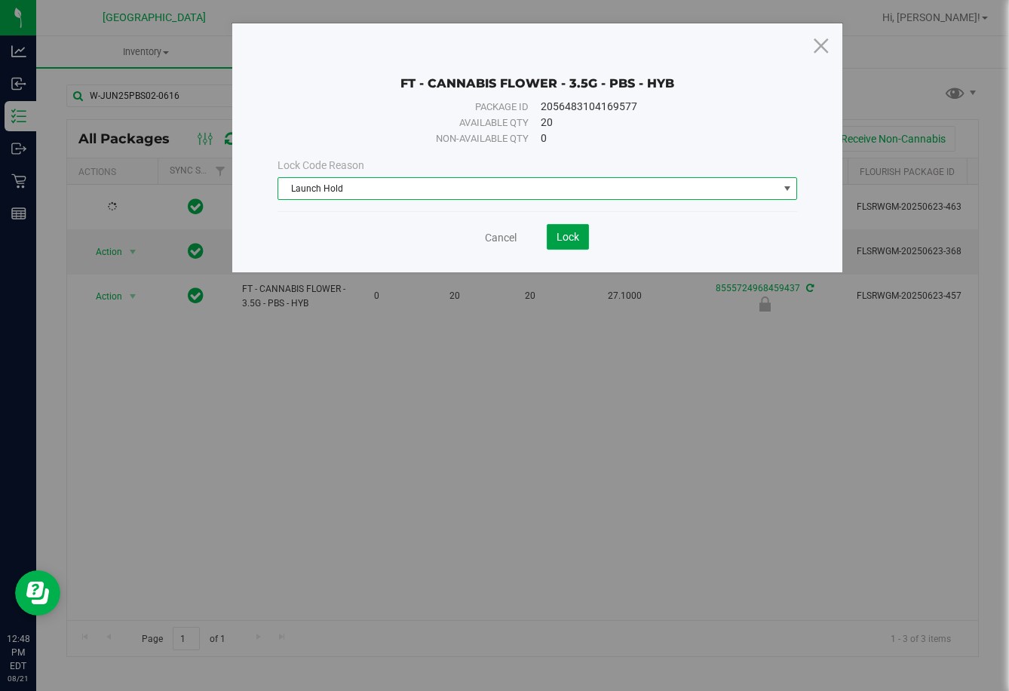
click at [564, 244] on button "Lock" at bounding box center [568, 237] width 42 height 26
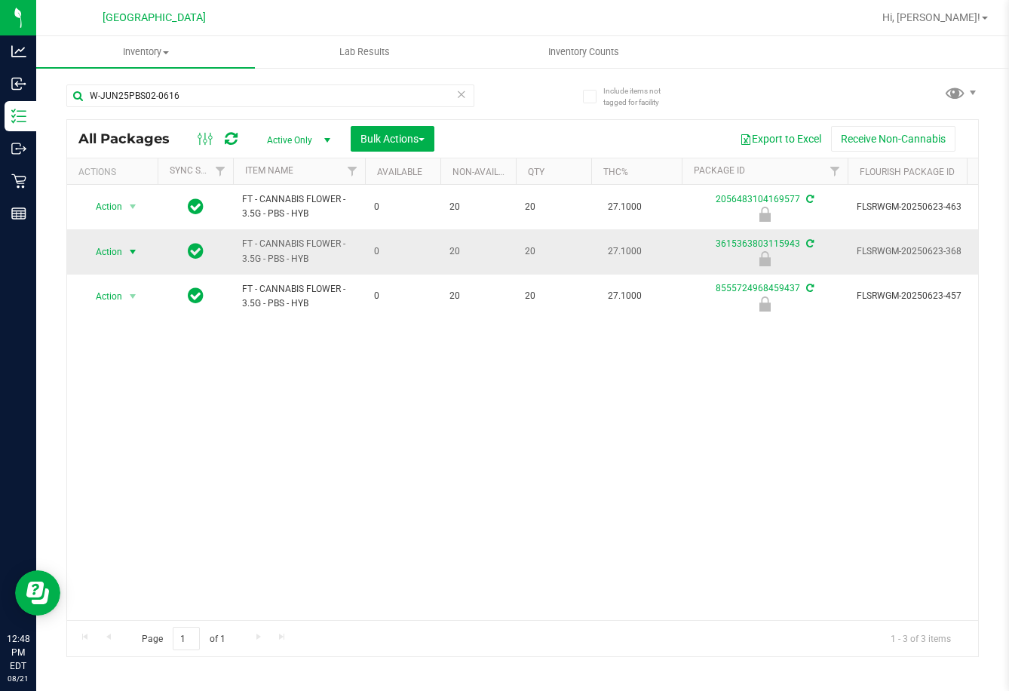
click at [122, 250] on span "Action" at bounding box center [102, 251] width 41 height 21
click at [124, 419] on li "Unlock package" at bounding box center [131, 430] width 97 height 23
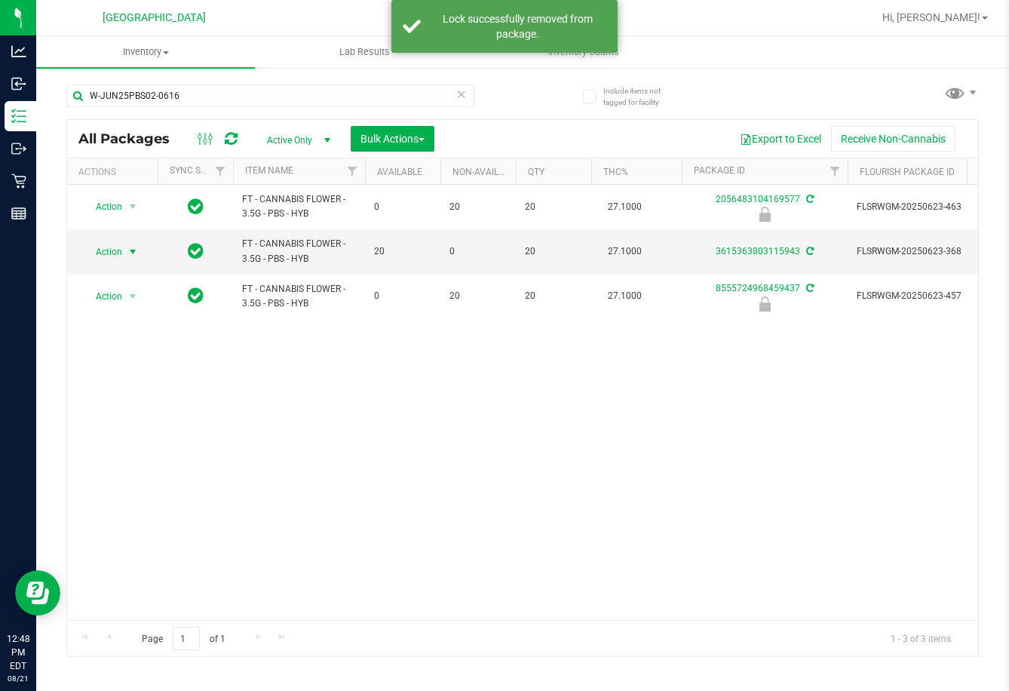
click at [124, 254] on span "select" at bounding box center [133, 251] width 19 height 21
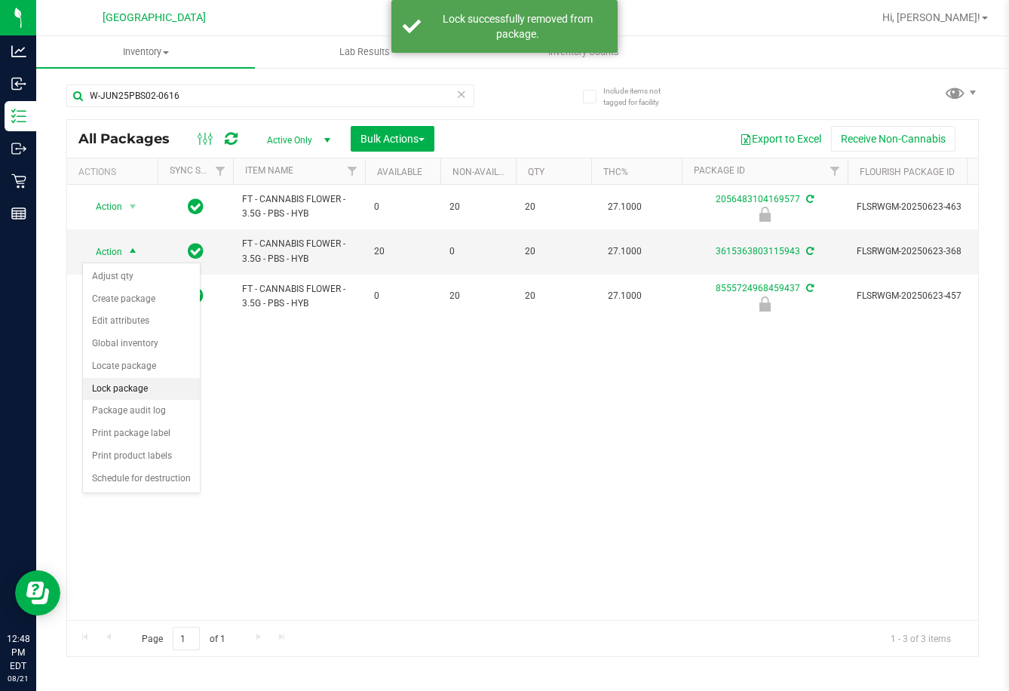
click at [129, 391] on li "Lock package" at bounding box center [141, 389] width 117 height 23
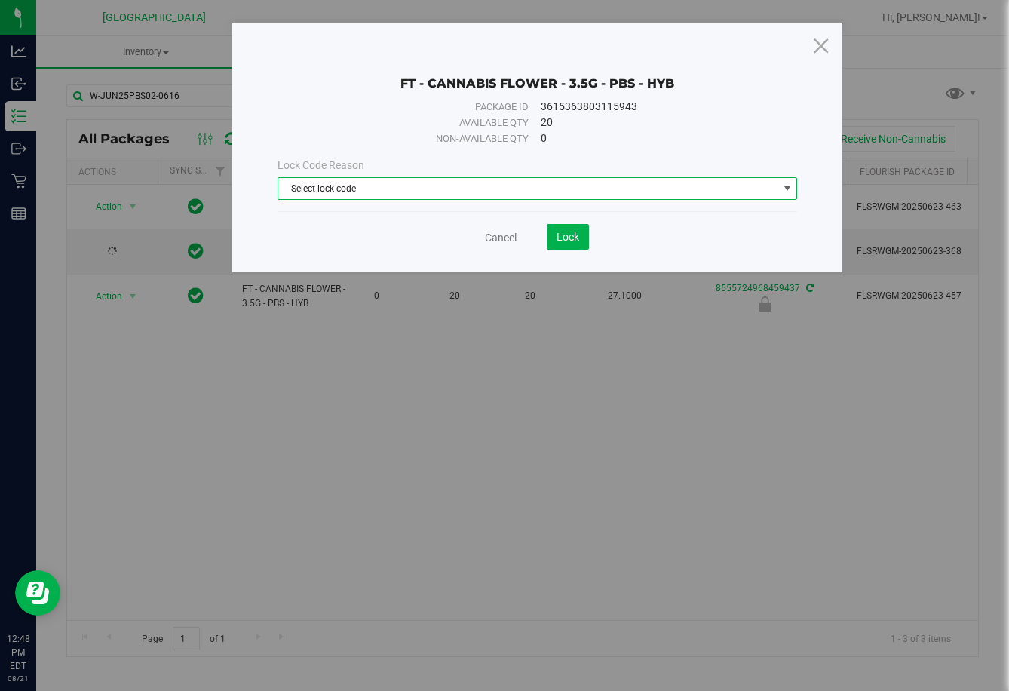
click at [511, 179] on span "Select lock code" at bounding box center [528, 188] width 500 height 21
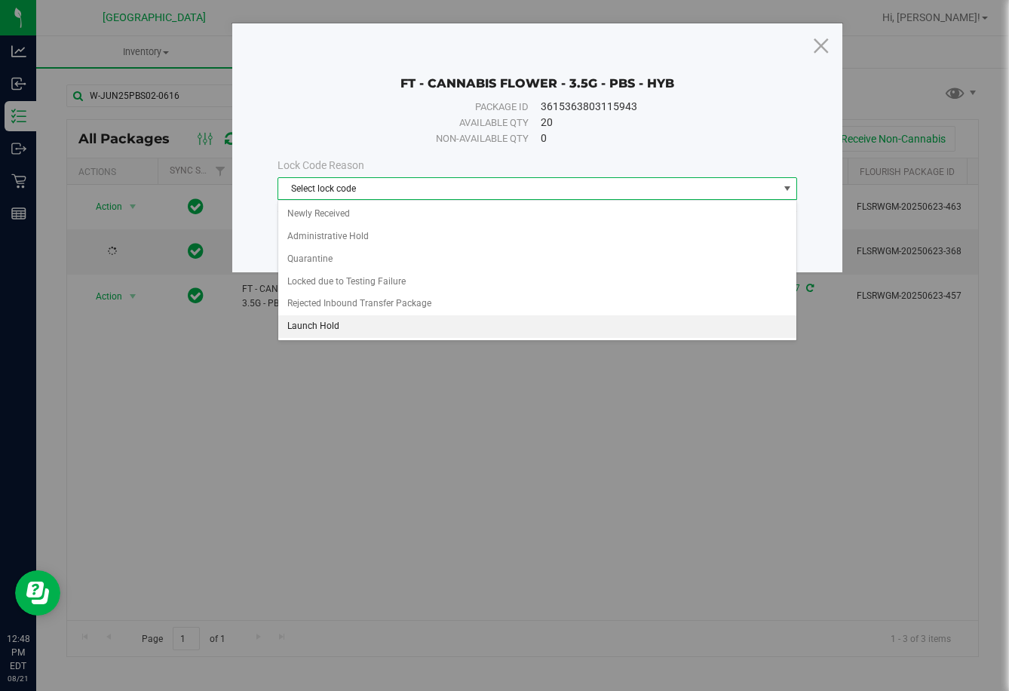
click at [366, 321] on li "Launch Hold" at bounding box center [537, 326] width 519 height 23
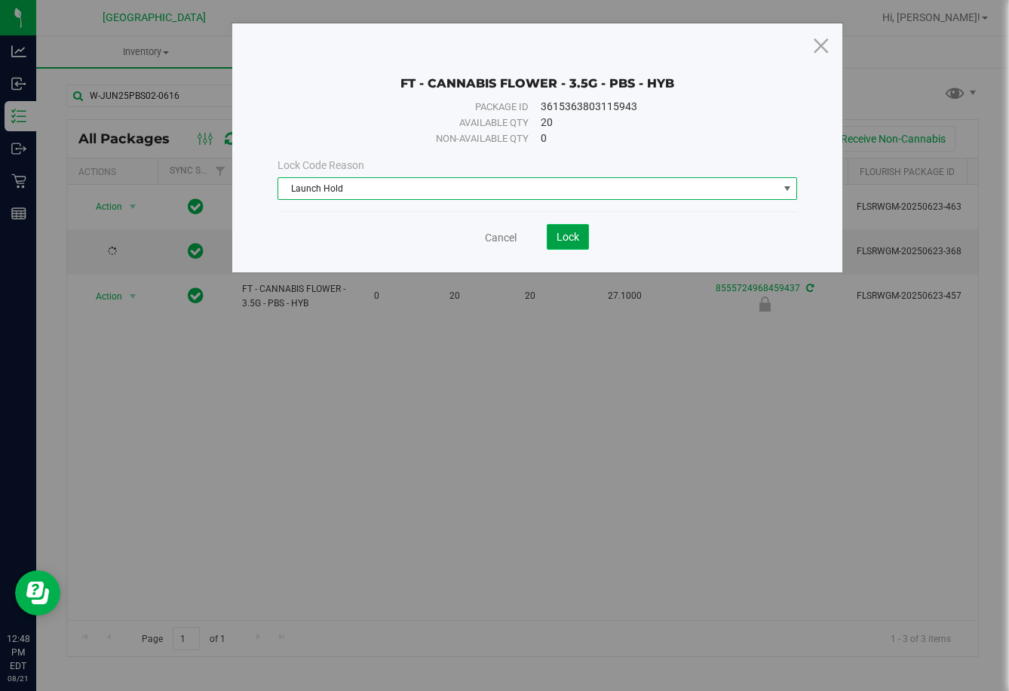
click at [561, 234] on span "Lock" at bounding box center [567, 237] width 23 height 12
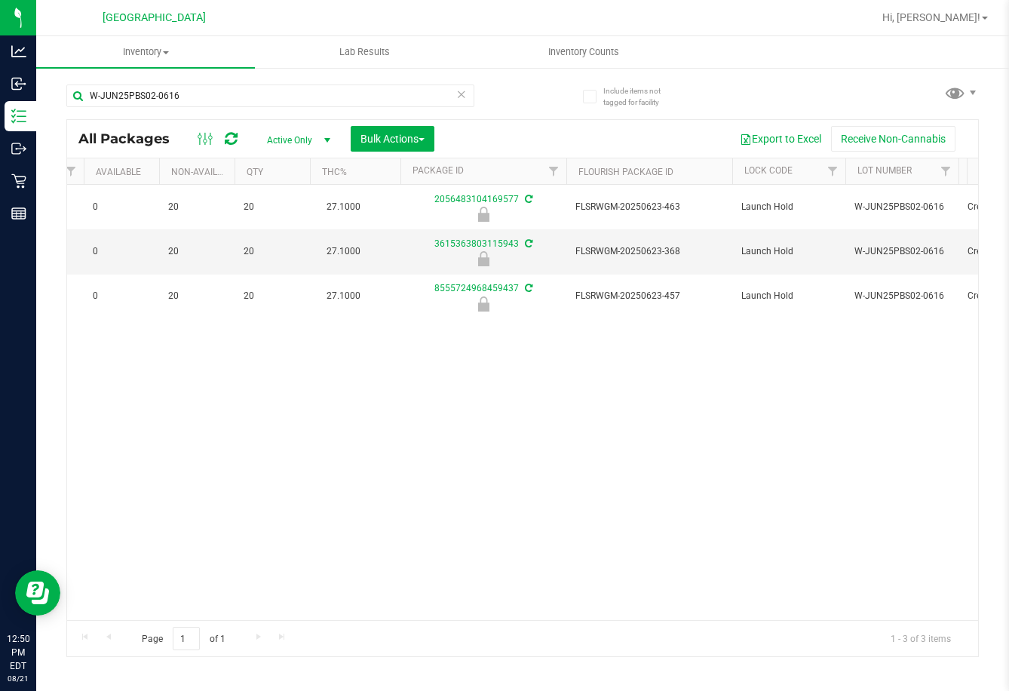
scroll to position [0, 220]
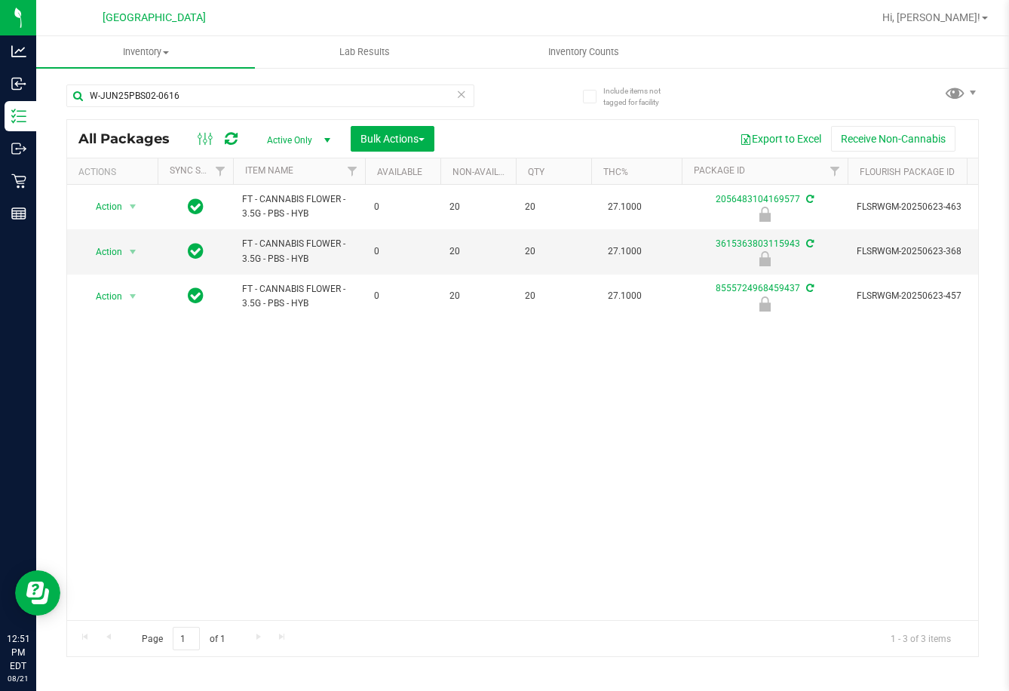
click at [529, 496] on div "Action Action Edit attributes Global inventory Locate package Package audit log…" at bounding box center [522, 402] width 911 height 435
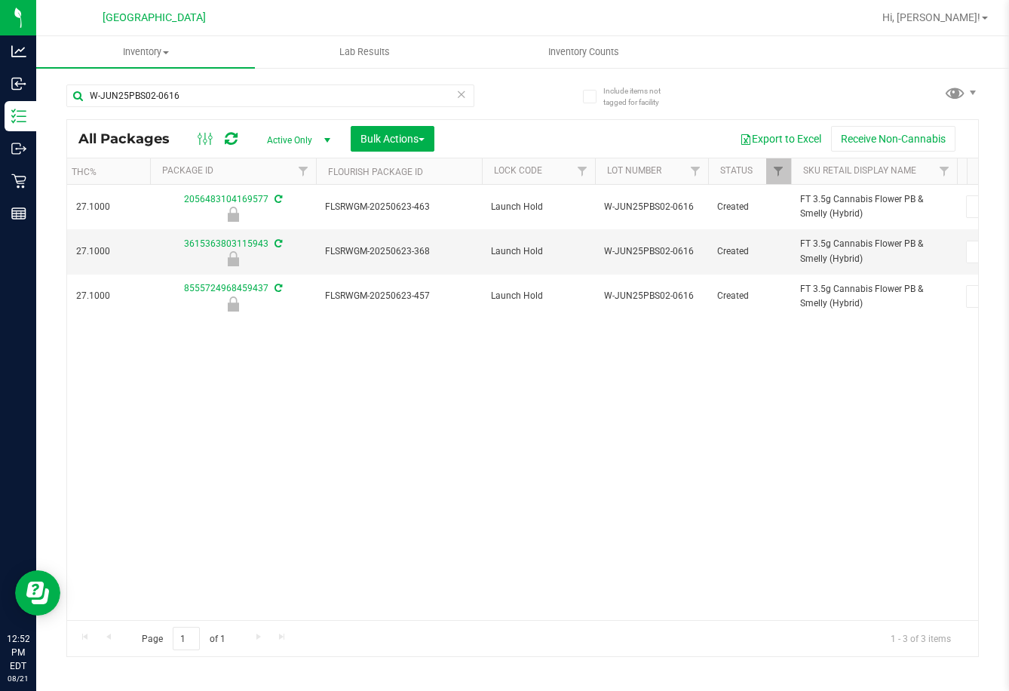
scroll to position [0, 538]
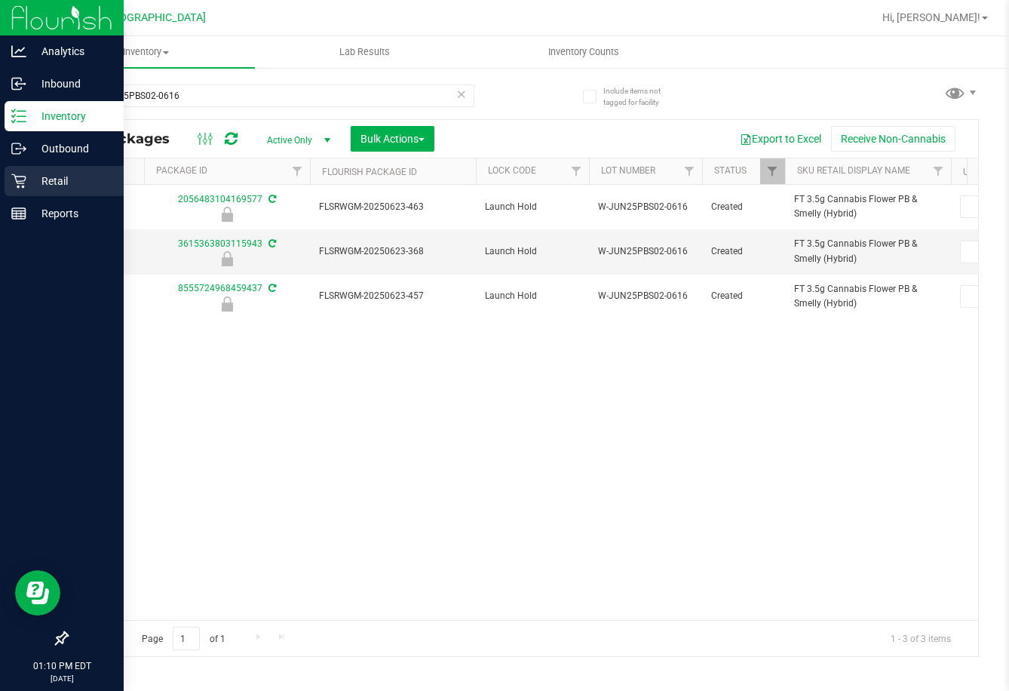
click at [25, 180] on icon at bounding box center [18, 181] width 14 height 14
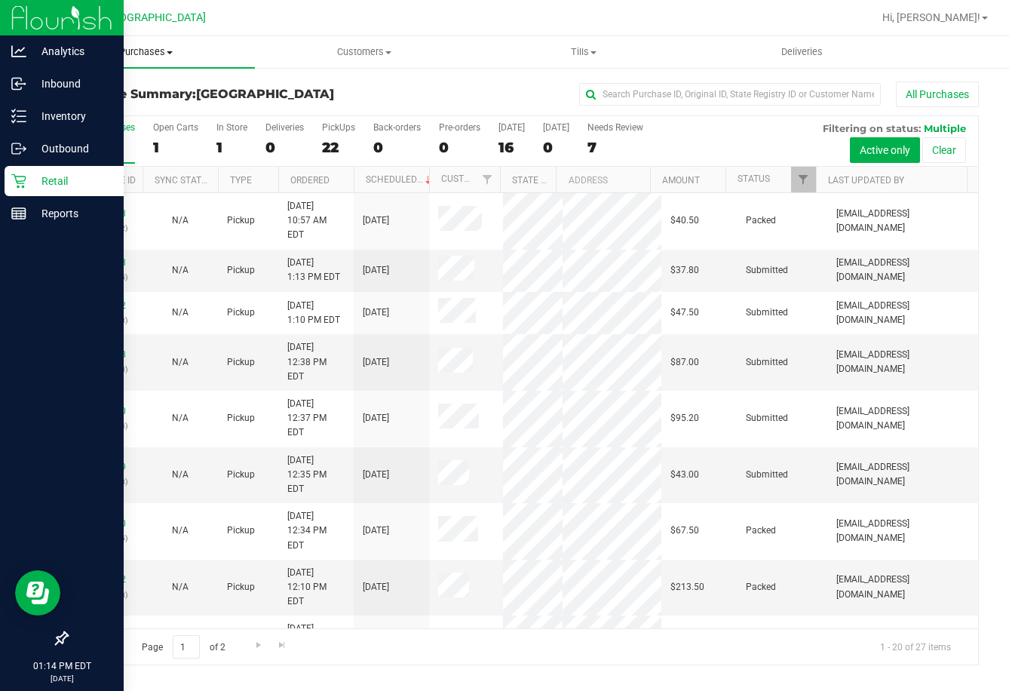
click at [139, 51] on span "Purchases" at bounding box center [145, 52] width 219 height 14
click at [110, 109] on span "Fulfillment" at bounding box center [82, 109] width 93 height 13
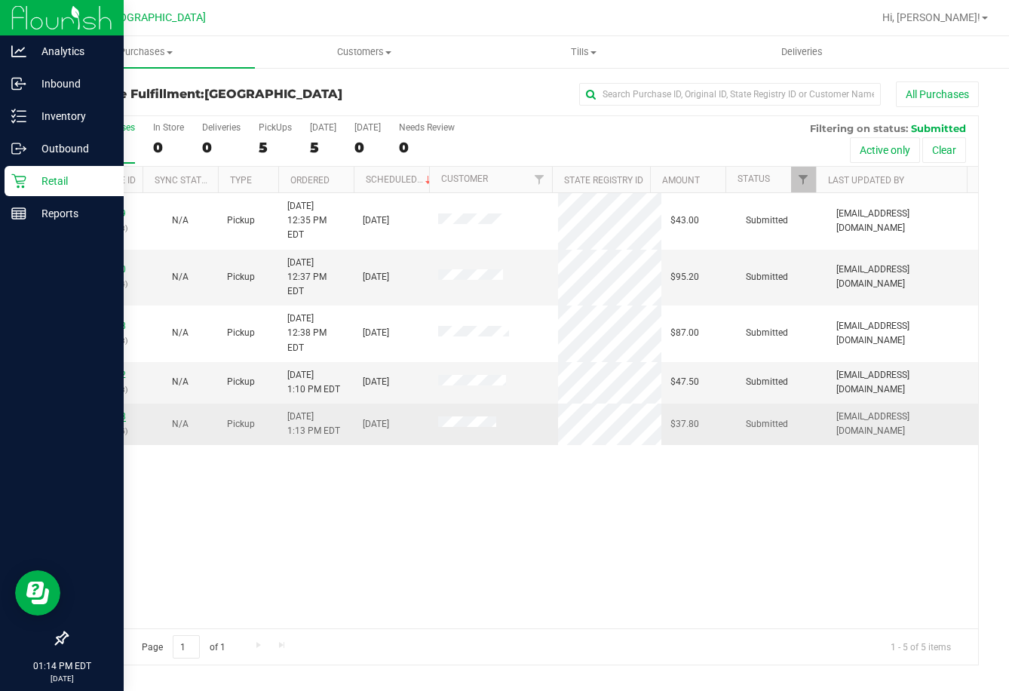
click at [90, 411] on link "11823148" at bounding box center [105, 416] width 42 height 11
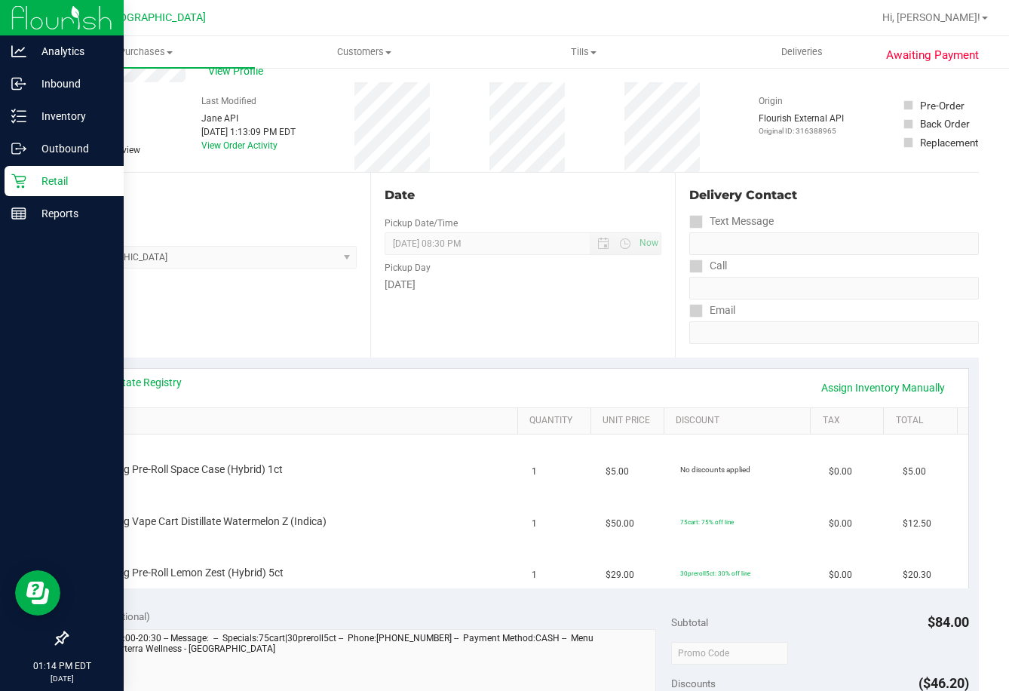
scroll to position [75, 0]
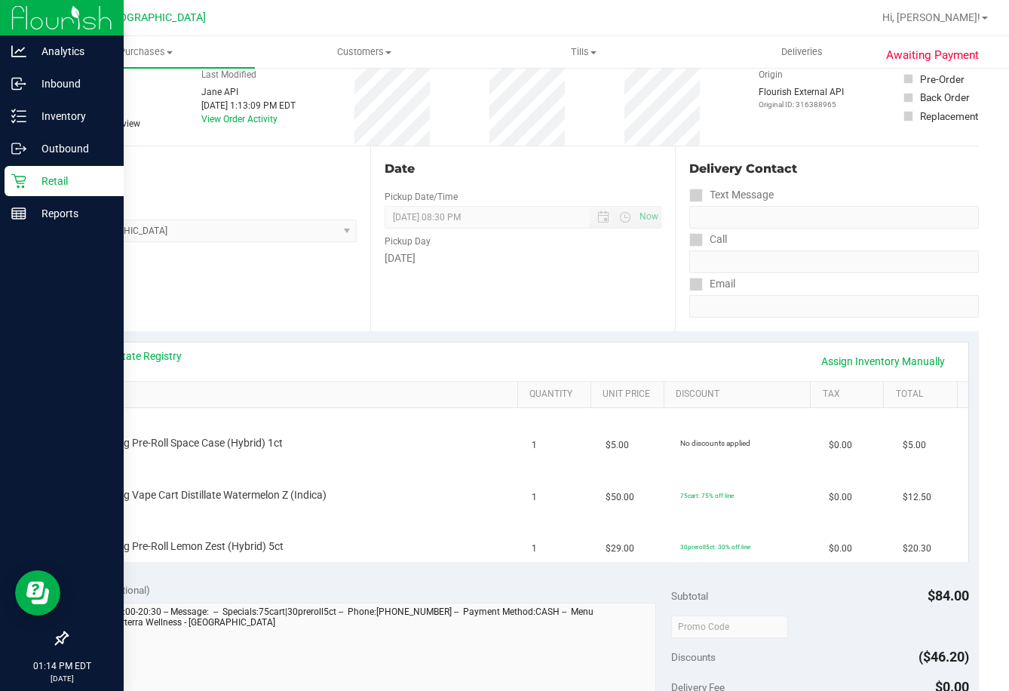
click at [165, 365] on div "View State Registry Assign Inventory Manually" at bounding box center [522, 361] width 863 height 26
click at [158, 346] on div "View State Registry Assign Inventory Manually" at bounding box center [523, 361] width 890 height 38
click at [155, 362] on link "View State Registry" at bounding box center [136, 355] width 90 height 15
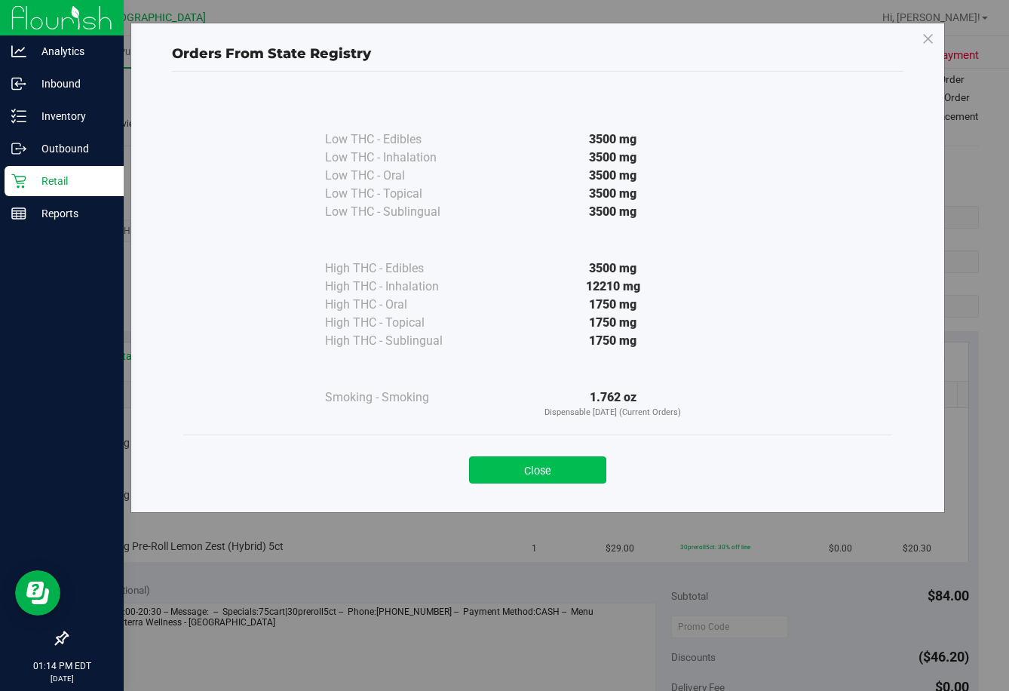
click at [557, 470] on button "Close" at bounding box center [537, 469] width 137 height 27
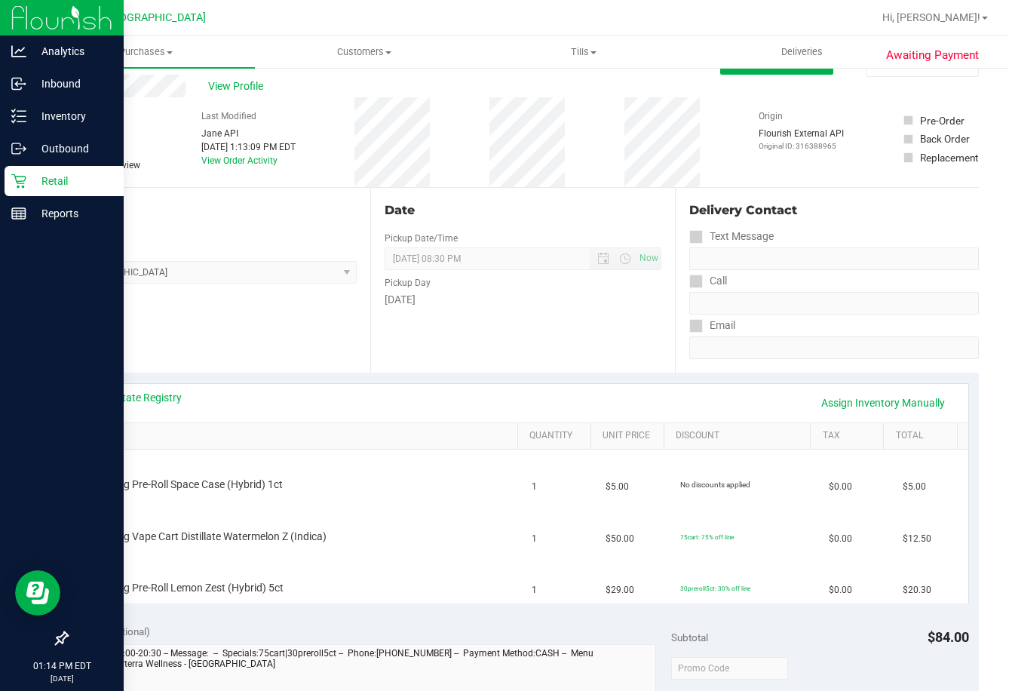
scroll to position [0, 0]
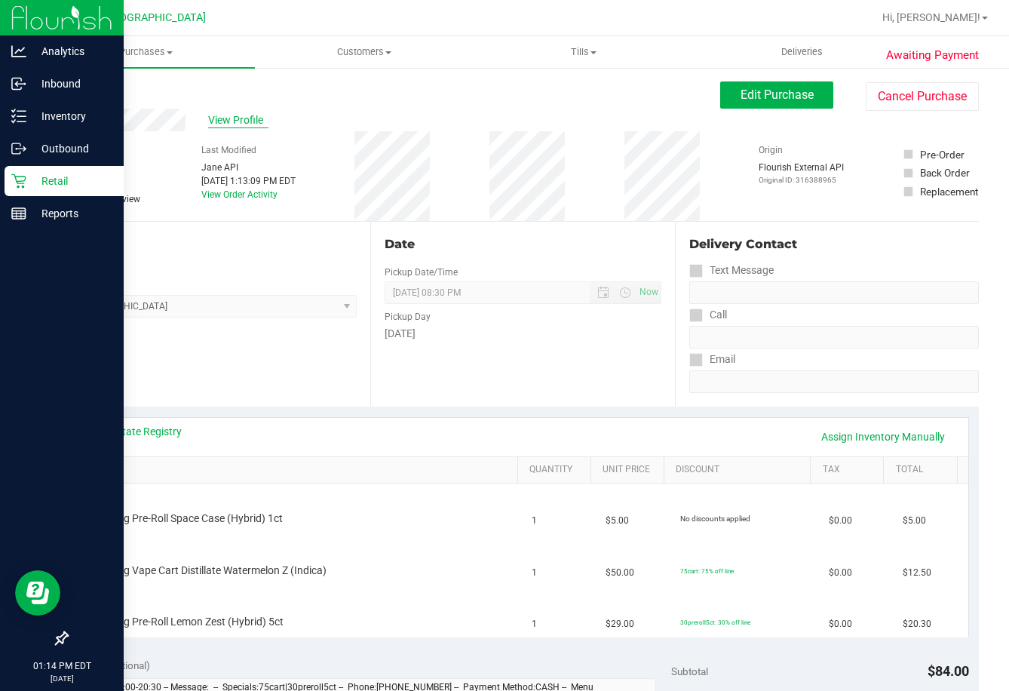
click at [234, 118] on span "View Profile" at bounding box center [238, 120] width 60 height 16
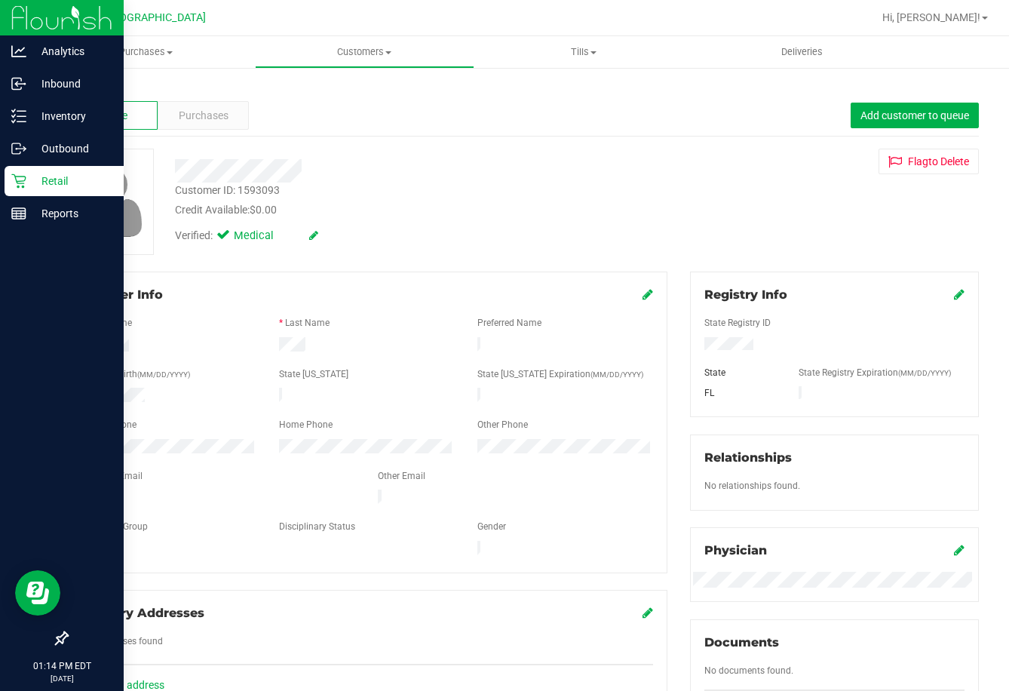
click at [30, 179] on p "Retail" at bounding box center [71, 181] width 90 height 18
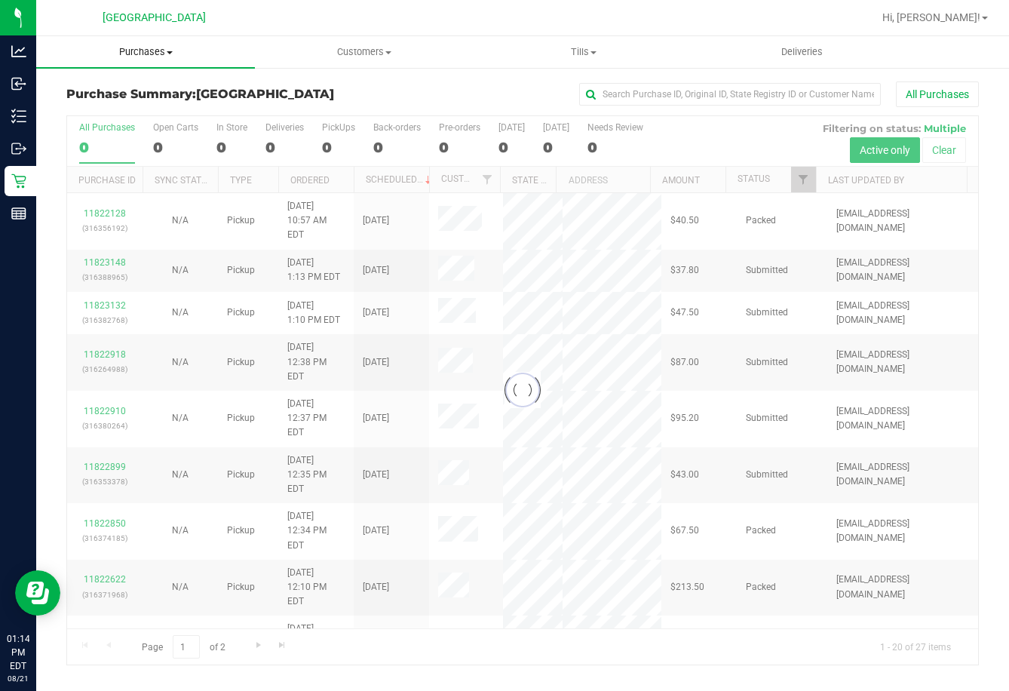
click at [155, 46] on span "Purchases" at bounding box center [145, 52] width 219 height 14
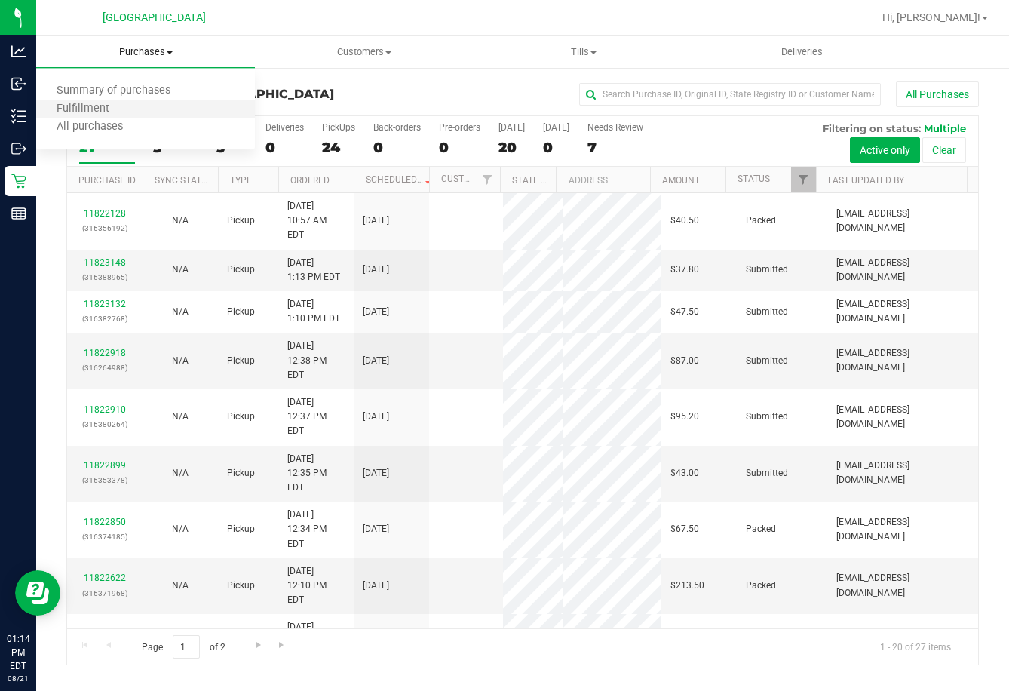
click at [138, 105] on li "Fulfillment" at bounding box center [145, 109] width 219 height 18
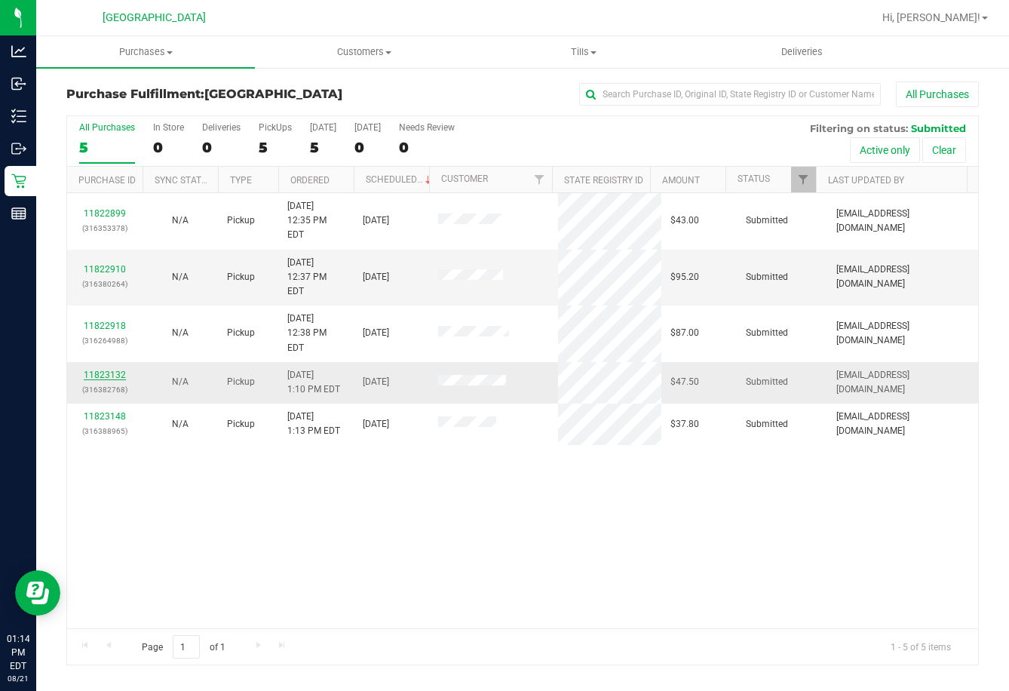
click at [115, 369] on link "11823132" at bounding box center [105, 374] width 42 height 11
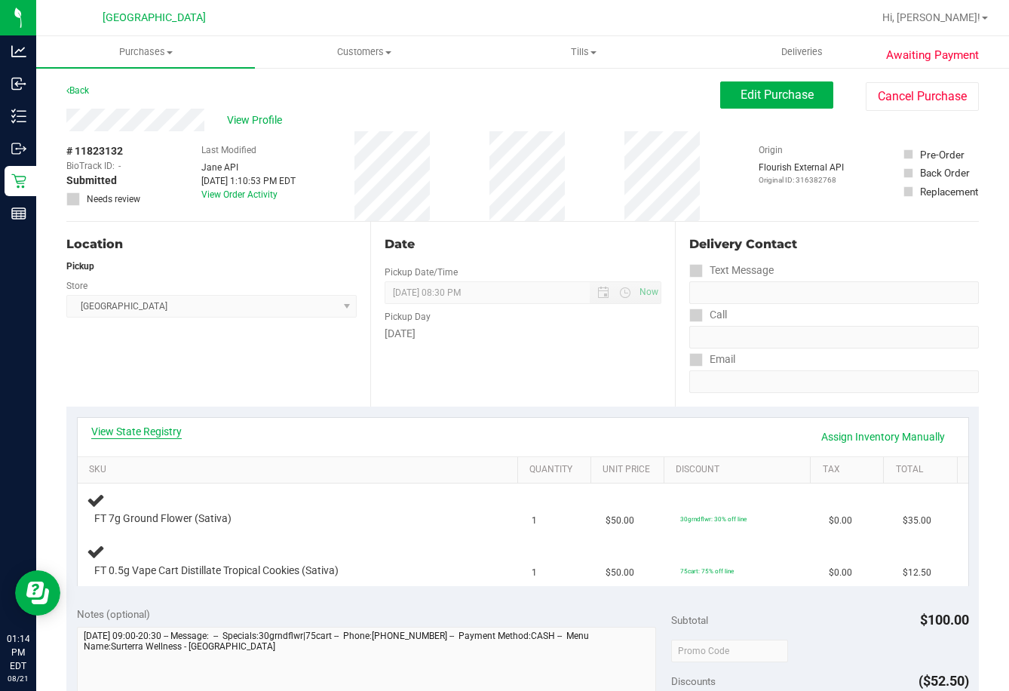
click at [139, 433] on link "View State Registry" at bounding box center [136, 431] width 90 height 15
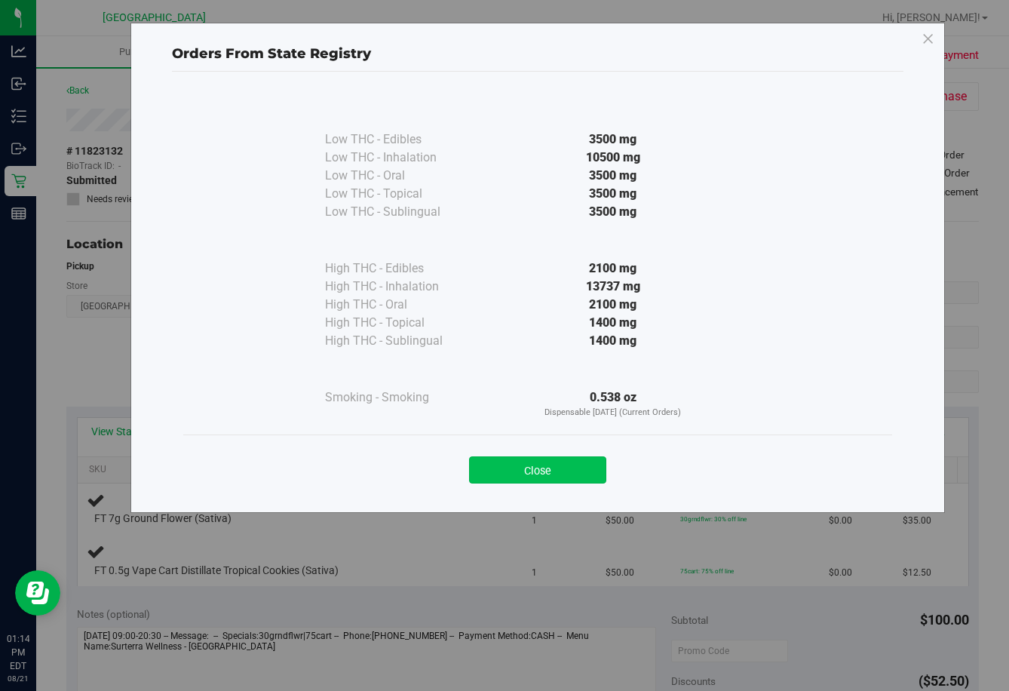
click at [516, 480] on button "Close" at bounding box center [537, 469] width 137 height 27
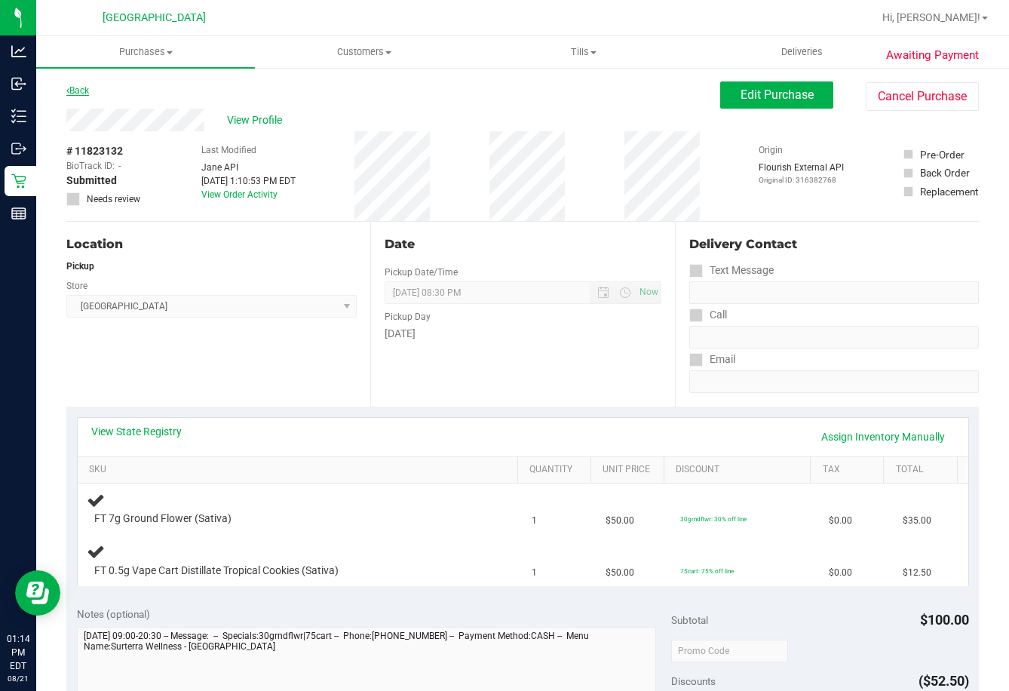
click at [81, 86] on link "Back" at bounding box center [77, 90] width 23 height 11
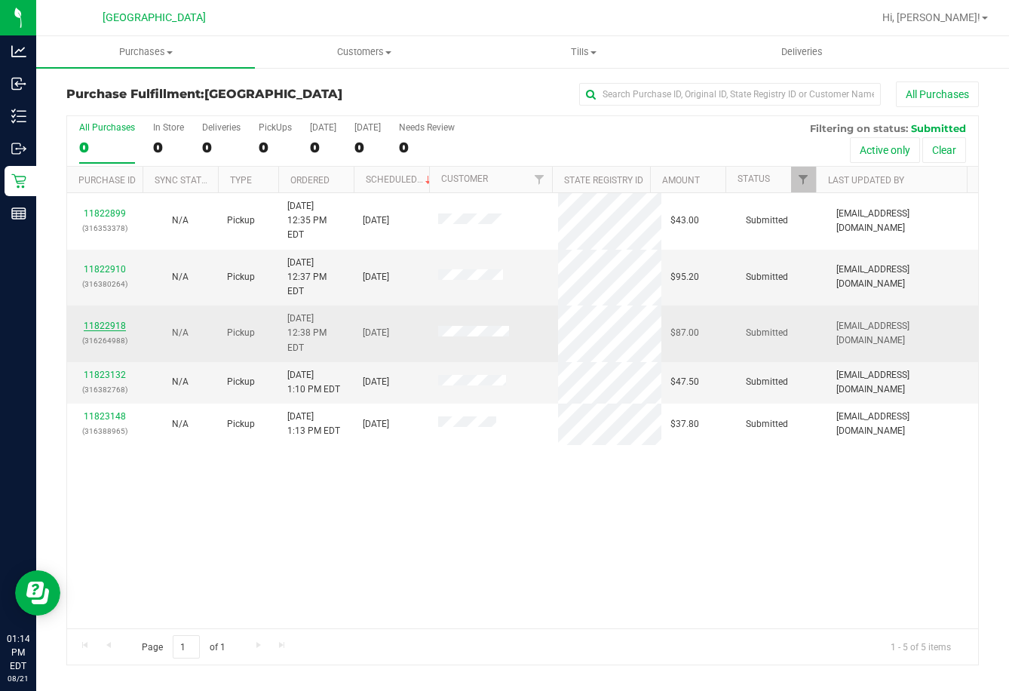
click at [112, 320] on link "11822918" at bounding box center [105, 325] width 42 height 11
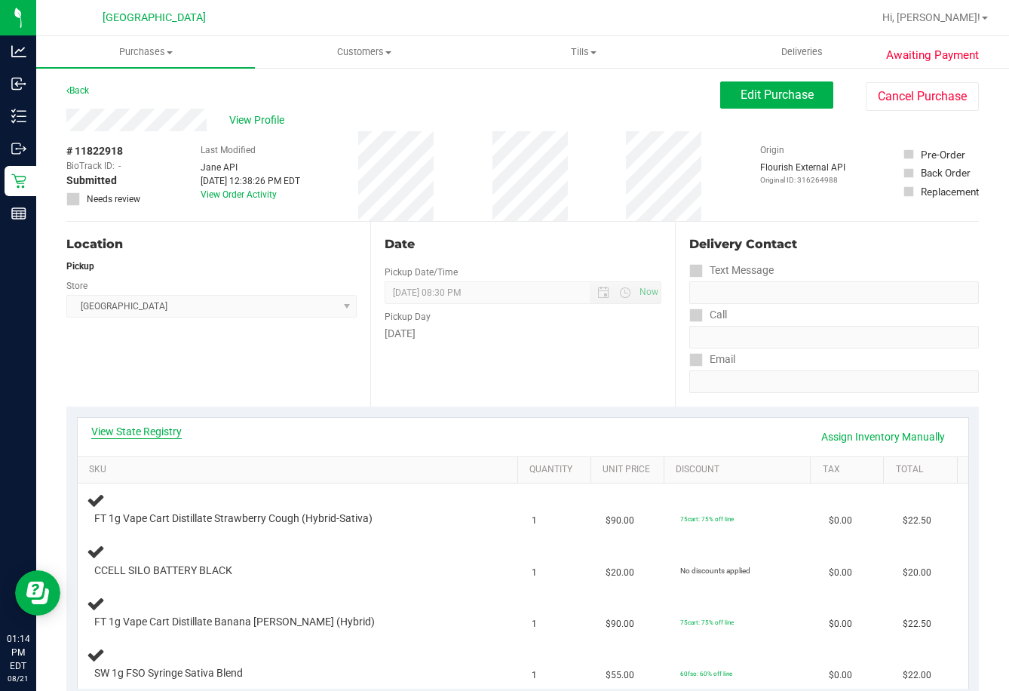
click at [136, 429] on link "View State Registry" at bounding box center [136, 431] width 90 height 15
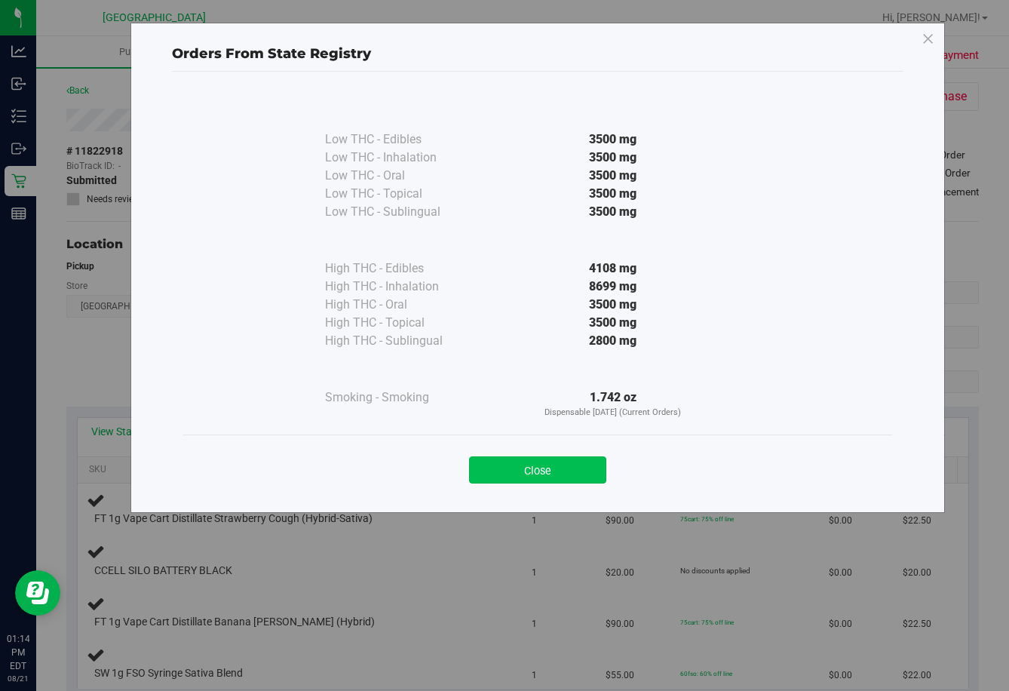
click at [532, 477] on button "Close" at bounding box center [537, 469] width 137 height 27
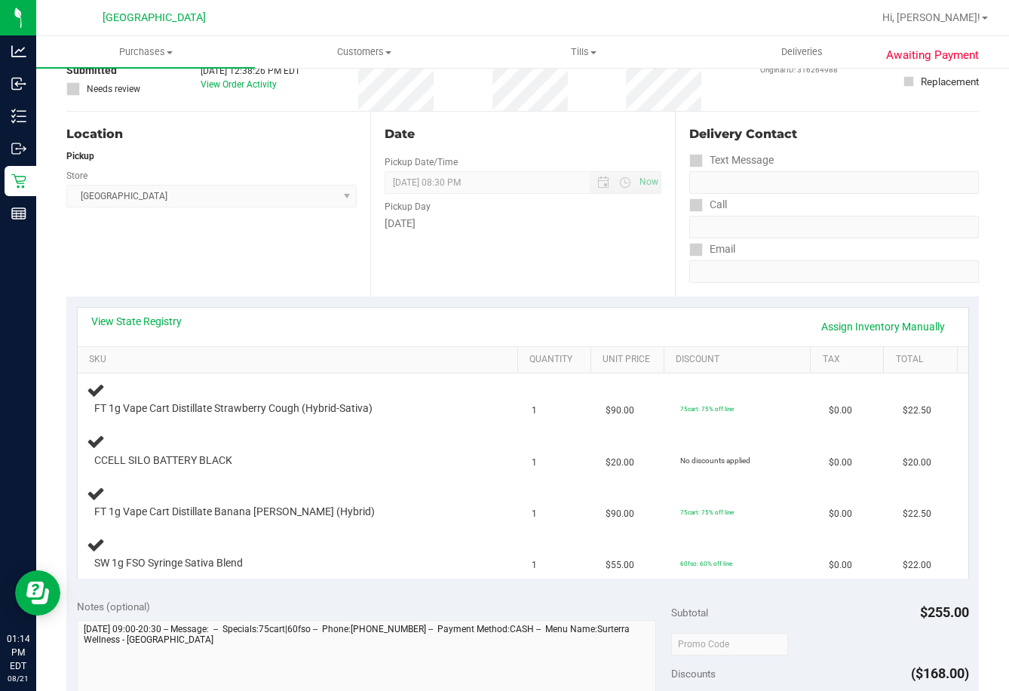
scroll to position [75, 0]
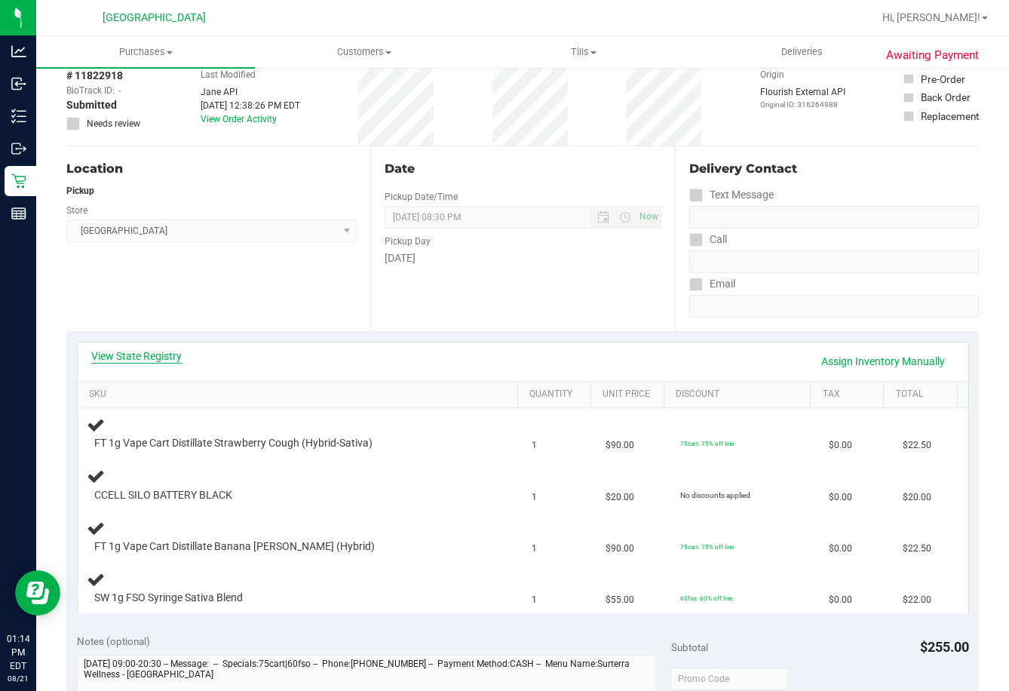
click at [143, 352] on link "View State Registry" at bounding box center [136, 355] width 90 height 15
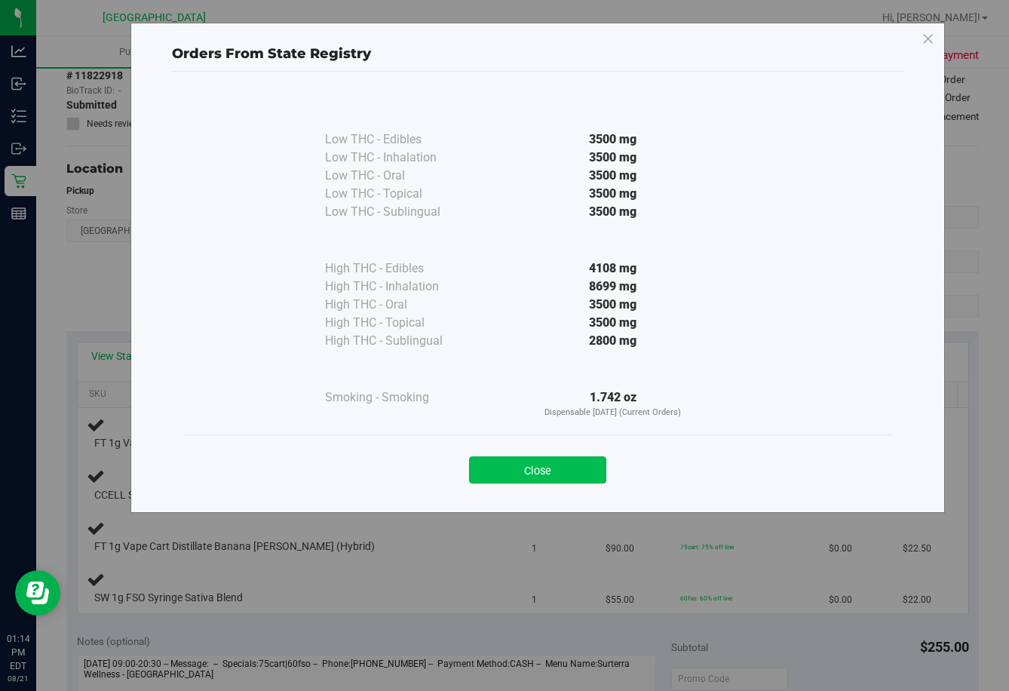
click at [537, 478] on button "Close" at bounding box center [537, 469] width 137 height 27
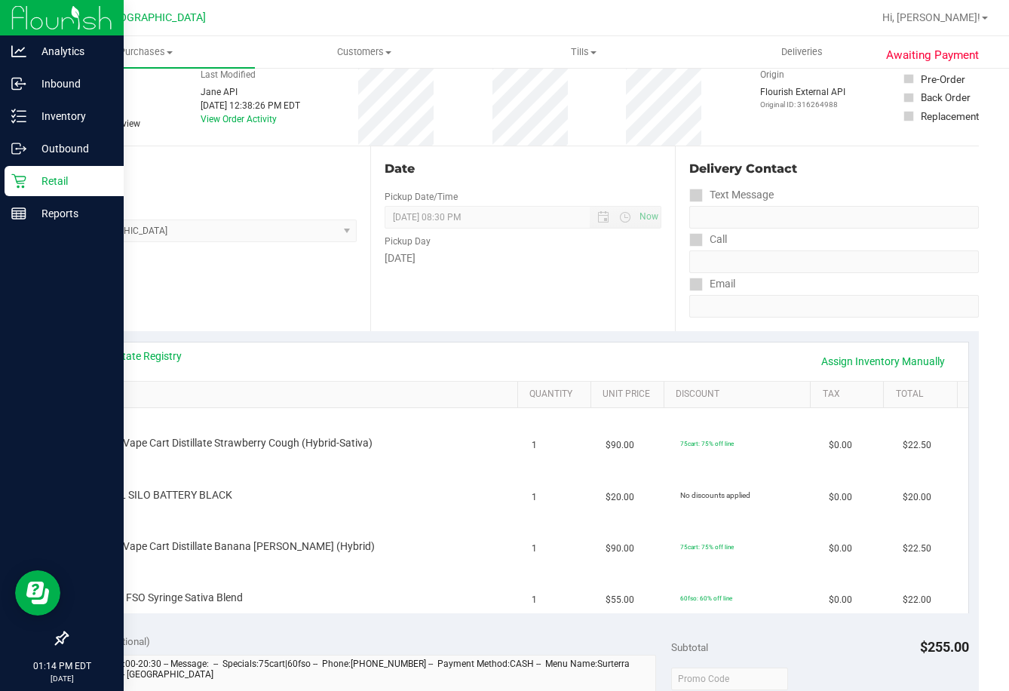
click at [31, 185] on p "Retail" at bounding box center [71, 181] width 90 height 18
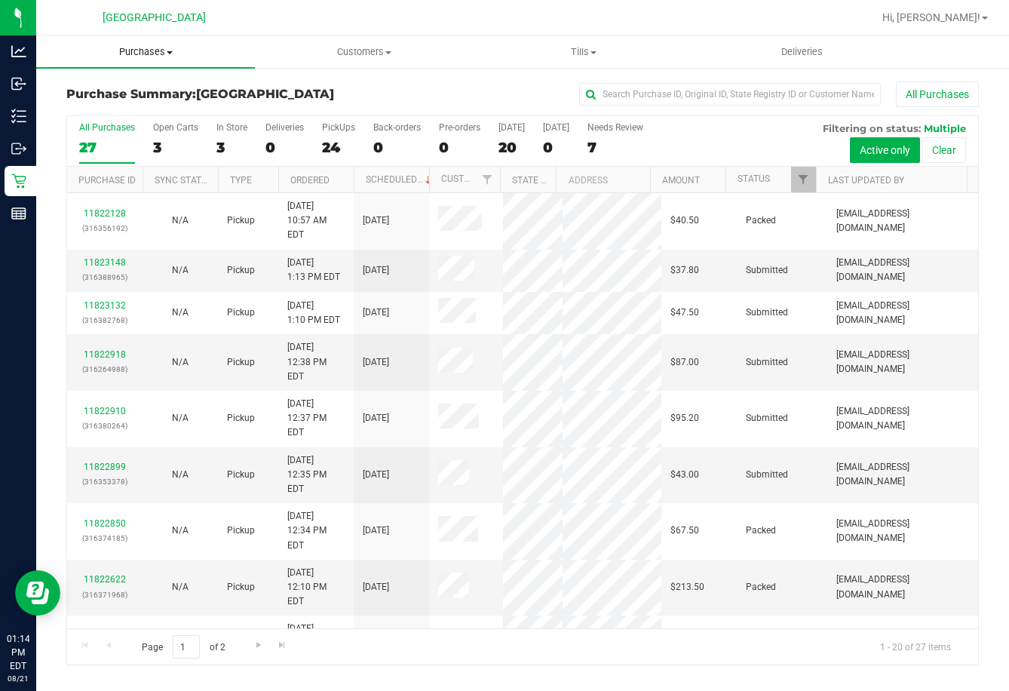
click at [147, 51] on span "Purchases" at bounding box center [145, 52] width 219 height 14
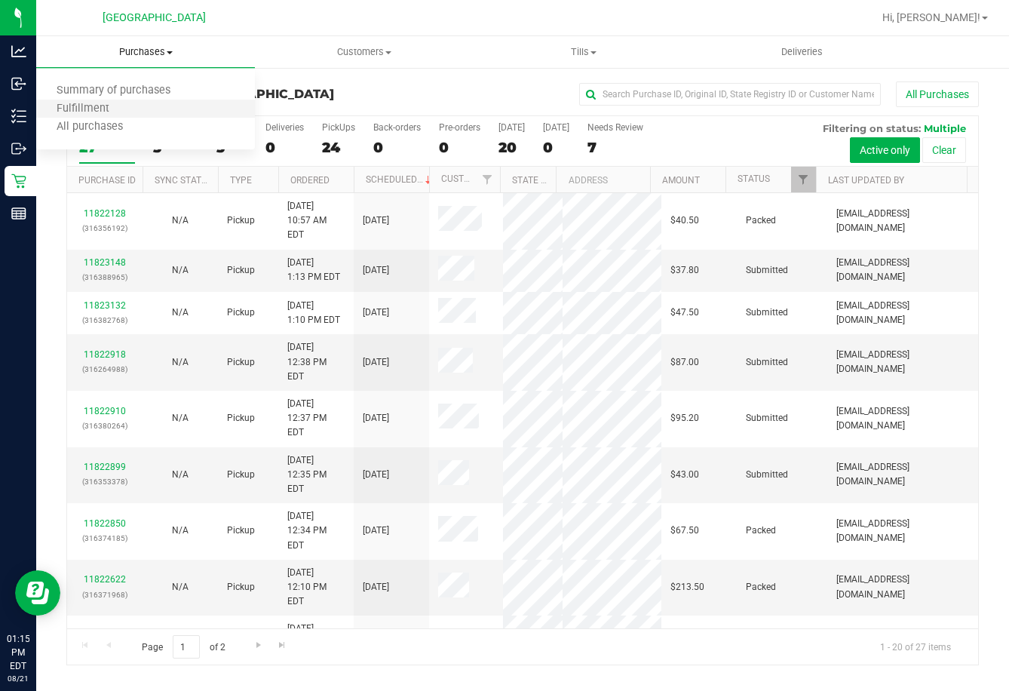
click at [140, 106] on li "Fulfillment" at bounding box center [145, 109] width 219 height 18
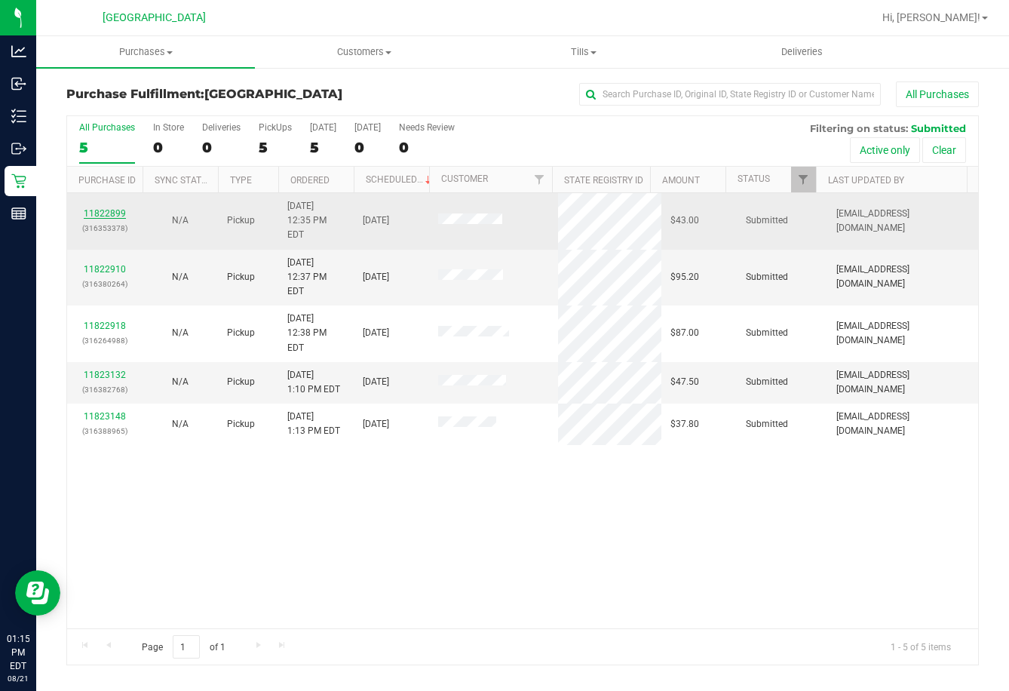
click at [94, 208] on link "11822899" at bounding box center [105, 213] width 42 height 11
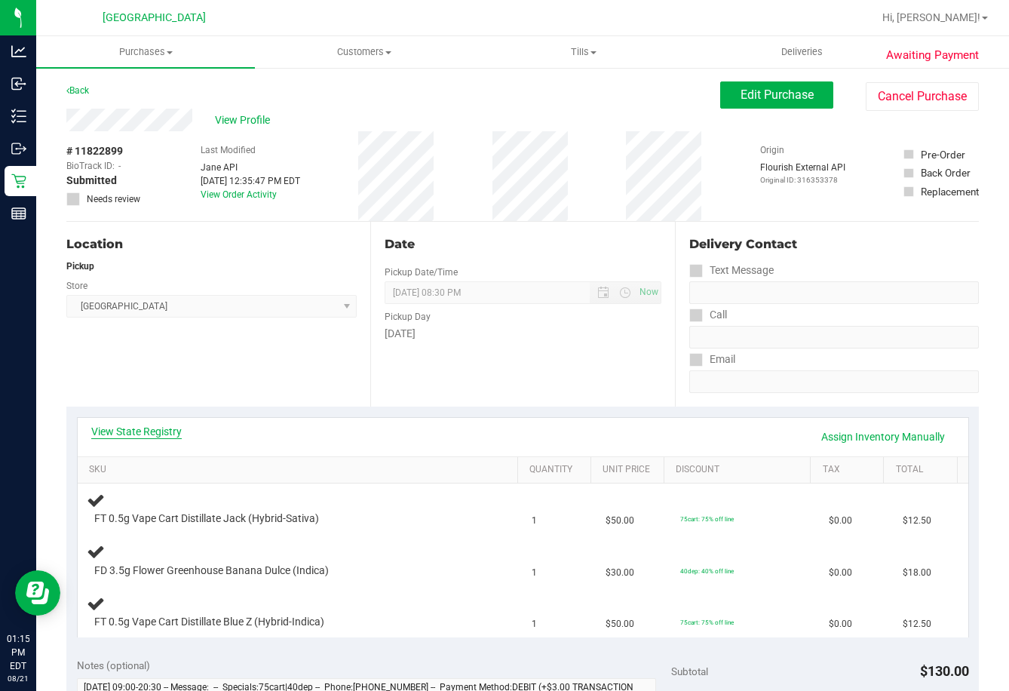
click at [158, 431] on link "View State Registry" at bounding box center [136, 431] width 90 height 15
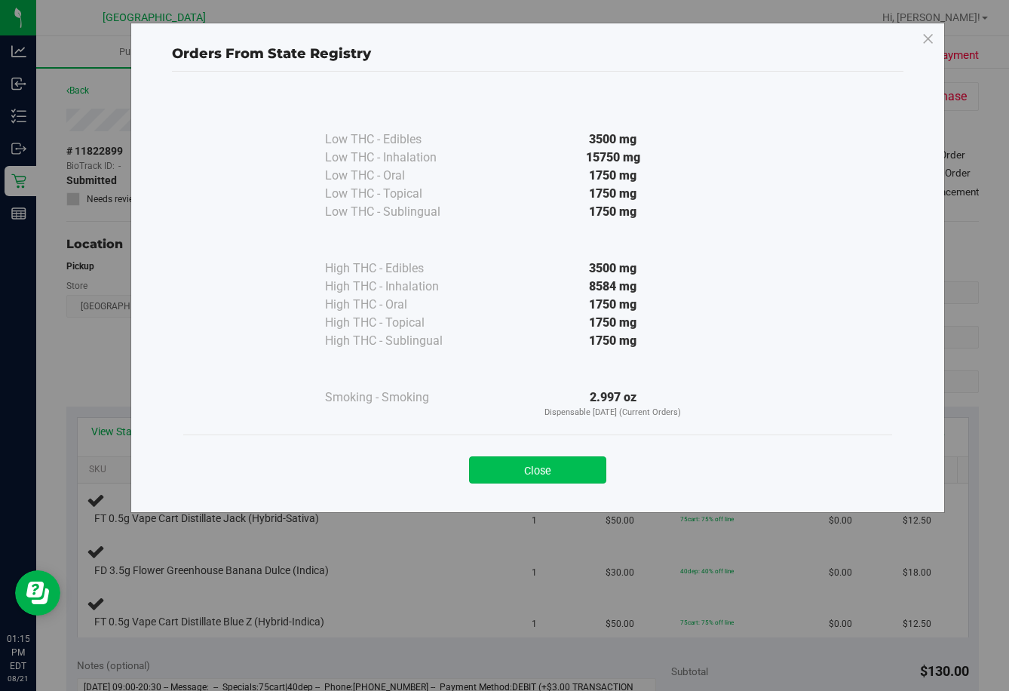
click at [545, 483] on button "Close" at bounding box center [537, 469] width 137 height 27
